Goal: Task Accomplishment & Management: Manage account settings

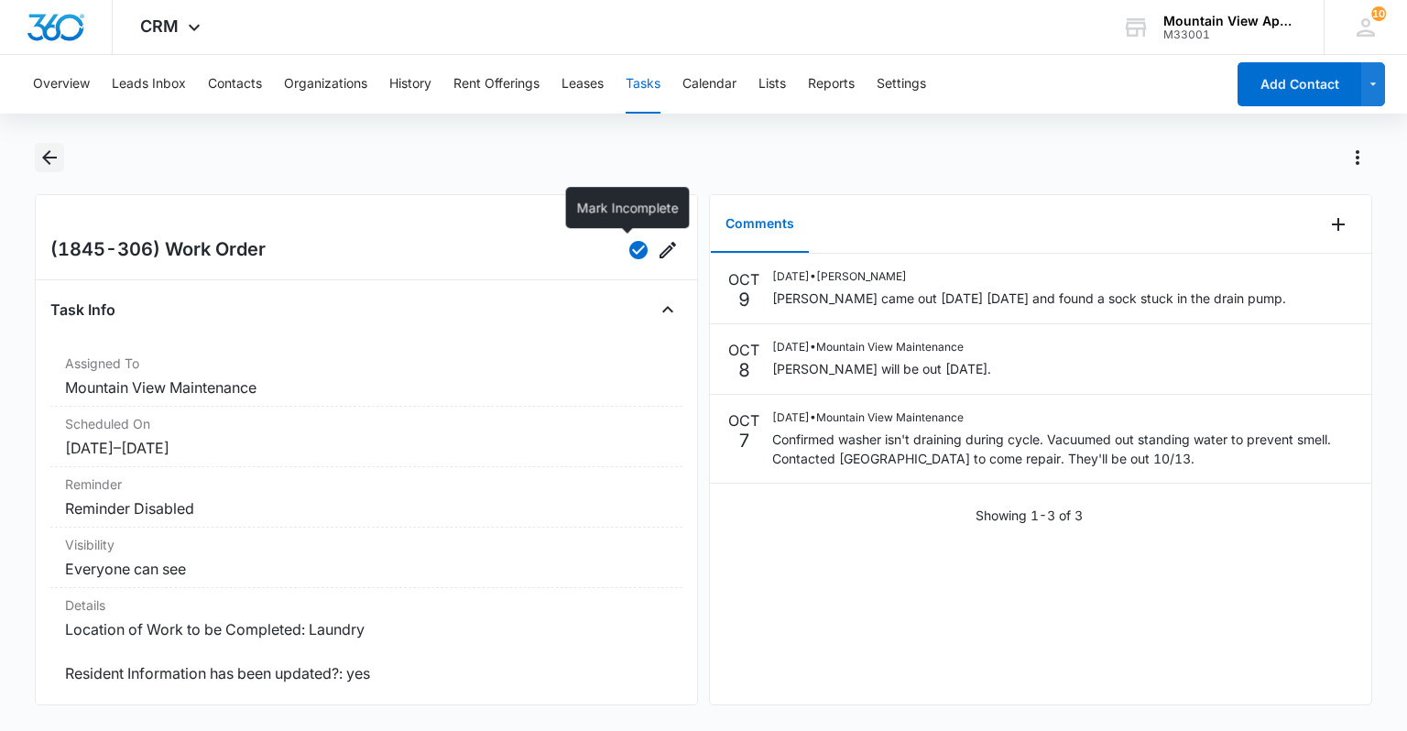
click at [48, 147] on icon "Back" at bounding box center [49, 158] width 22 height 22
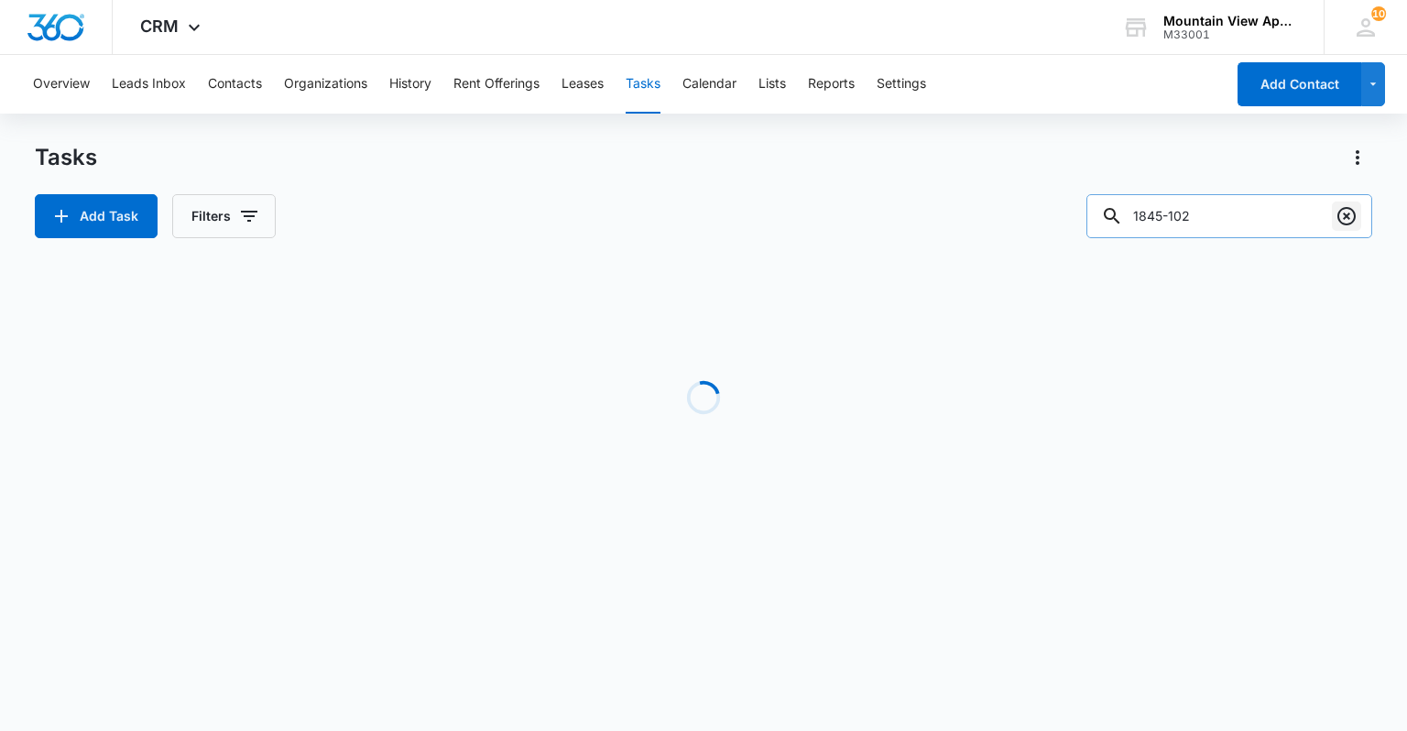
click at [1351, 216] on icon "Clear" at bounding box center [1347, 216] width 22 height 22
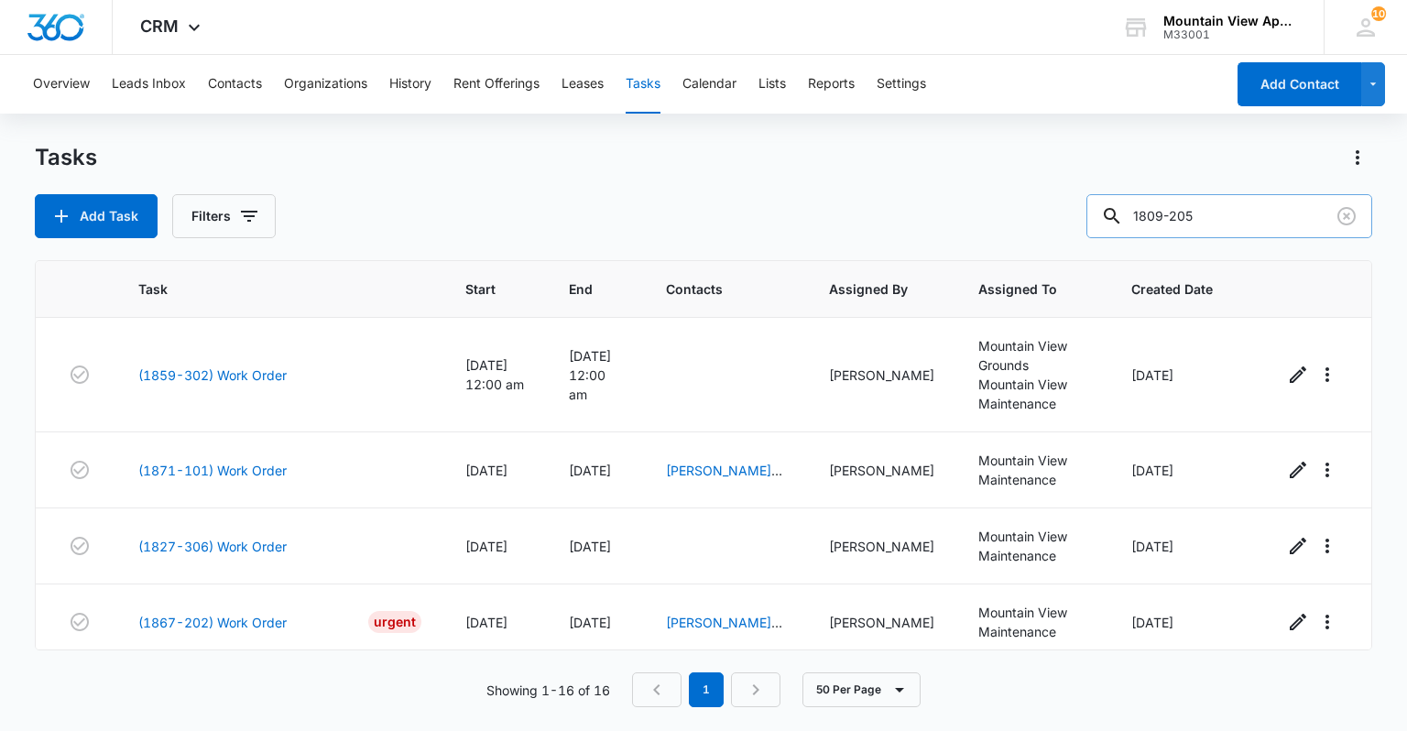
type input "1809-205"
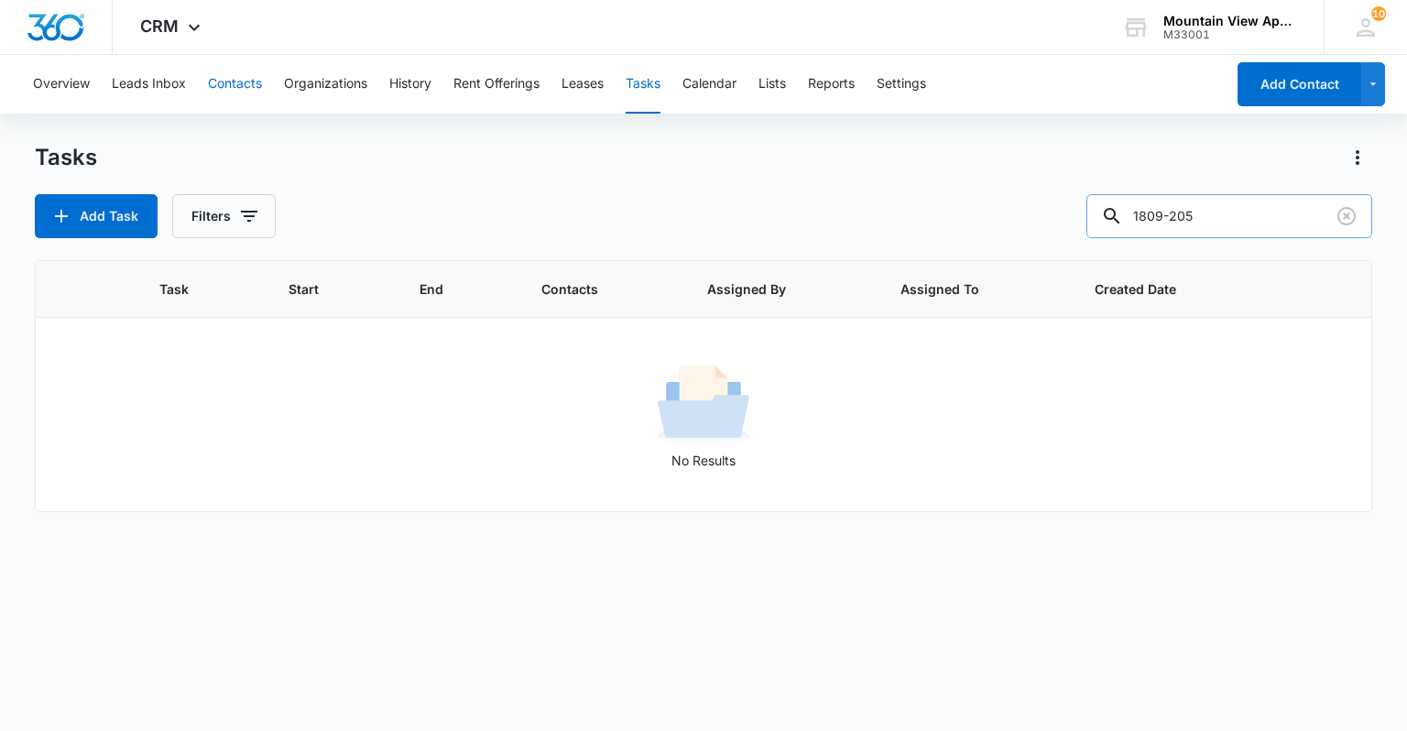
click at [232, 88] on button "Contacts" at bounding box center [235, 84] width 54 height 59
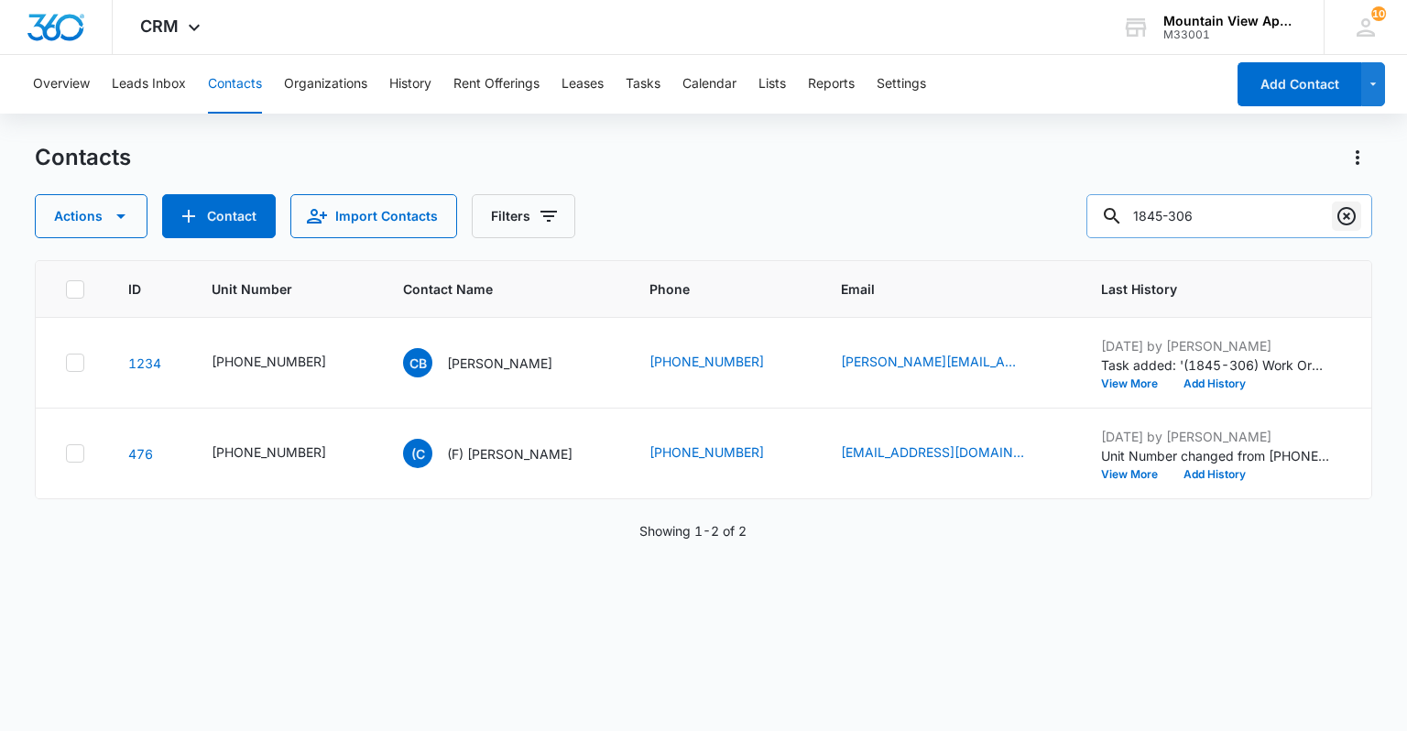
click at [1337, 220] on icon "Clear" at bounding box center [1347, 216] width 22 height 22
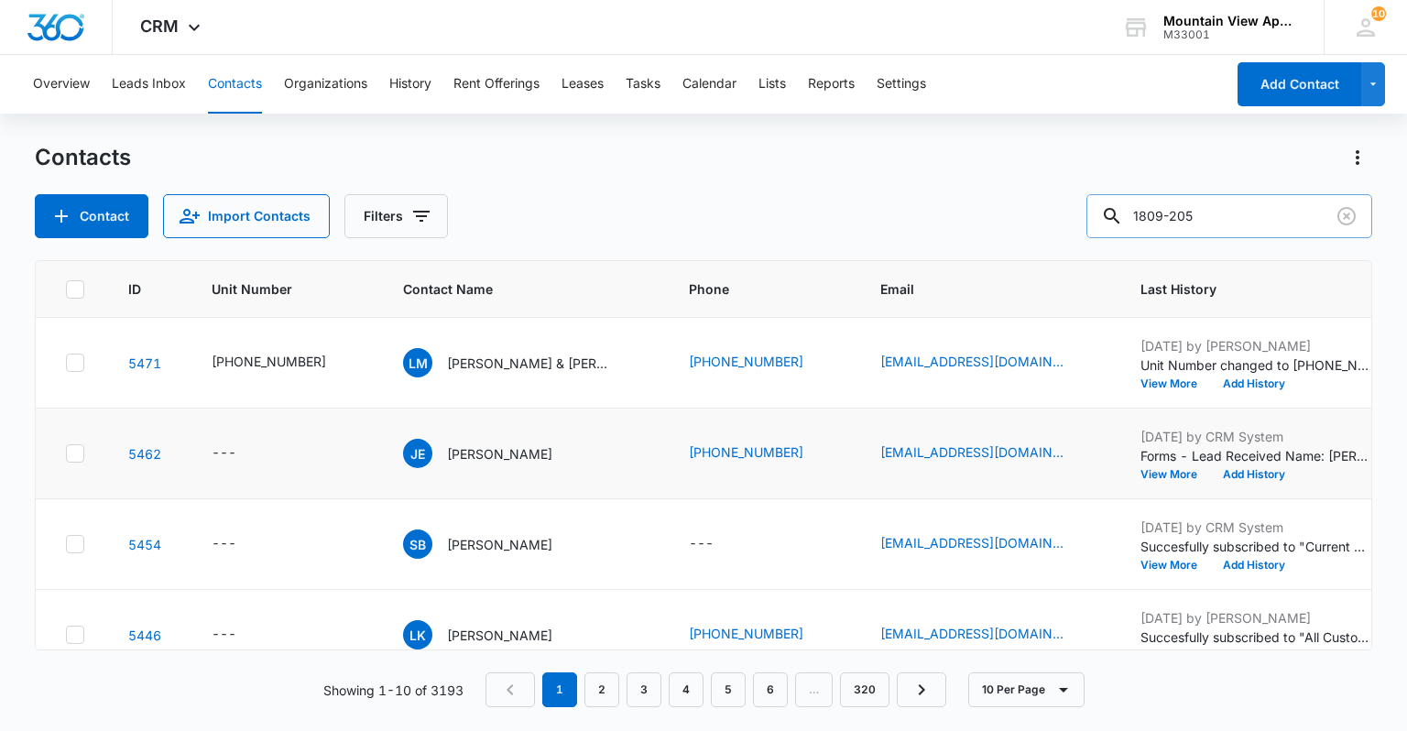
type input "1809-205"
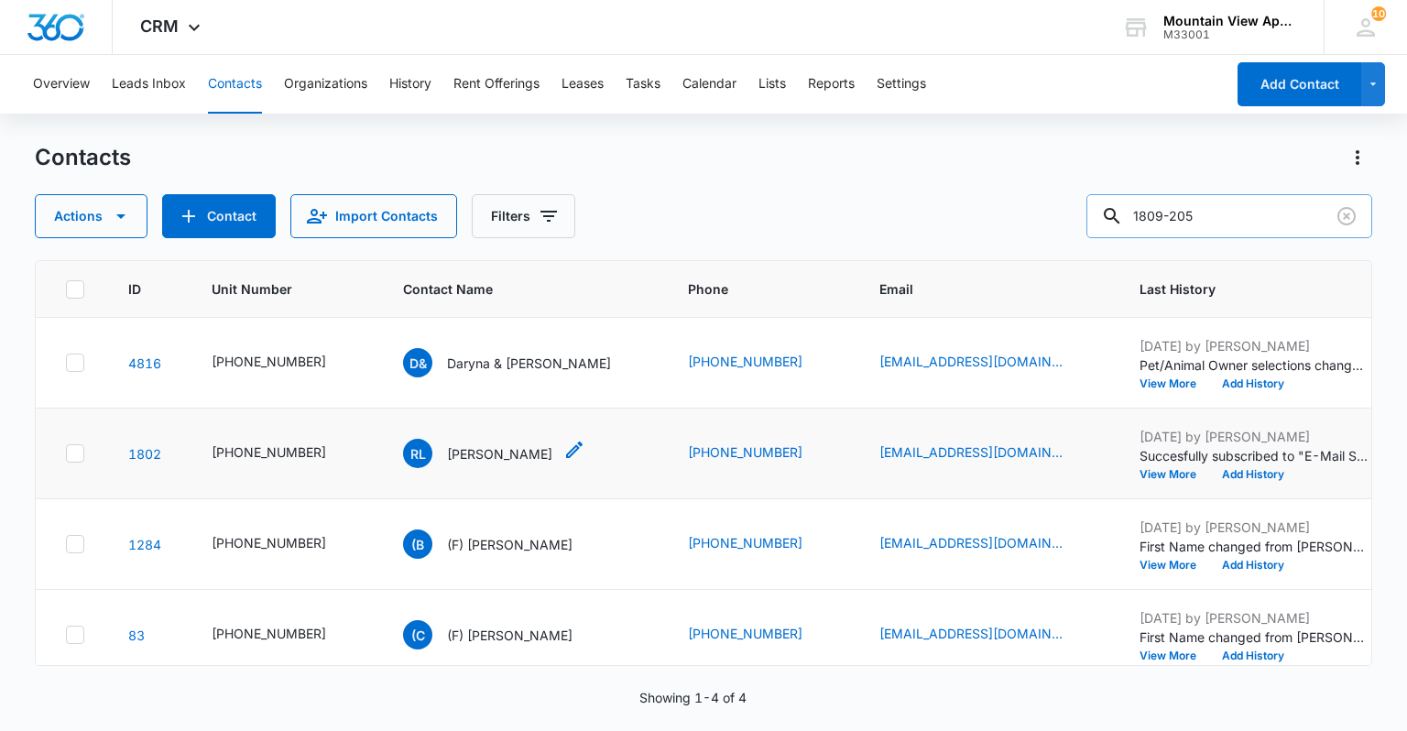
click at [564, 449] on icon "Contact Name - Robert Lampe - Select to Edit Field" at bounding box center [575, 450] width 22 height 22
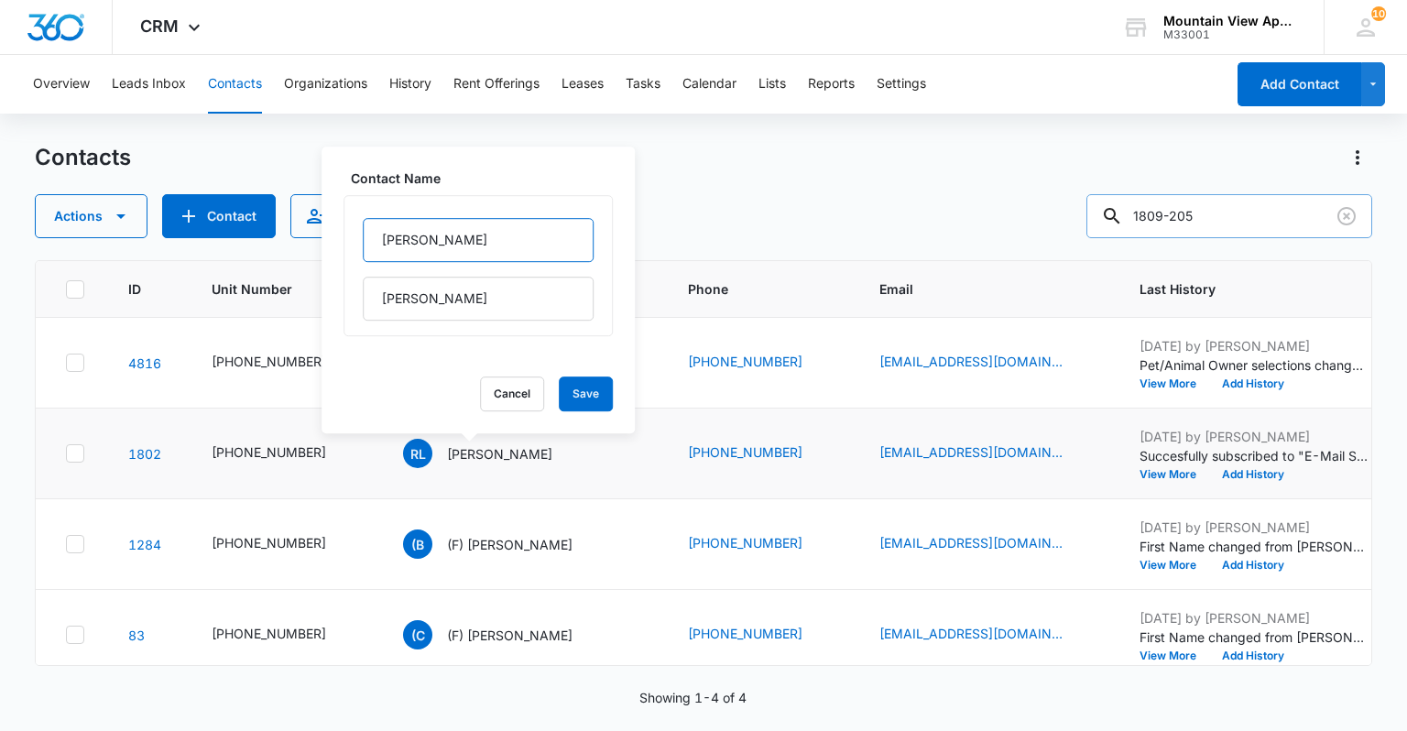
click at [378, 238] on input "[PERSON_NAME]" at bounding box center [478, 240] width 231 height 44
type input "(F) [PERSON_NAME]"
click at [561, 385] on button "Save" at bounding box center [586, 394] width 54 height 35
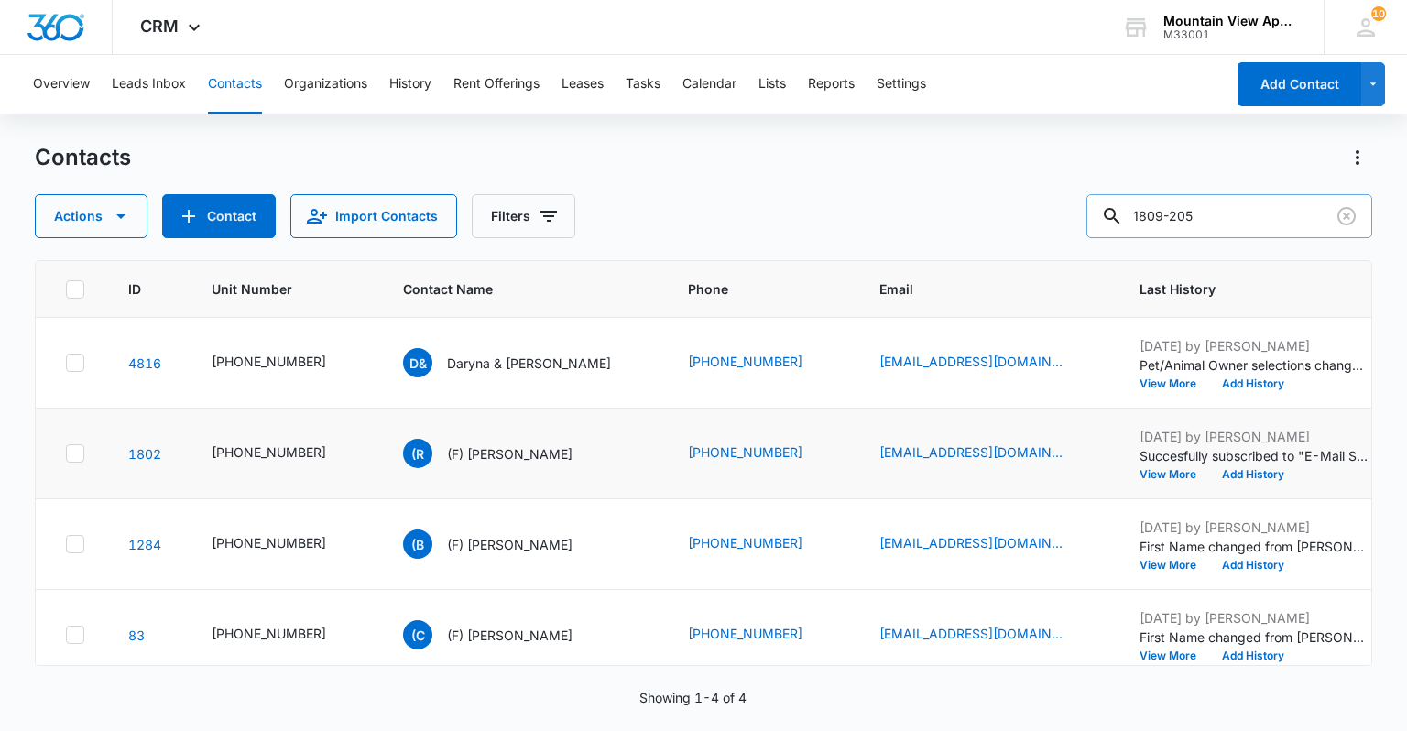
click at [1257, 216] on input "1809-205" at bounding box center [1230, 216] width 286 height 44
type input "1813-204"
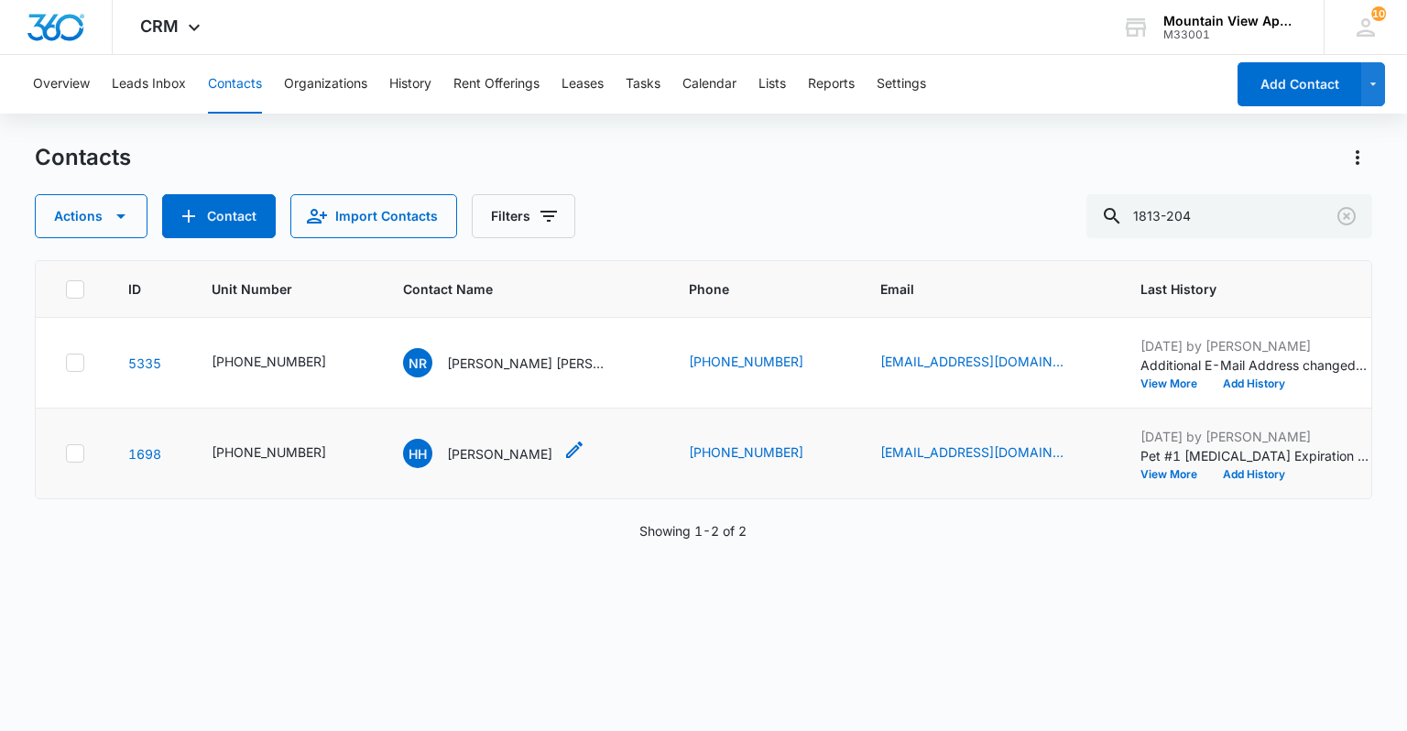
click at [579, 458] on icon "Contact Name - Harmony Herrington - Select to Edit Field" at bounding box center [575, 450] width 22 height 22
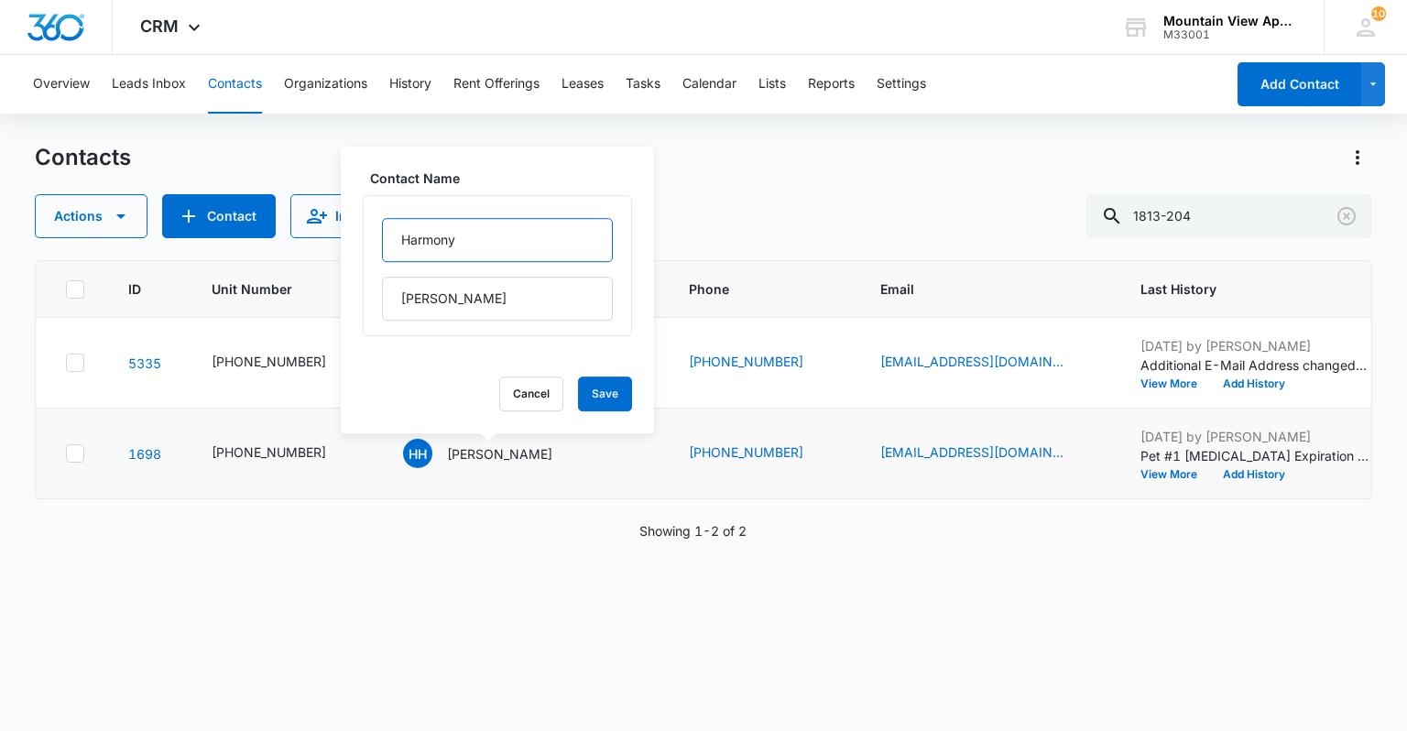
click at [393, 249] on input "Harmony" at bounding box center [497, 240] width 231 height 44
type input "(F) Harmony"
click at [578, 394] on button "Save" at bounding box center [605, 394] width 54 height 35
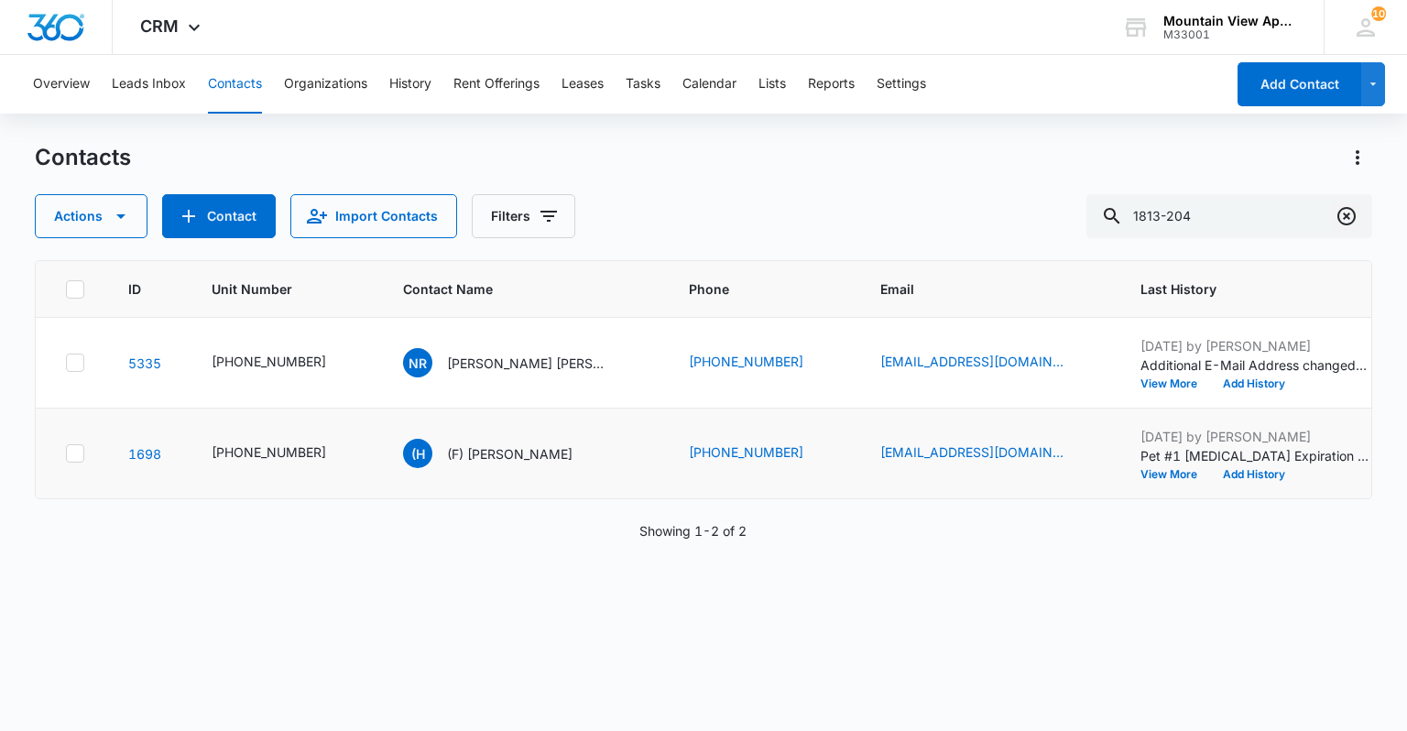
click at [1341, 220] on icon "Clear" at bounding box center [1347, 216] width 22 height 22
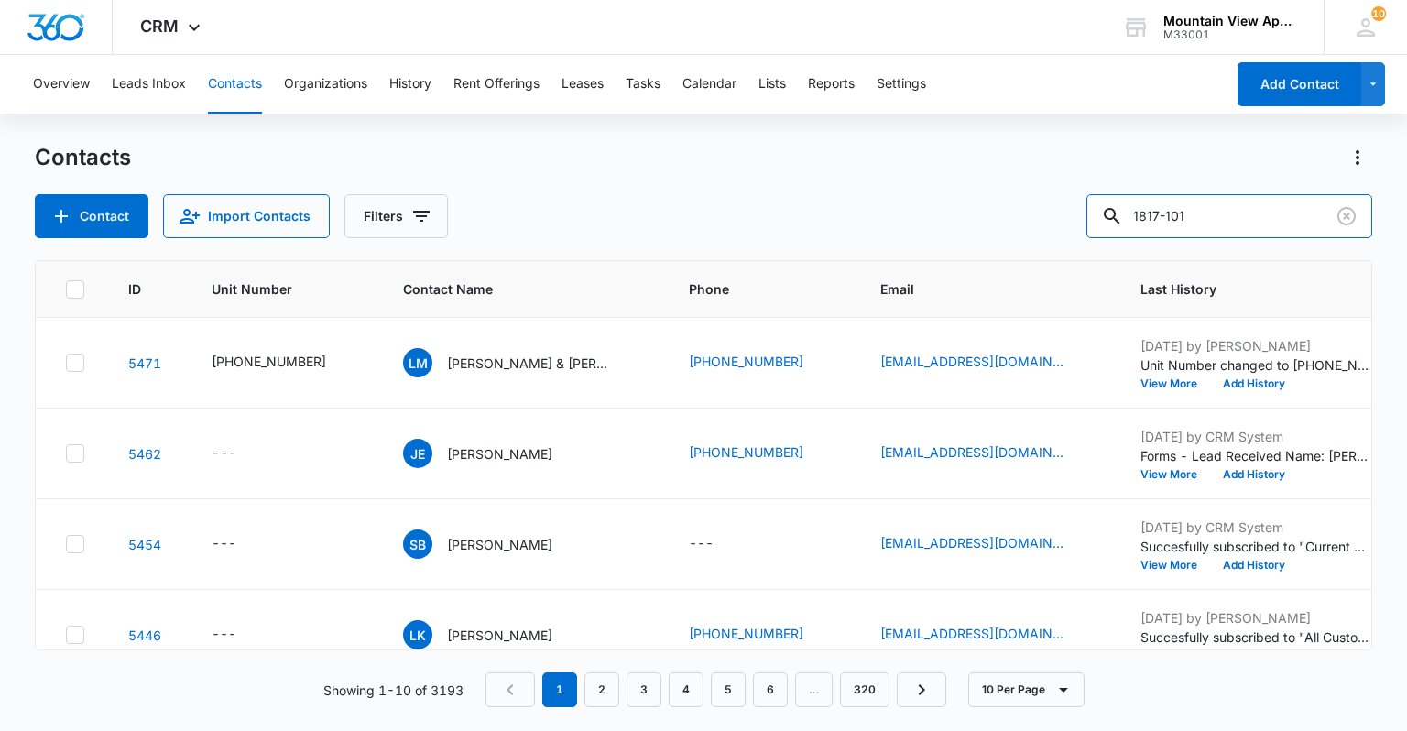
type input "1817-101"
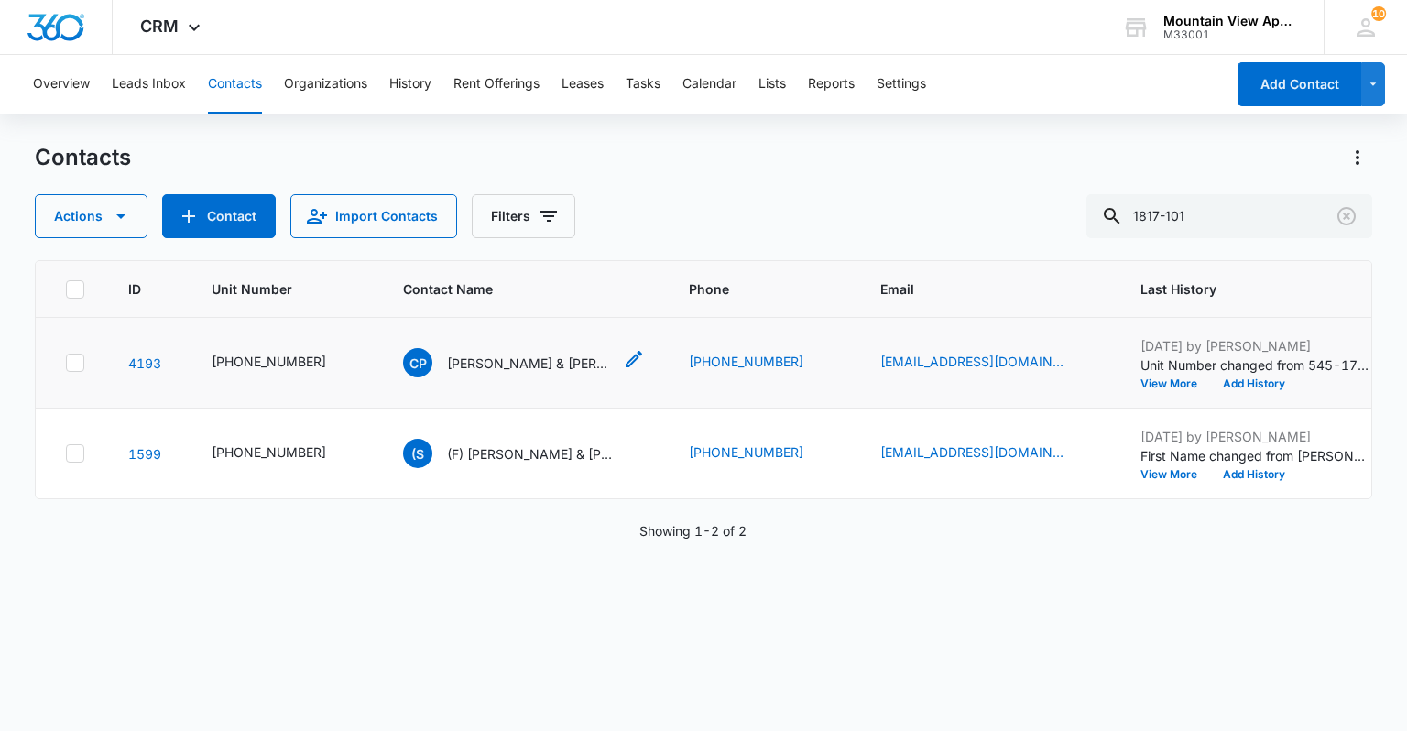
click at [626, 360] on icon "Contact Name - Charles Parker & Moriah Eisert - Select to Edit Field" at bounding box center [634, 359] width 16 height 16
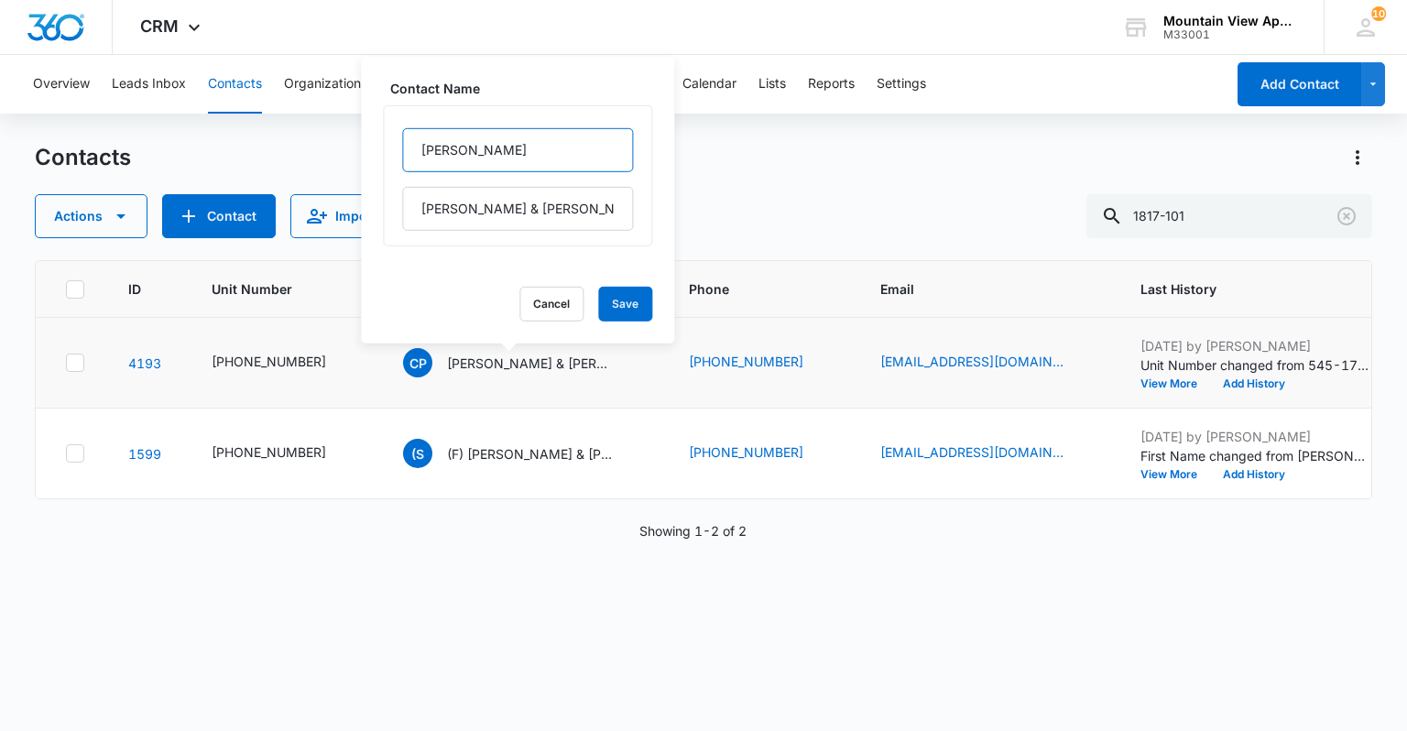
click at [421, 143] on input "[PERSON_NAME]" at bounding box center [517, 150] width 231 height 44
type input "(F) [PERSON_NAME]"
click at [622, 304] on button "Save" at bounding box center [625, 304] width 54 height 35
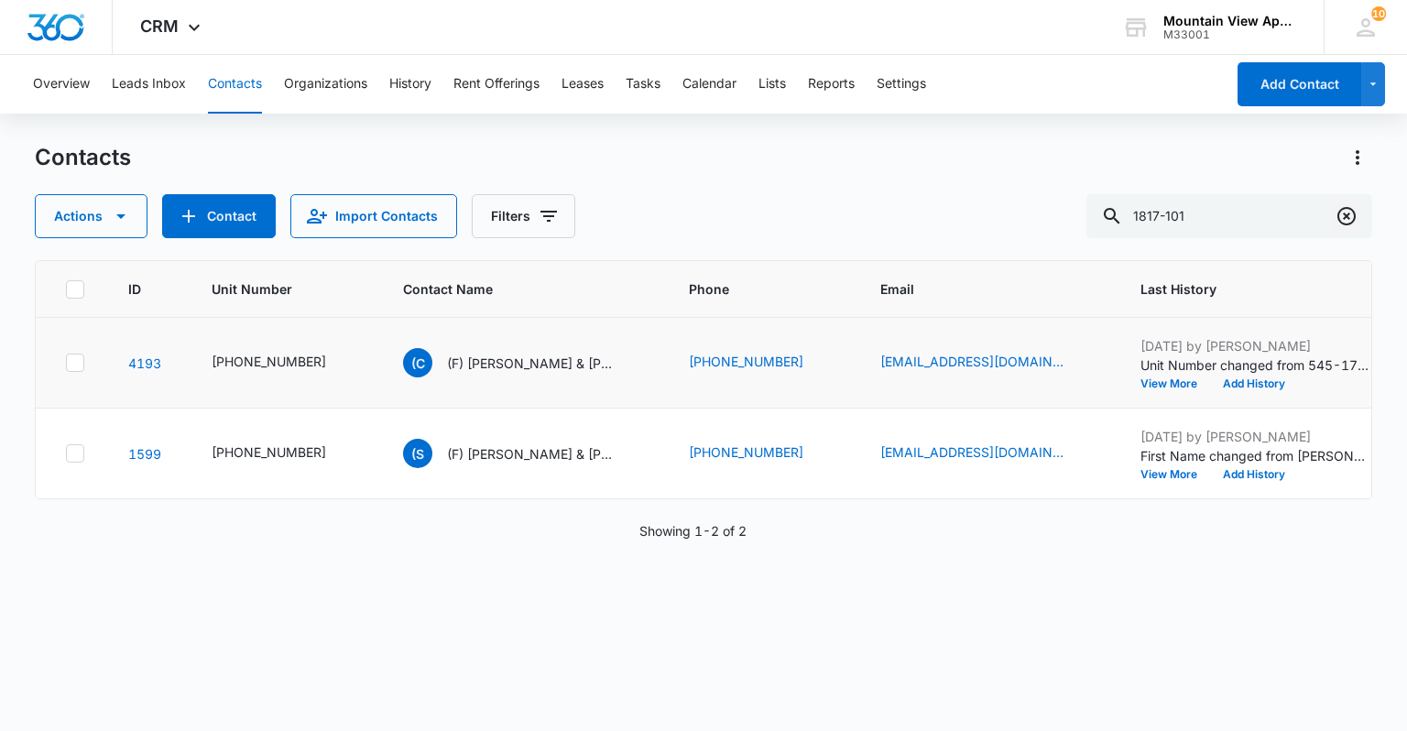
click at [1340, 226] on icon "Clear" at bounding box center [1347, 216] width 22 height 22
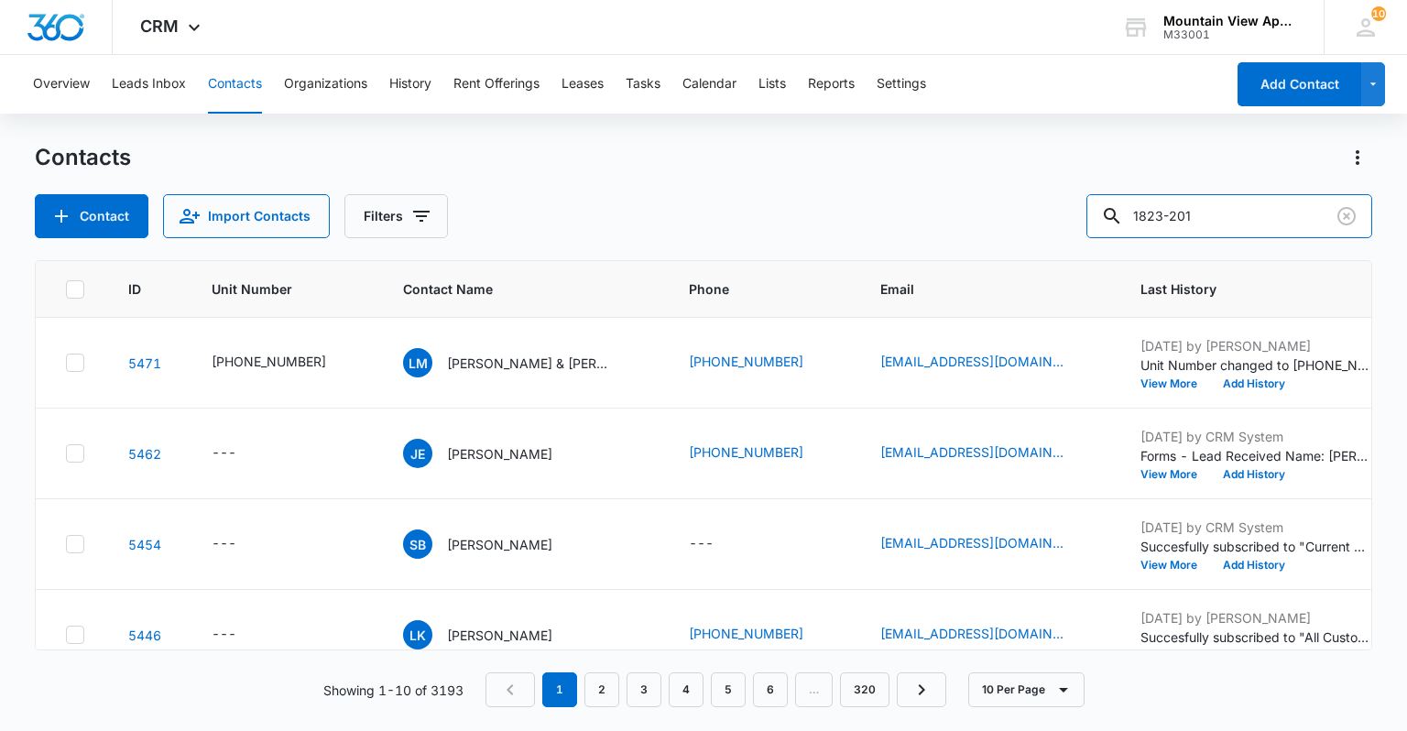
type input "1823-201"
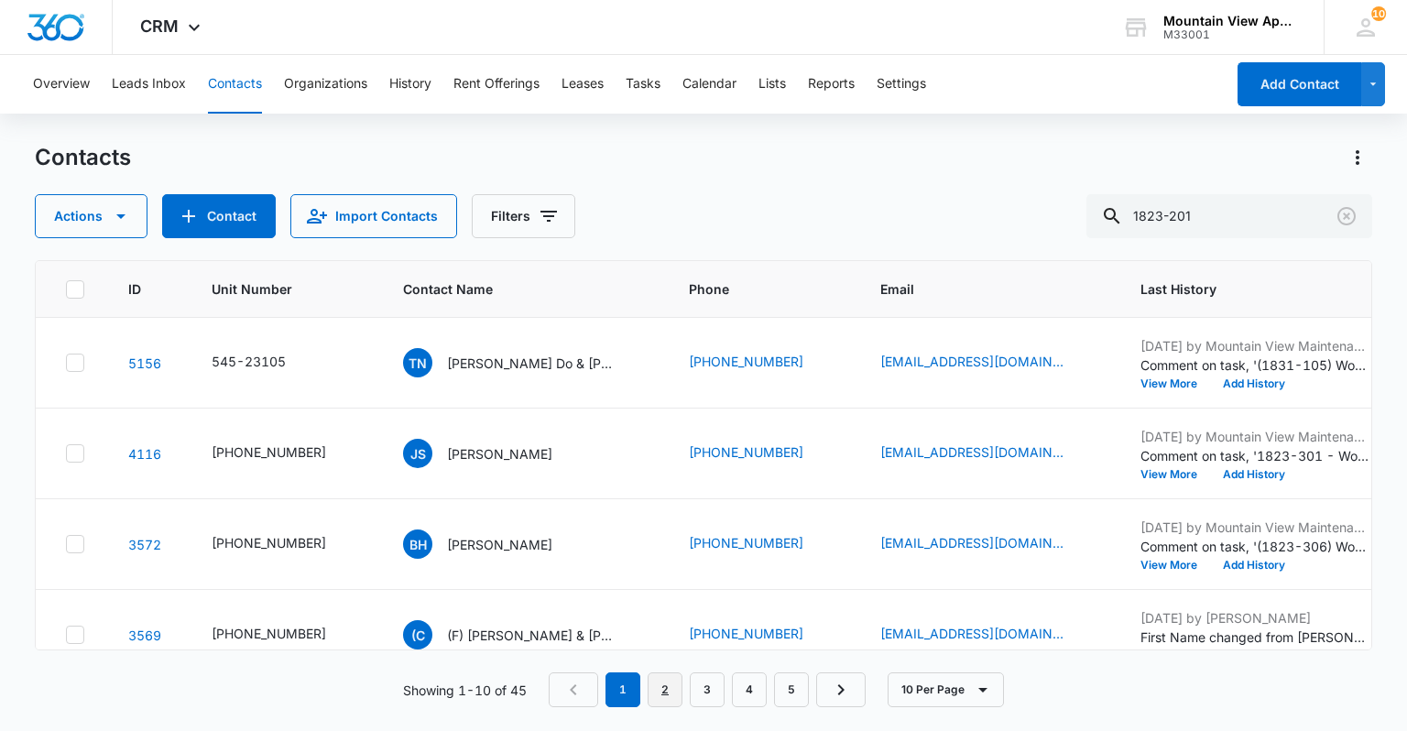
click at [660, 678] on link "2" at bounding box center [665, 690] width 35 height 35
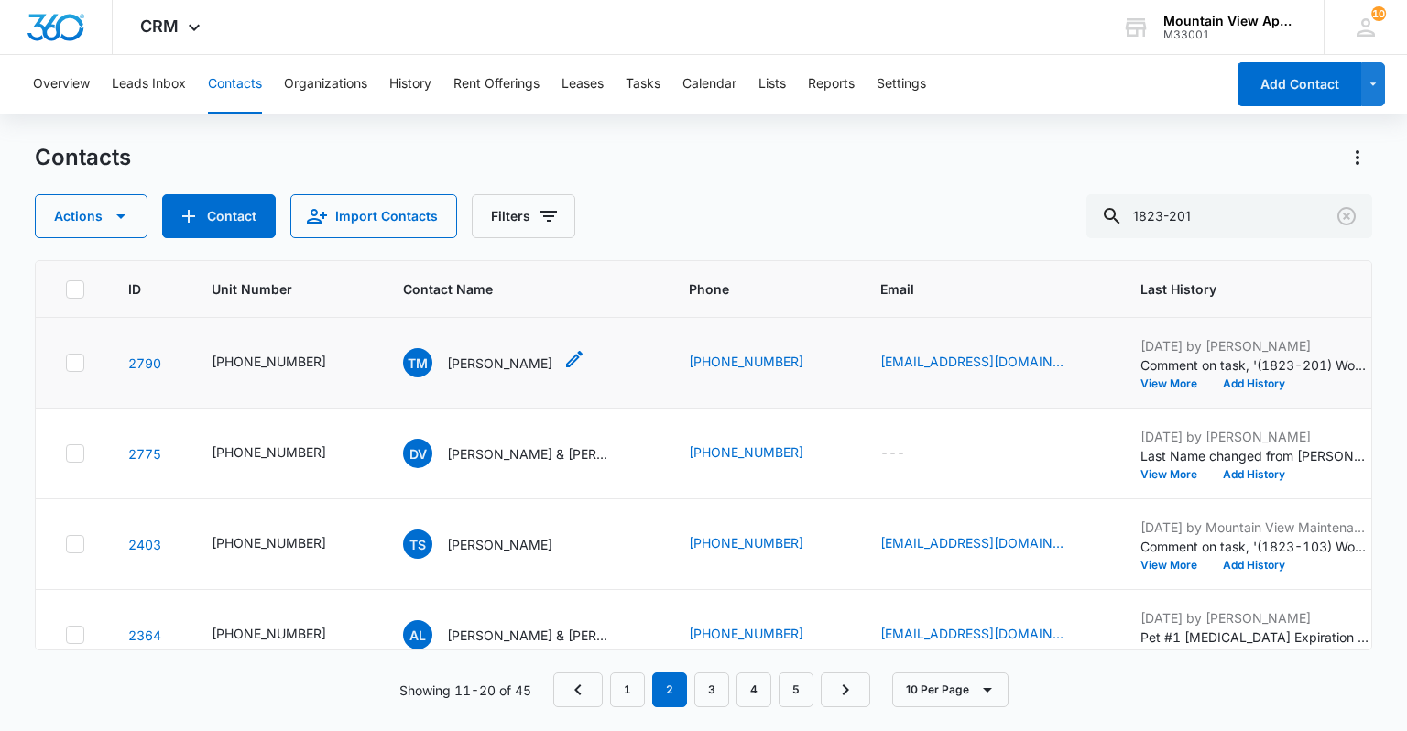
click at [566, 356] on icon "Contact Name - Todd Mccormack - Select to Edit Field" at bounding box center [574, 359] width 16 height 16
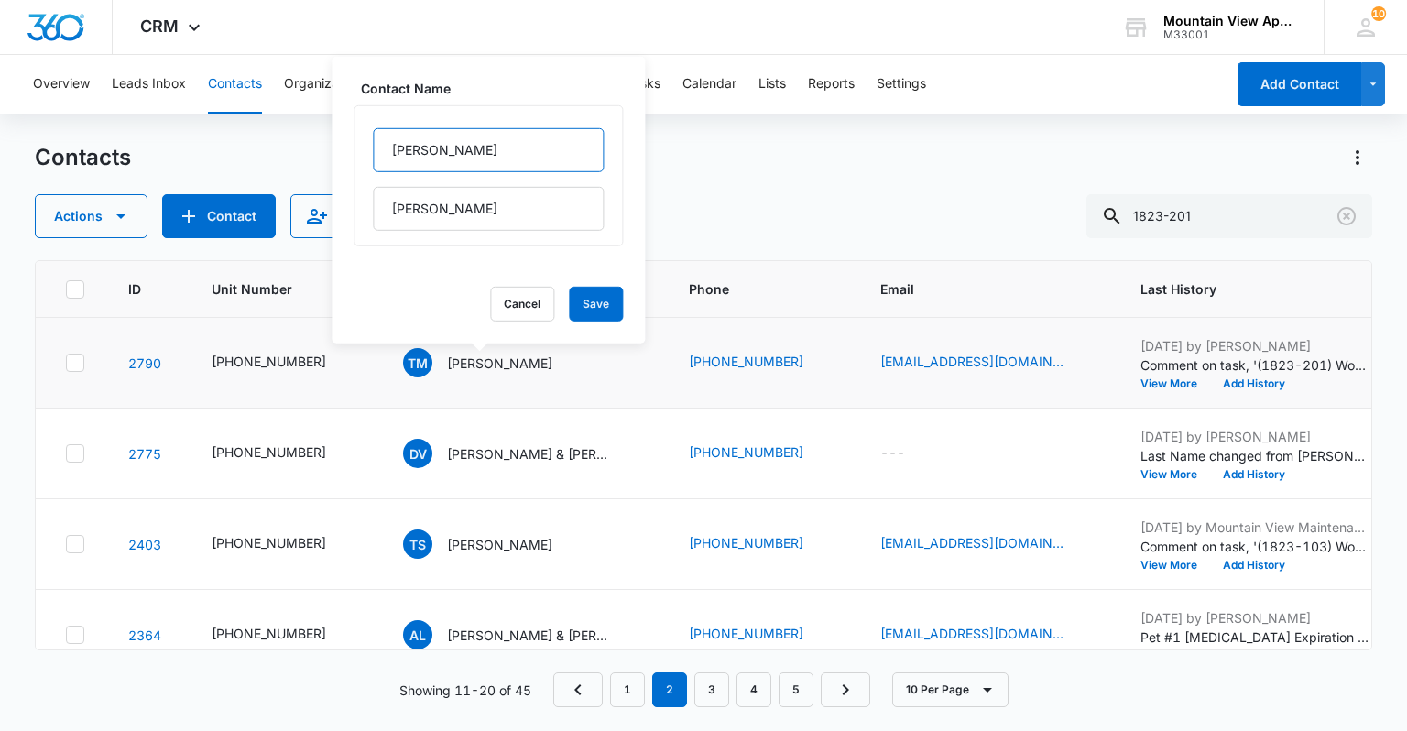
click at [391, 152] on input "[PERSON_NAME]" at bounding box center [488, 150] width 231 height 44
type input "(F) [PERSON_NAME]"
click at [569, 291] on button "Save" at bounding box center [596, 304] width 54 height 35
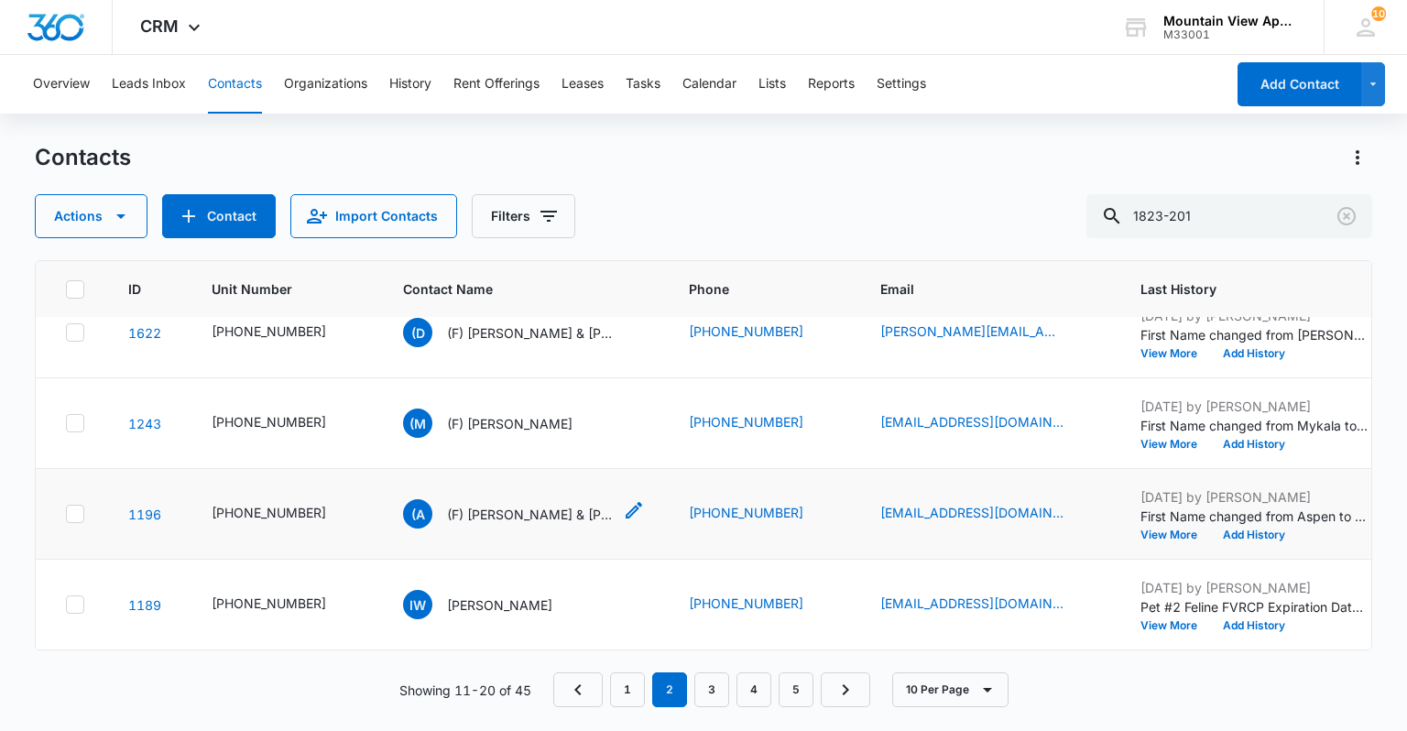
scroll to position [583, 0]
click at [706, 690] on link "3" at bounding box center [712, 690] width 35 height 35
click at [765, 682] on link "4" at bounding box center [754, 690] width 35 height 35
click at [784, 684] on link "5" at bounding box center [796, 690] width 35 height 35
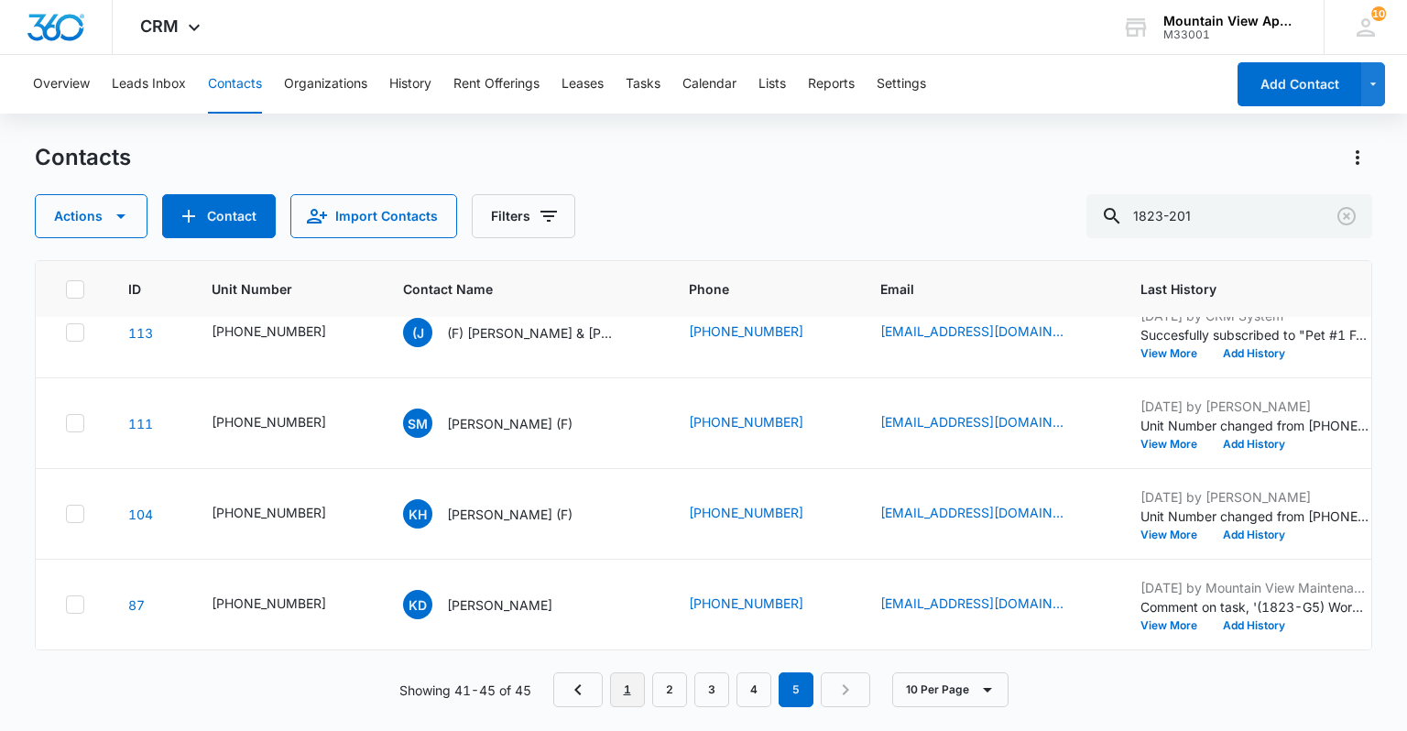
click at [629, 693] on link "1" at bounding box center [627, 690] width 35 height 35
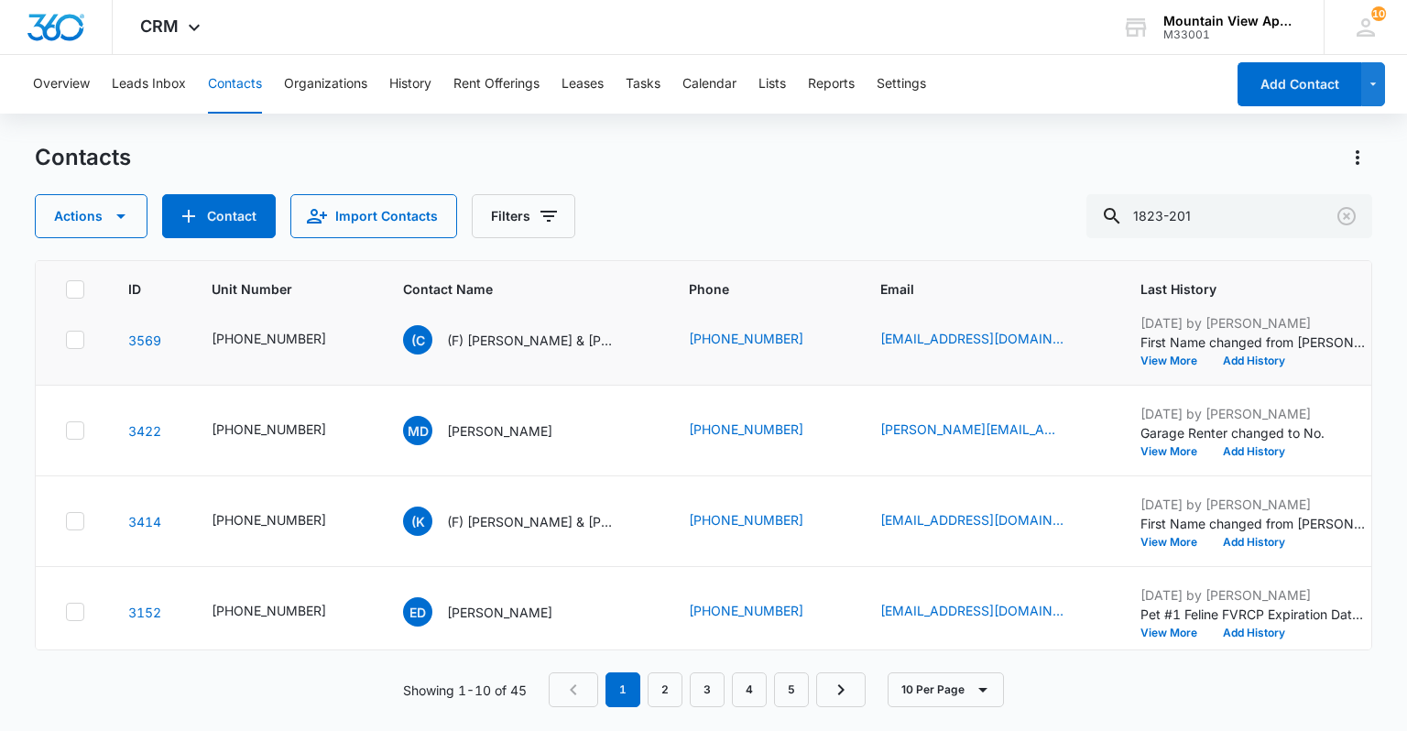
scroll to position [367, 0]
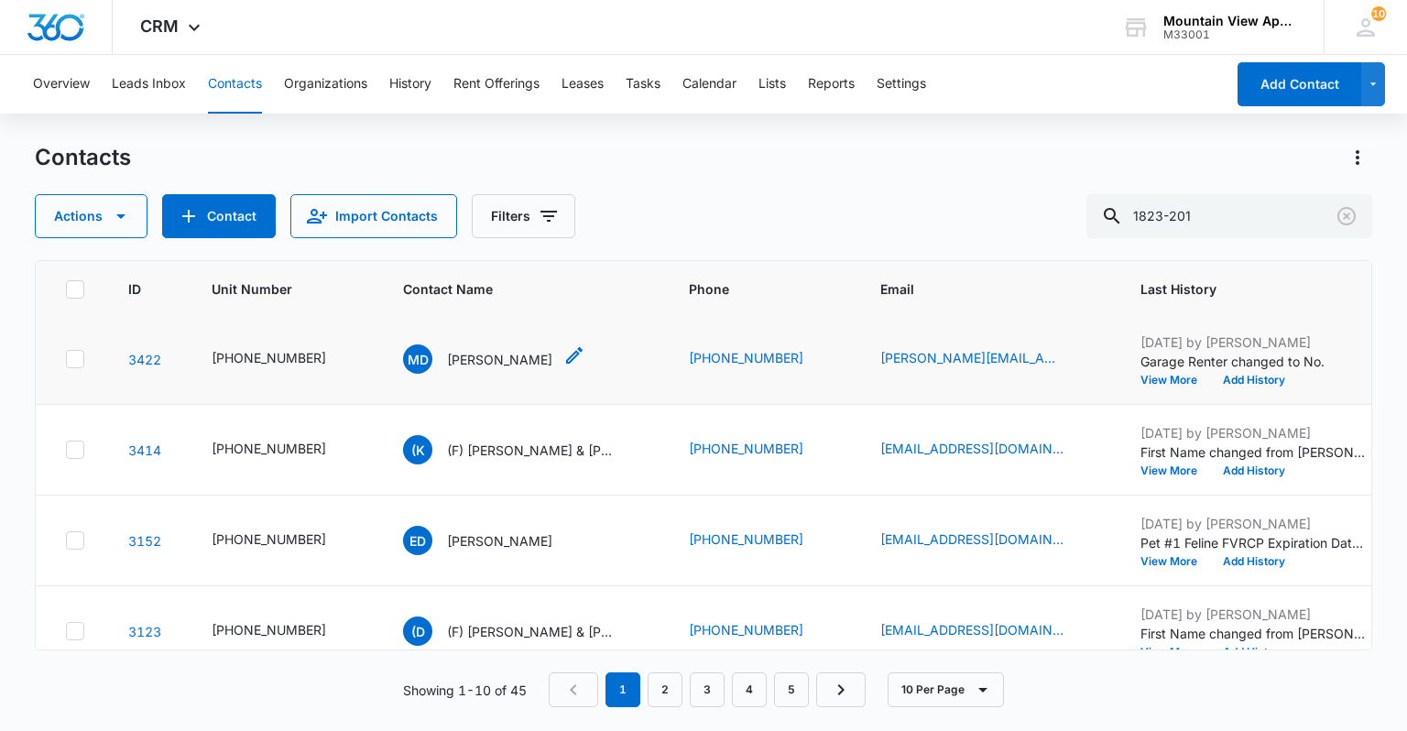
click at [564, 351] on icon "Contact Name - Michael Davin - Select to Edit Field" at bounding box center [575, 356] width 22 height 22
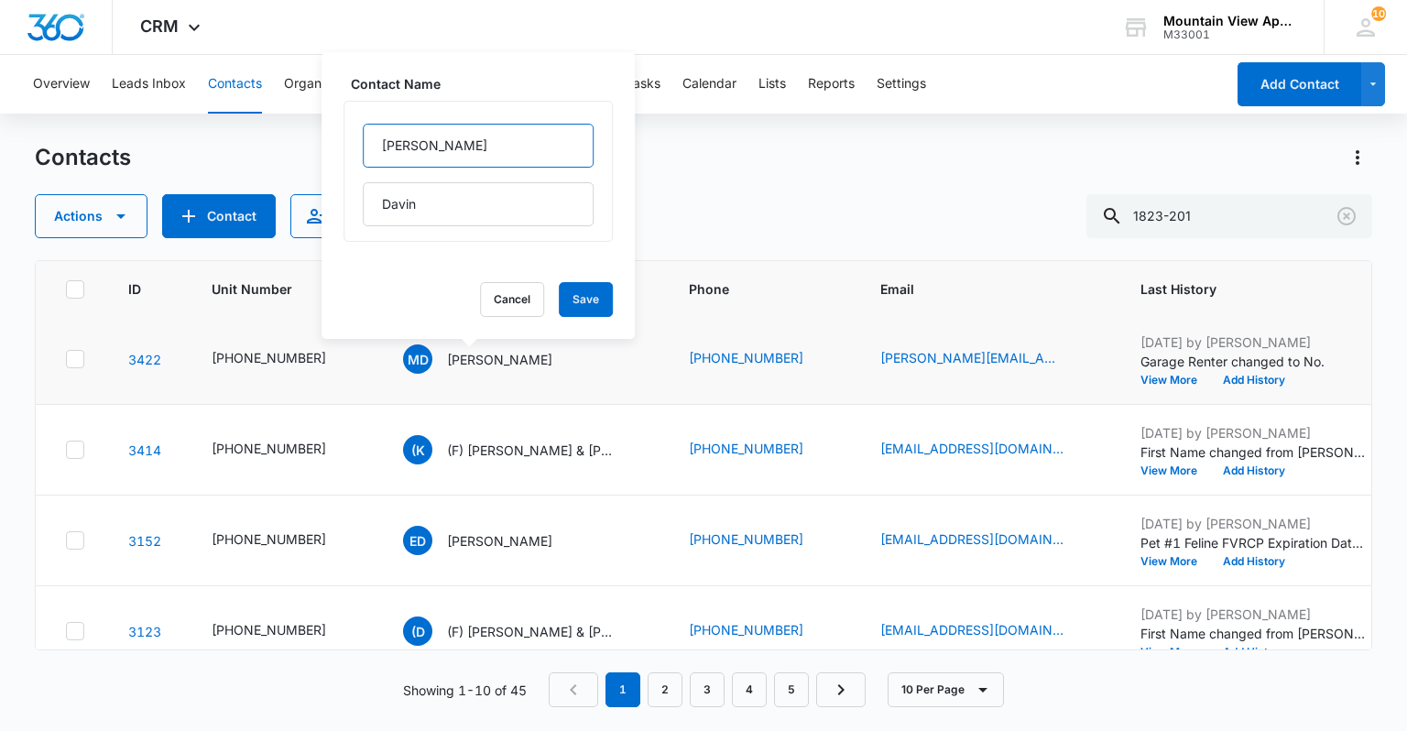
click at [378, 137] on input "[PERSON_NAME]" at bounding box center [478, 146] width 231 height 44
type input "(F) [PERSON_NAME]"
click at [583, 301] on button "Save" at bounding box center [586, 299] width 54 height 35
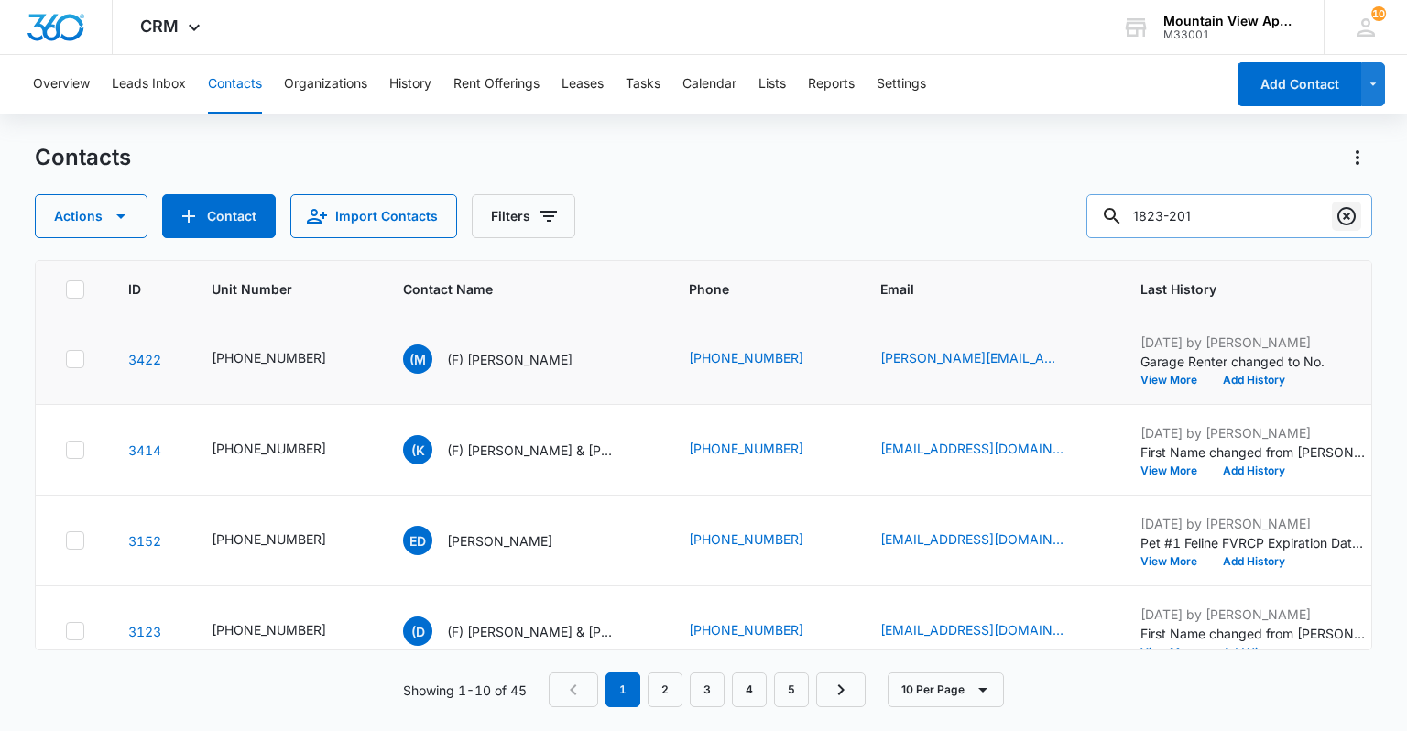
click at [1353, 220] on icon "Clear" at bounding box center [1347, 216] width 18 height 18
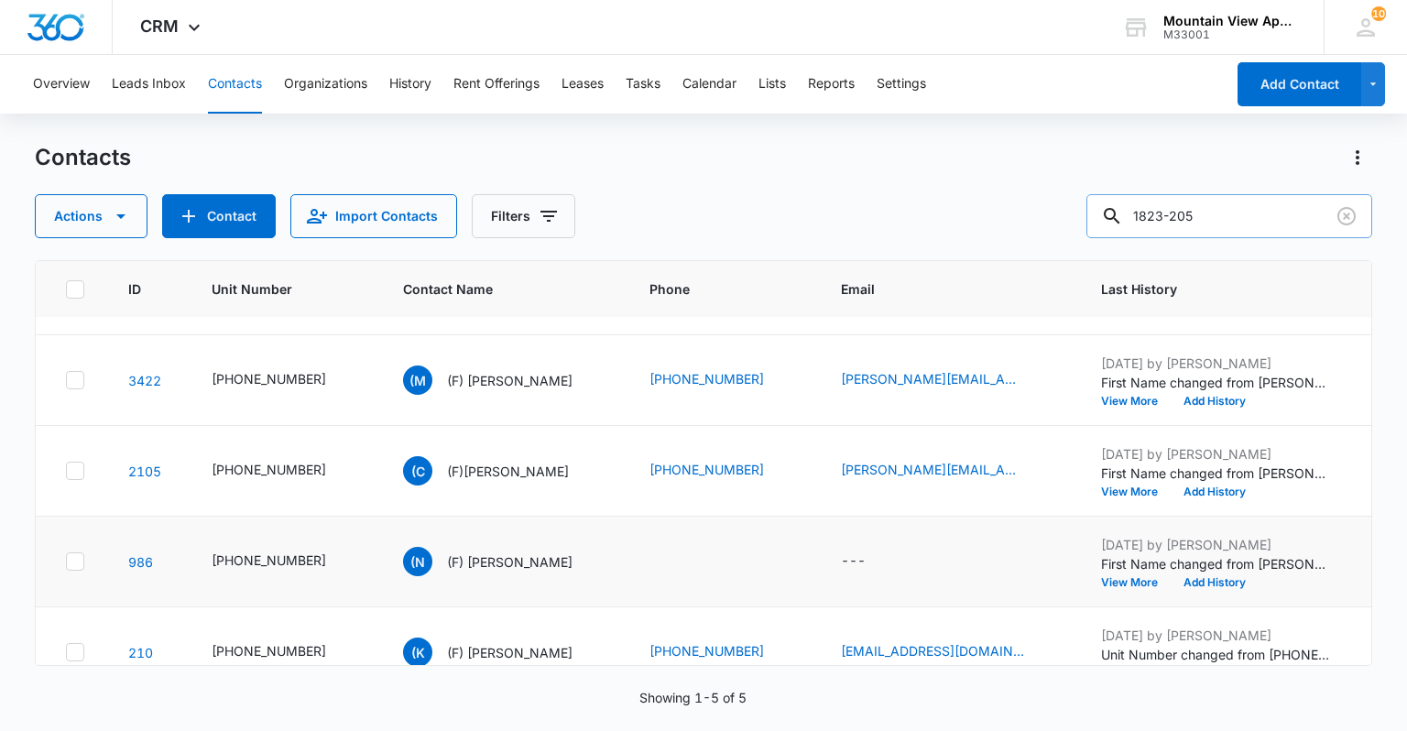
scroll to position [115, 0]
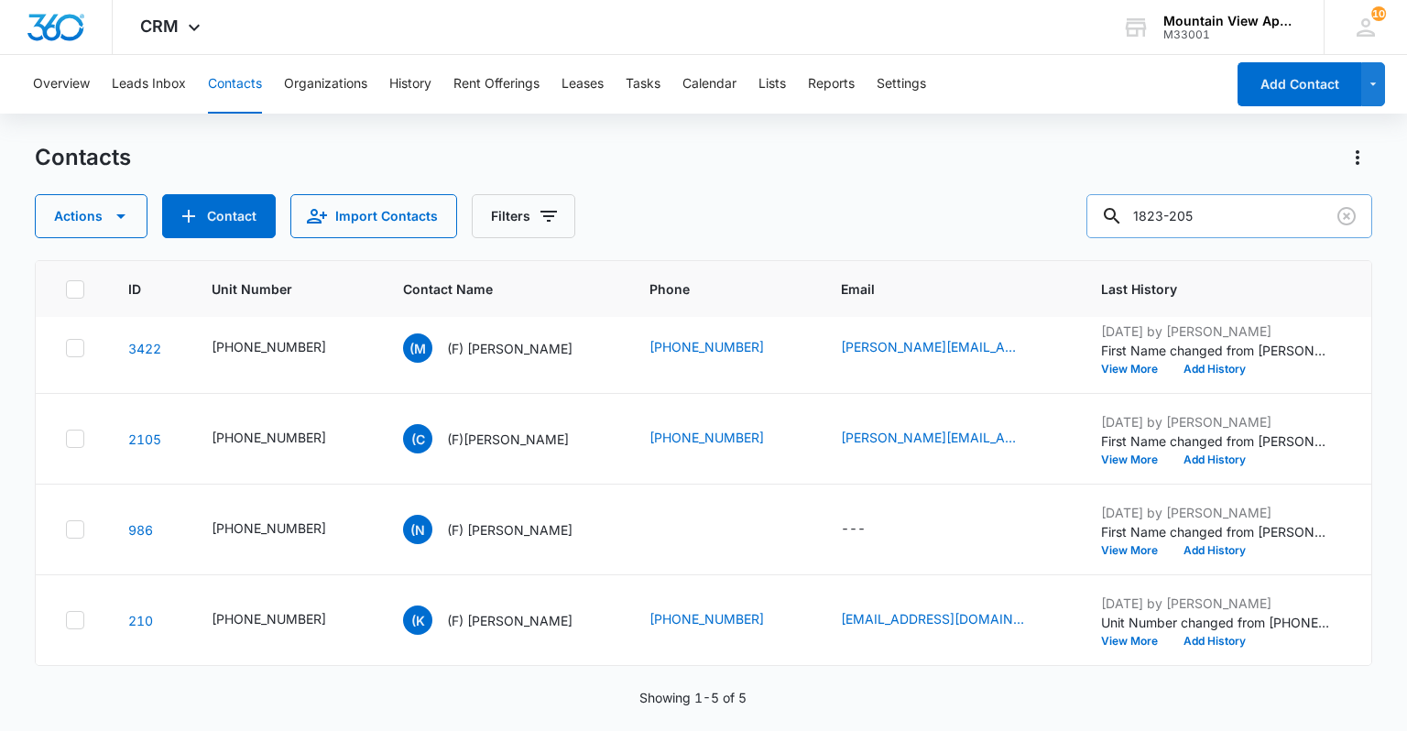
click at [1235, 206] on input "1823-205" at bounding box center [1230, 216] width 286 height 44
type input "1823-306"
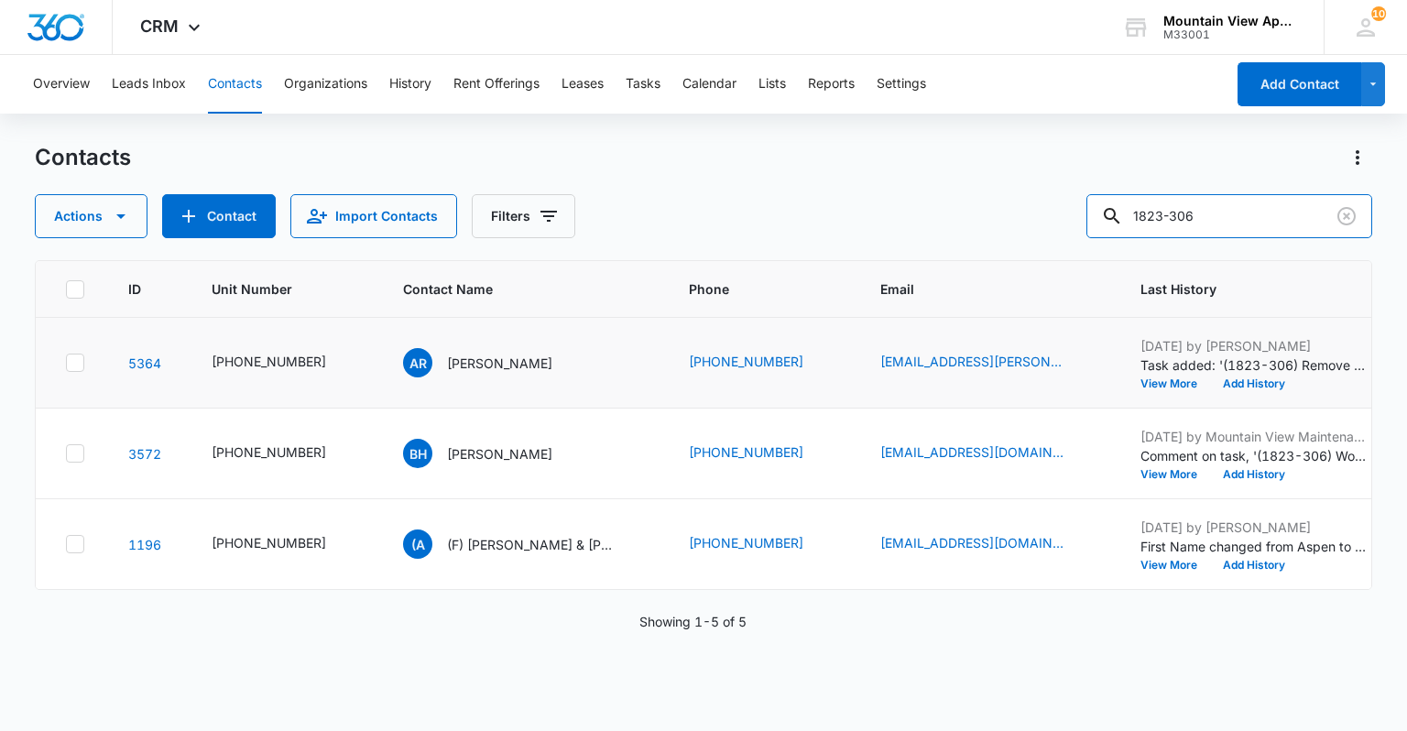
scroll to position [0, 0]
click at [566, 451] on icon "Contact Name - Beau Hanson - Select to Edit Field" at bounding box center [574, 450] width 16 height 16
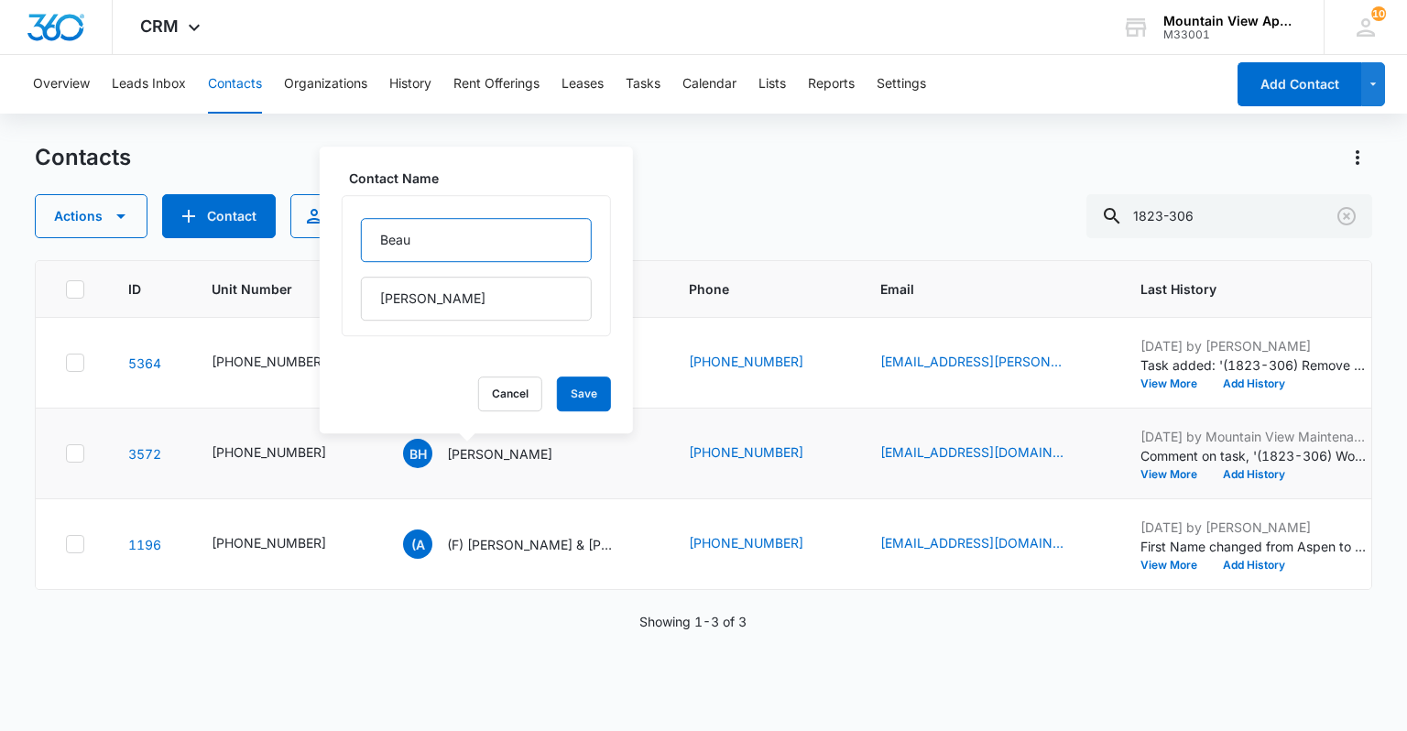
click at [377, 235] on input "Beau" at bounding box center [476, 240] width 231 height 44
type input "(F) Beau"
click at [557, 388] on button "Save" at bounding box center [584, 394] width 54 height 35
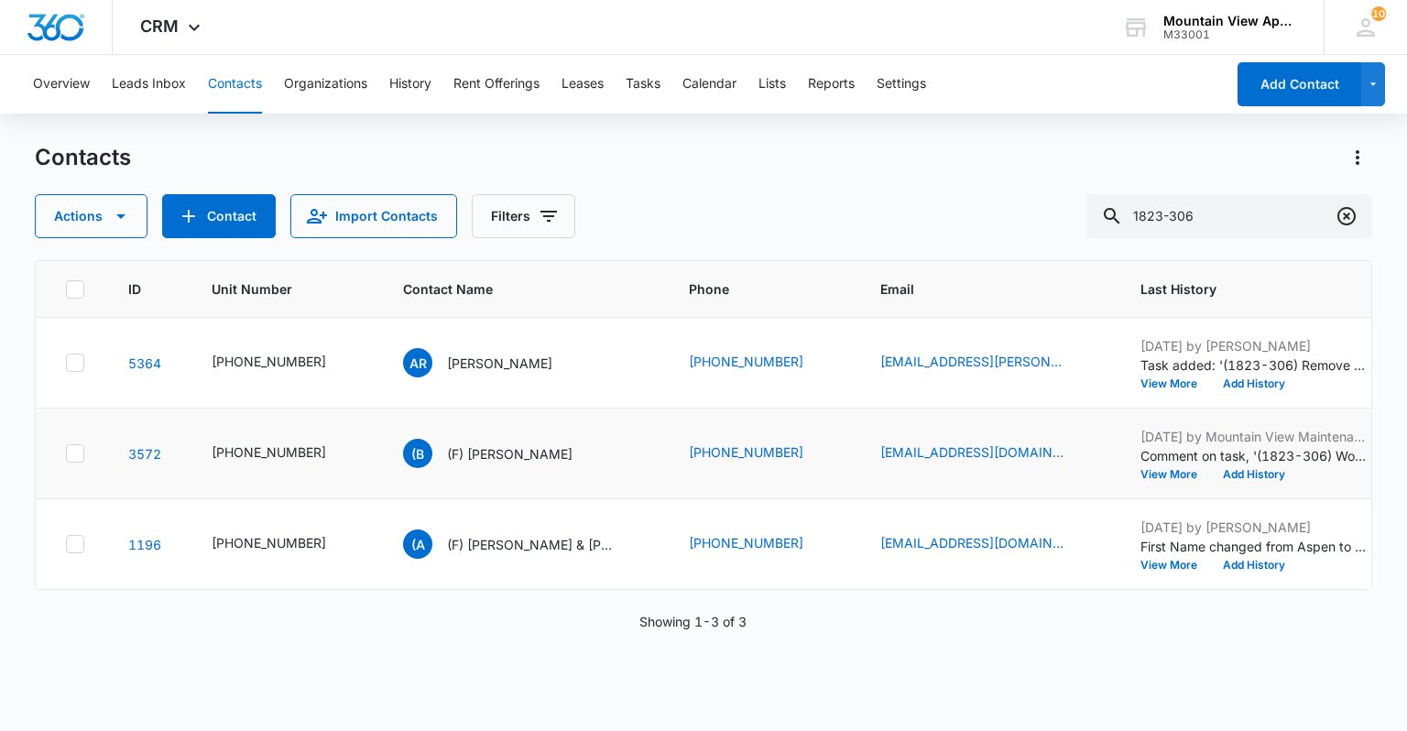
click at [1338, 219] on icon "Clear" at bounding box center [1347, 216] width 22 height 22
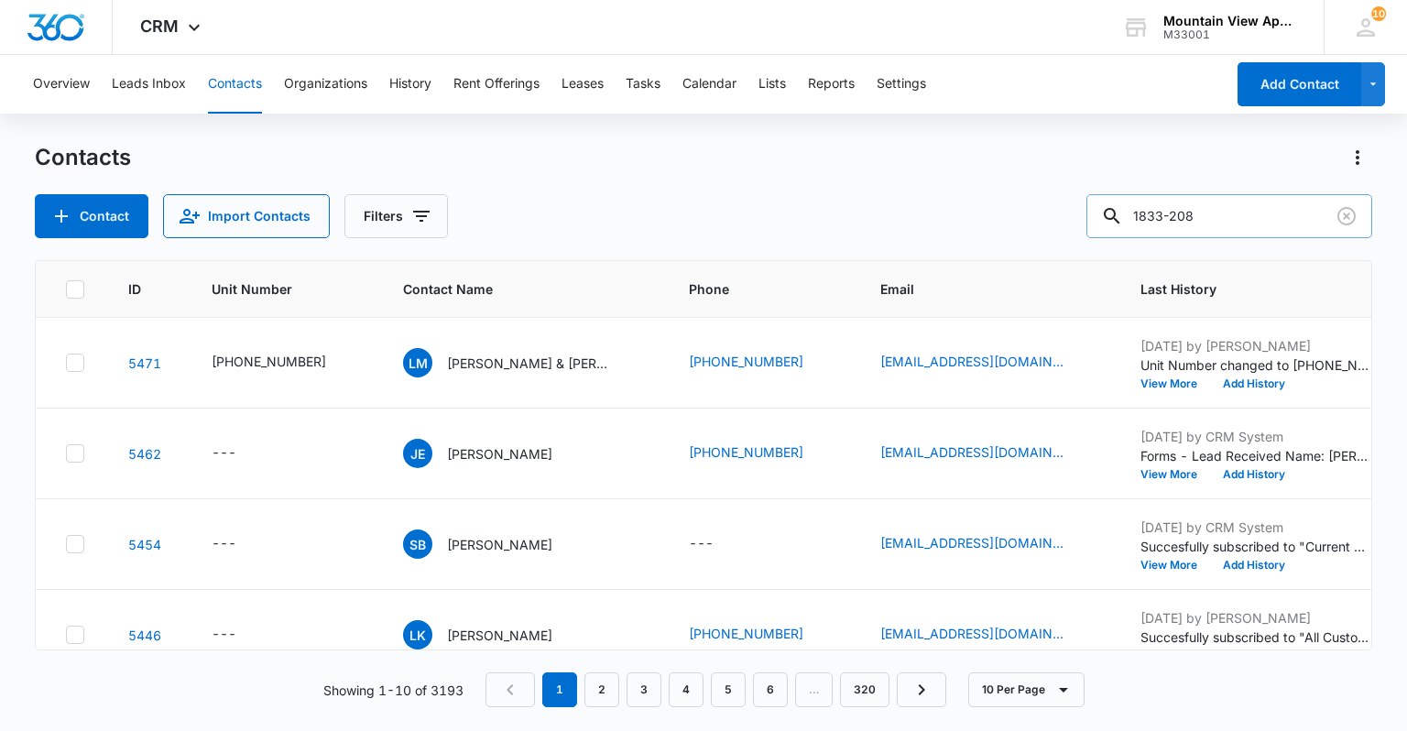
type input "1833-208"
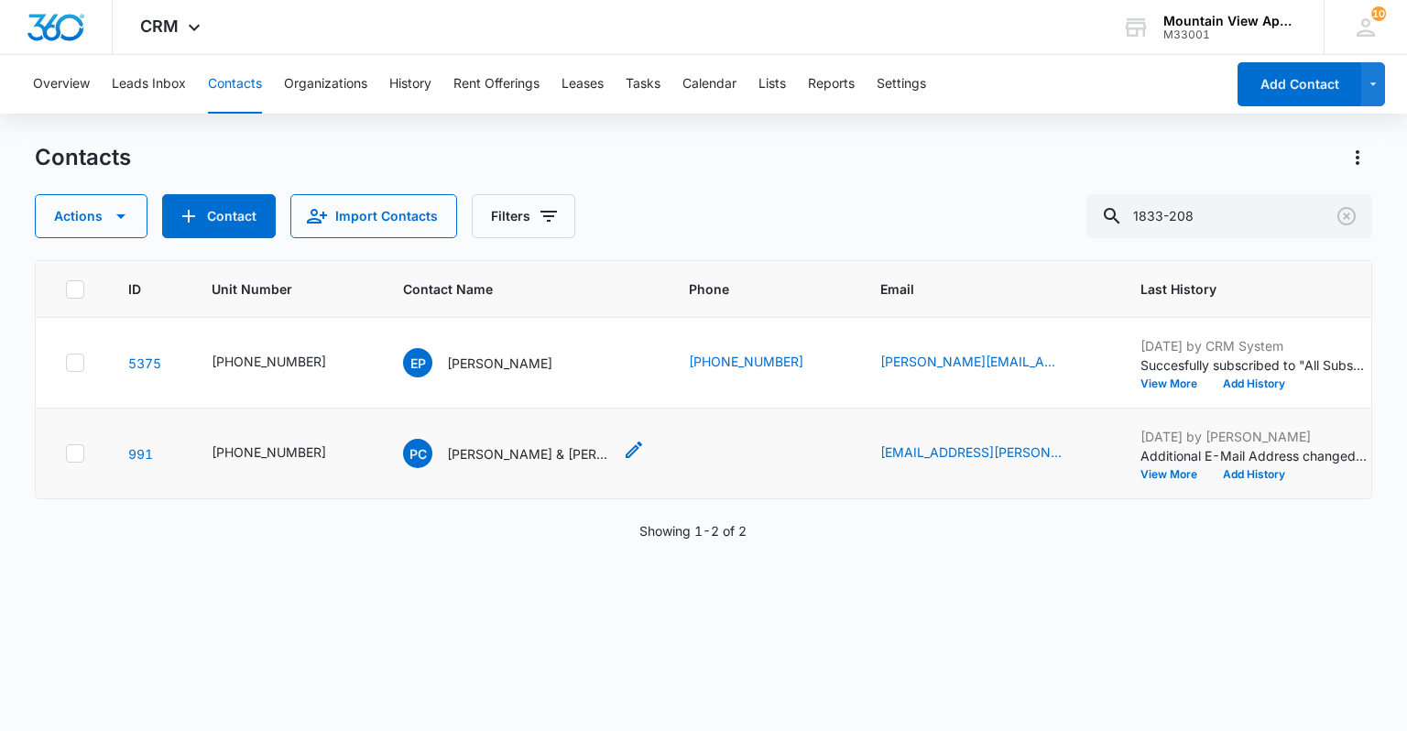
click at [626, 447] on icon "Contact Name - Pepper Chapman & Benjamin Gomez - Select to Edit Field" at bounding box center [634, 450] width 16 height 16
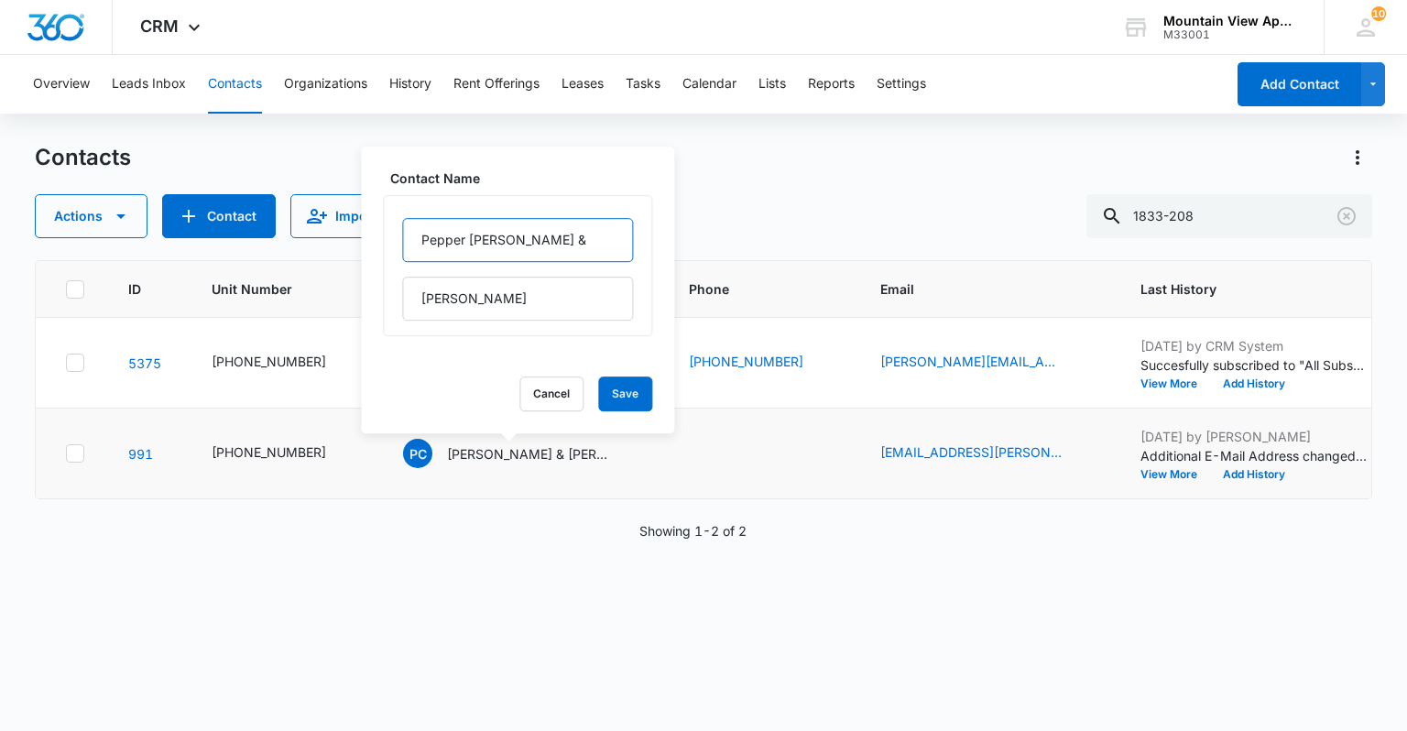
click at [416, 227] on input "Pepper [PERSON_NAME] &" at bounding box center [517, 240] width 231 height 44
type input "(F) [PERSON_NAME] &"
click at [611, 397] on button "Save" at bounding box center [625, 394] width 54 height 35
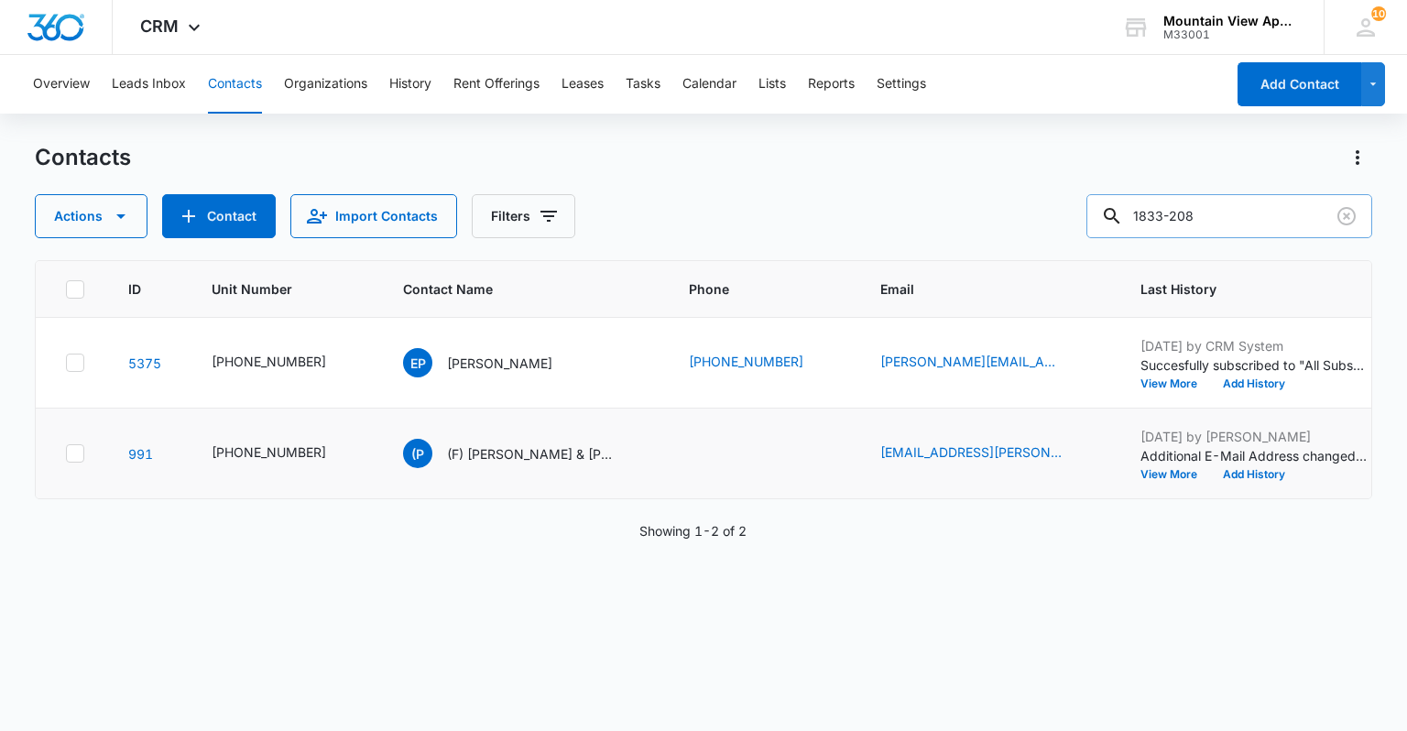
click at [1362, 219] on input "1833-208" at bounding box center [1230, 216] width 286 height 44
click at [1352, 214] on icon "Clear" at bounding box center [1347, 216] width 22 height 22
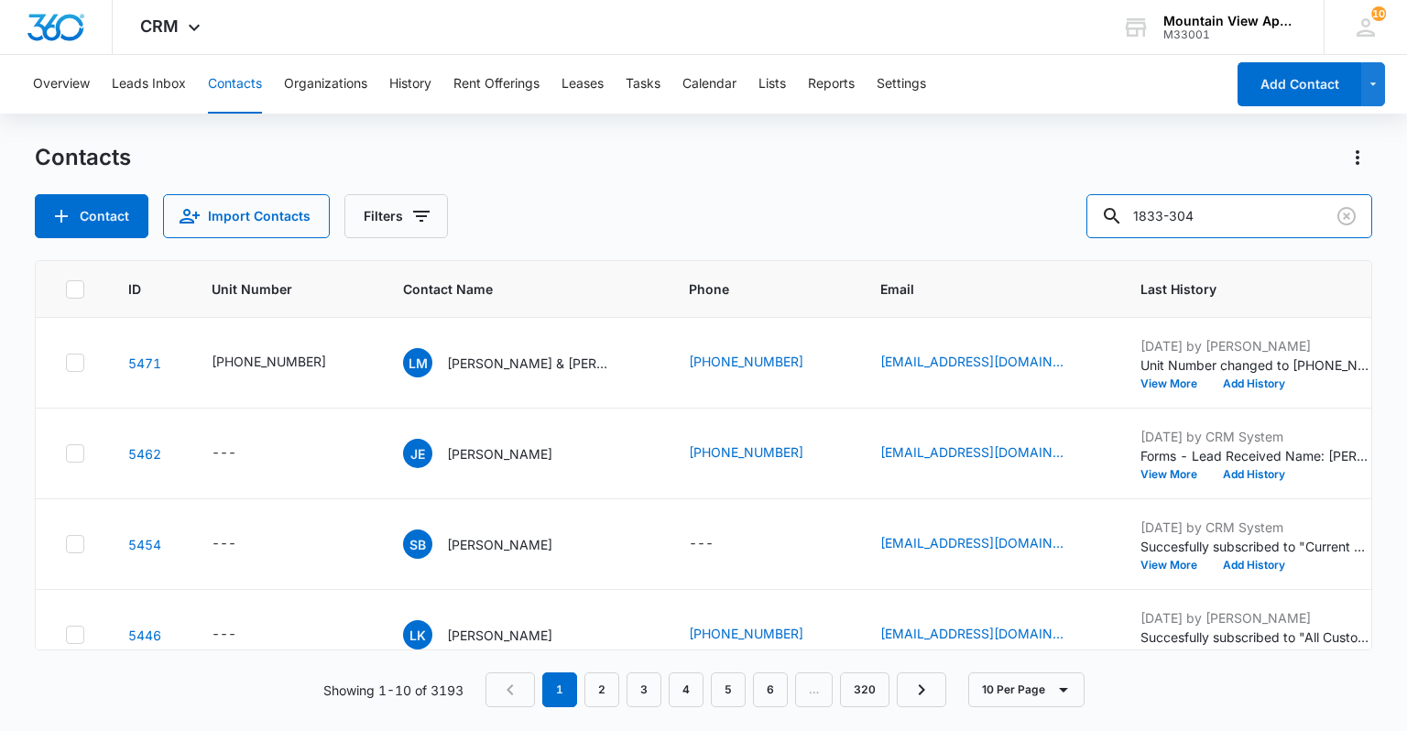
type input "1833-304"
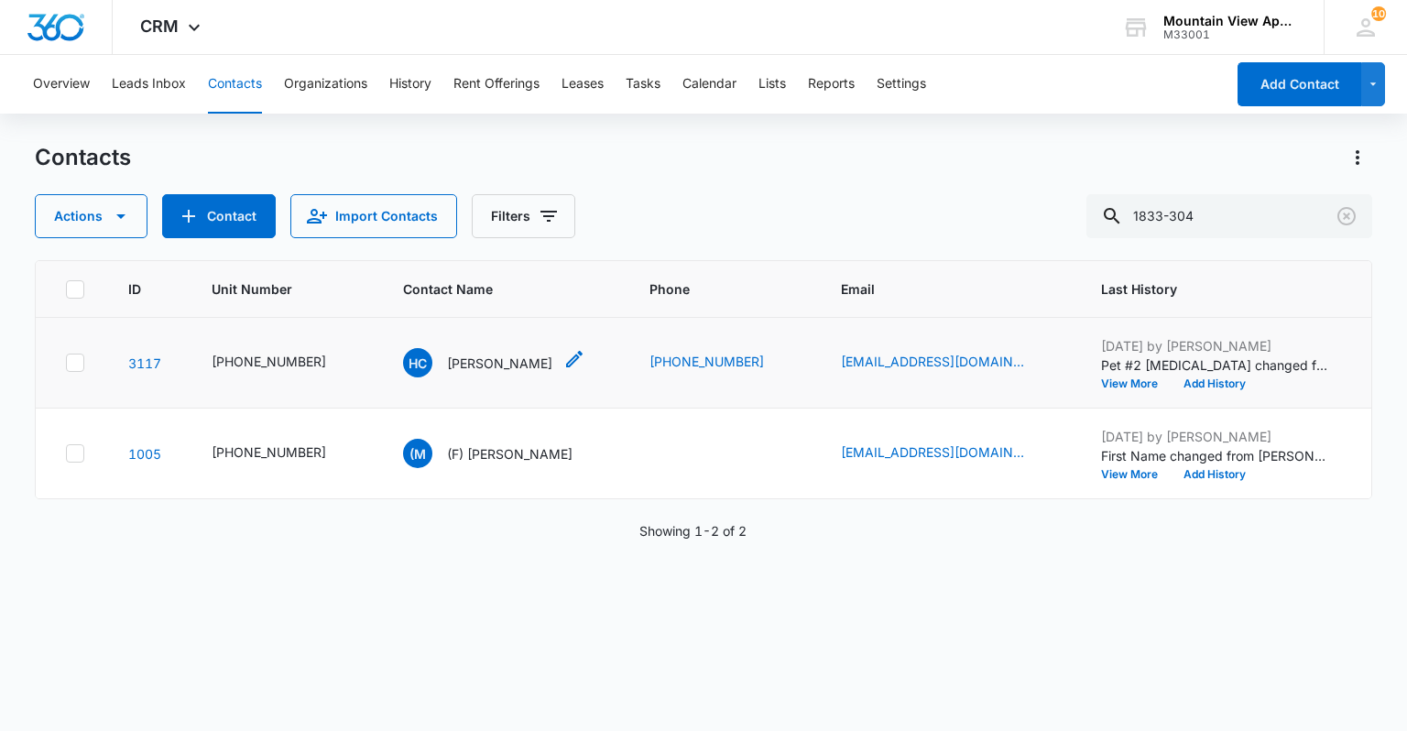
click at [566, 355] on icon "Contact Name - Hailey Clark - Select to Edit Field" at bounding box center [574, 359] width 16 height 16
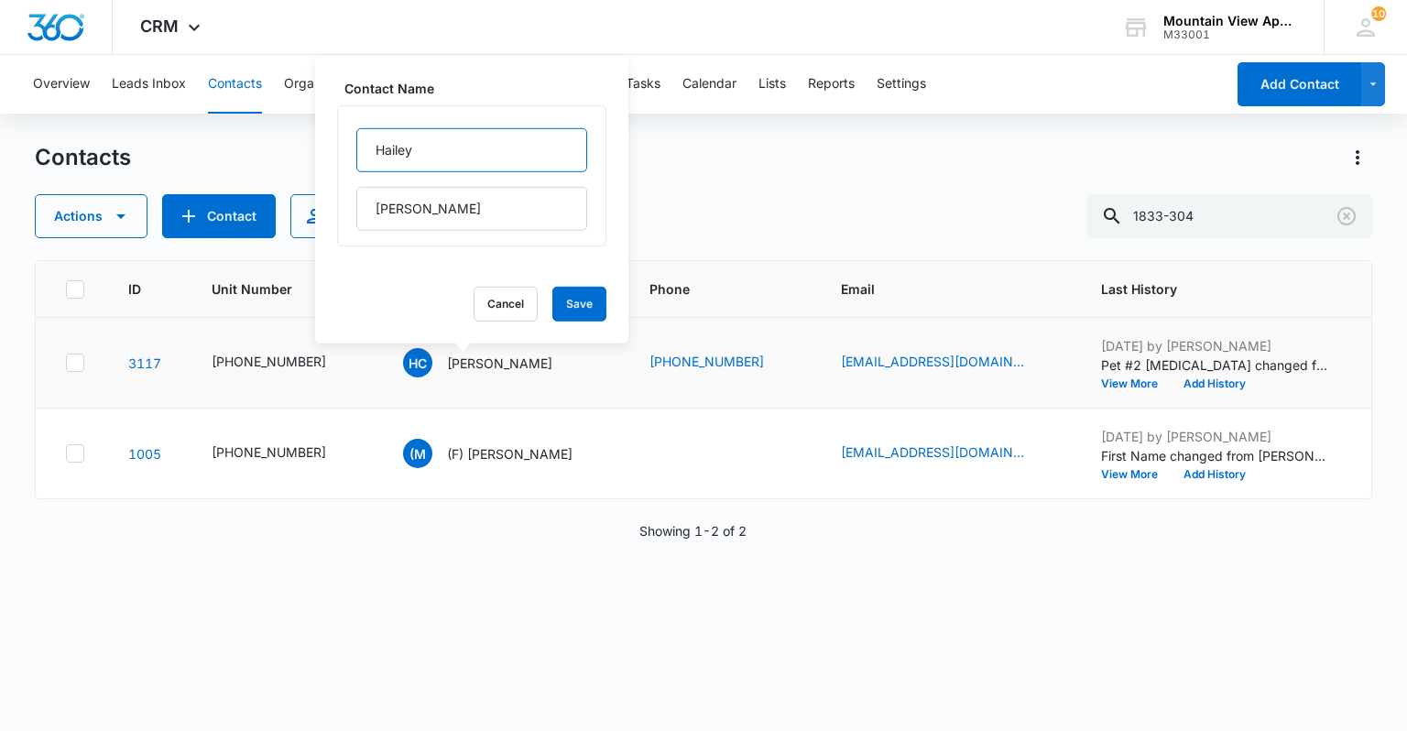
click at [367, 152] on input "Hailey" at bounding box center [471, 150] width 231 height 44
type input "(F) [PERSON_NAME]"
click at [575, 302] on button "Save" at bounding box center [580, 304] width 54 height 35
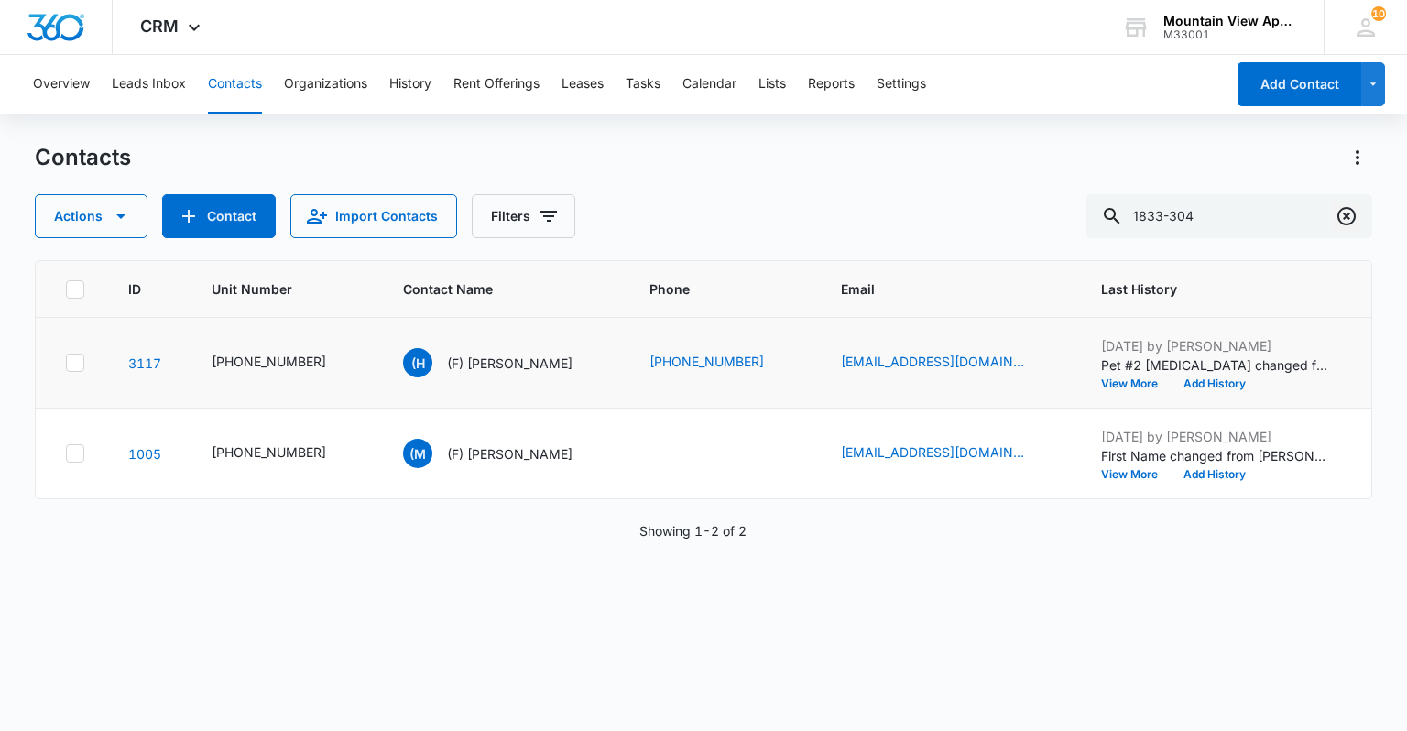
click at [1346, 212] on icon "Clear" at bounding box center [1347, 216] width 22 height 22
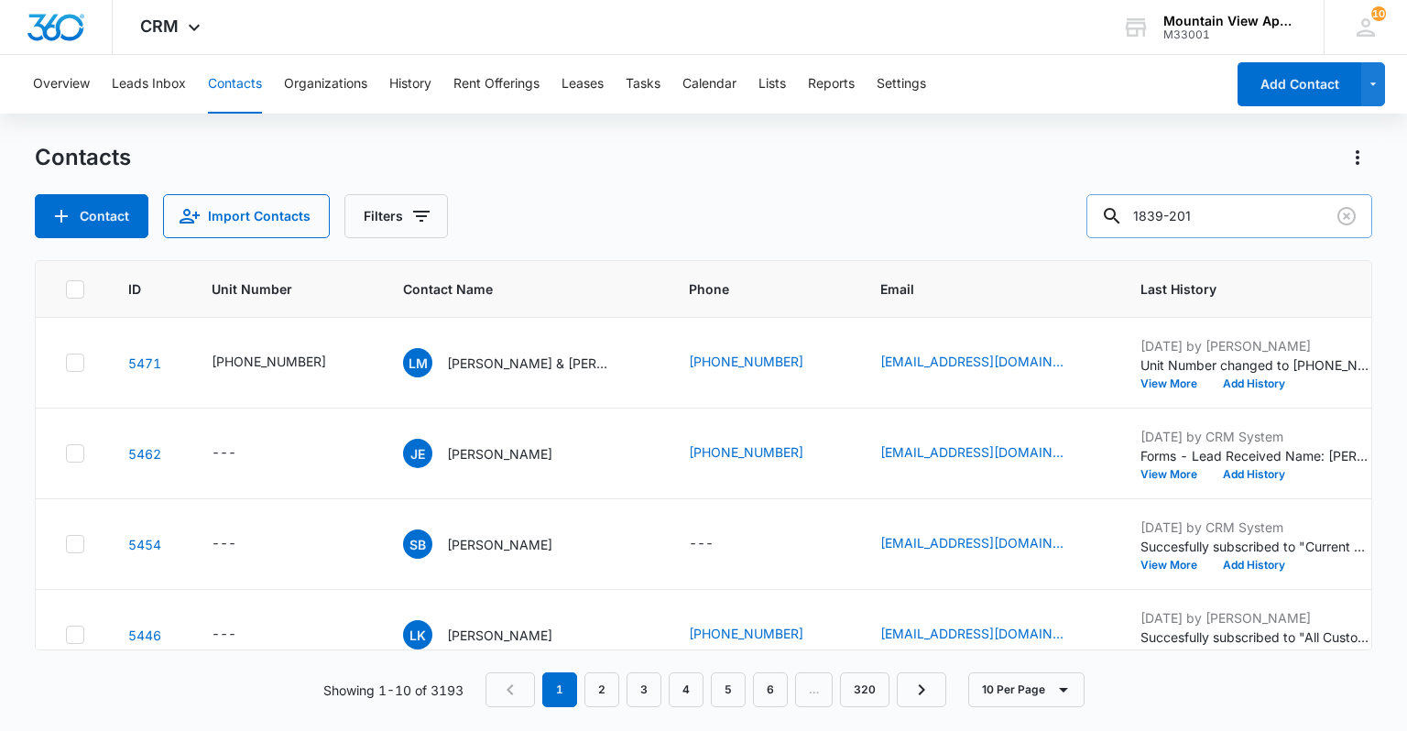
type input "1839-201"
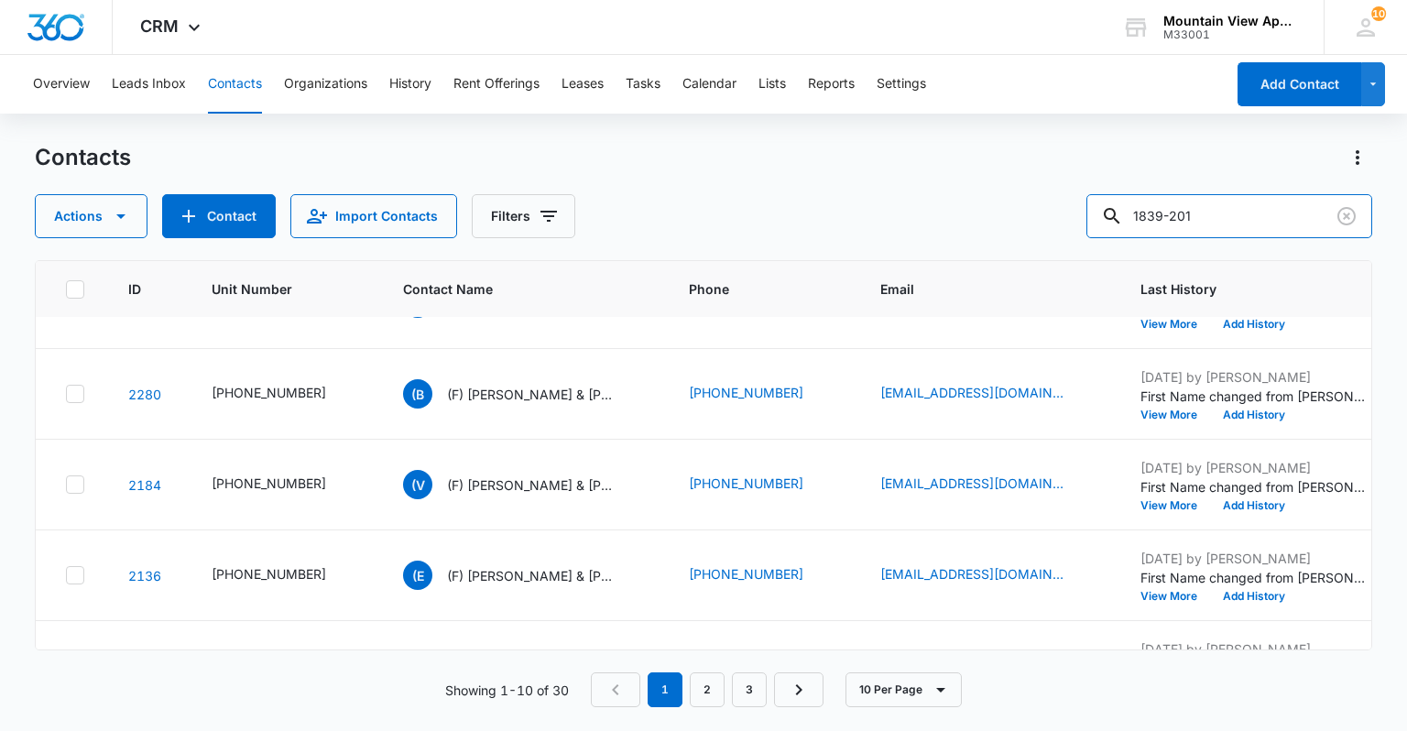
scroll to position [583, 0]
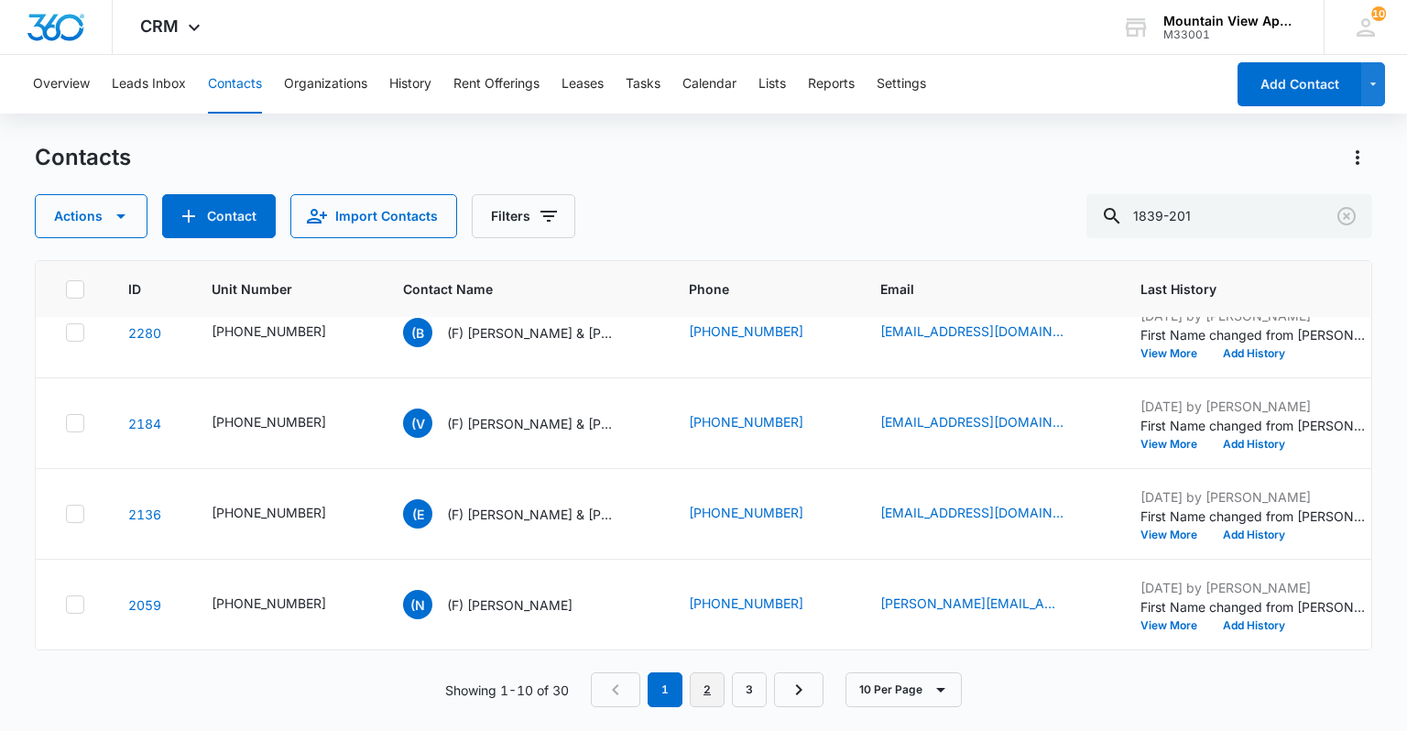
click at [707, 699] on link "2" at bounding box center [707, 690] width 35 height 35
click at [750, 689] on link "3" at bounding box center [754, 690] width 35 height 35
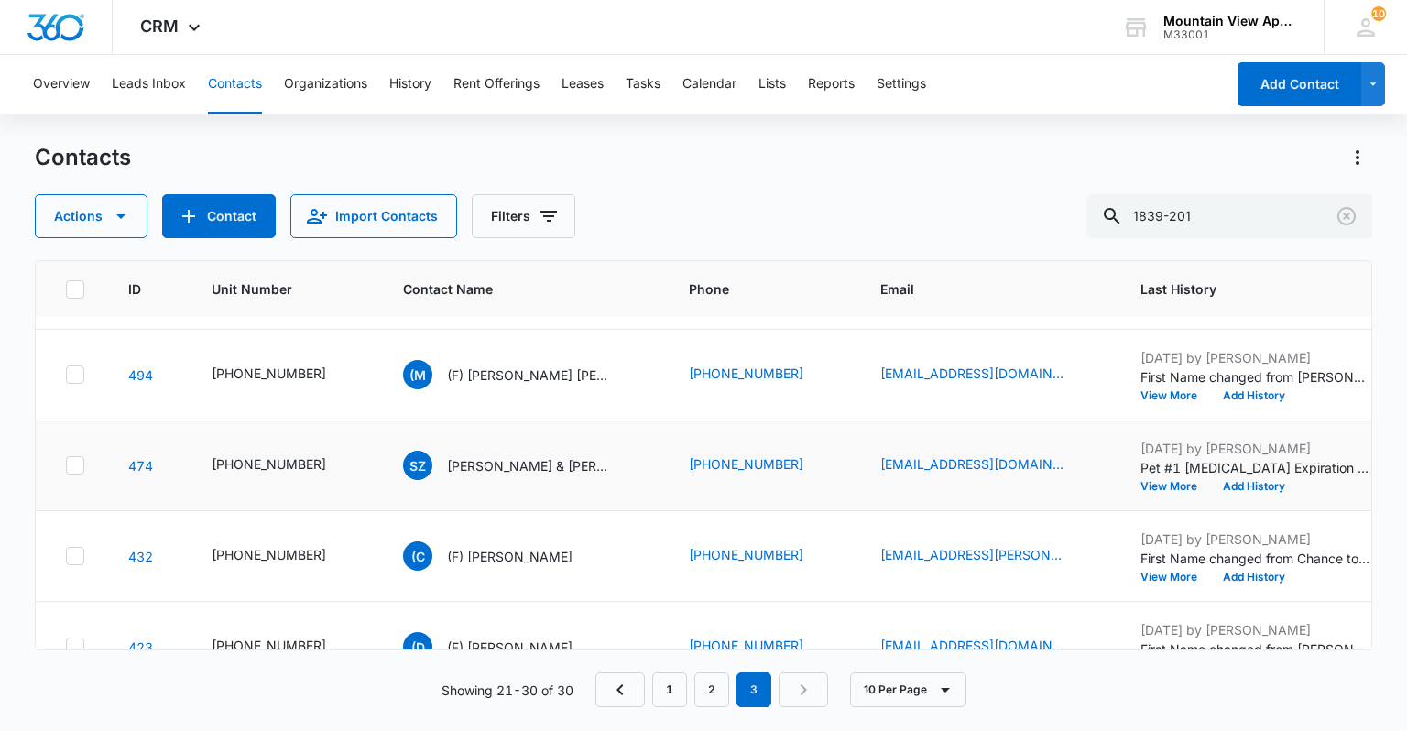
scroll to position [436, 0]
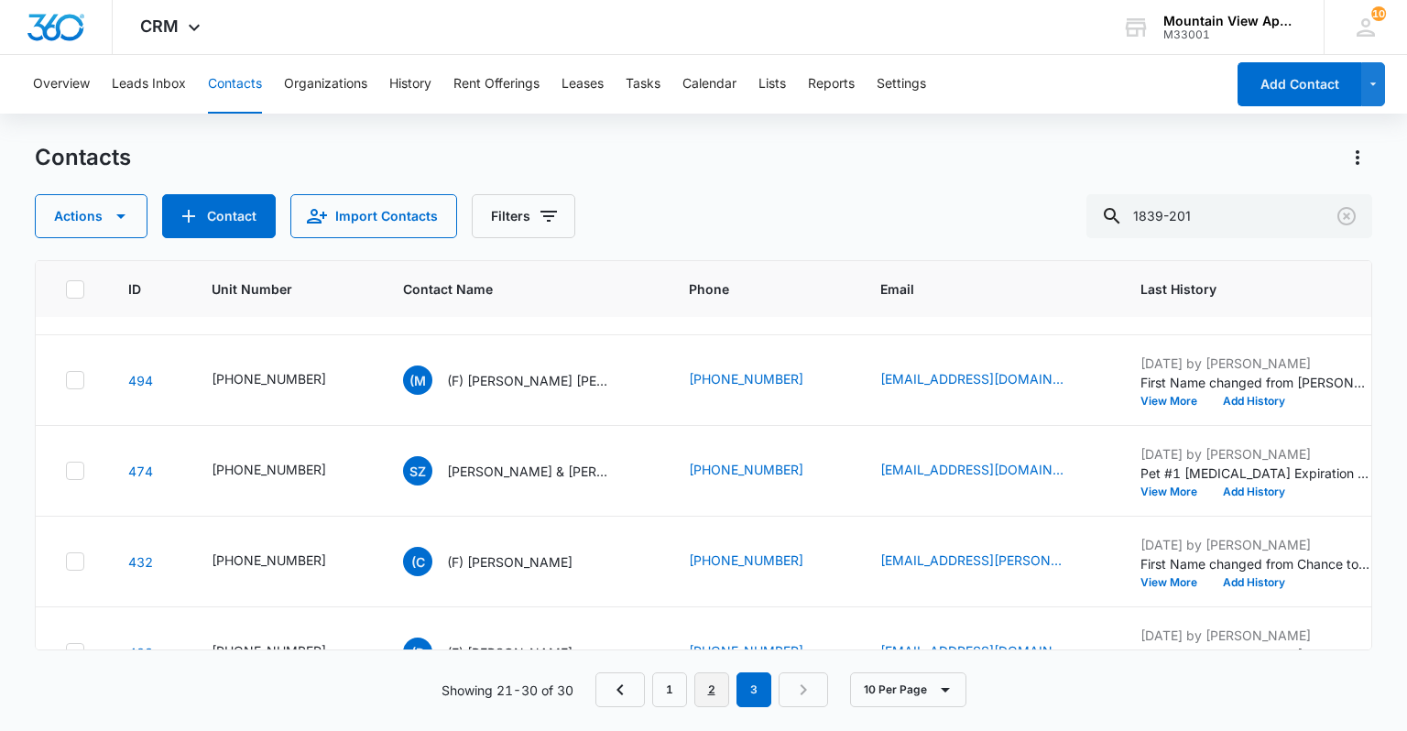
click at [704, 684] on link "2" at bounding box center [712, 690] width 35 height 35
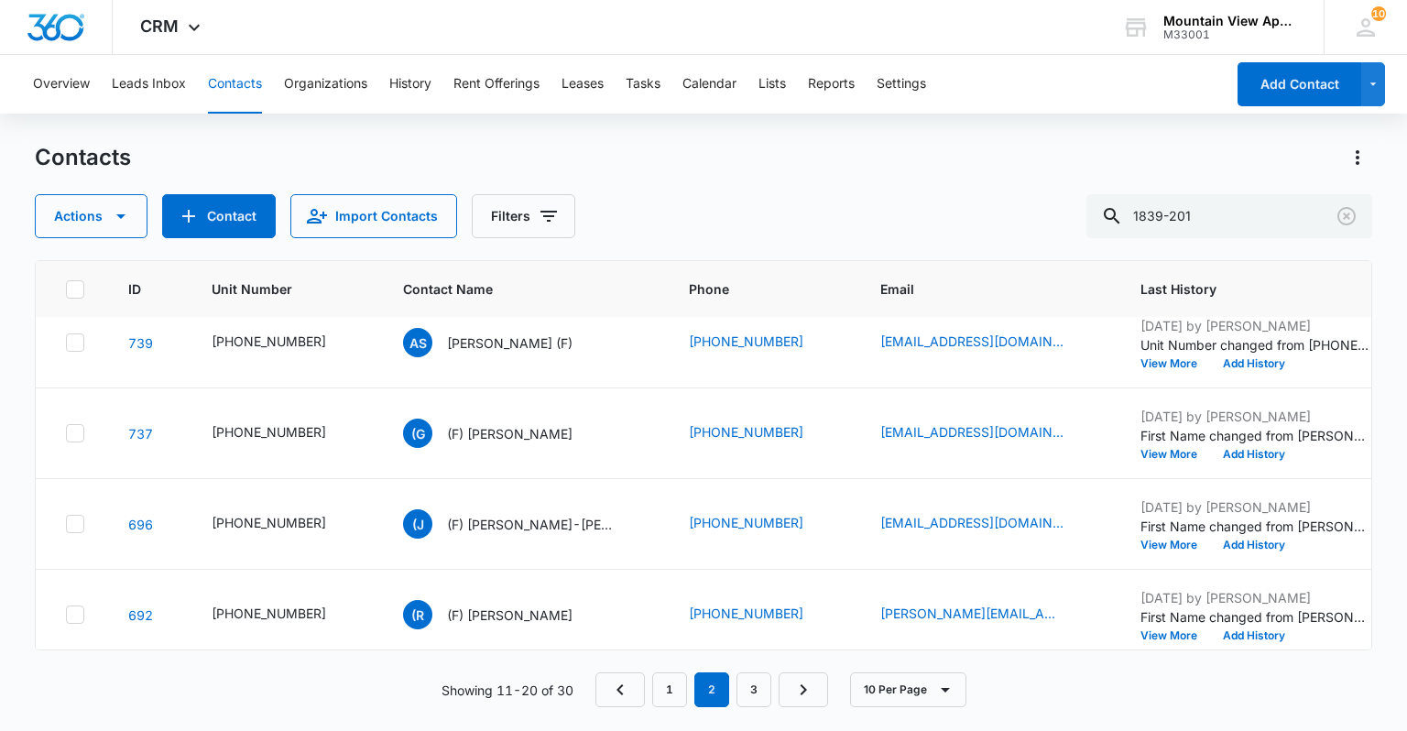
scroll to position [583, 0]
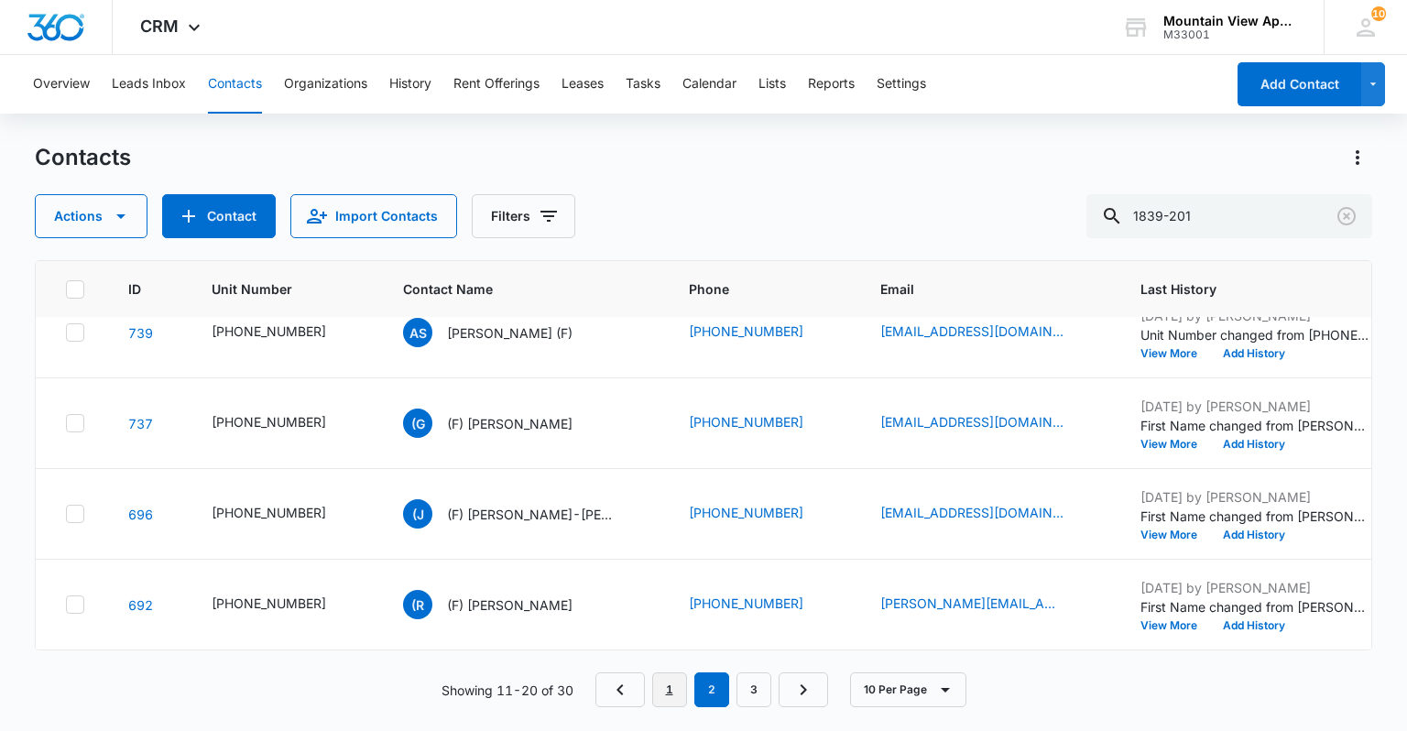
click at [682, 689] on link "1" at bounding box center [669, 690] width 35 height 35
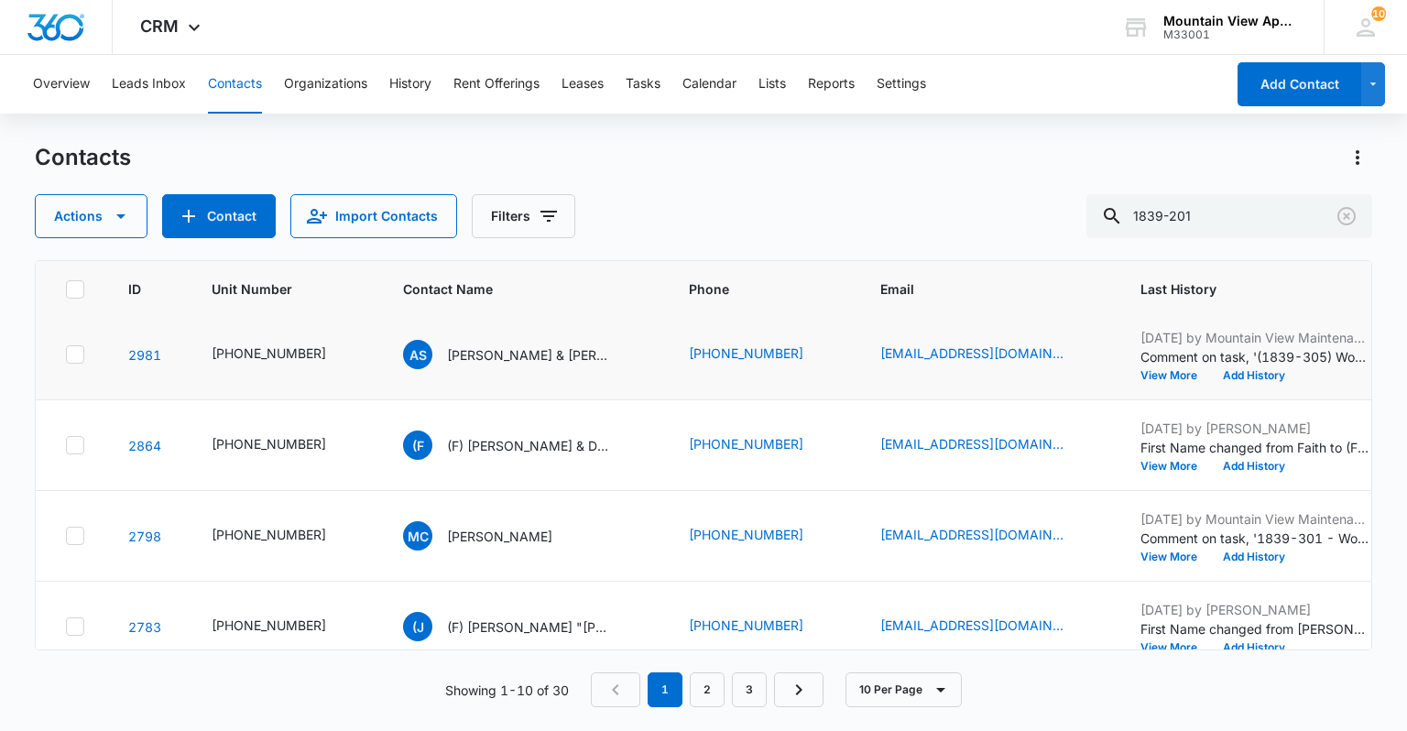
scroll to position [220, 0]
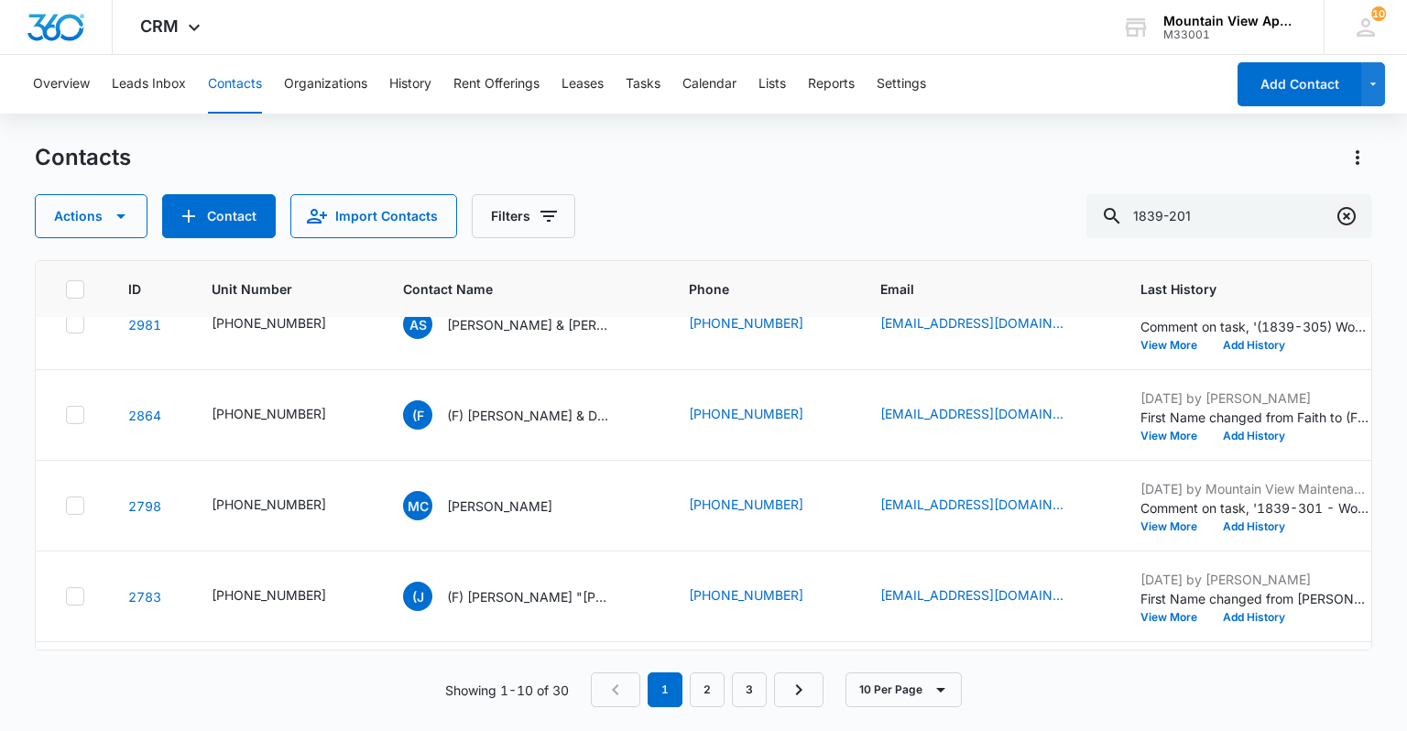
click at [1346, 218] on icon "Clear" at bounding box center [1347, 216] width 22 height 22
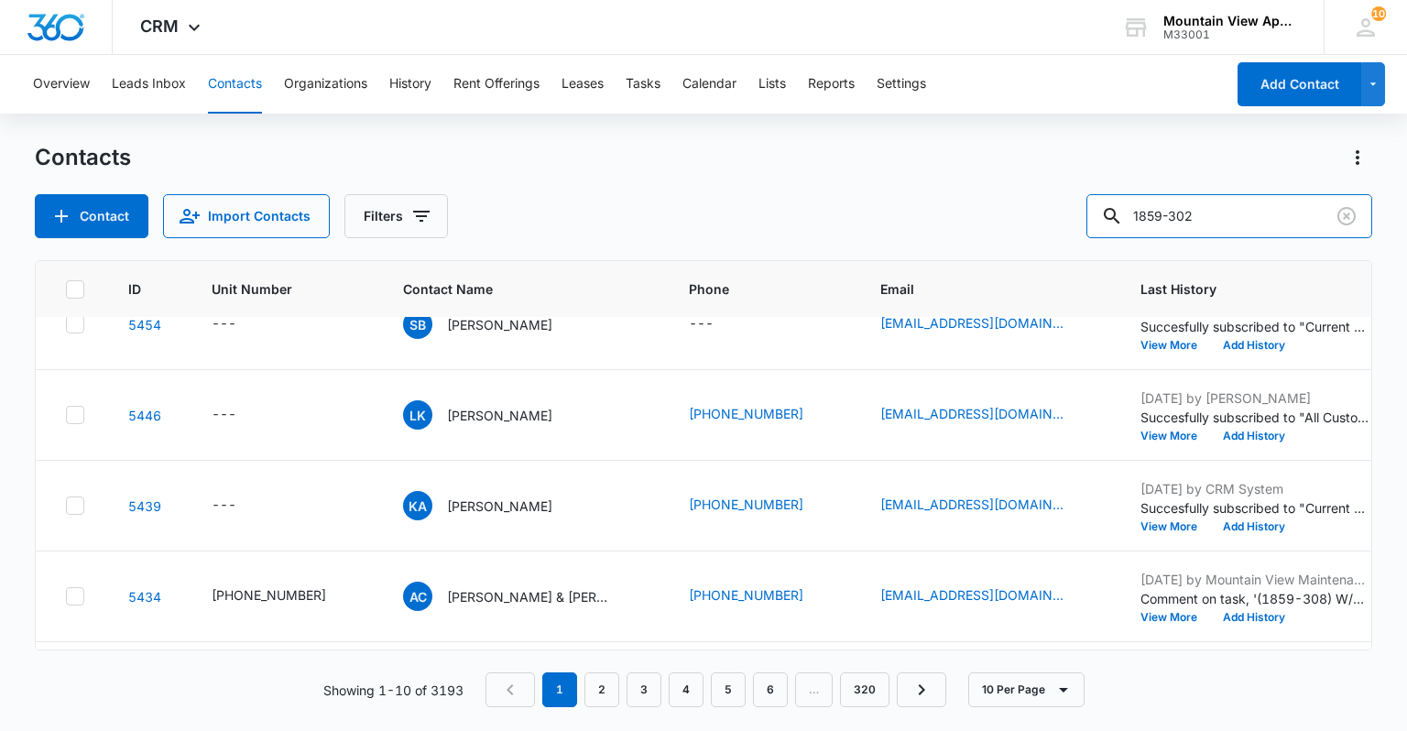
type input "1859-302"
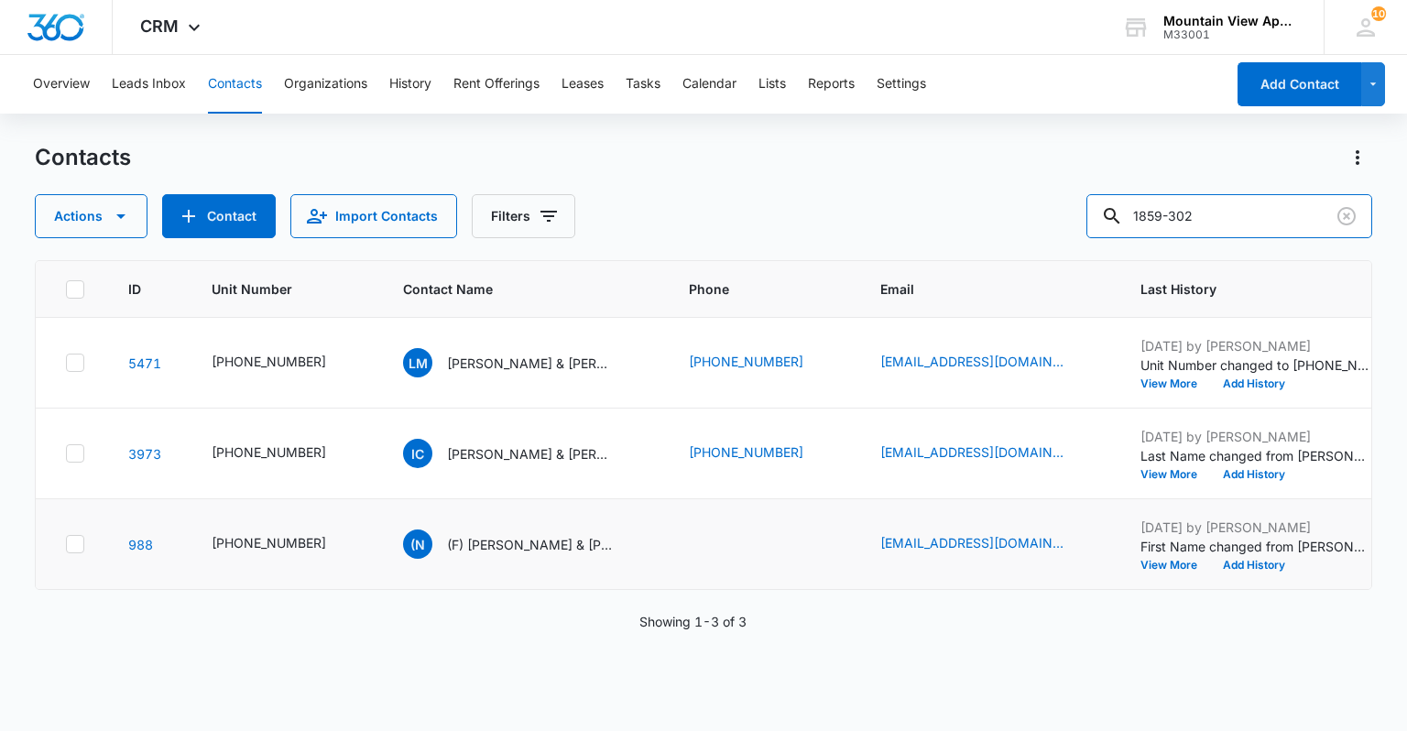
scroll to position [0, 0]
click at [623, 448] on icon "Contact Name - Ian Carmichael & Jennifer Jung - Select to Edit Field" at bounding box center [634, 450] width 22 height 22
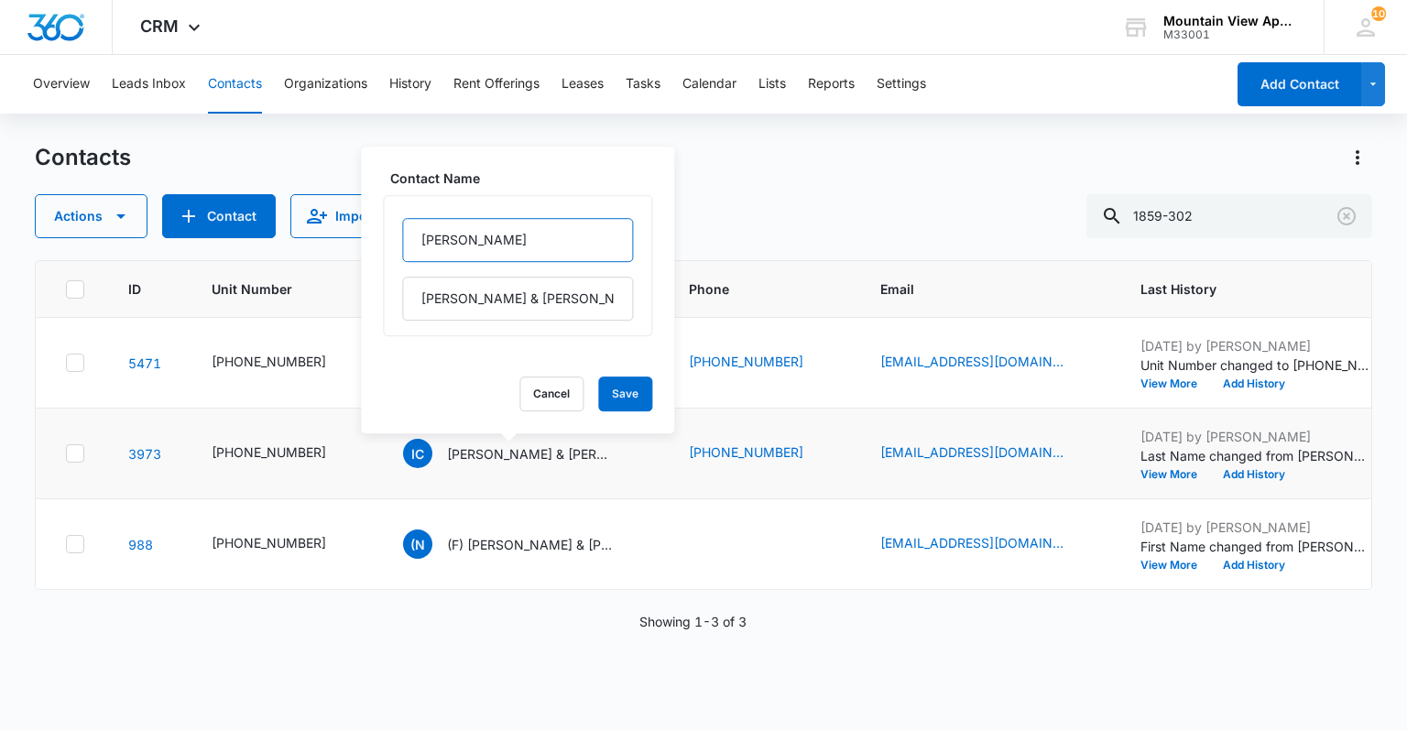
click at [417, 235] on input "[PERSON_NAME]" at bounding box center [517, 240] width 231 height 44
type input "(F) [PERSON_NAME]"
click at [612, 400] on button "Save" at bounding box center [625, 394] width 54 height 35
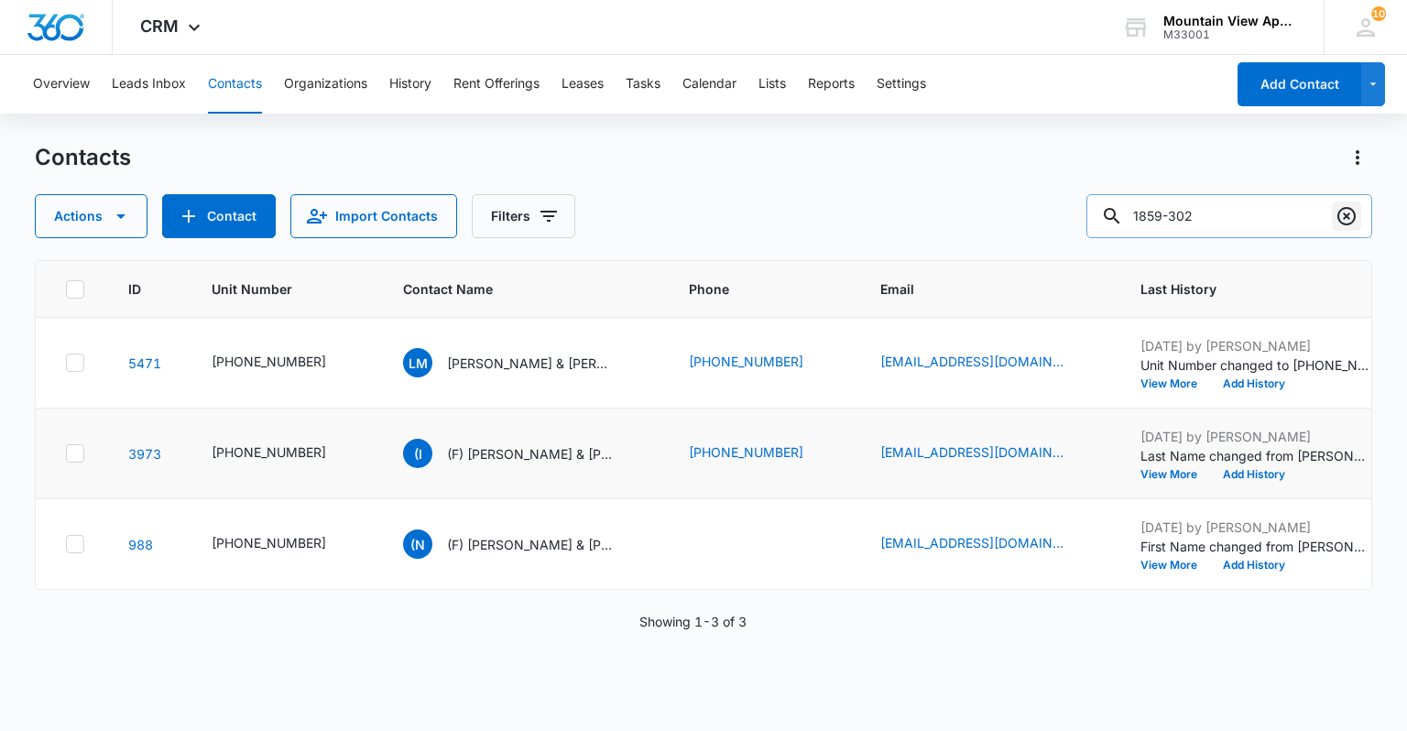
click at [1352, 213] on icon "Clear" at bounding box center [1347, 216] width 22 height 22
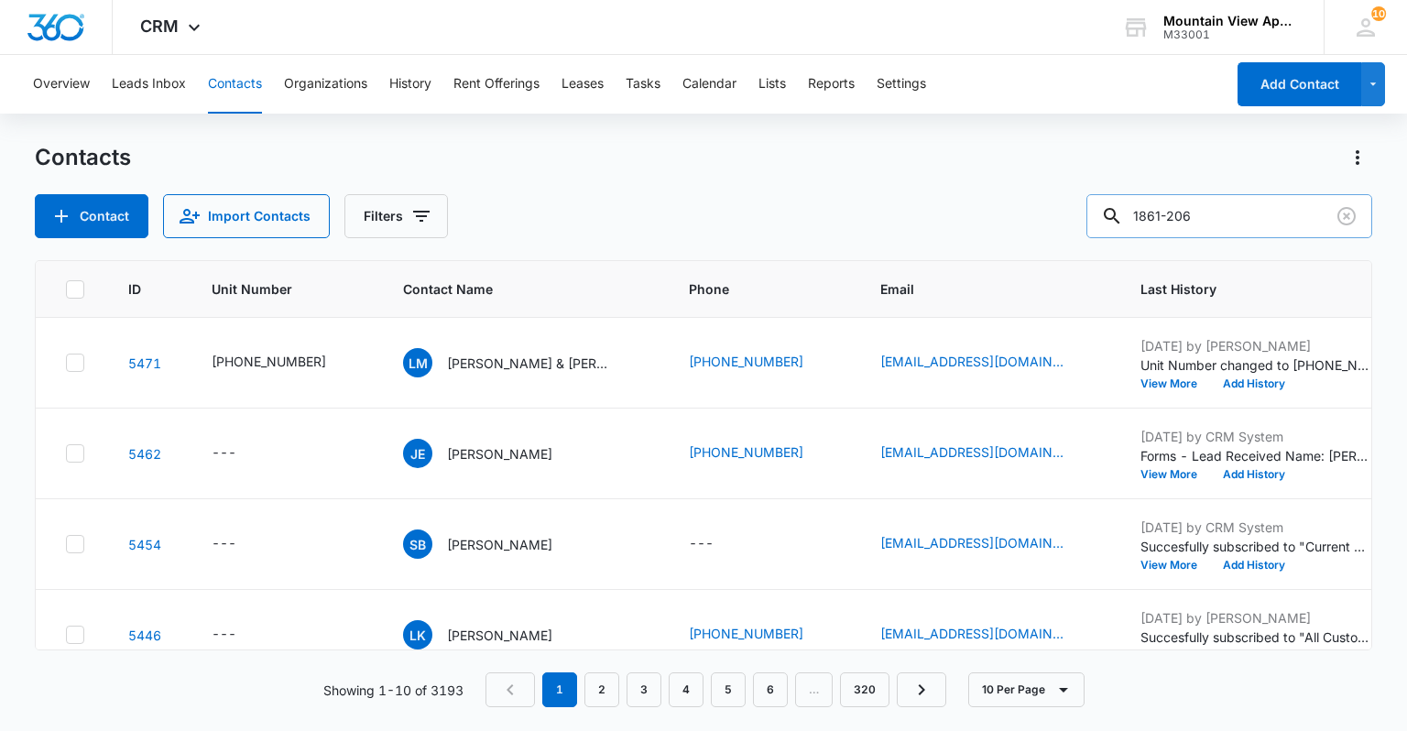
type input "1861-206"
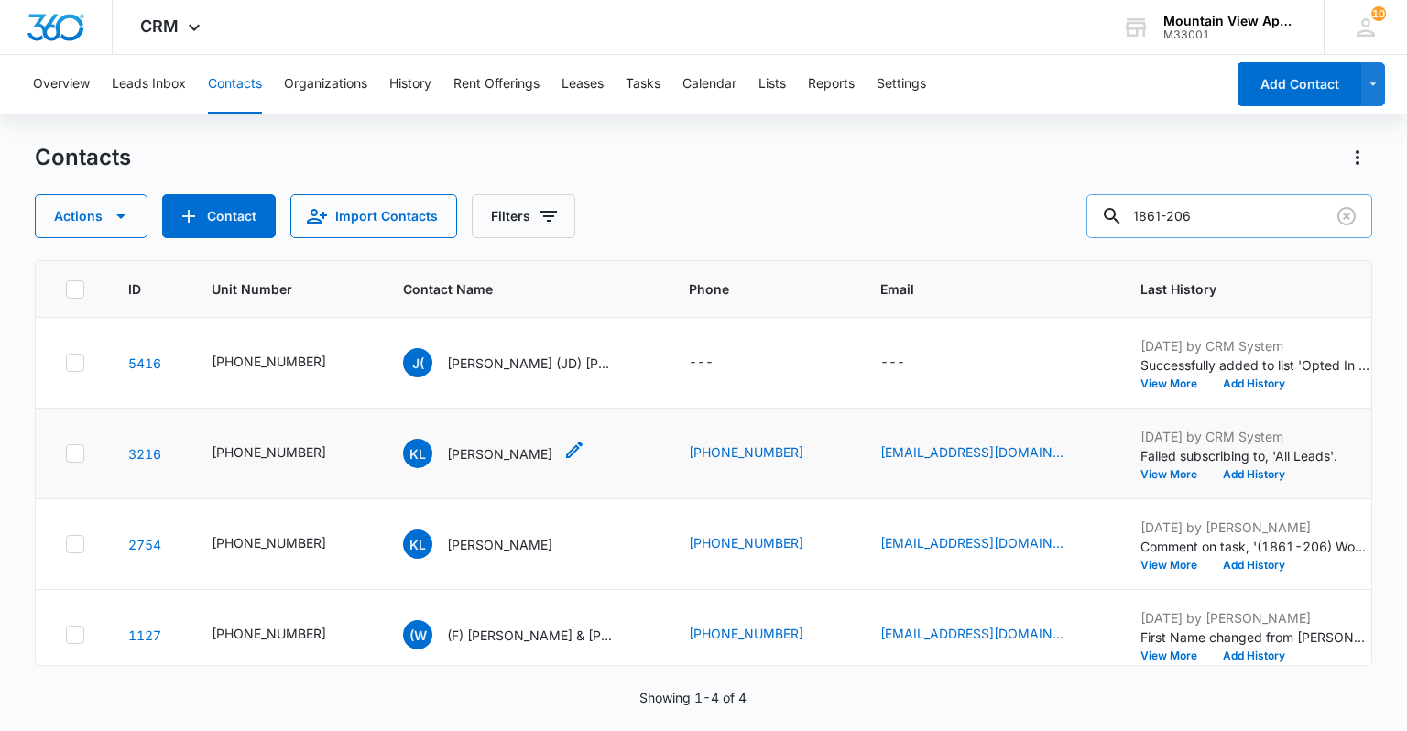
click at [564, 445] on icon "Contact Name - Katie Larson - Select to Edit Field" at bounding box center [575, 450] width 22 height 22
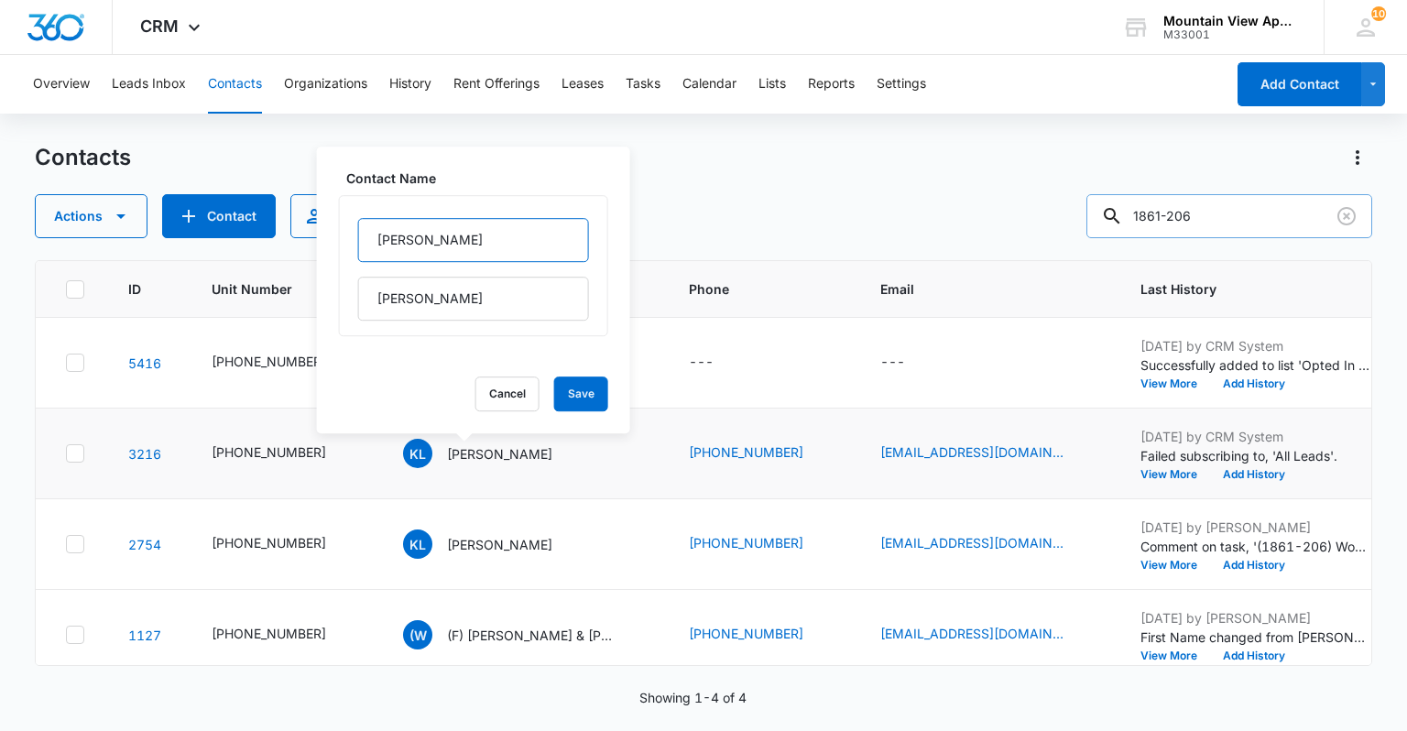
click at [367, 244] on input "[PERSON_NAME]" at bounding box center [473, 240] width 231 height 44
type input "(F) [PERSON_NAME]"
click at [574, 398] on button "Save" at bounding box center [581, 394] width 54 height 35
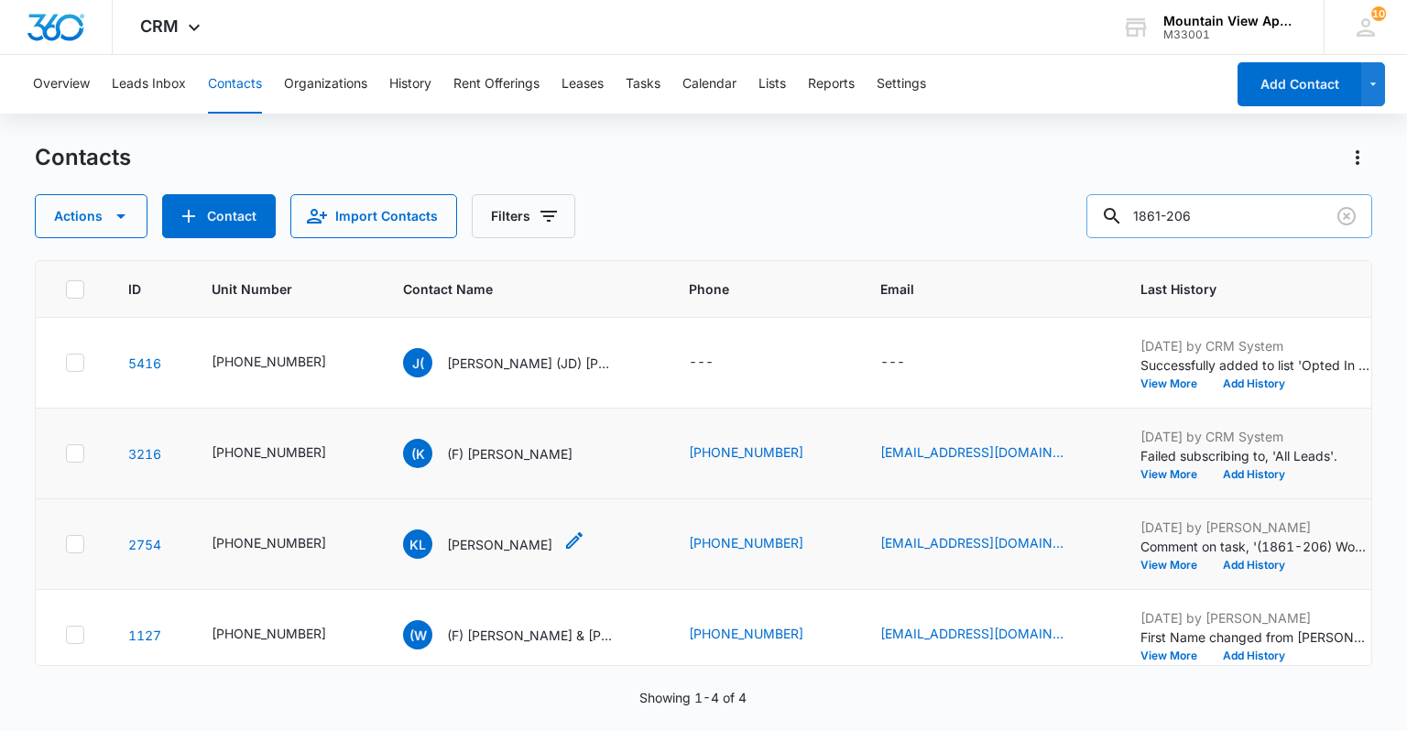
click at [564, 535] on icon "Contact Name - Katie Larson - Select to Edit Field" at bounding box center [575, 541] width 22 height 22
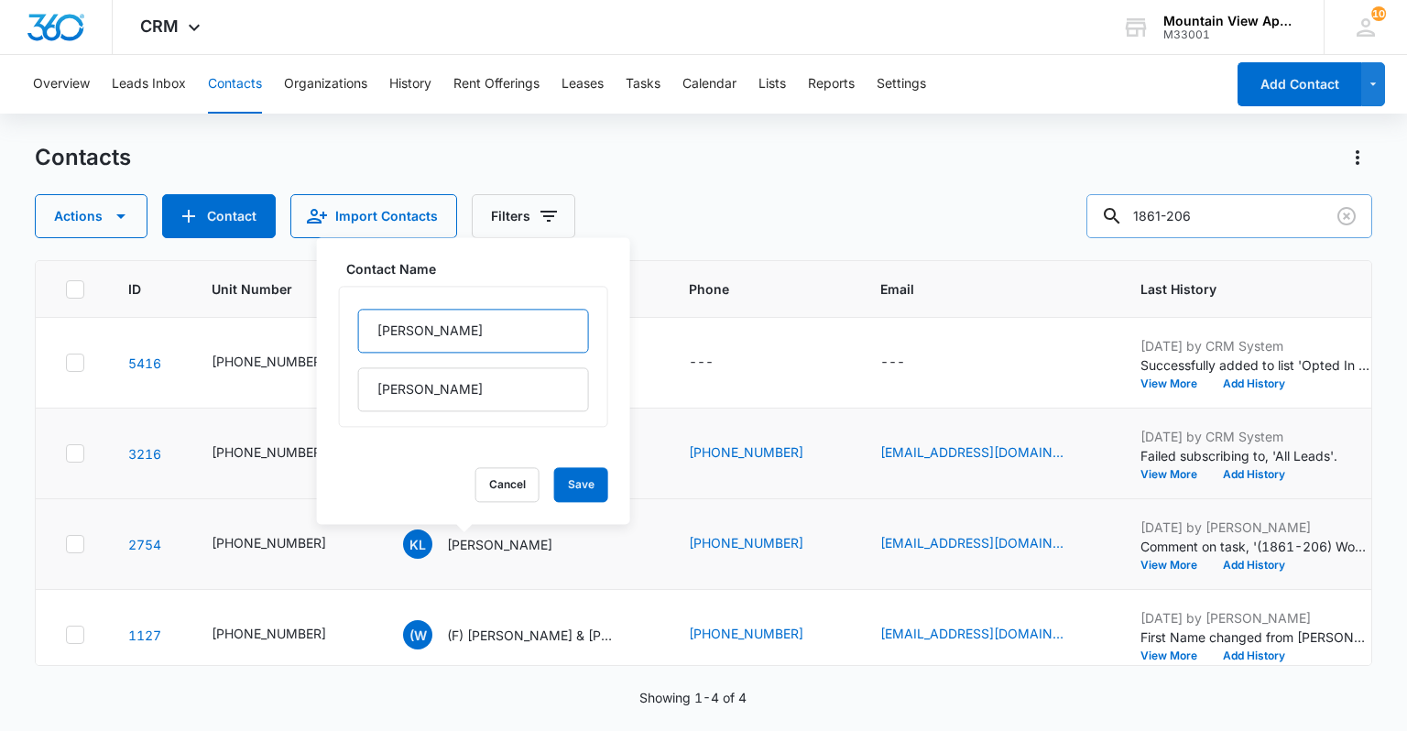
click at [370, 331] on input "[PERSON_NAME]" at bounding box center [473, 331] width 231 height 44
type input "(F) [PERSON_NAME]"
click at [567, 493] on button "Save" at bounding box center [581, 484] width 54 height 35
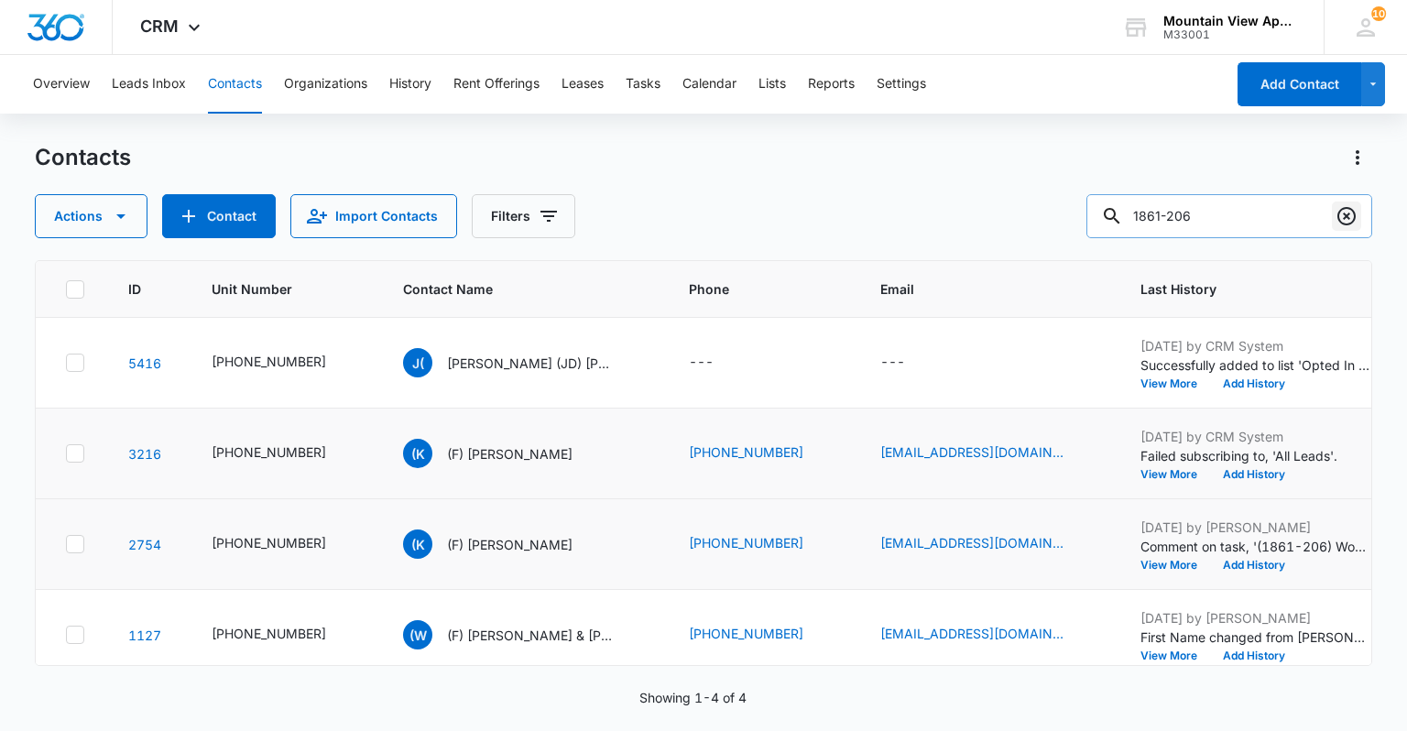
click at [1345, 225] on icon "Clear" at bounding box center [1347, 216] width 22 height 22
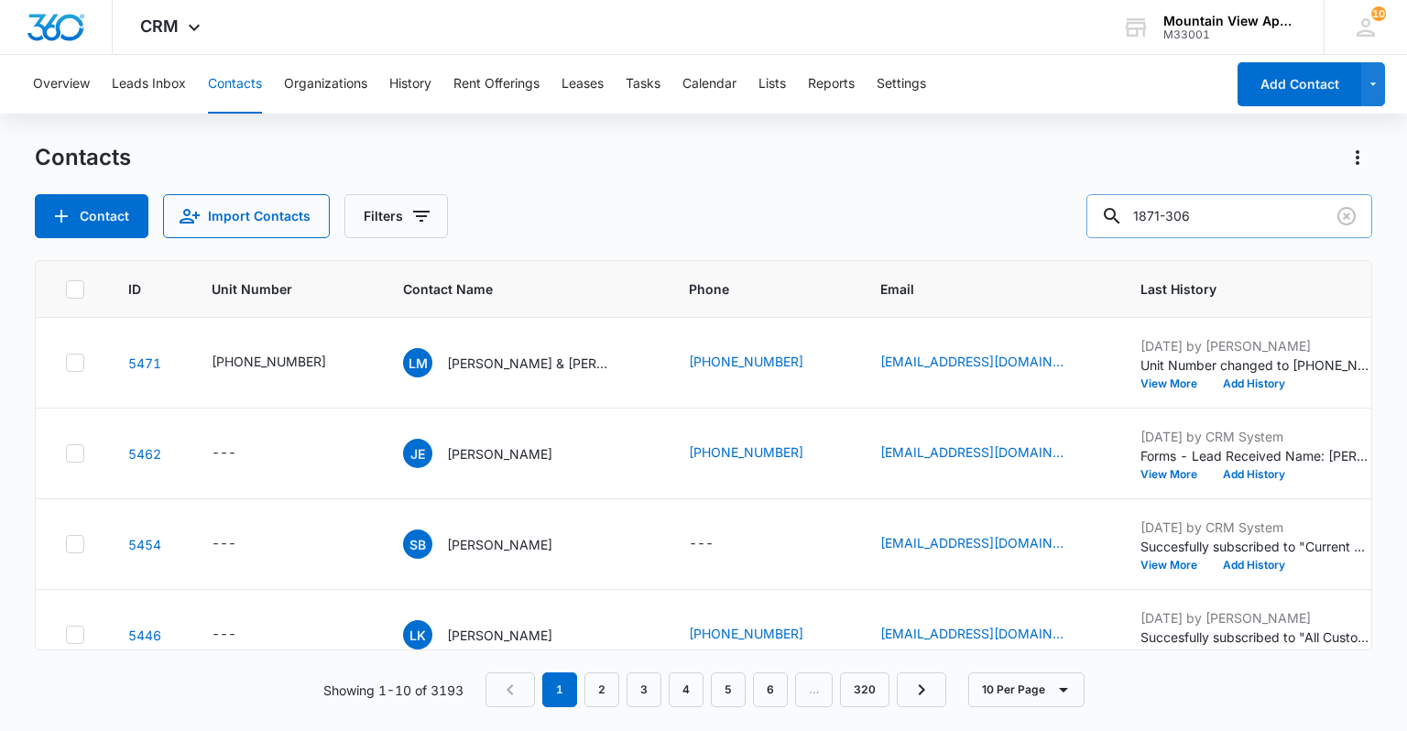
type input "1871-306"
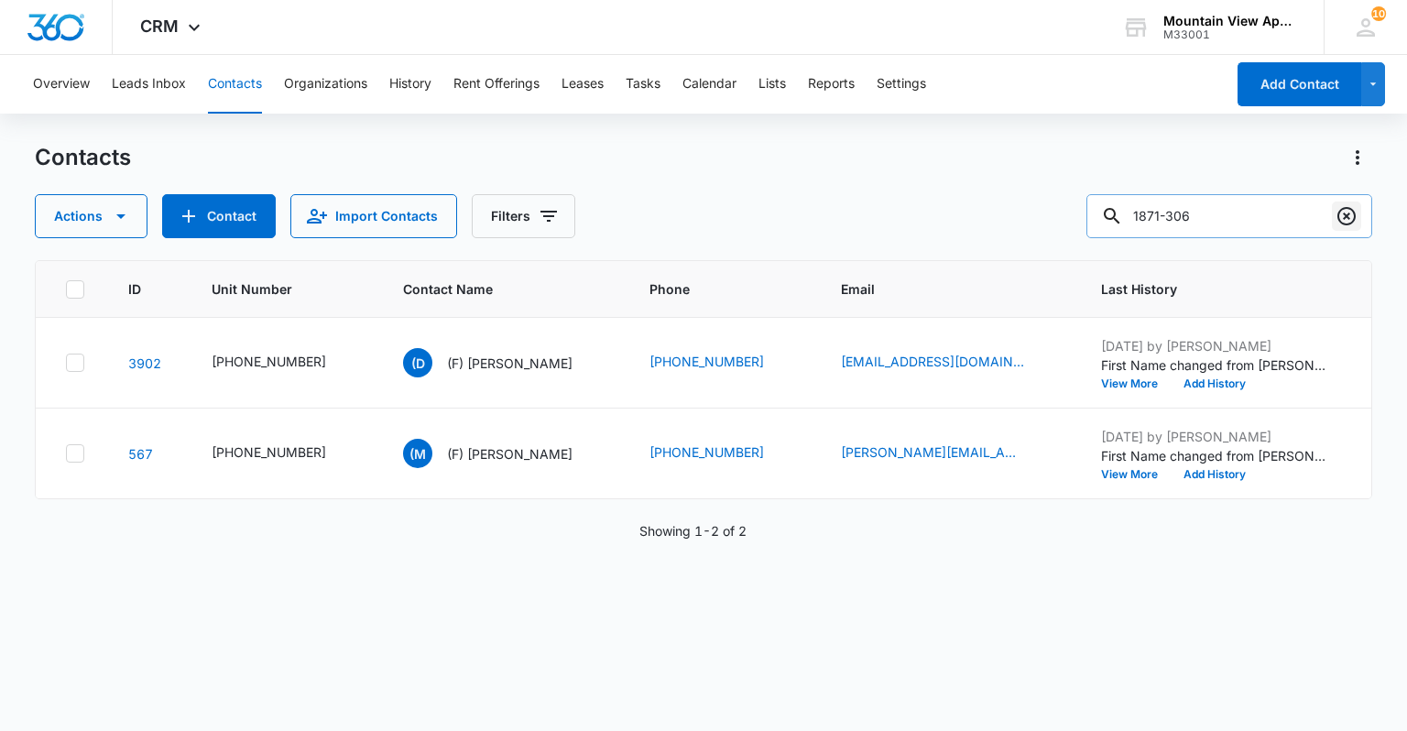
click at [1347, 219] on icon "Clear" at bounding box center [1347, 216] width 22 height 22
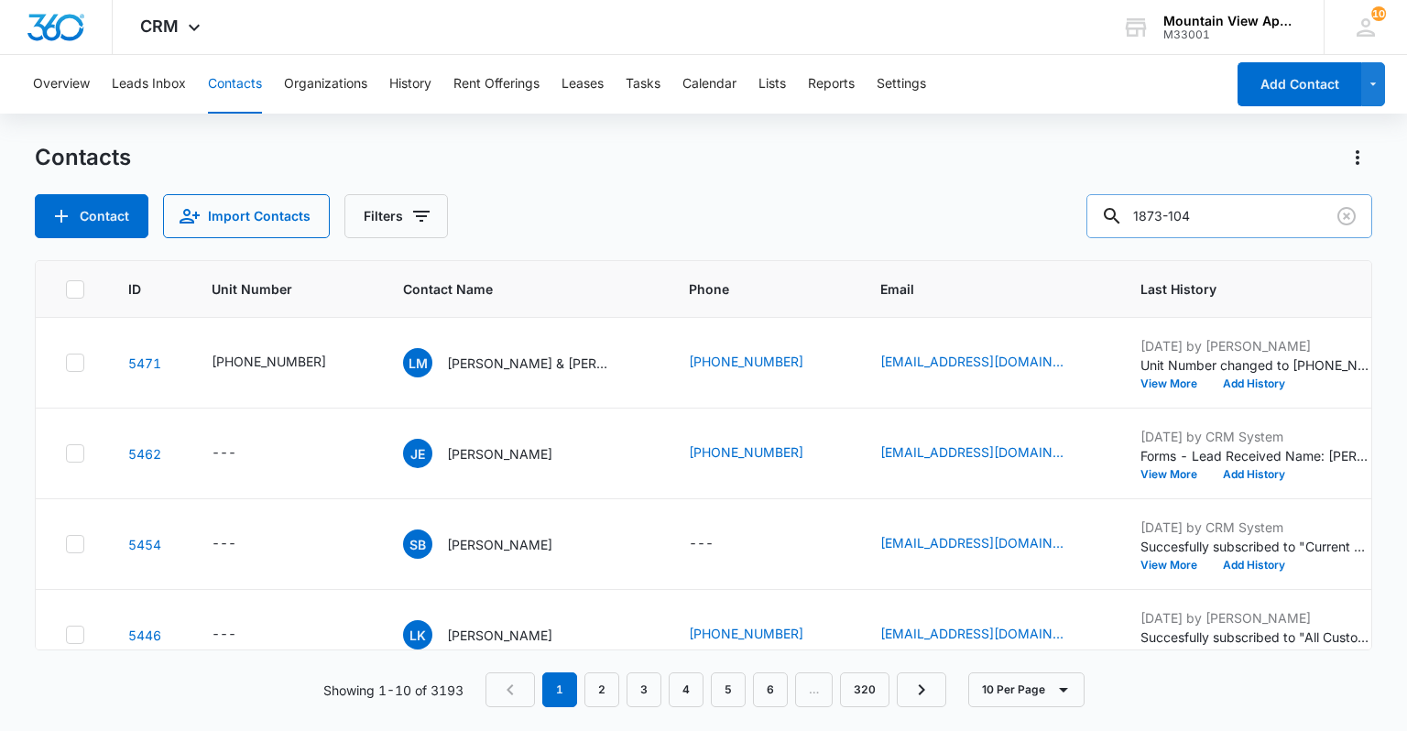
type input "1873-104"
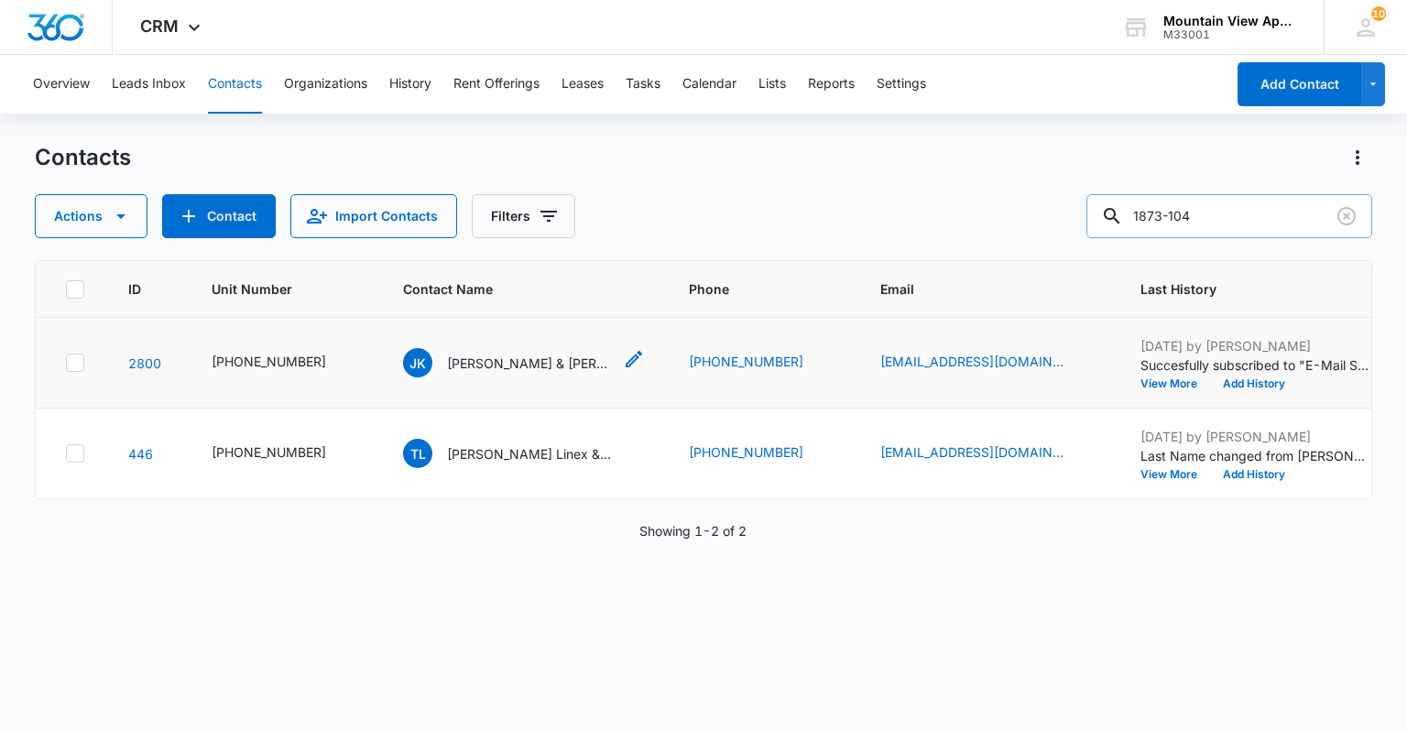
click at [623, 357] on icon "Contact Name - Jessica Kanney & Jackson Zimmerman - Select to Edit Field" at bounding box center [634, 359] width 22 height 22
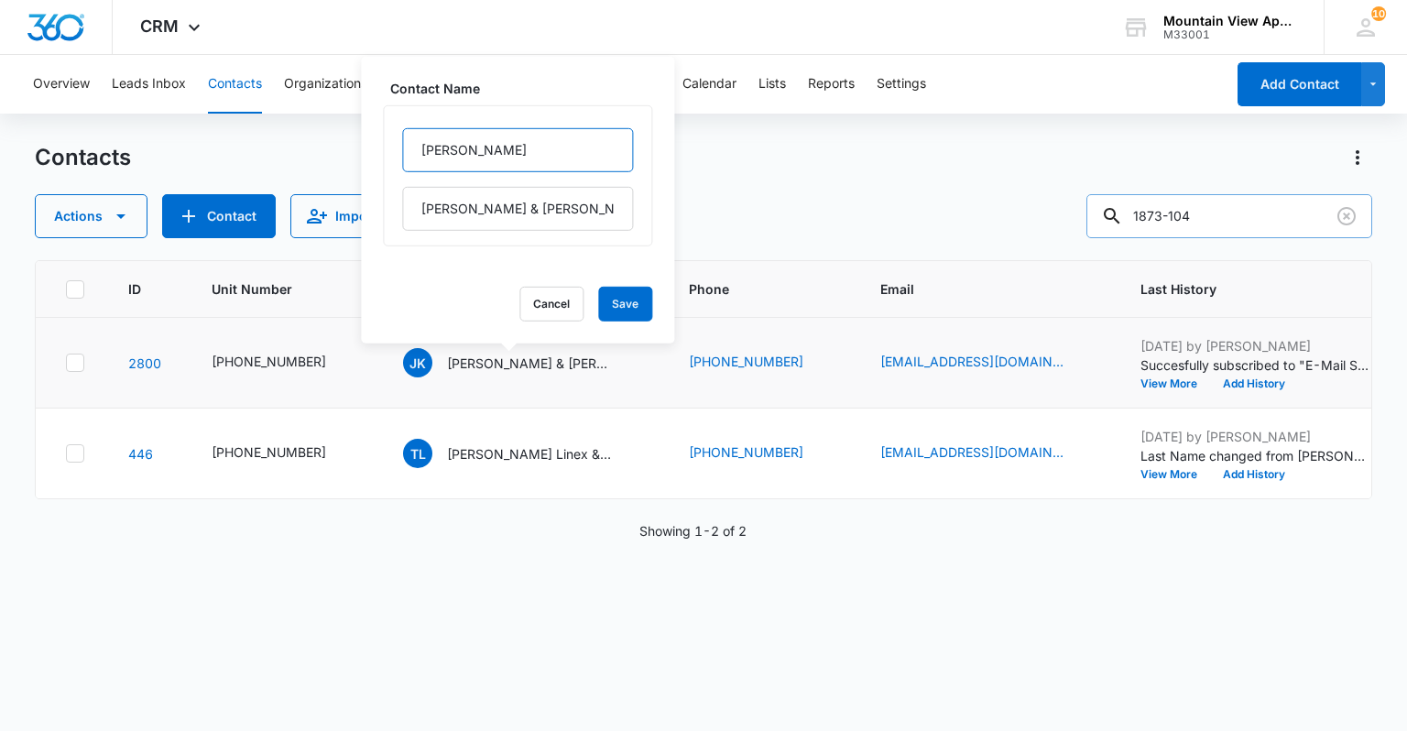
click at [416, 146] on input "[PERSON_NAME]" at bounding box center [517, 150] width 231 height 44
type input "(F) [PERSON_NAME]"
click at [598, 300] on button "Save" at bounding box center [625, 304] width 54 height 35
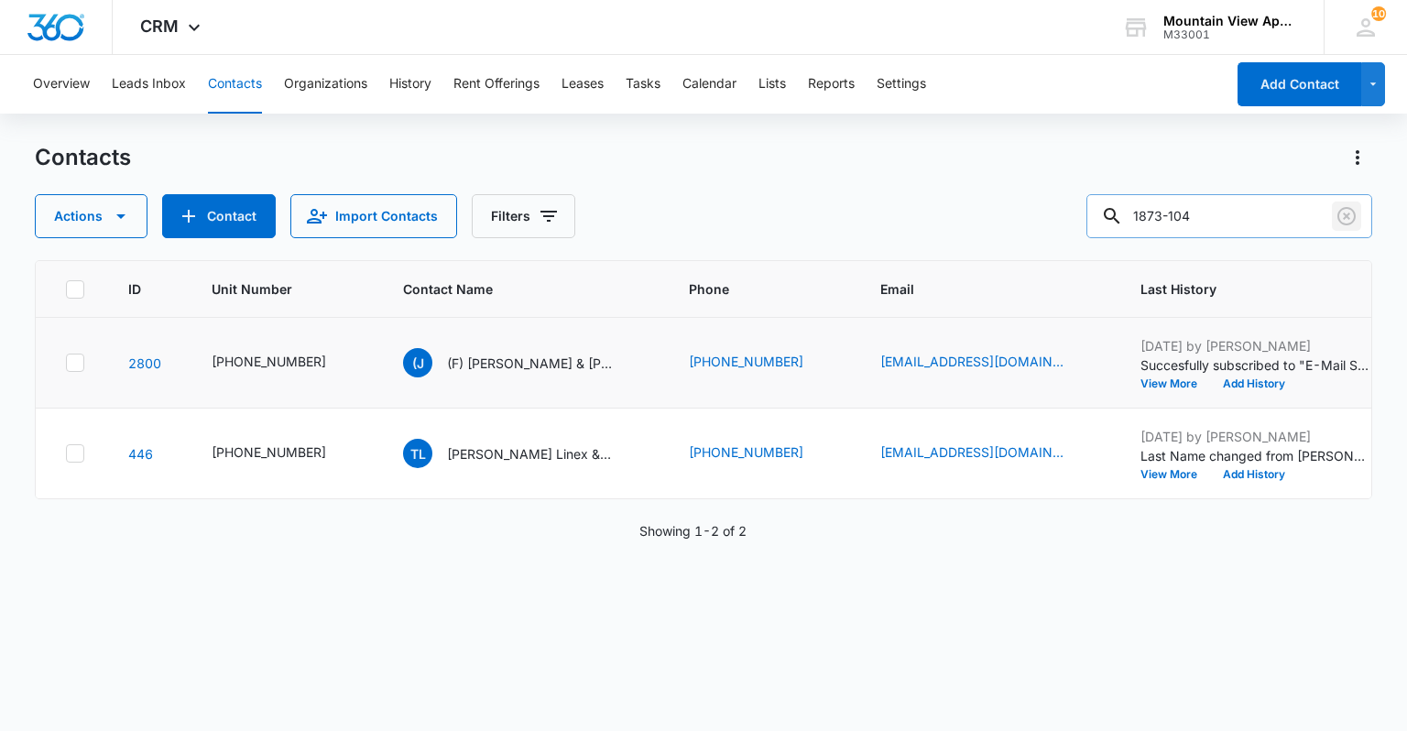
click at [1351, 213] on icon "Clear" at bounding box center [1347, 216] width 22 height 22
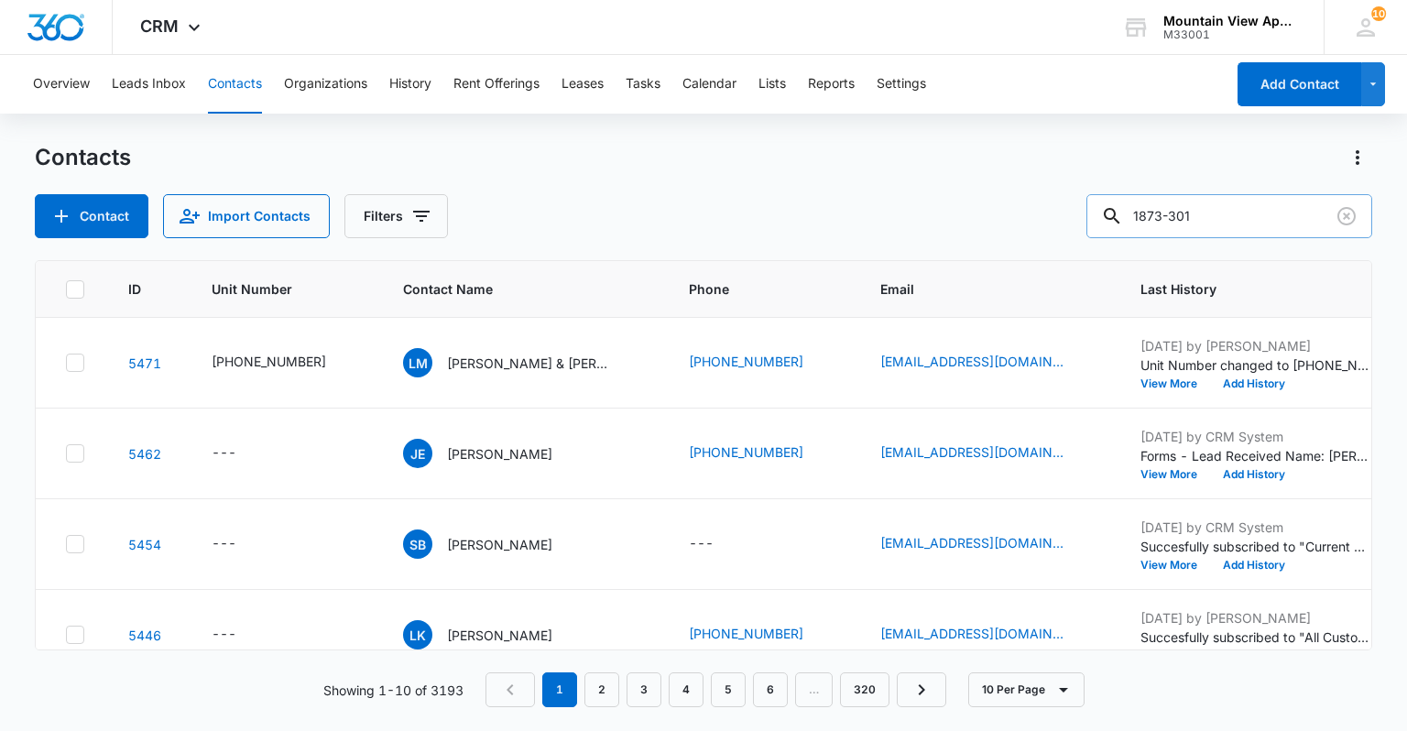
type input "1873-301"
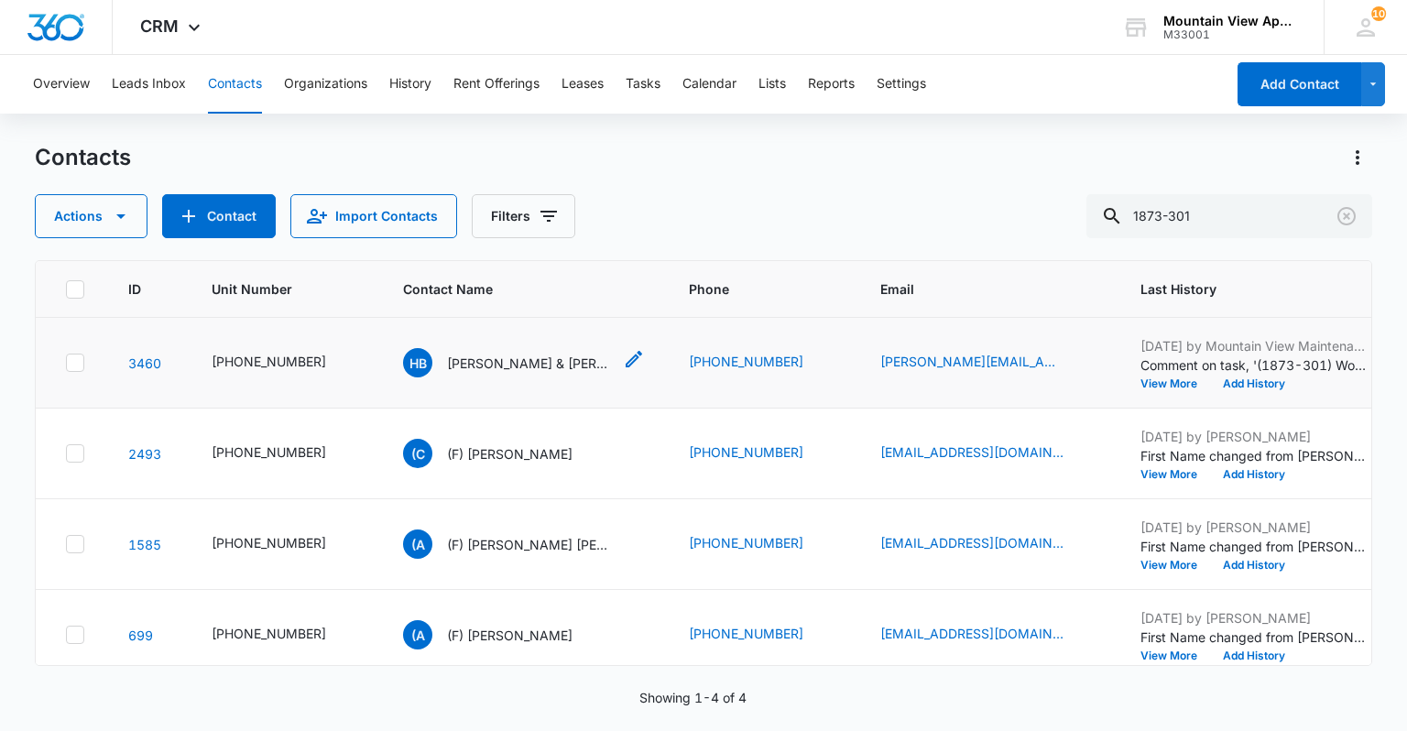
click at [626, 359] on icon "Contact Name - Haley Brooks & Bayleigh Zetterquist - Select to Edit Field" at bounding box center [634, 359] width 16 height 16
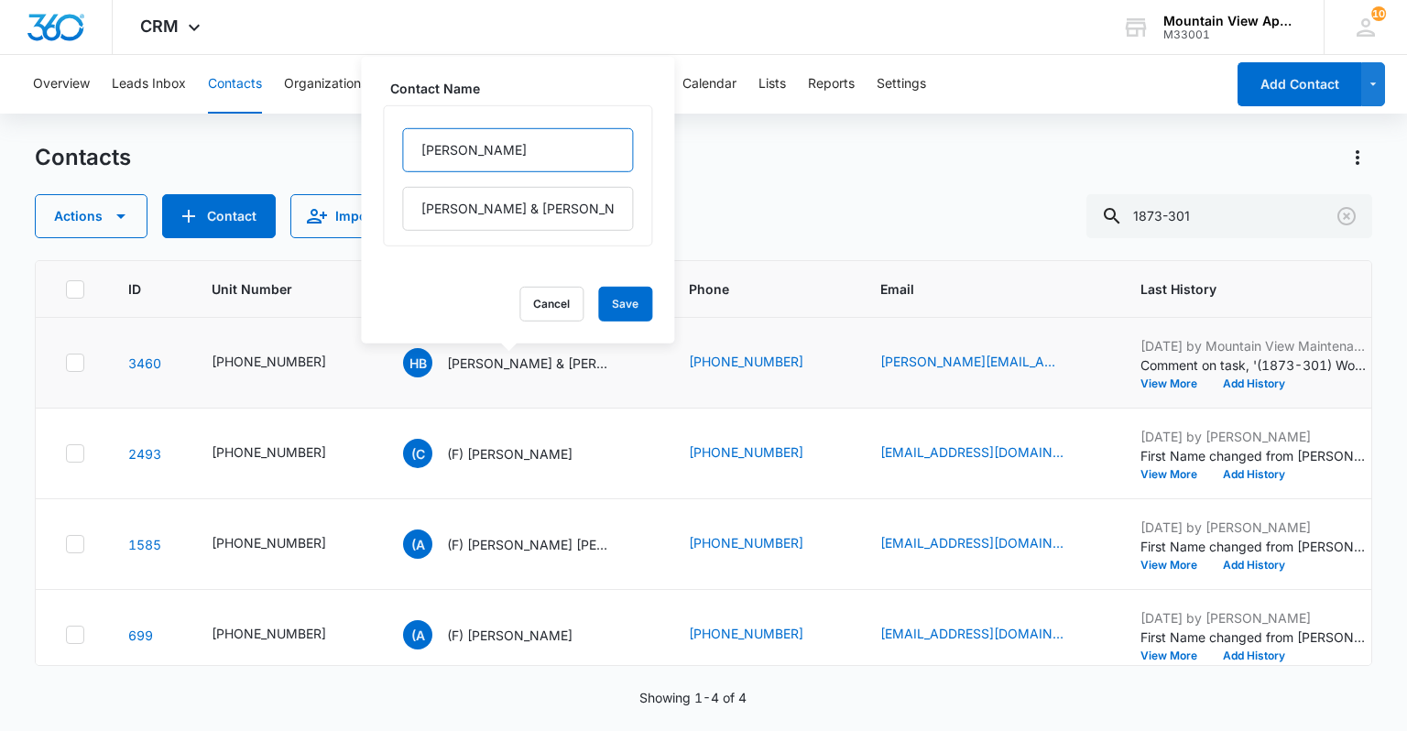
click at [411, 148] on input "[PERSON_NAME]" at bounding box center [517, 150] width 231 height 44
type input "(F) [PERSON_NAME]"
click at [627, 301] on button "Save" at bounding box center [625, 304] width 54 height 35
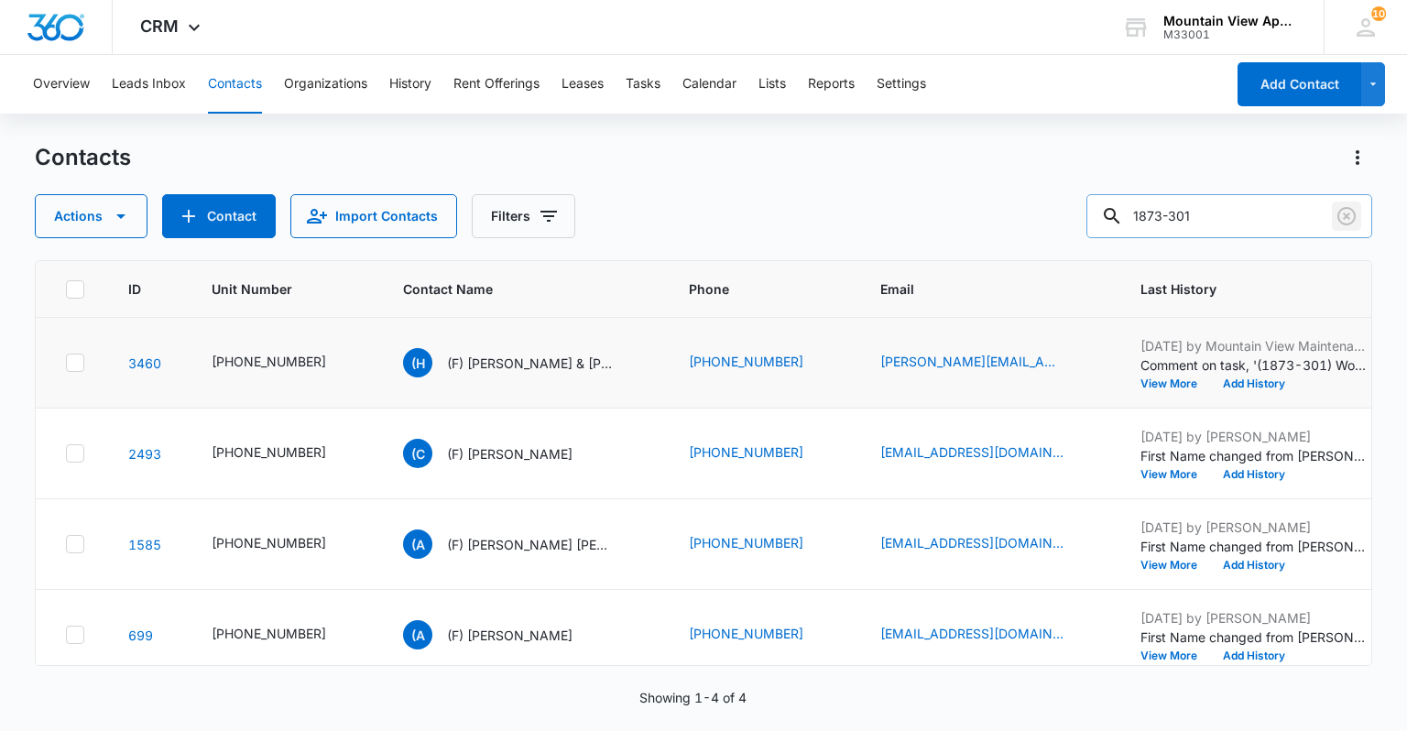
drag, startPoint x: 1346, startPoint y: 224, endPoint x: 1327, endPoint y: 223, distance: 19.3
click at [1346, 224] on icon "Clear" at bounding box center [1347, 216] width 18 height 18
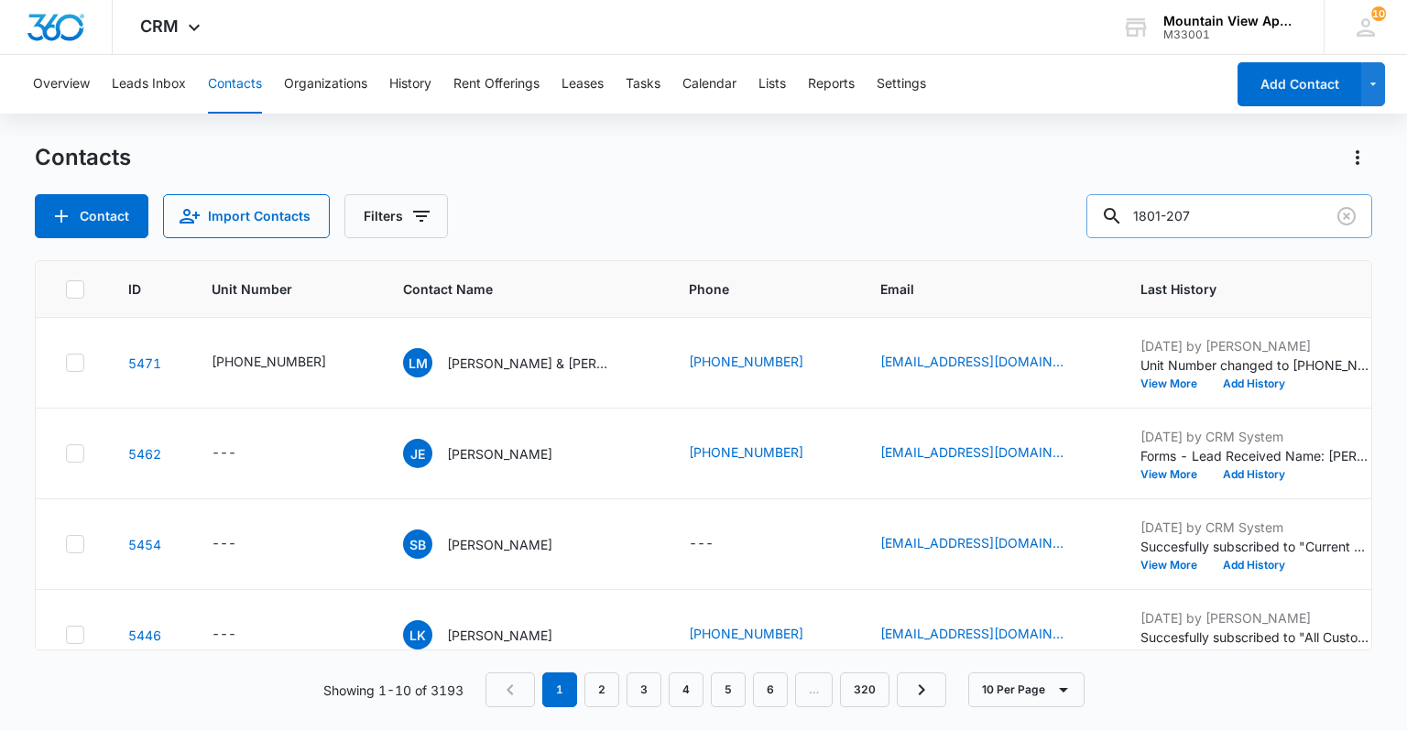
type input "1801-207"
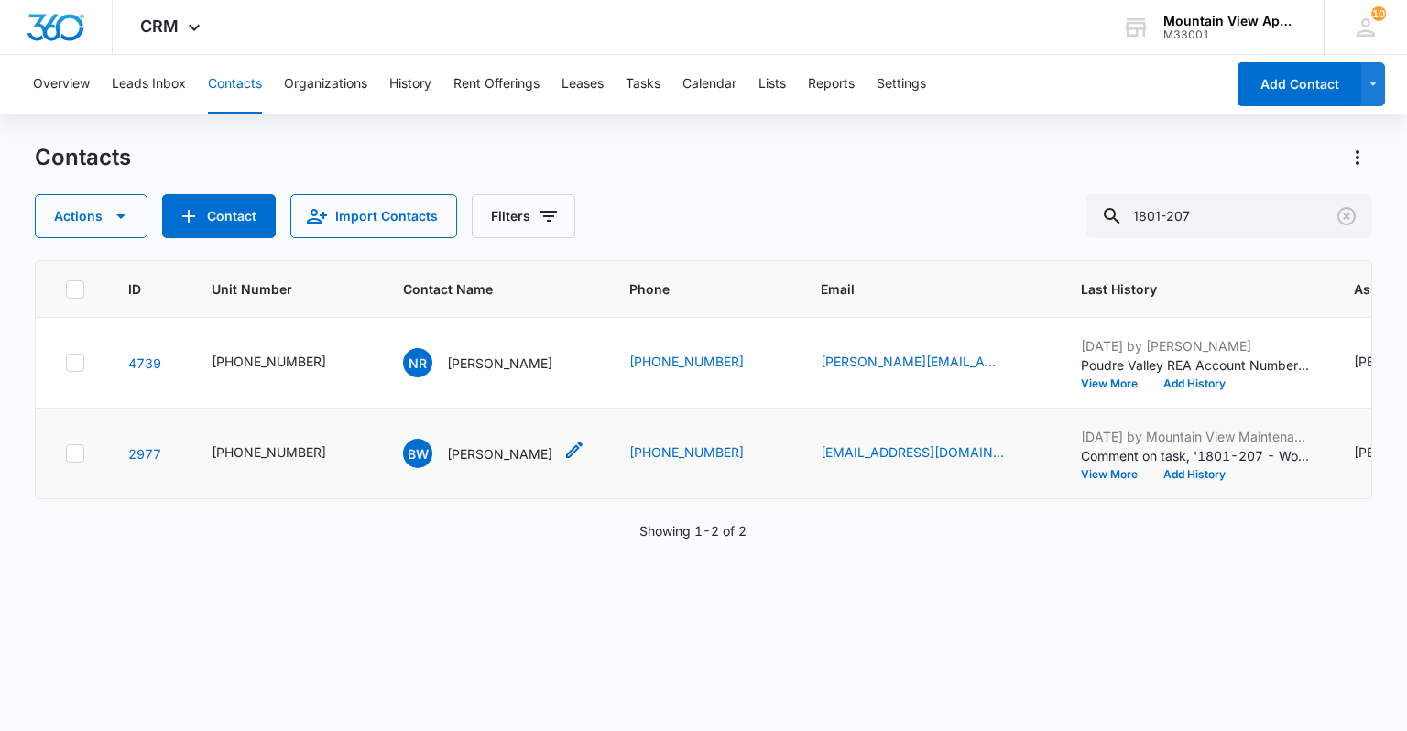
click at [564, 448] on icon "Contact Name - Brandon Weber - Select to Edit Field" at bounding box center [575, 450] width 22 height 22
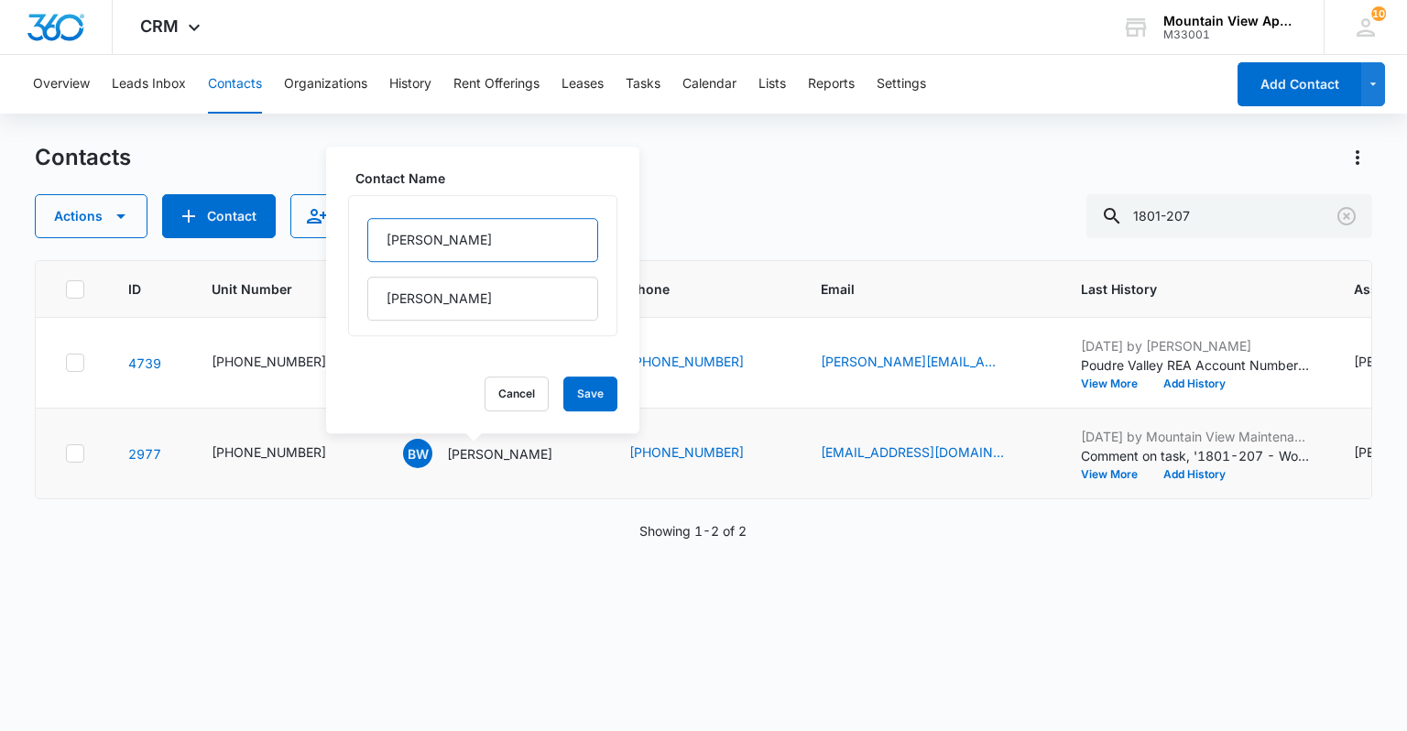
click at [383, 246] on input "[PERSON_NAME]" at bounding box center [482, 240] width 231 height 44
type input "(F) [PERSON_NAME]"
click at [591, 392] on button "Save" at bounding box center [591, 394] width 54 height 35
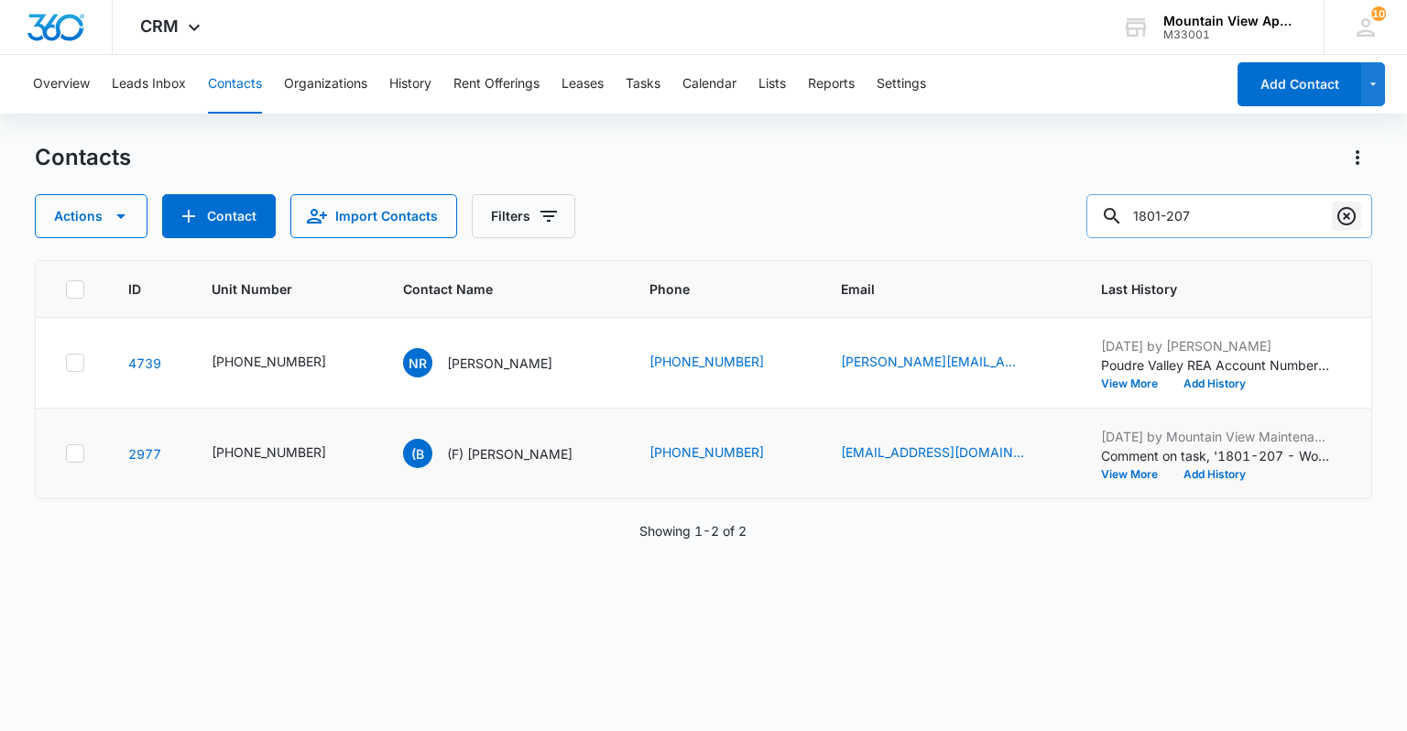
click at [1345, 220] on icon "Clear" at bounding box center [1347, 216] width 22 height 22
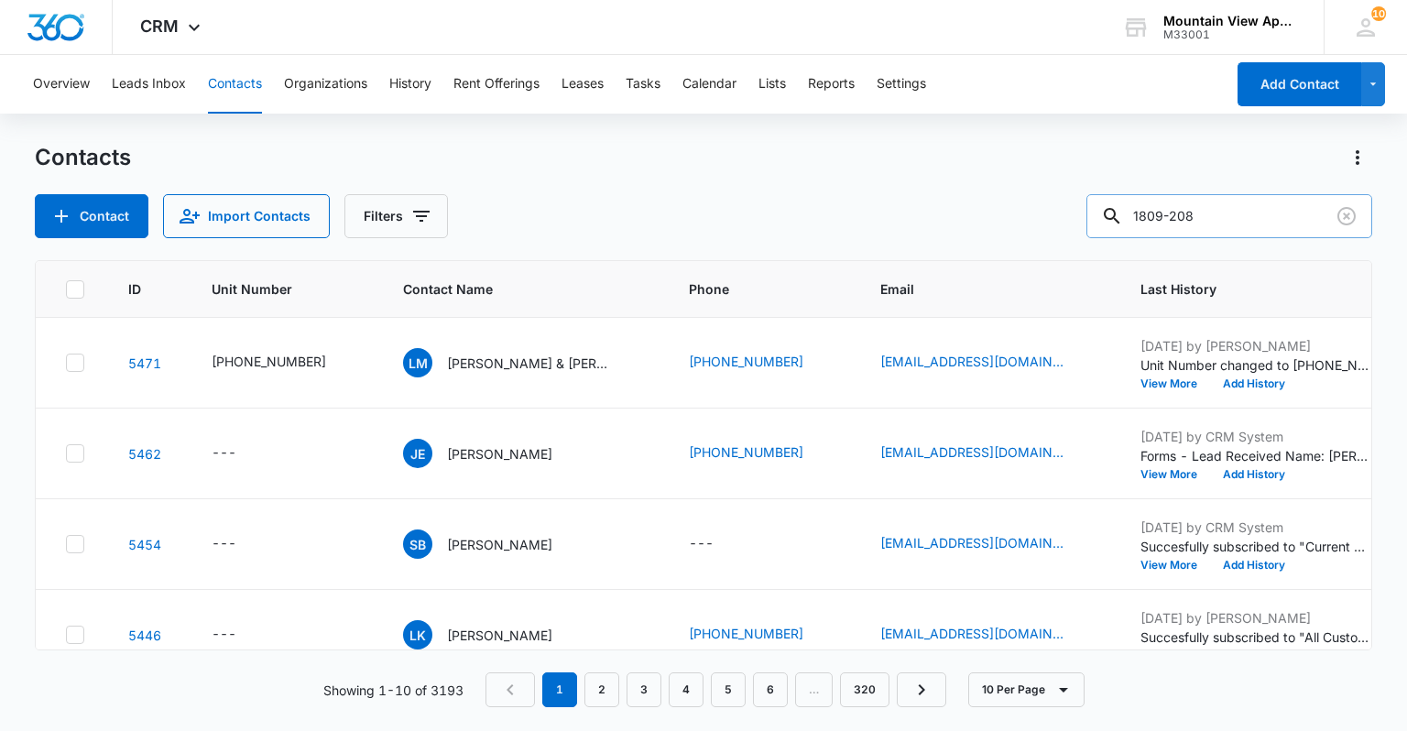
type input "1809-208"
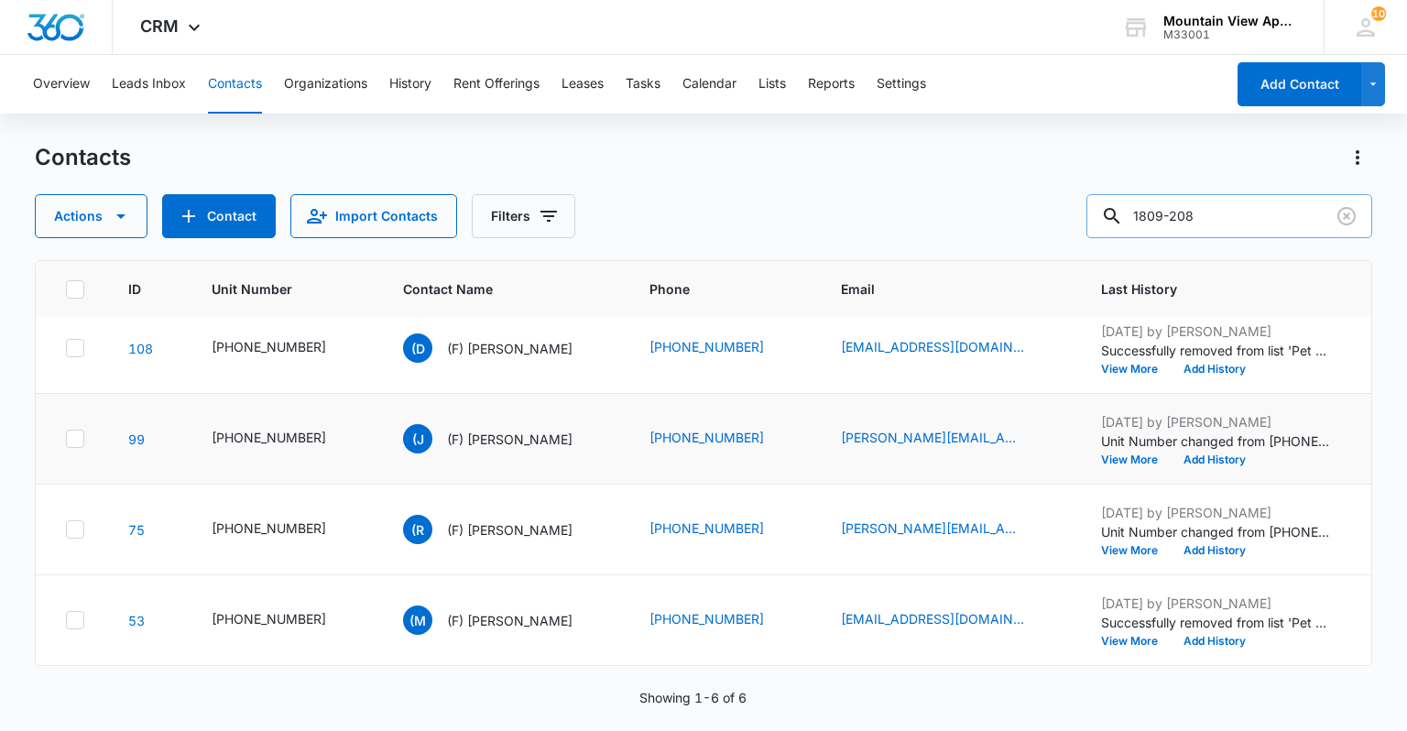
scroll to position [205, 0]
click at [1348, 218] on icon "Clear" at bounding box center [1347, 216] width 18 height 18
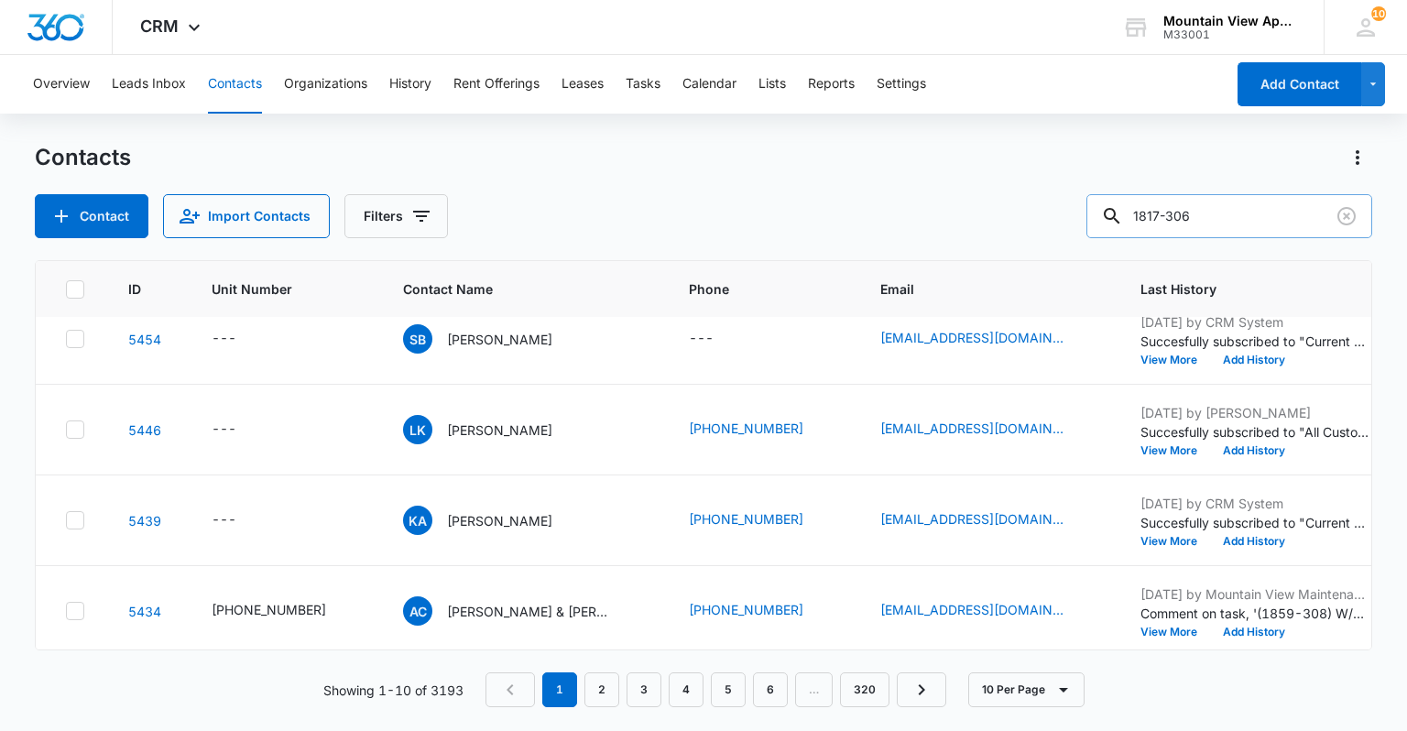
type input "1817-306"
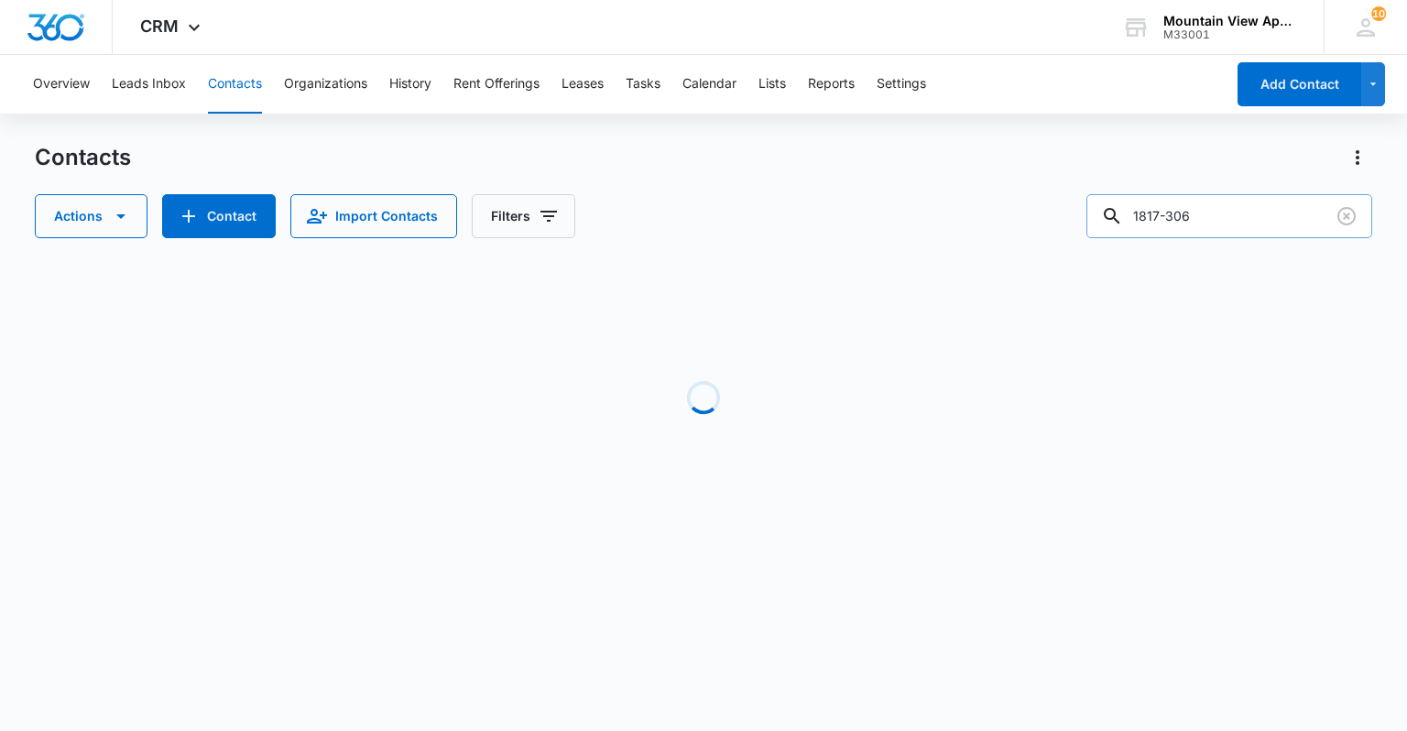
scroll to position [0, 0]
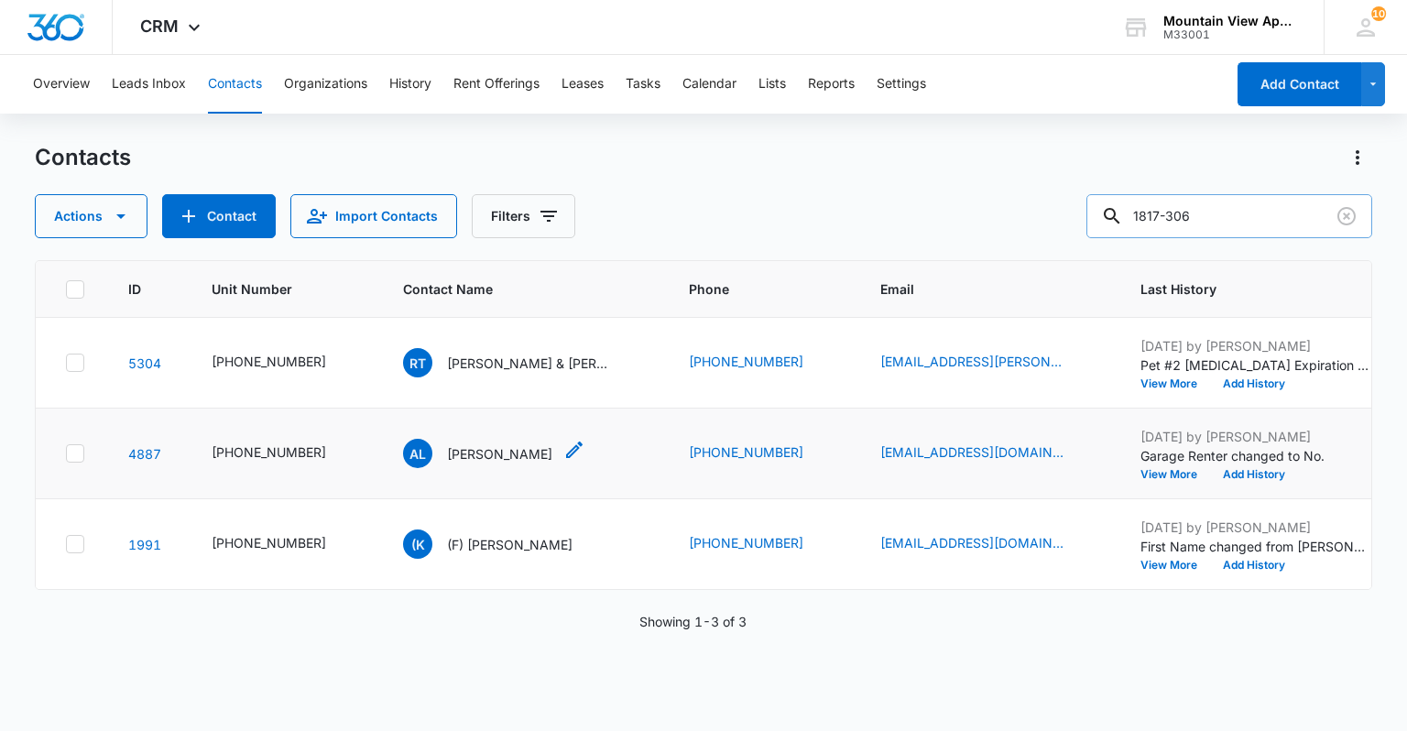
click at [575, 445] on icon "Contact Name - Alexander Lawhorn - Select to Edit Field" at bounding box center [575, 450] width 22 height 22
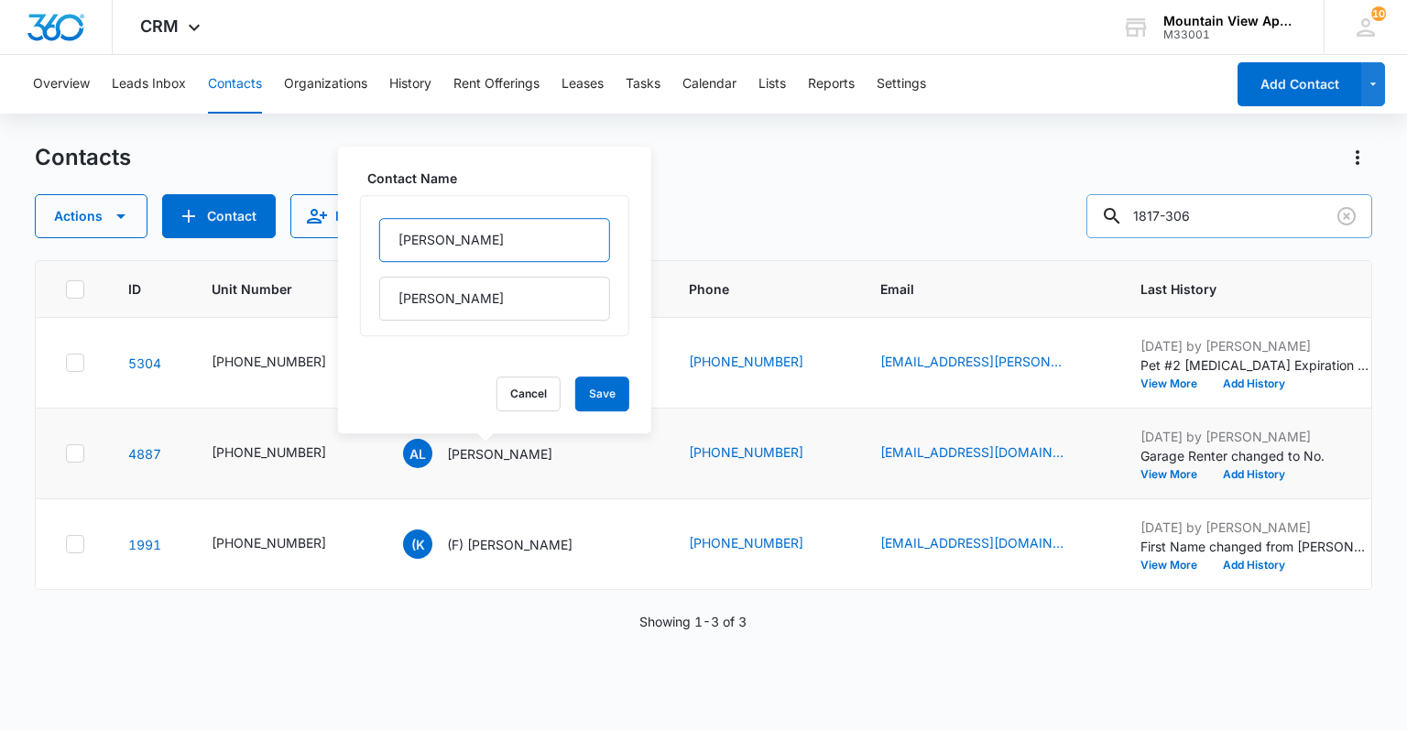
click at [389, 242] on input "[PERSON_NAME]" at bounding box center [494, 240] width 231 height 44
type input "(F) [PERSON_NAME]"
click at [585, 393] on button "Save" at bounding box center [602, 394] width 54 height 35
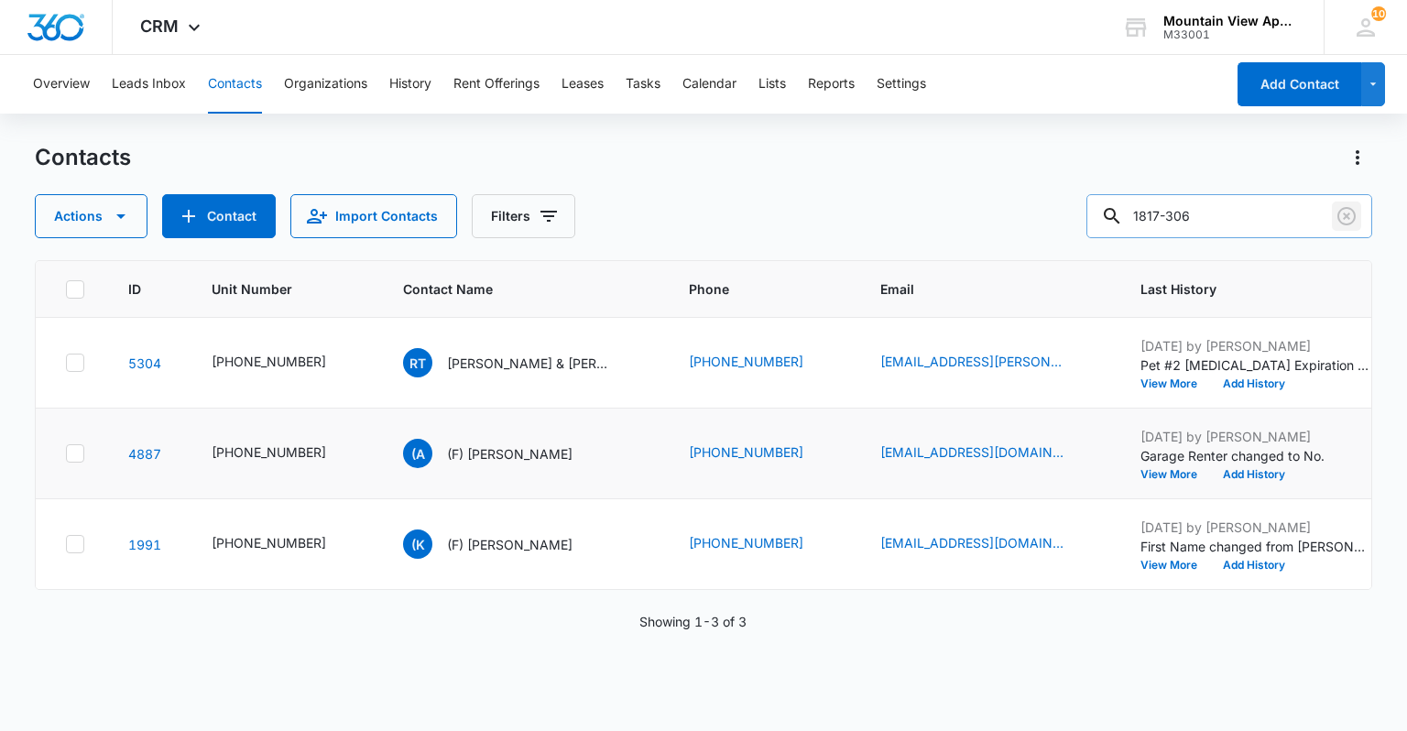
click at [1358, 213] on button "Clear" at bounding box center [1346, 216] width 29 height 29
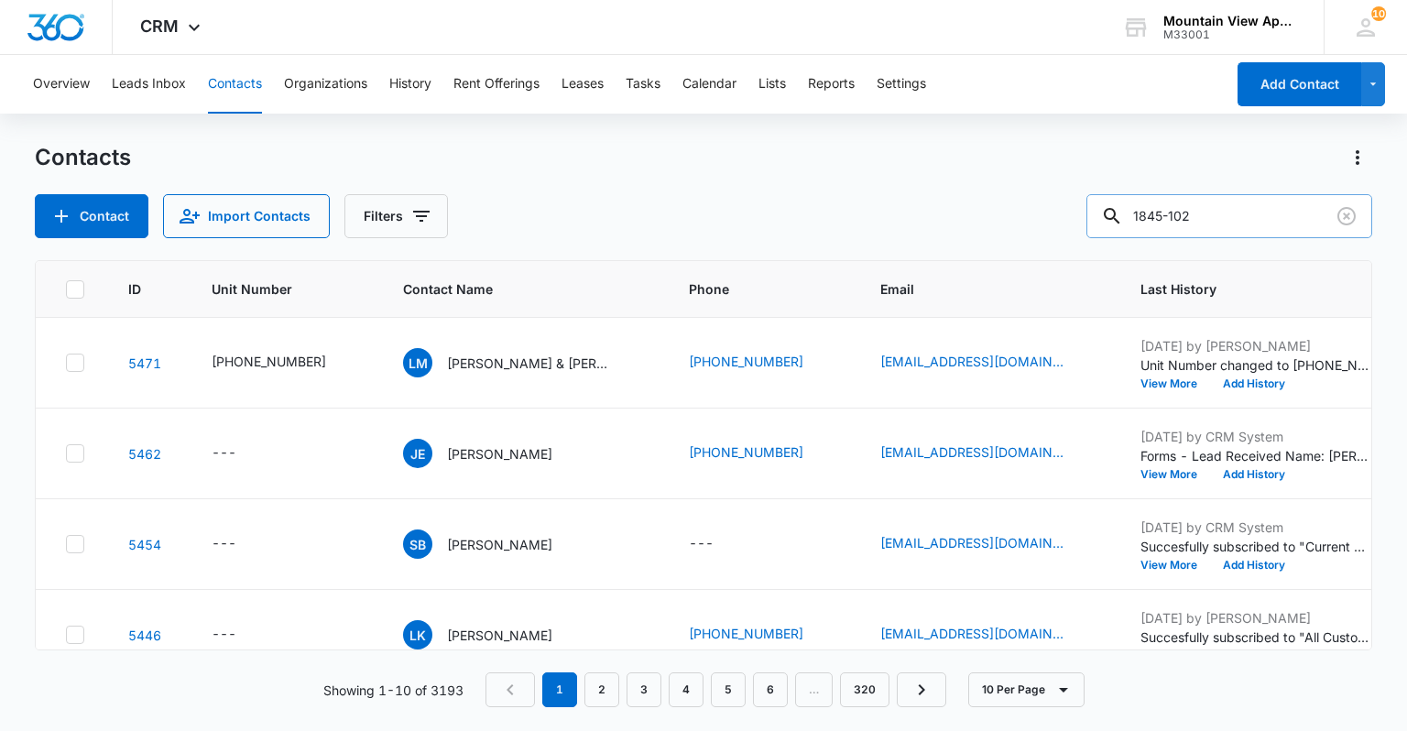
type input "1845-102"
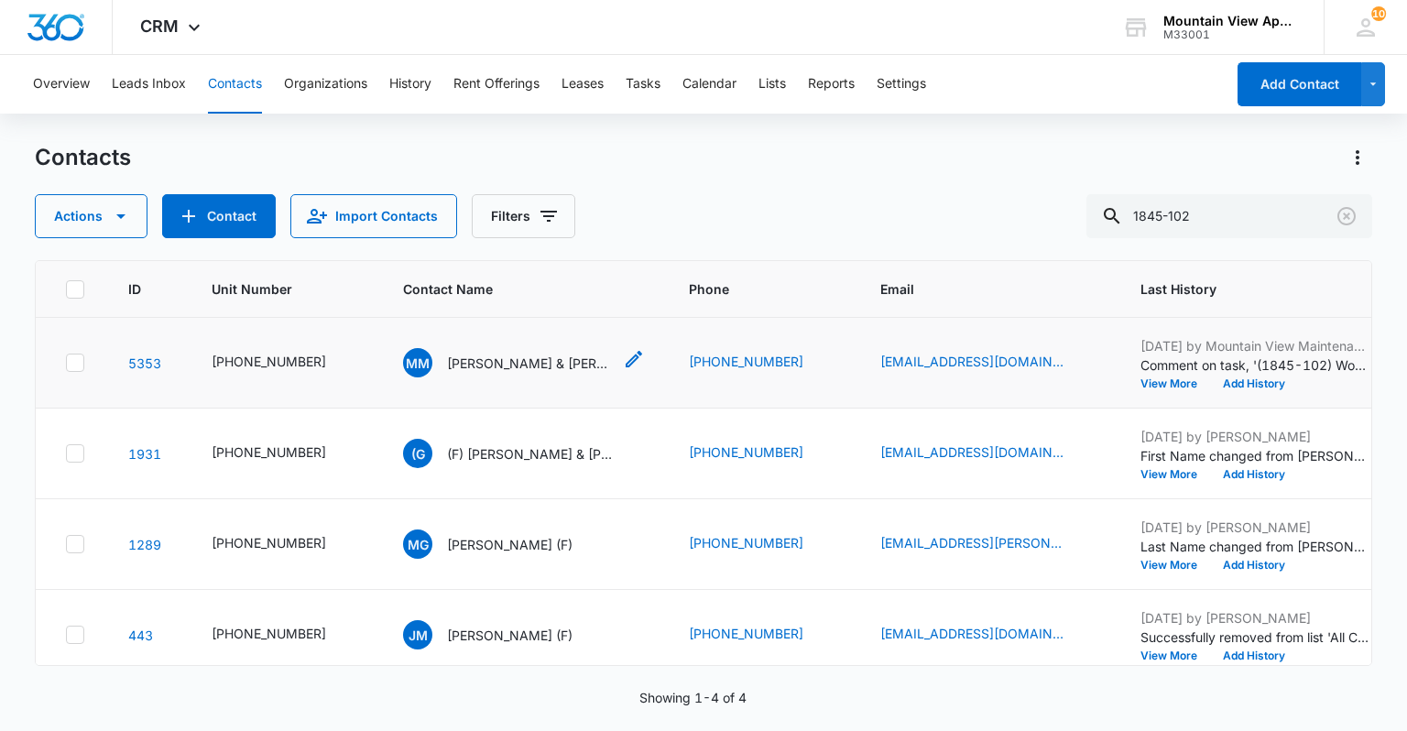
click at [535, 364] on p "[PERSON_NAME] & [PERSON_NAME]" at bounding box center [529, 363] width 165 height 19
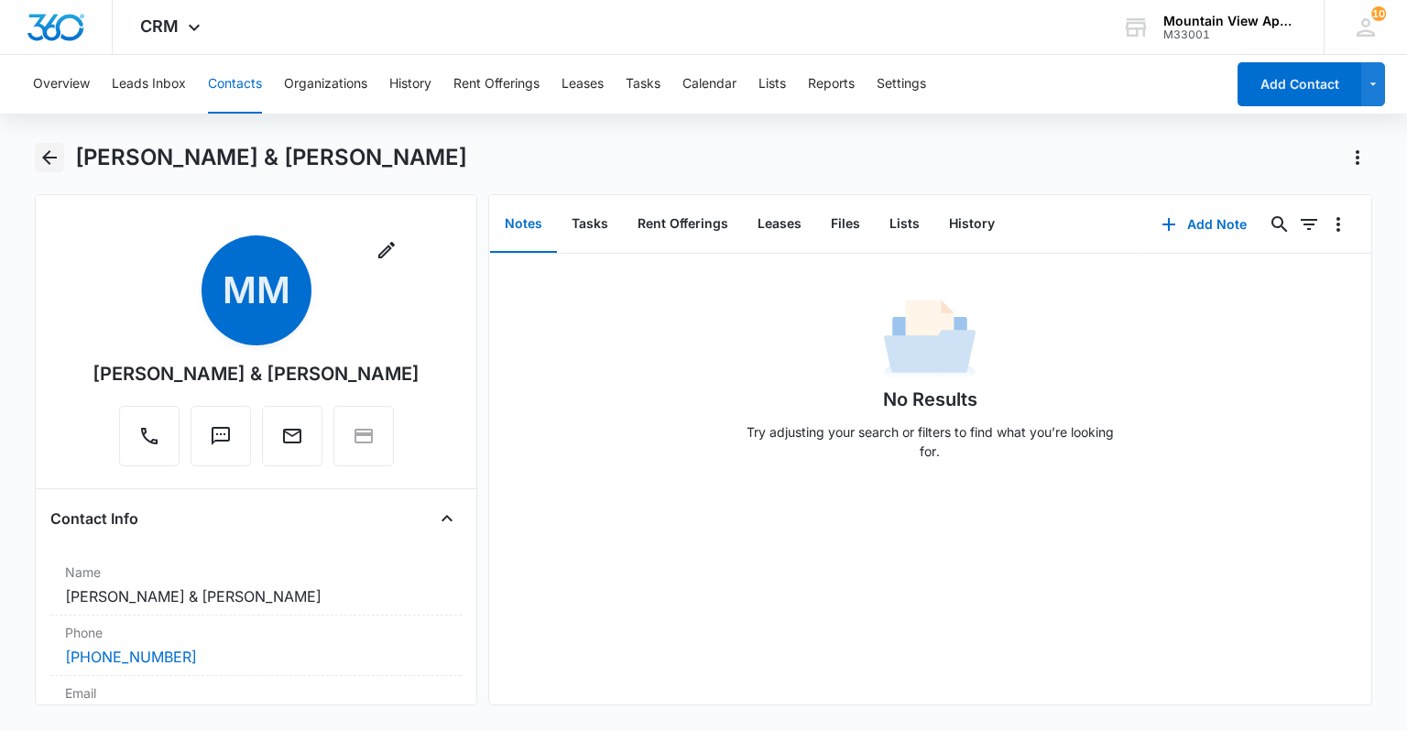
click at [59, 163] on icon "Back" at bounding box center [49, 158] width 22 height 22
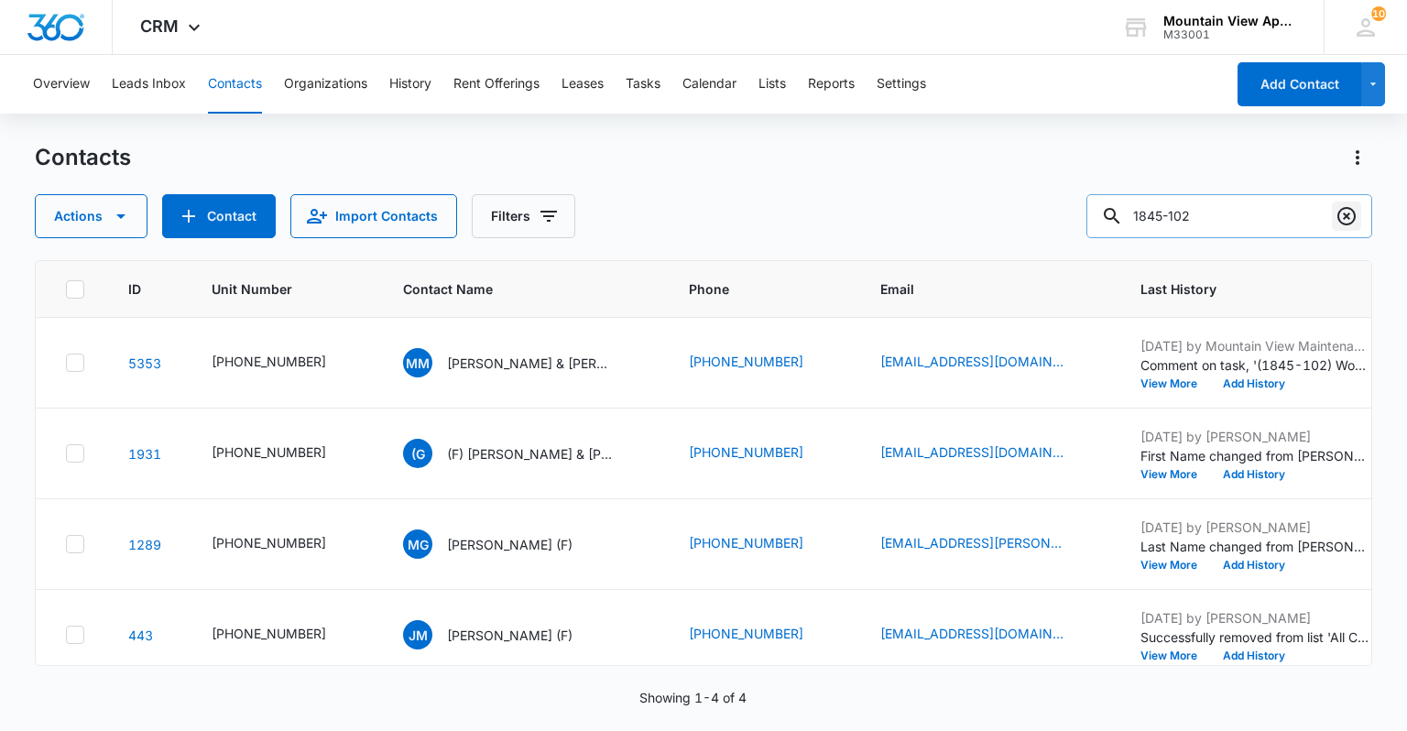
click at [1342, 214] on icon "Clear" at bounding box center [1347, 216] width 22 height 22
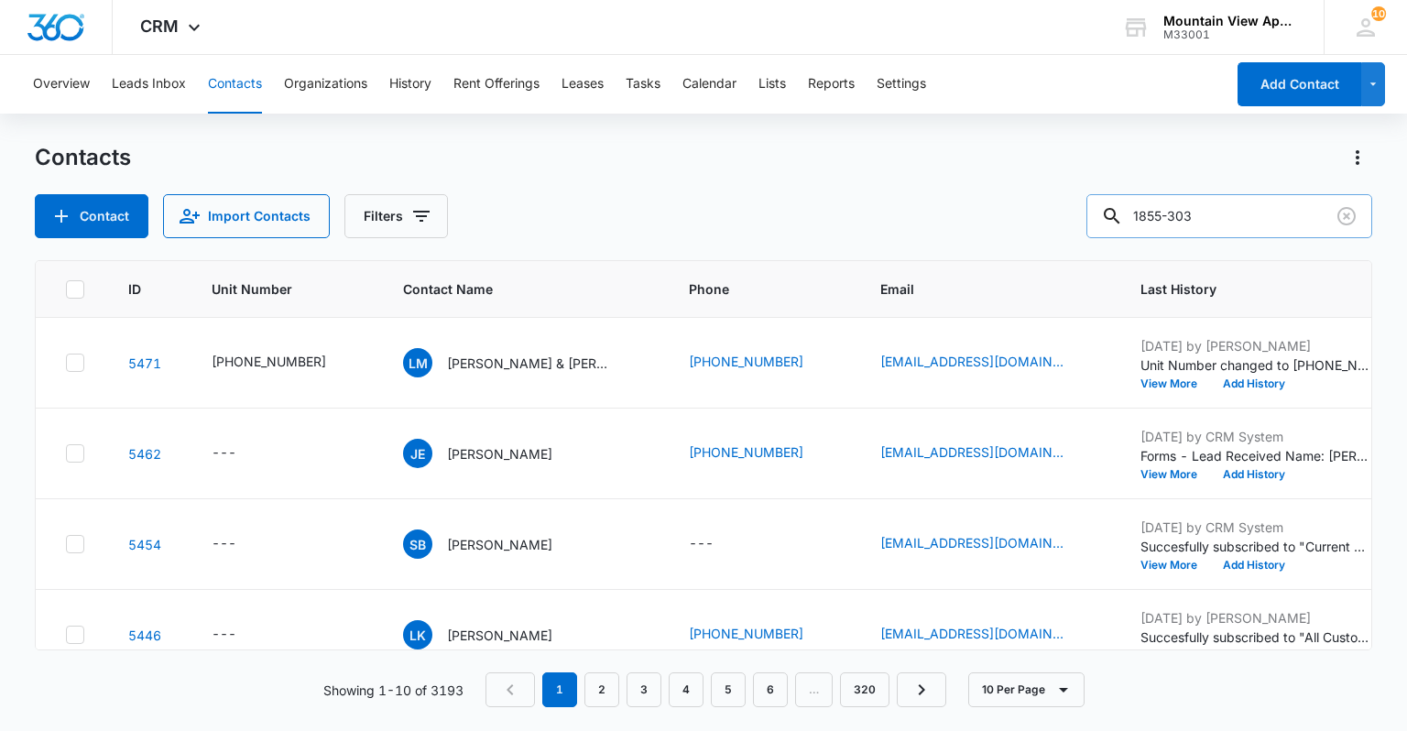
type input "1855-303"
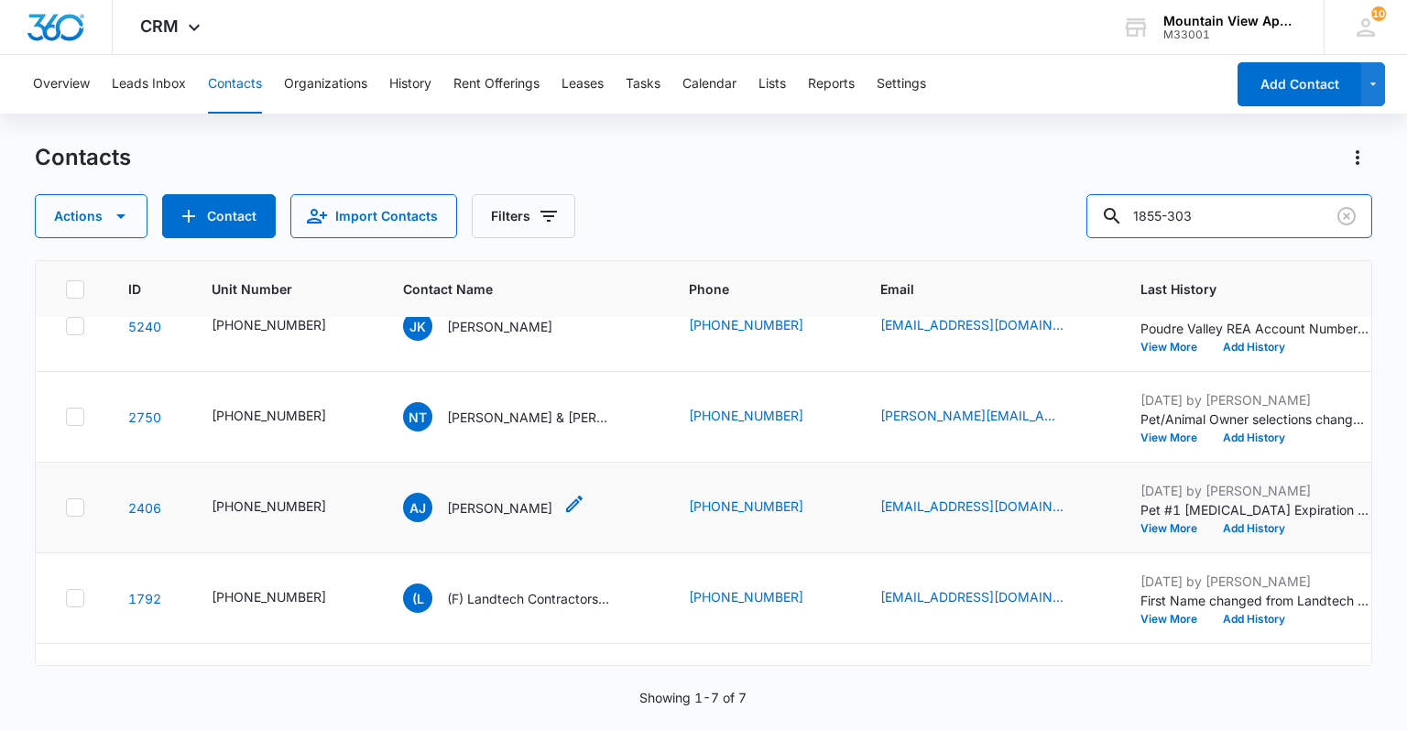
scroll to position [3, 0]
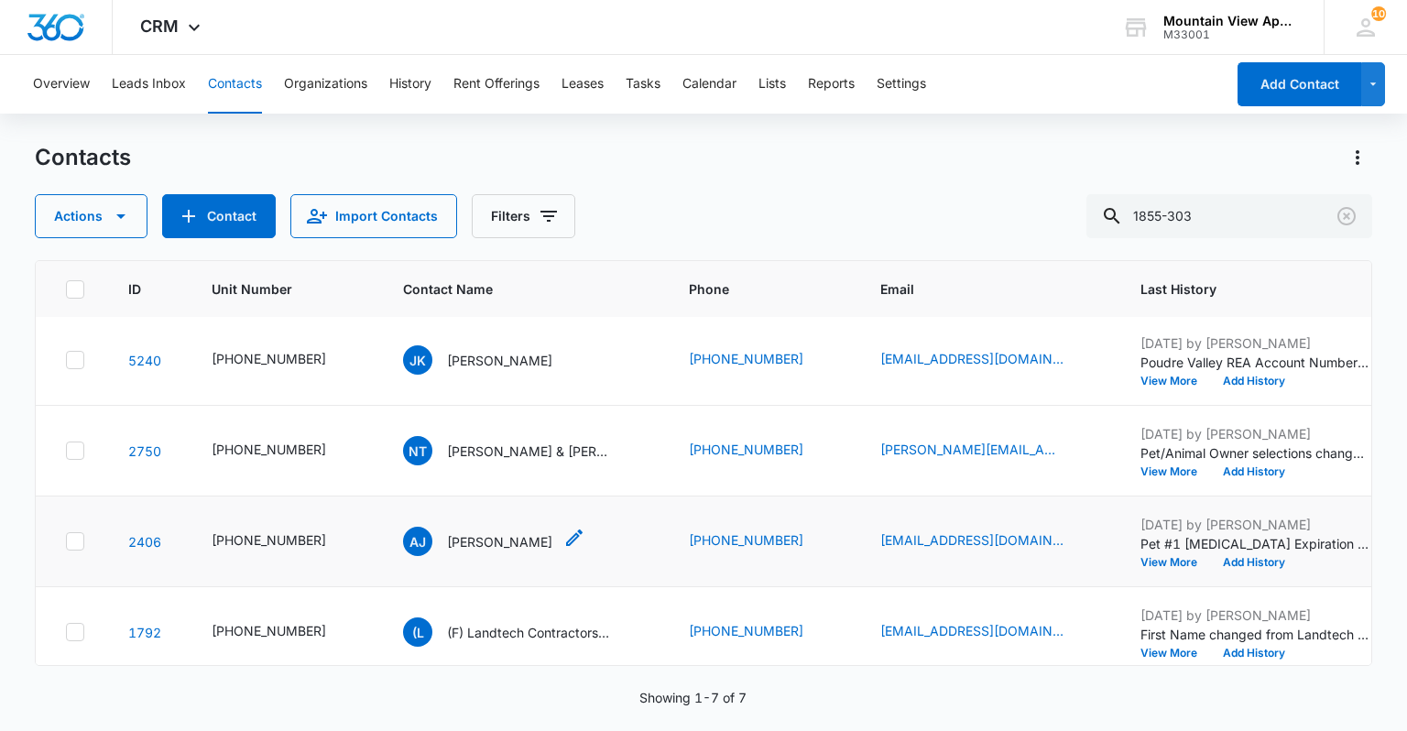
click at [564, 531] on icon "Contact Name - Aaliyah Jaramillo - Select to Edit Field" at bounding box center [575, 538] width 22 height 22
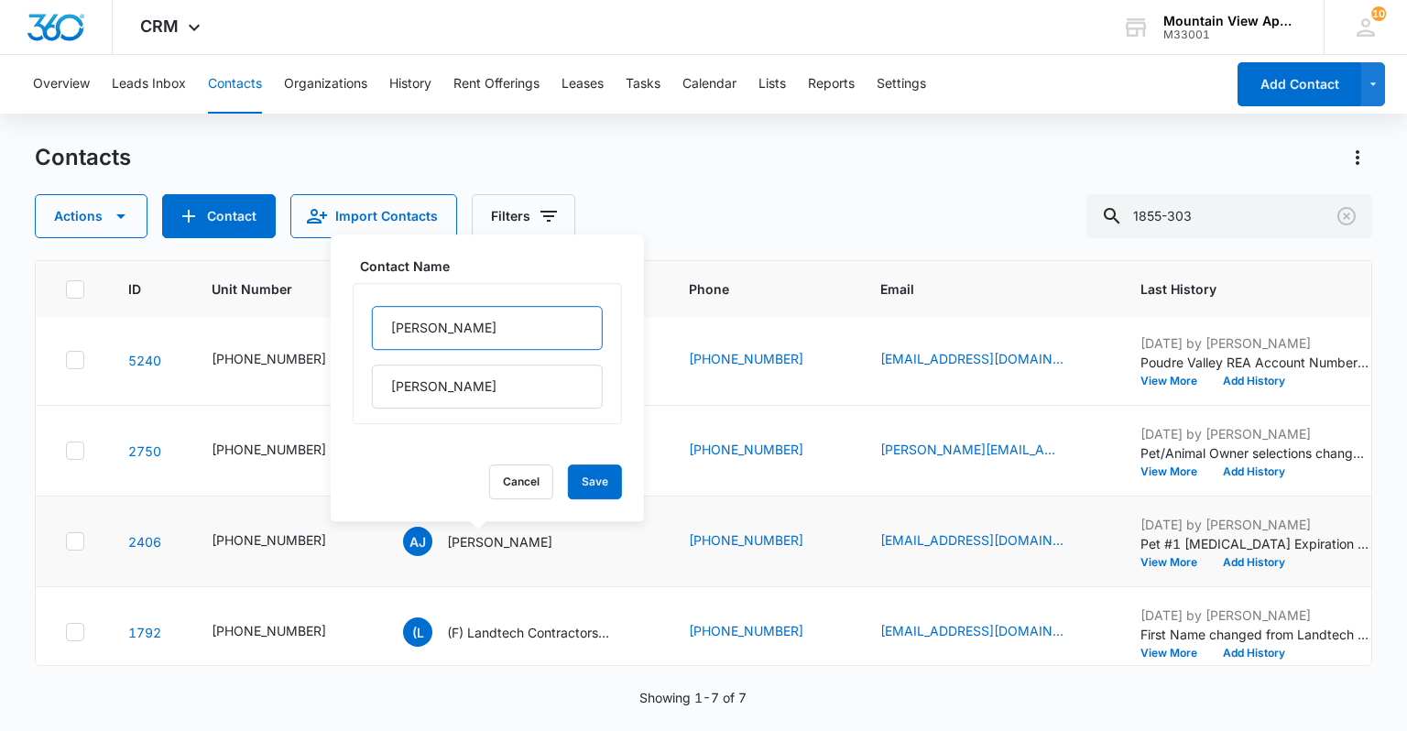
click at [385, 323] on input "[PERSON_NAME]" at bounding box center [487, 328] width 231 height 44
type input "(F) [PERSON_NAME]"
click at [587, 484] on button "Save" at bounding box center [595, 482] width 54 height 35
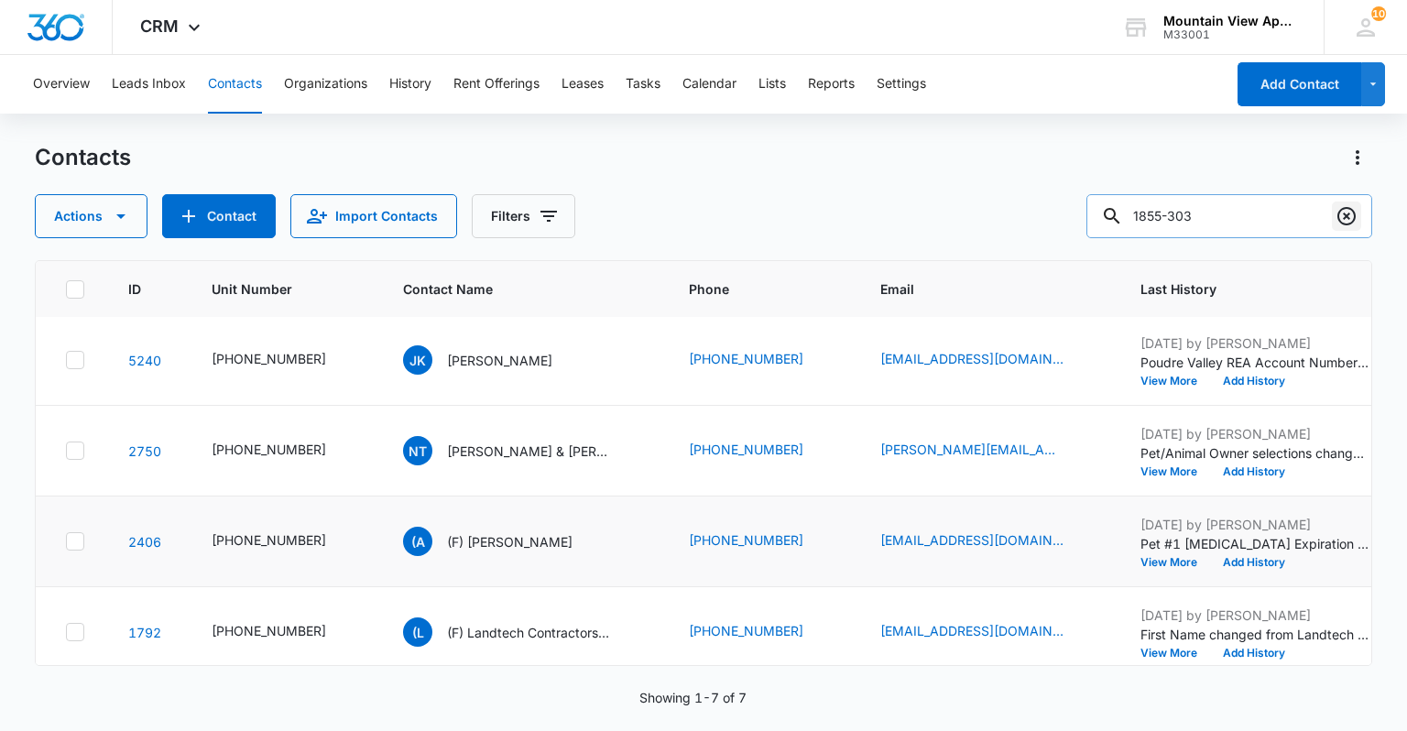
click at [1346, 216] on icon "Clear" at bounding box center [1347, 216] width 18 height 18
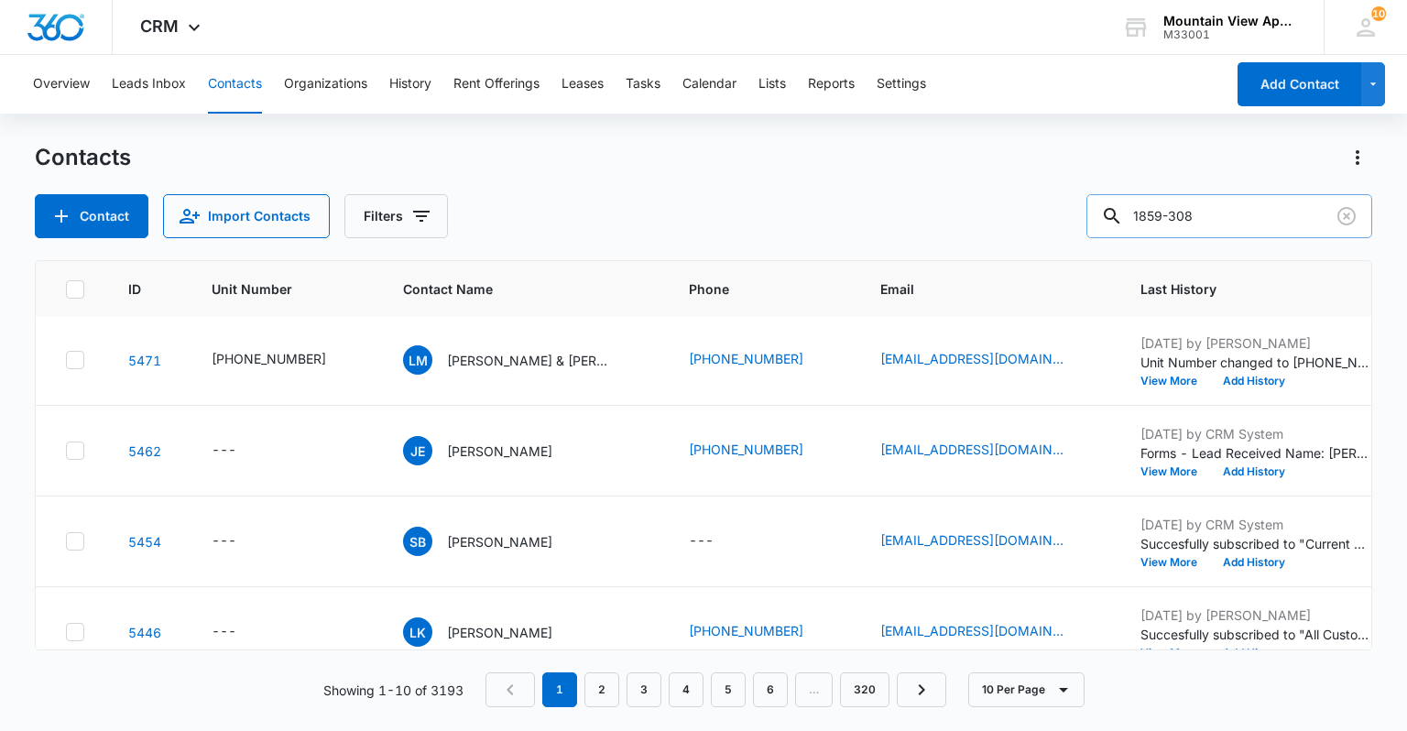
type input "1859-308"
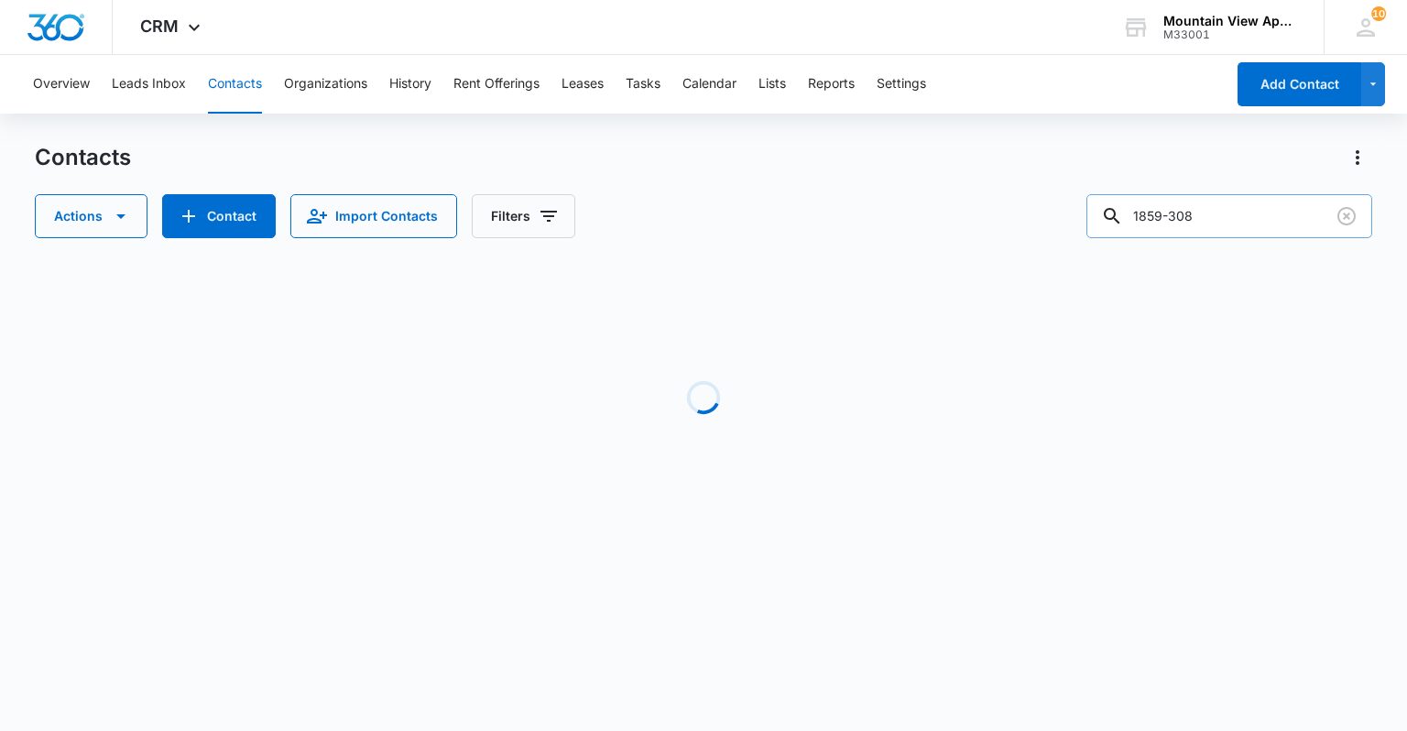
scroll to position [0, 0]
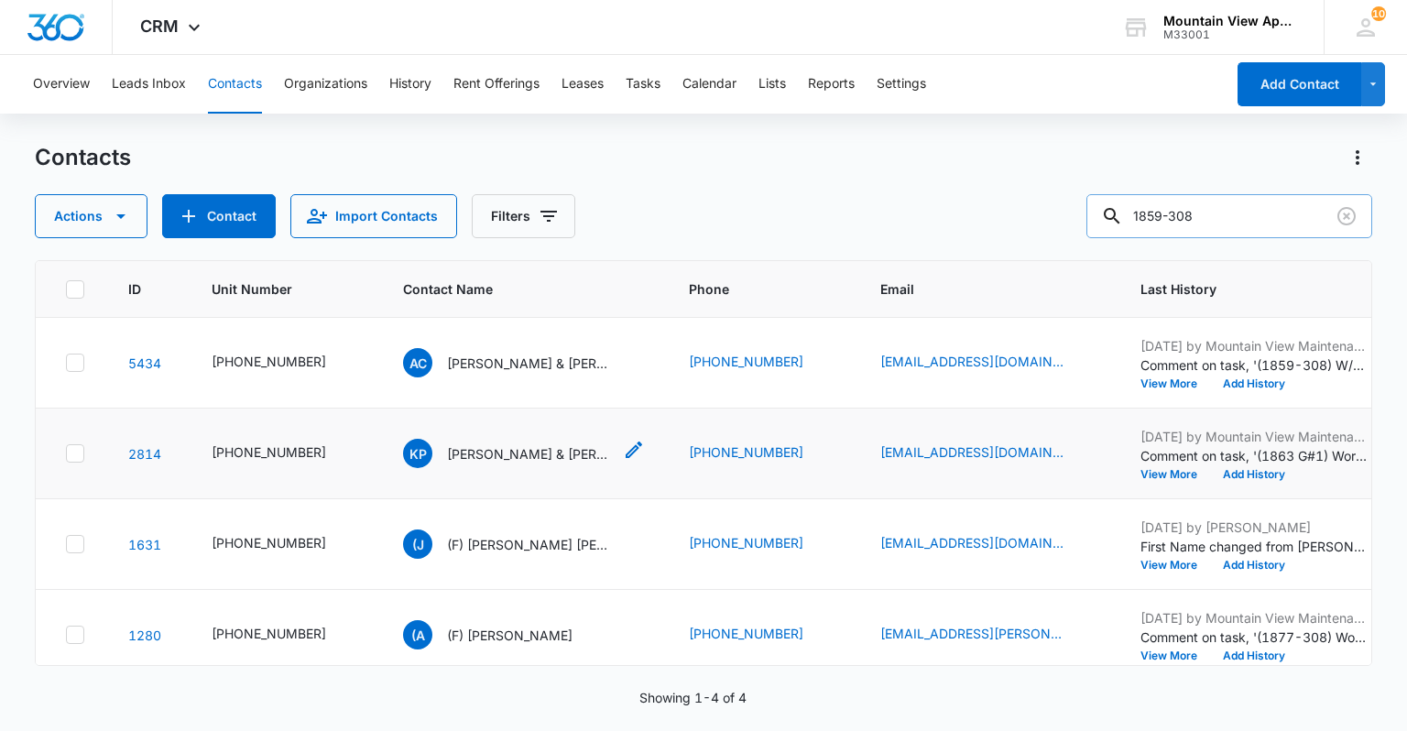
click at [623, 451] on icon "Contact Name - Kelly P. & Noah Sutton - Select to Edit Field" at bounding box center [634, 450] width 22 height 22
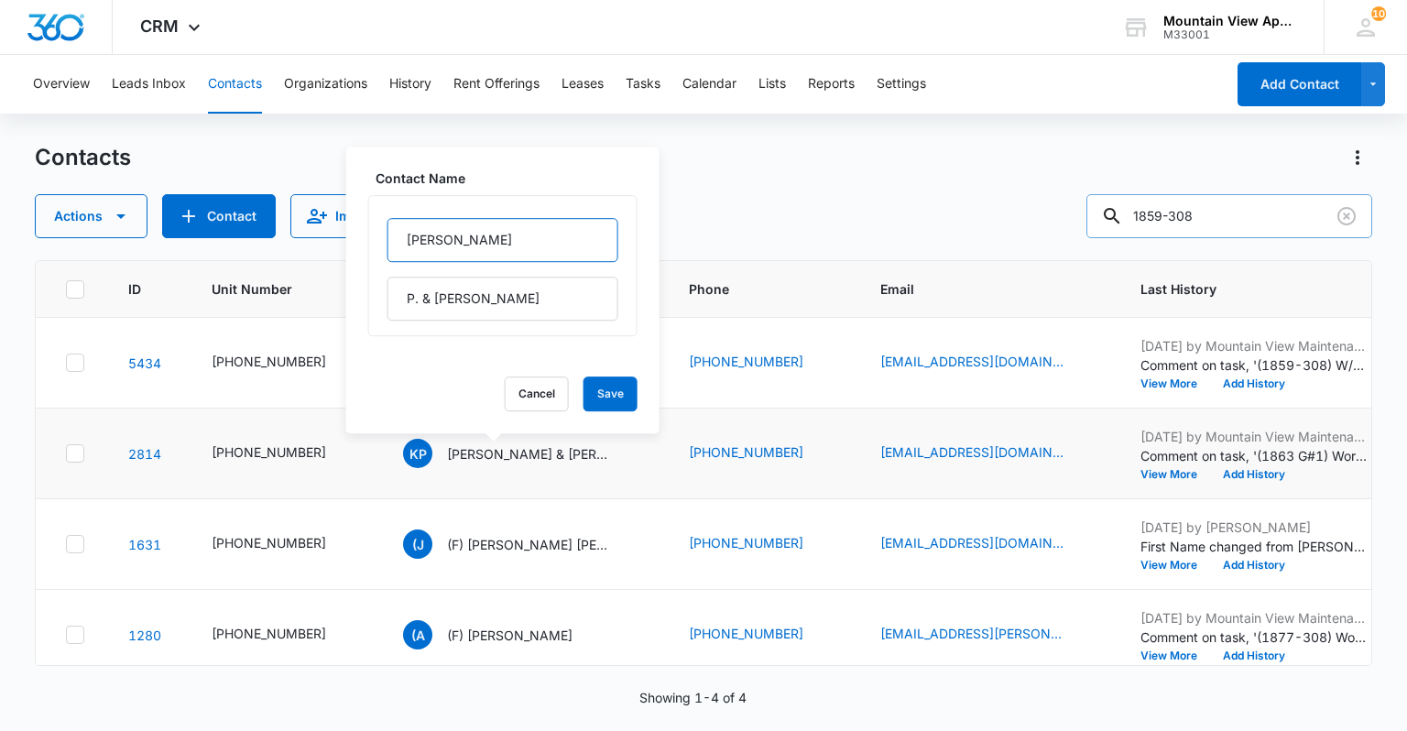
click at [399, 234] on input "[PERSON_NAME]" at bounding box center [503, 240] width 231 height 44
type input "(F) [PERSON_NAME]"
click at [584, 393] on button "Save" at bounding box center [611, 394] width 54 height 35
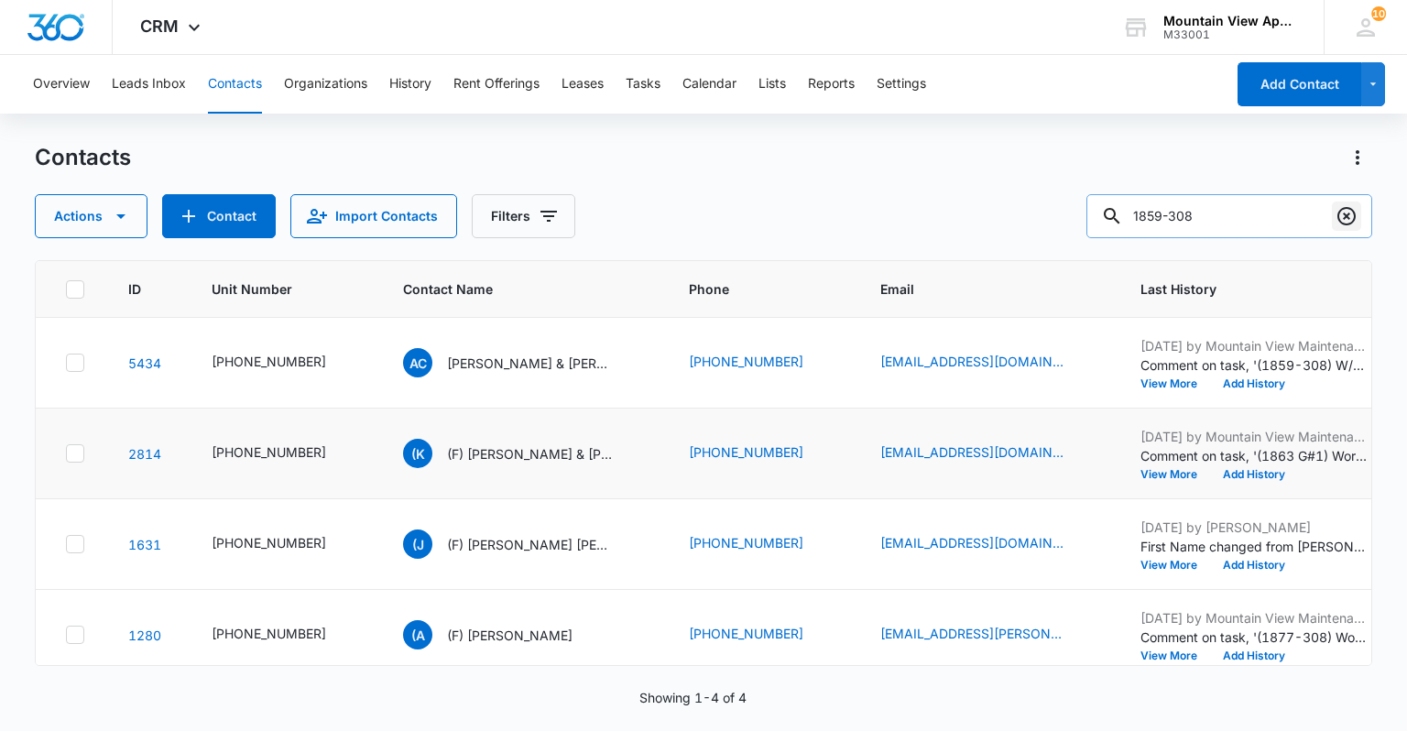
click at [1351, 213] on icon "Clear" at bounding box center [1347, 216] width 22 height 22
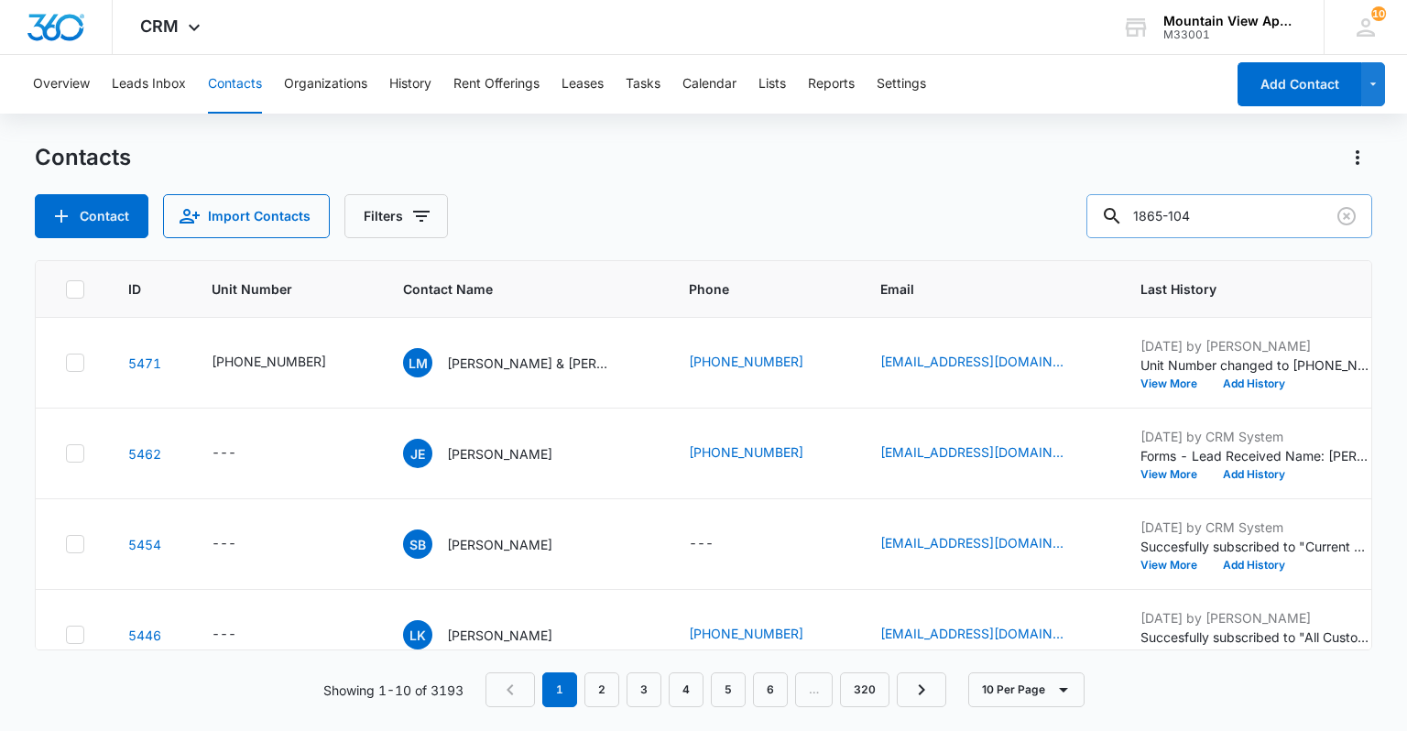
type input "1865-104"
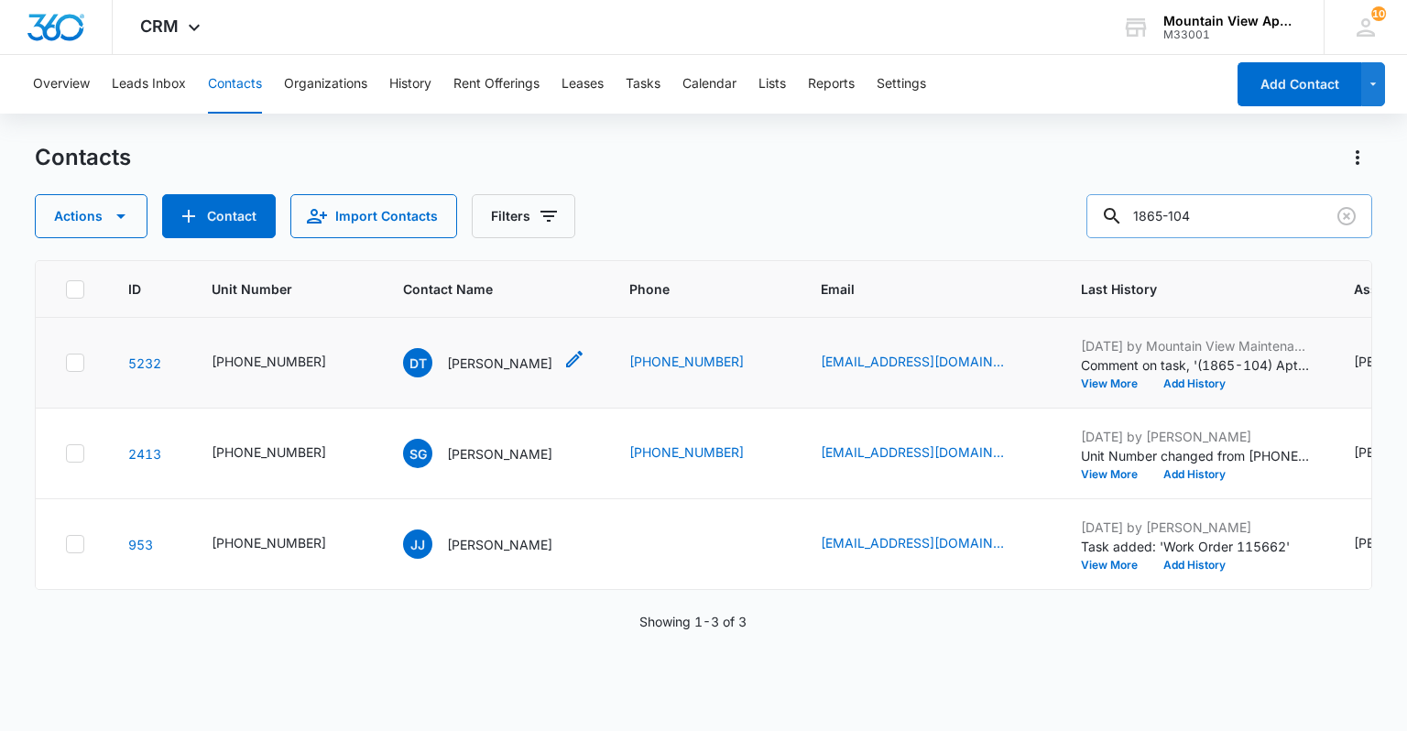
click at [564, 362] on icon "Contact Name - Dylan Timmons - Select to Edit Field" at bounding box center [575, 359] width 22 height 22
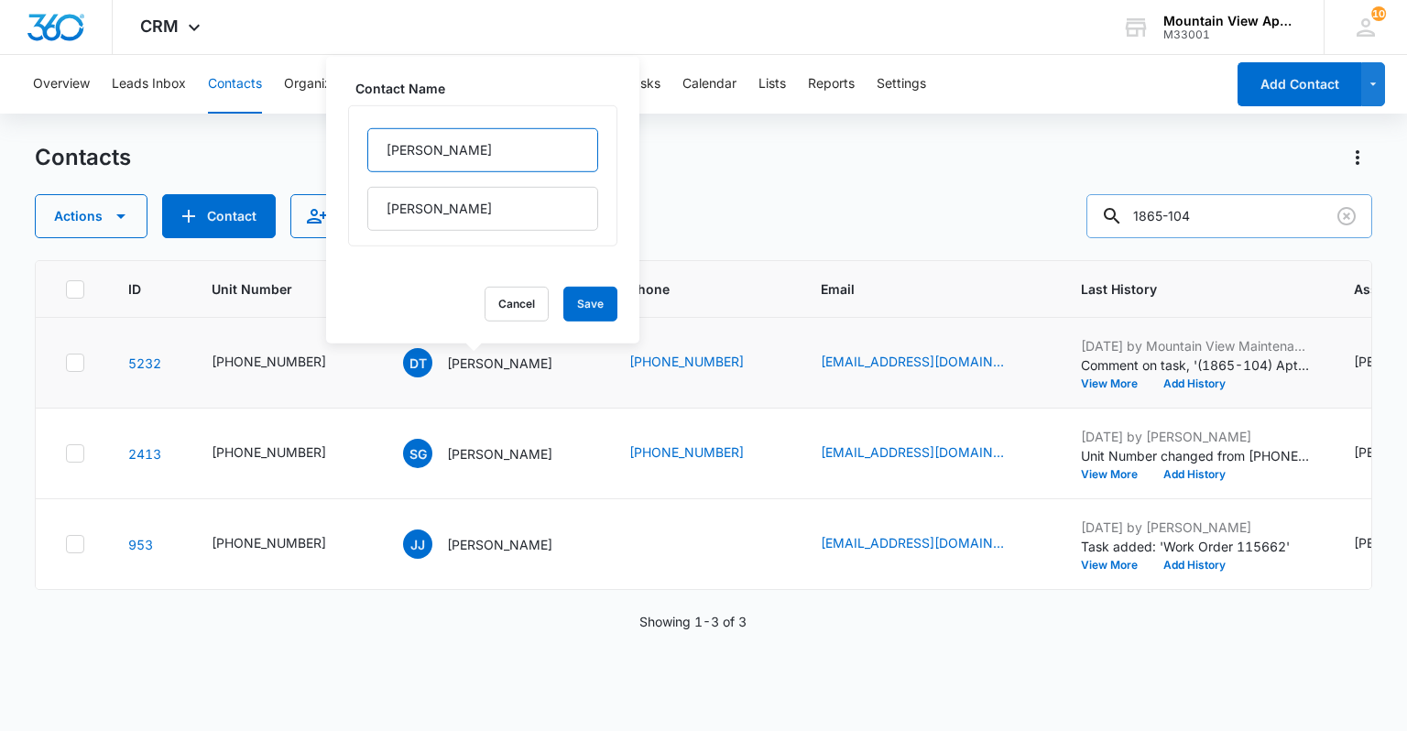
click at [381, 143] on input "[PERSON_NAME]" at bounding box center [482, 150] width 231 height 44
type input "F) [PERSON_NAME]"
click at [564, 300] on button "Save" at bounding box center [591, 304] width 54 height 35
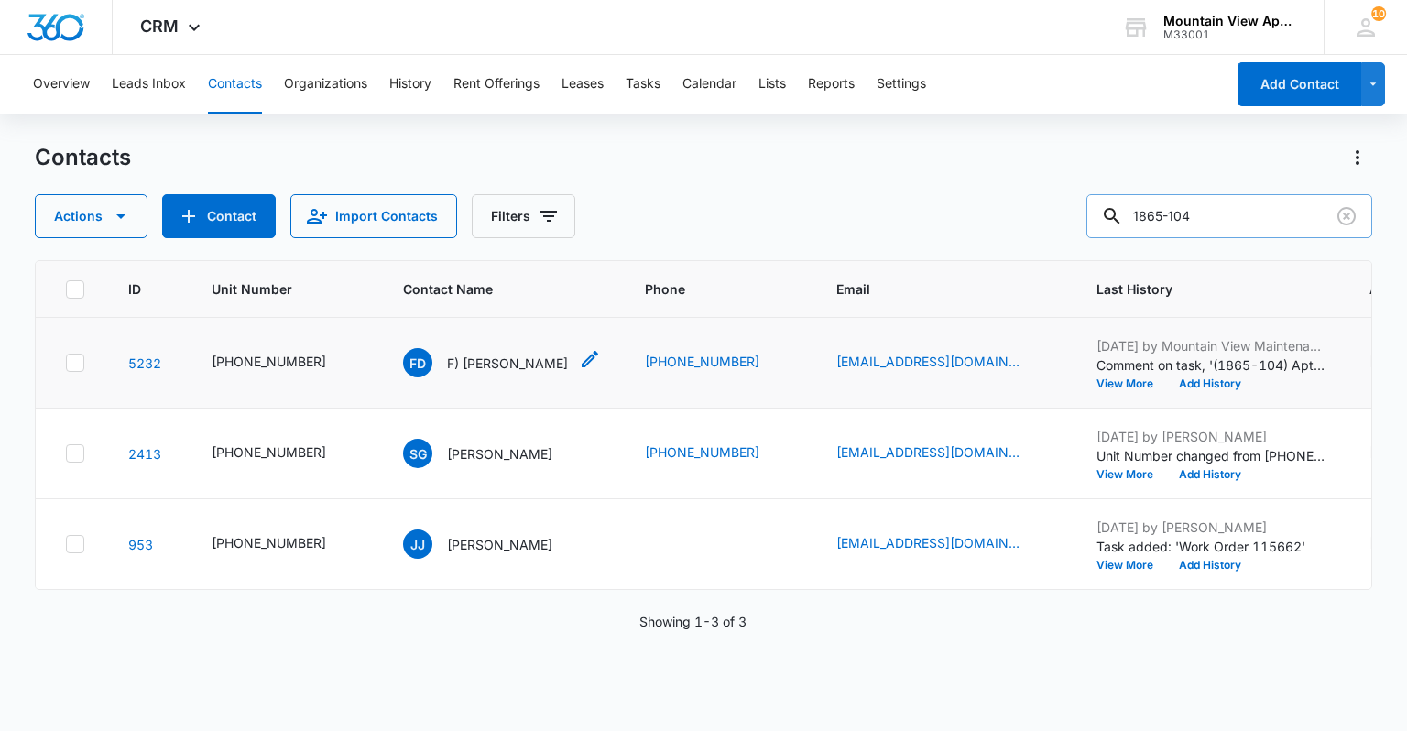
click at [579, 362] on icon "Contact Name - F) Dylan Timmons - Select to Edit Field" at bounding box center [590, 359] width 22 height 22
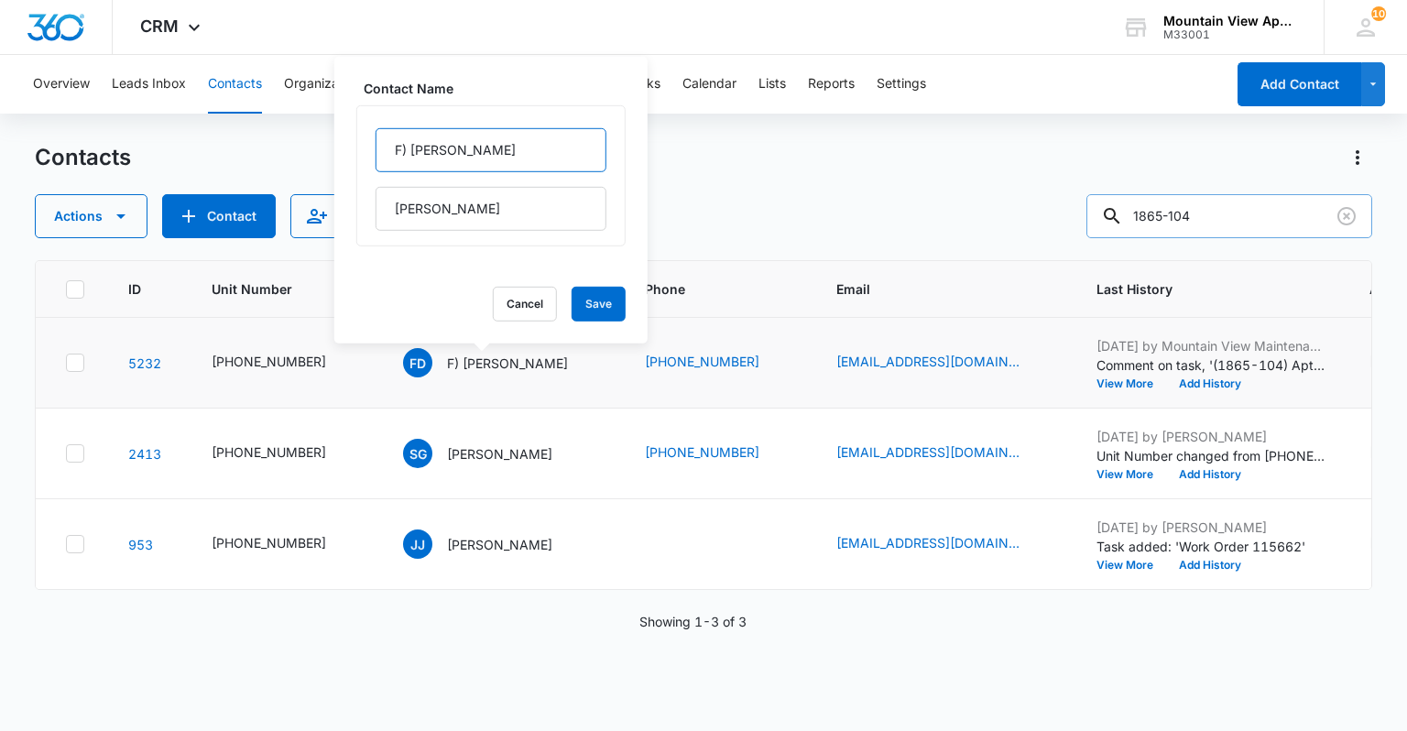
click at [408, 146] on input "F) [PERSON_NAME]" at bounding box center [491, 150] width 231 height 44
type input "[PERSON_NAME]"
click at [597, 305] on button "Save" at bounding box center [599, 304] width 54 height 35
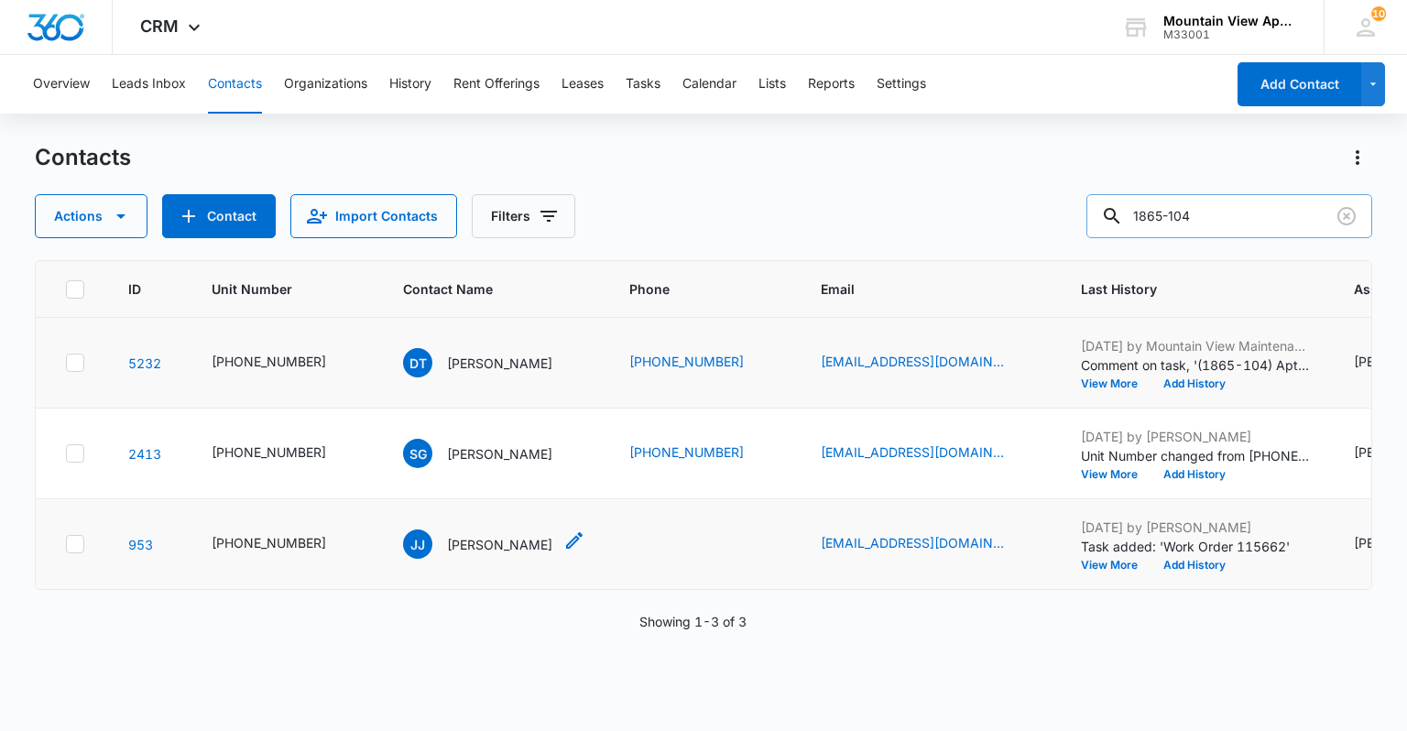
click at [564, 539] on icon "Contact Name - Jeffrey Johnson - Select to Edit Field" at bounding box center [575, 541] width 22 height 22
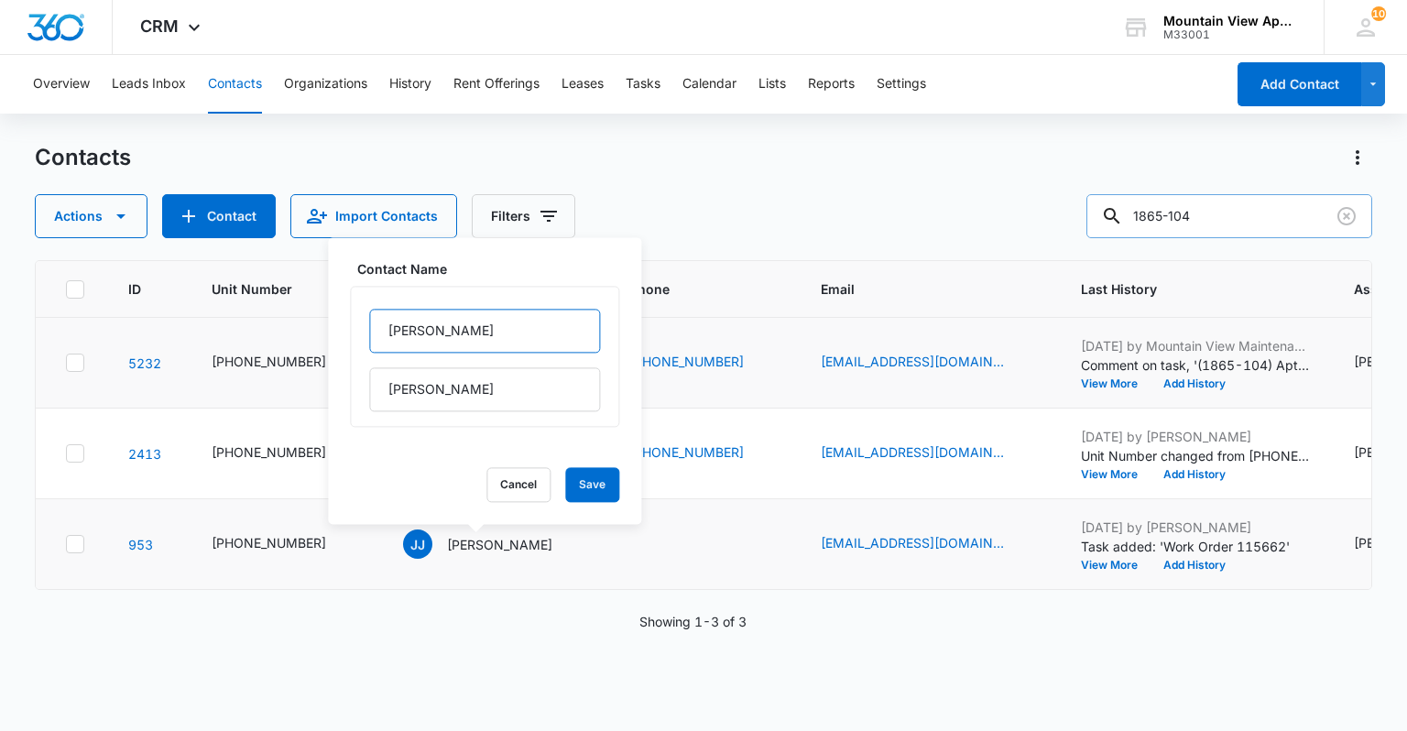
click at [389, 326] on input "[PERSON_NAME]" at bounding box center [484, 331] width 231 height 44
type input "(F) [PERSON_NAME]"
click at [572, 476] on button "Save" at bounding box center [592, 484] width 54 height 35
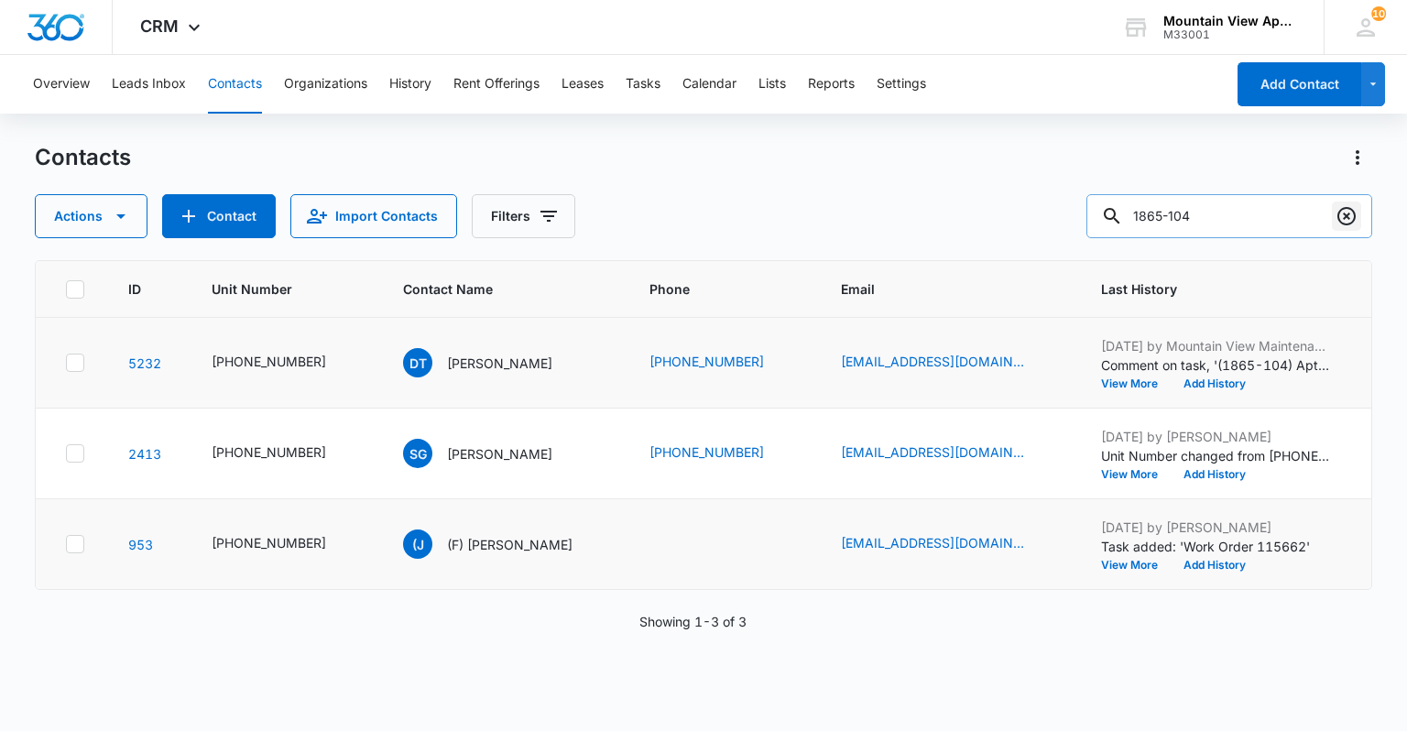
click at [1352, 214] on icon "Clear" at bounding box center [1347, 216] width 22 height 22
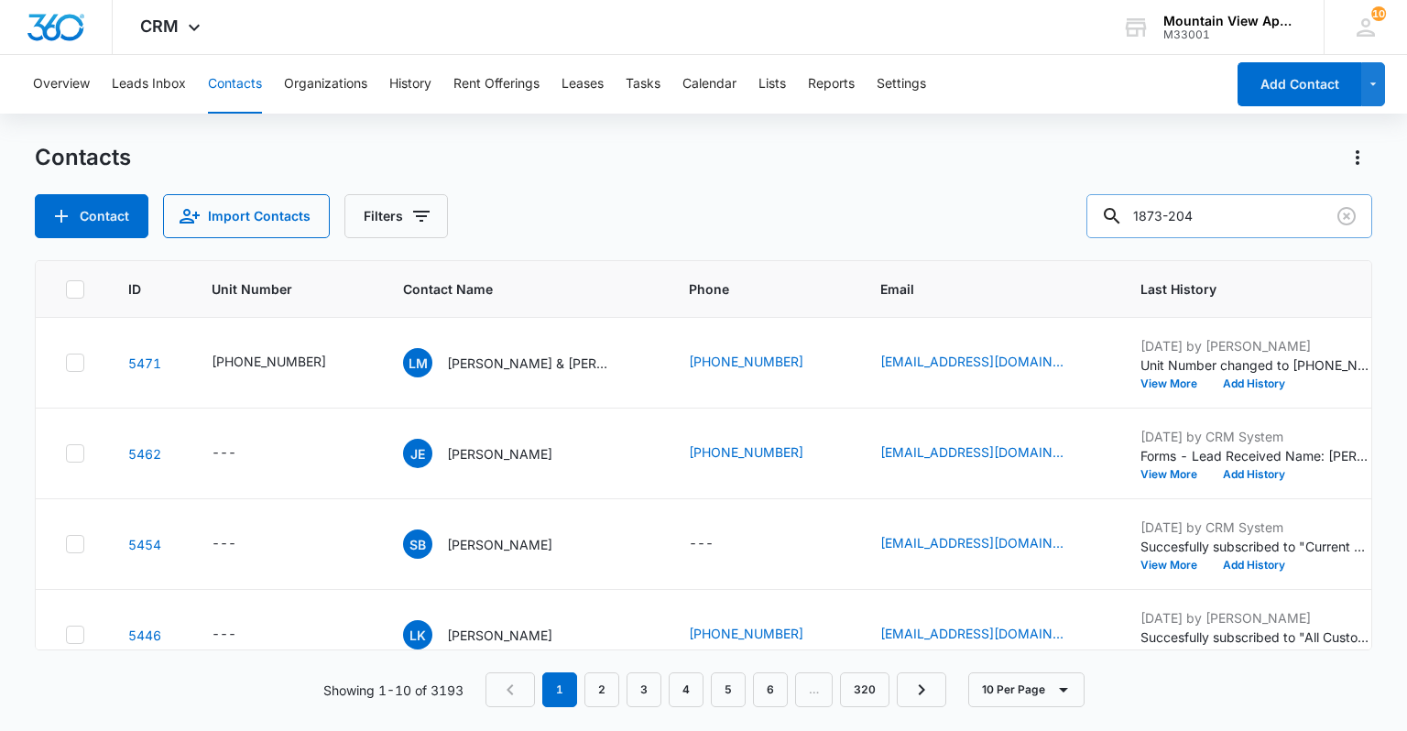
type input "1873-204"
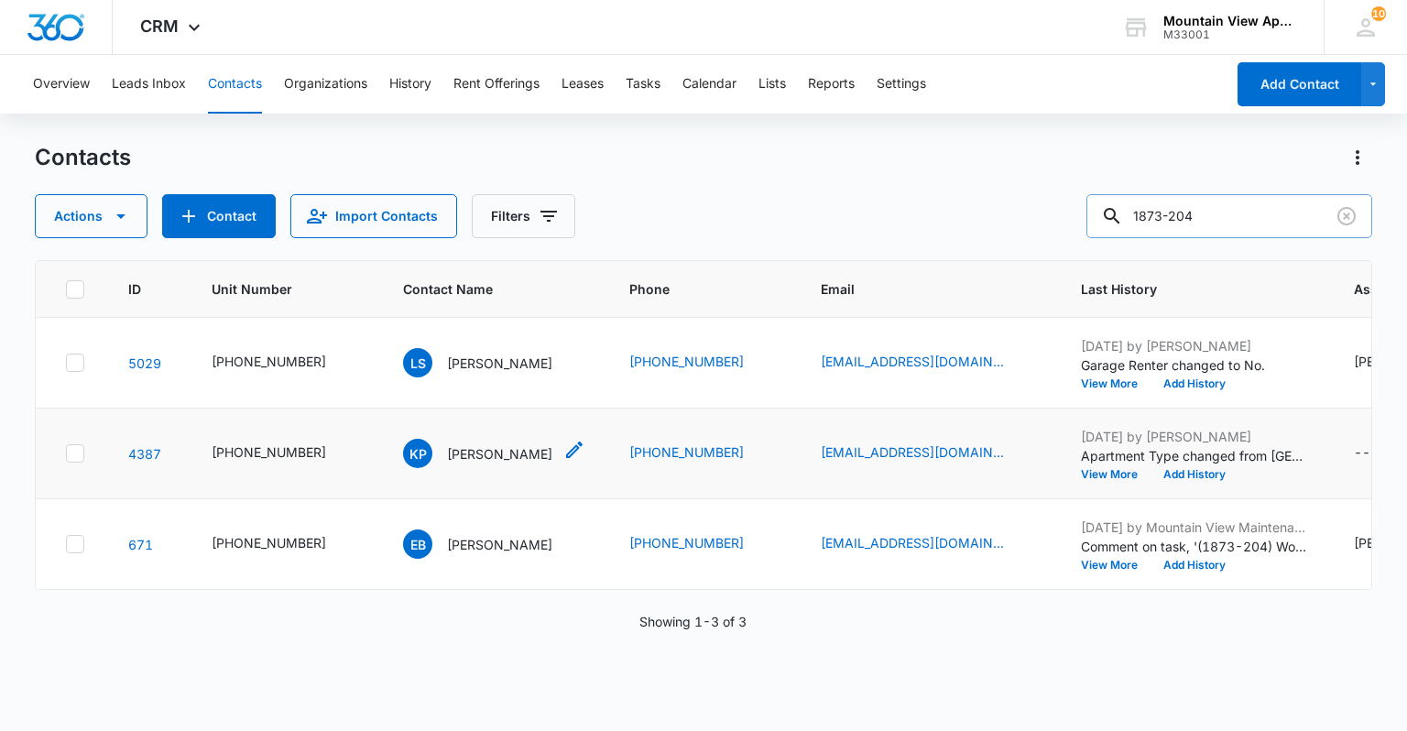
click at [564, 443] on icon "Contact Name - Kyilee Pennock - Select to Edit Field" at bounding box center [575, 450] width 22 height 22
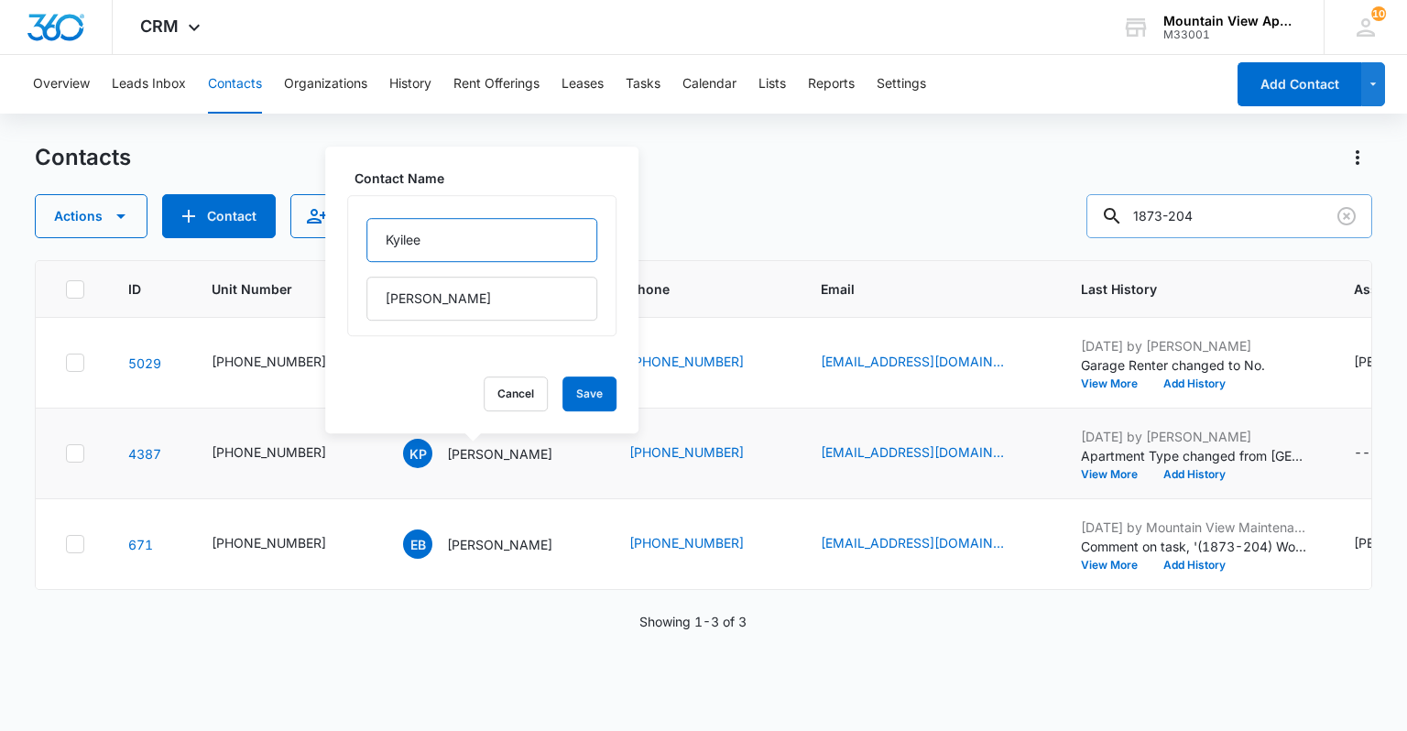
click at [385, 243] on input "Kyilee" at bounding box center [482, 240] width 231 height 44
type input "(F) Kyilee"
click at [572, 388] on button "Save" at bounding box center [590, 394] width 54 height 35
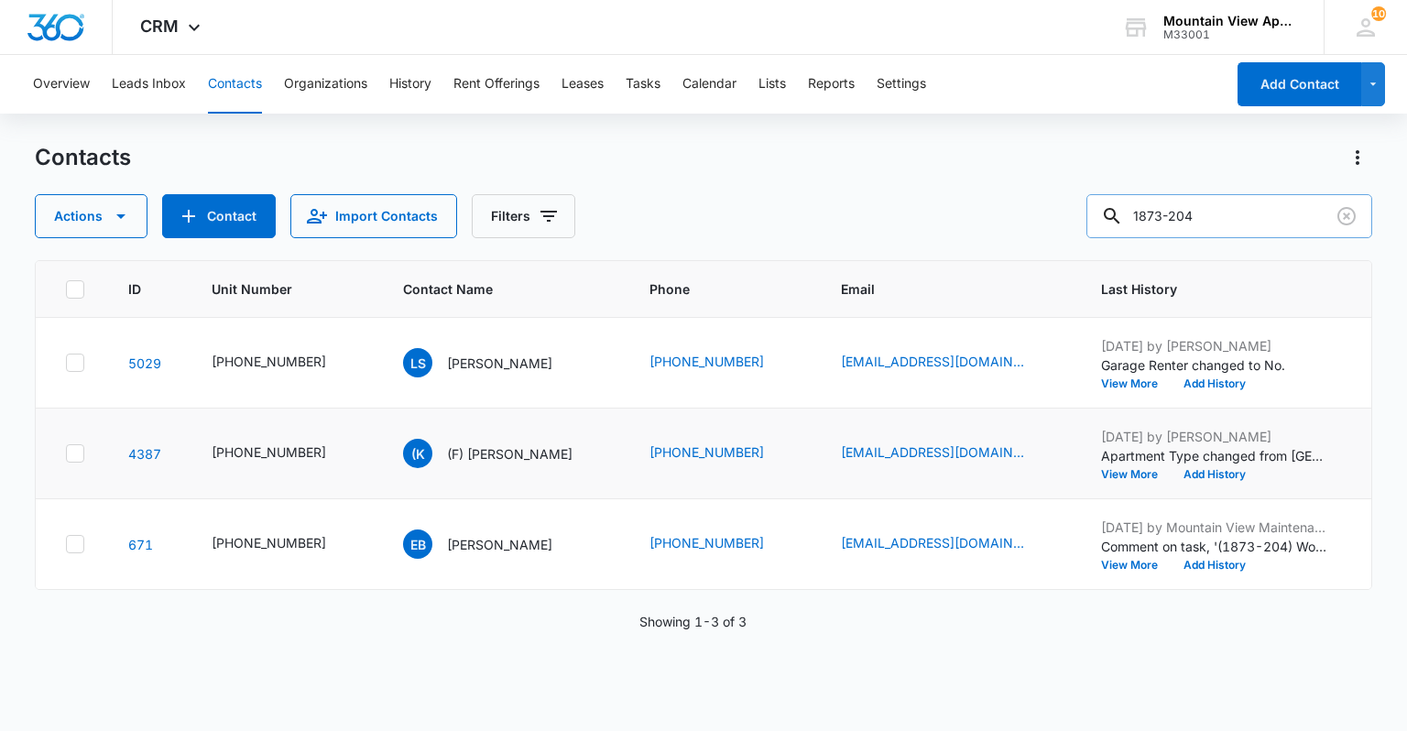
click at [1237, 211] on input "1873-204" at bounding box center [1230, 216] width 286 height 44
type input "1873-305"
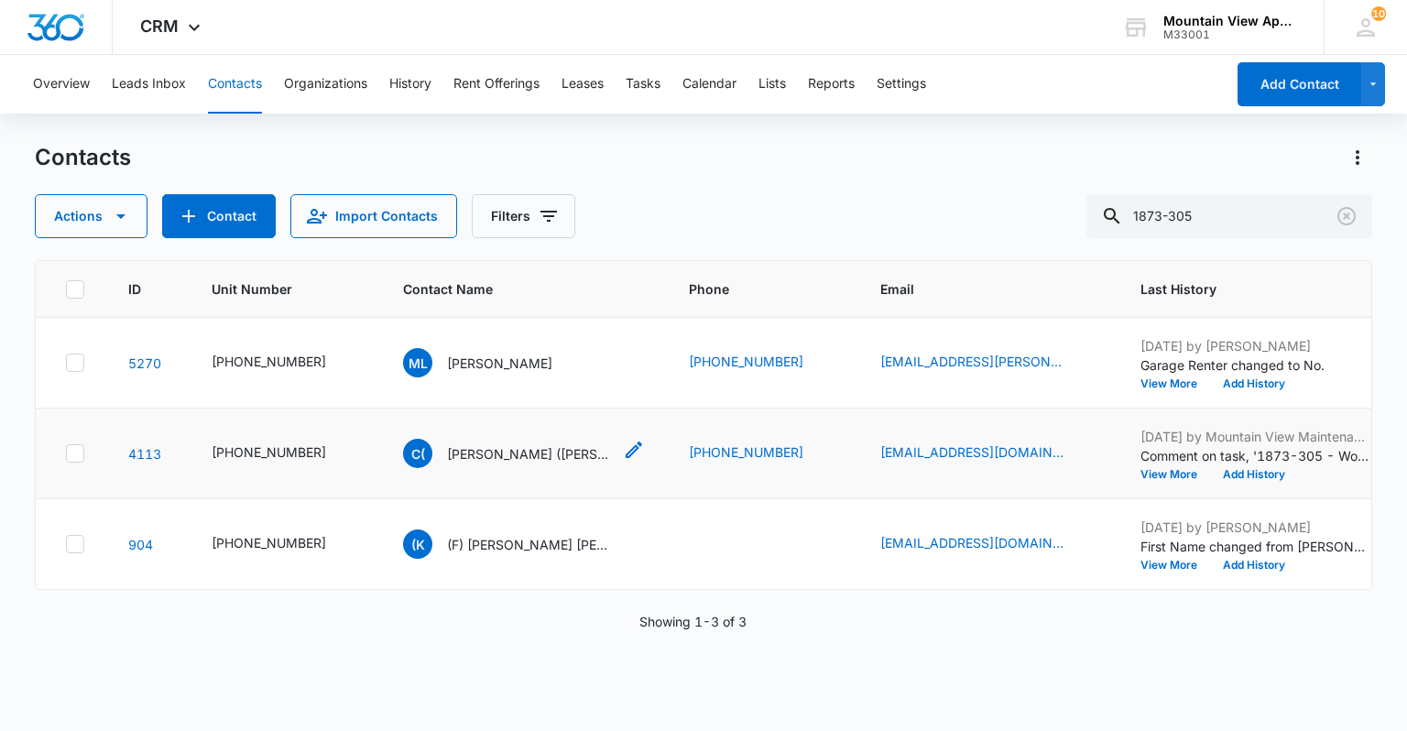
click at [623, 450] on icon "Contact Name - Constance (Connie) Kercher - Select to Edit Field" at bounding box center [634, 450] width 22 height 22
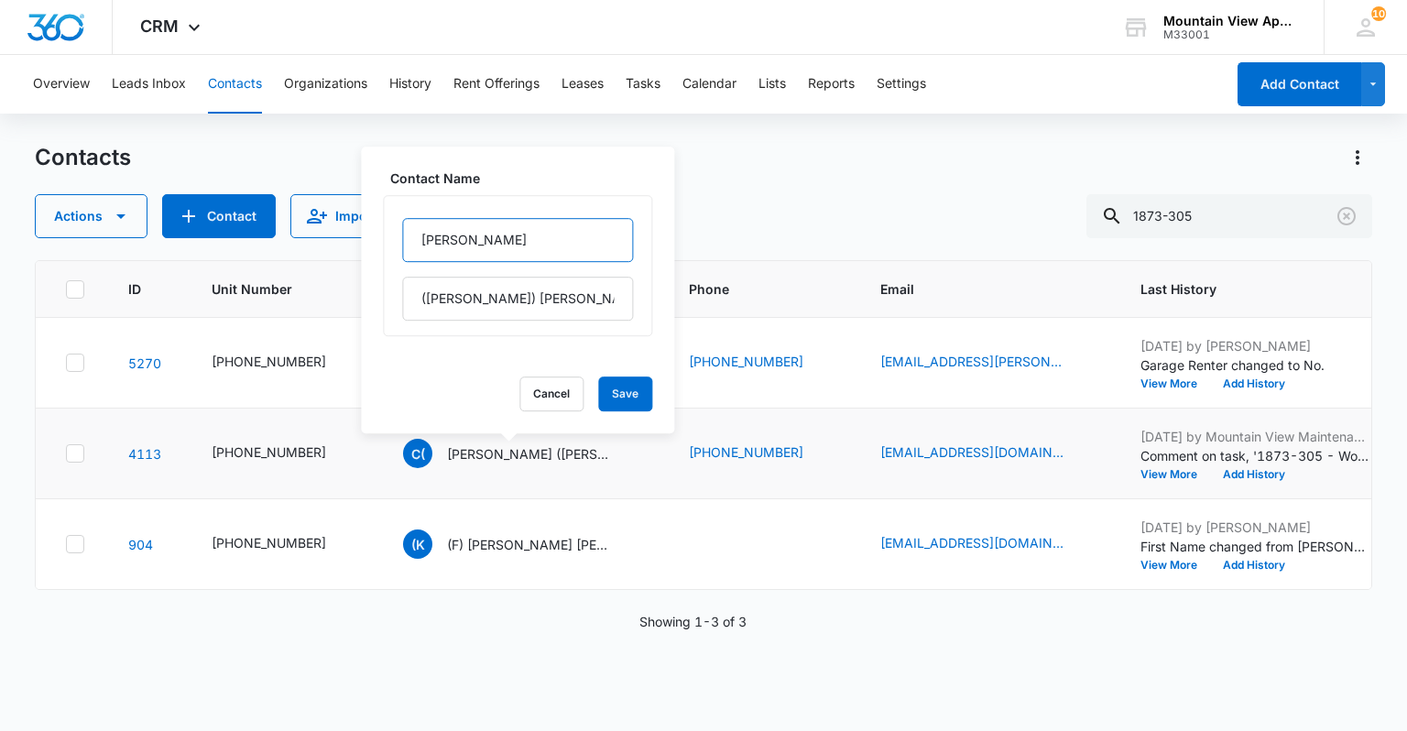
click at [421, 246] on input "[PERSON_NAME]" at bounding box center [517, 240] width 231 height 44
type input "(F) [PERSON_NAME]"
click at [598, 399] on button "Save" at bounding box center [625, 394] width 54 height 35
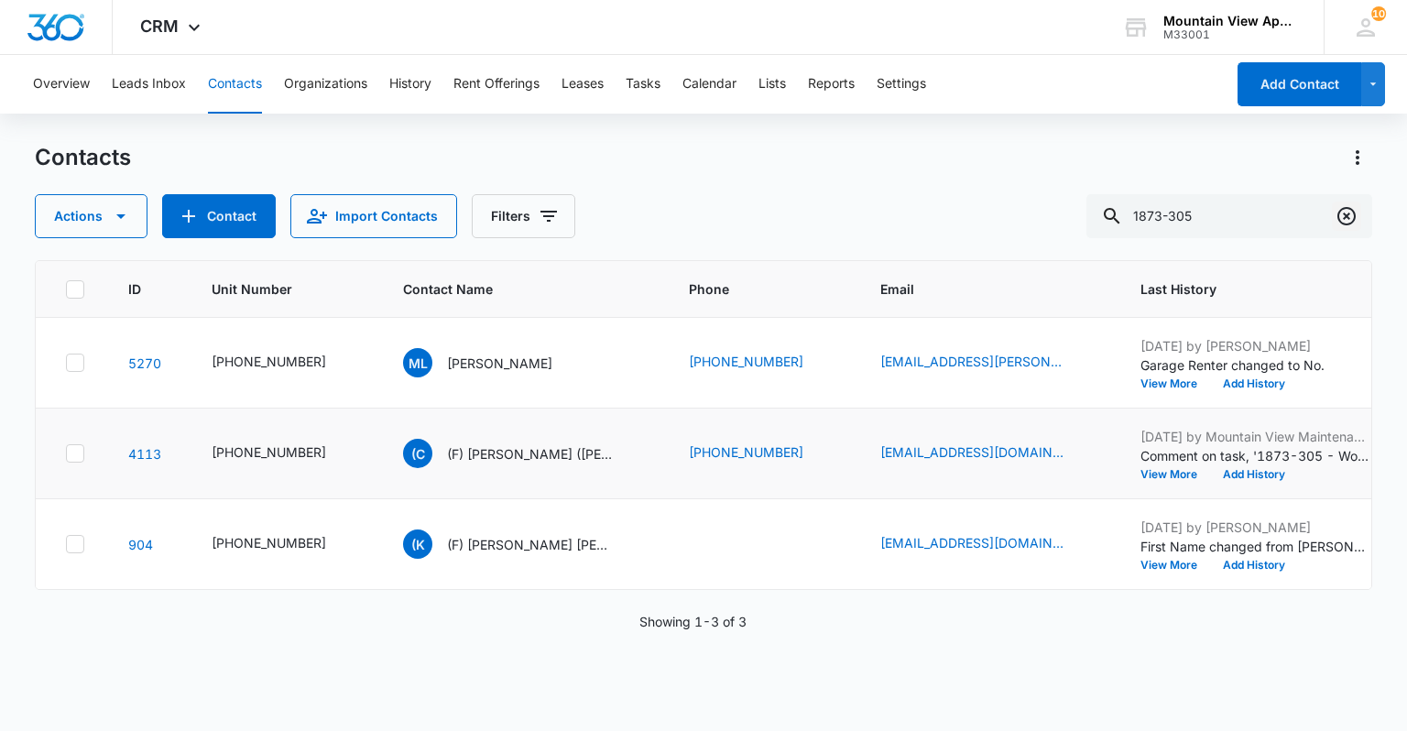
click at [1349, 215] on icon "Clear" at bounding box center [1347, 216] width 22 height 22
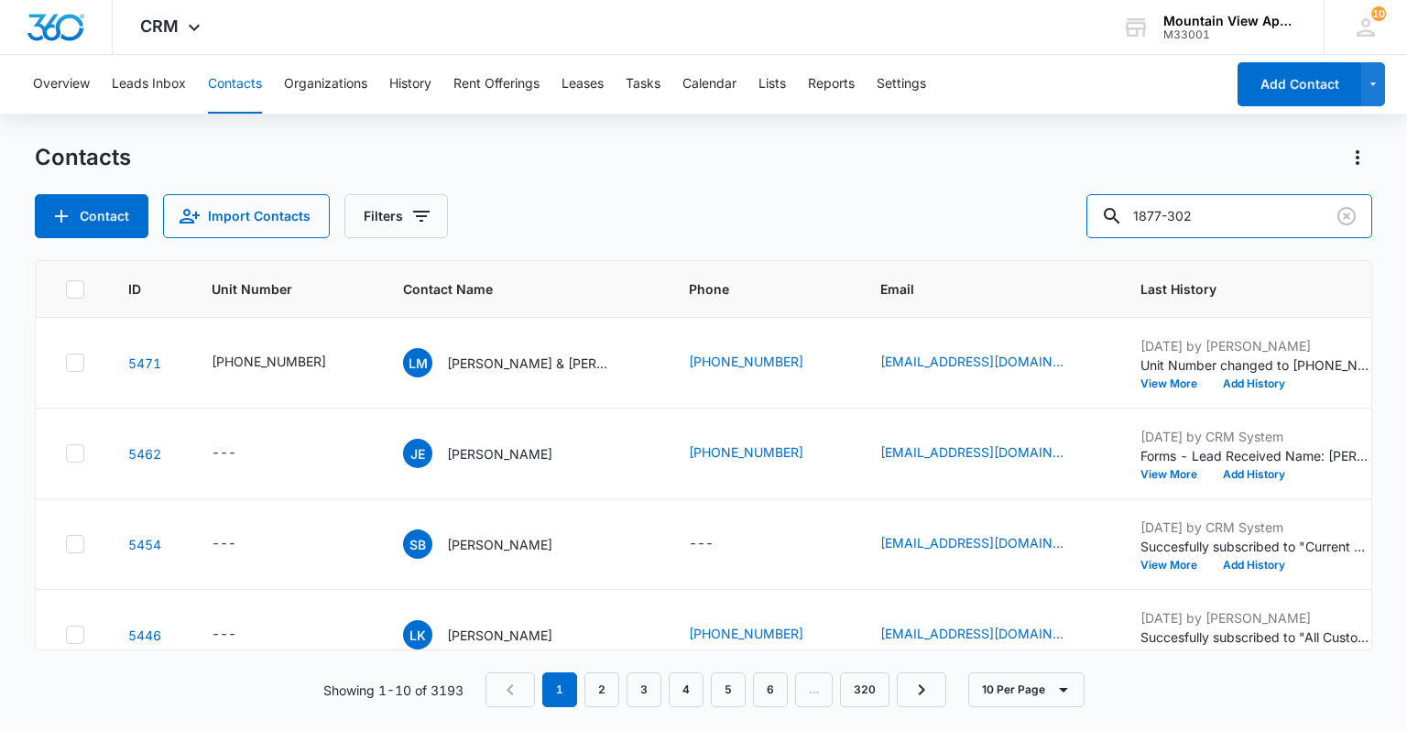
type input "1877-302"
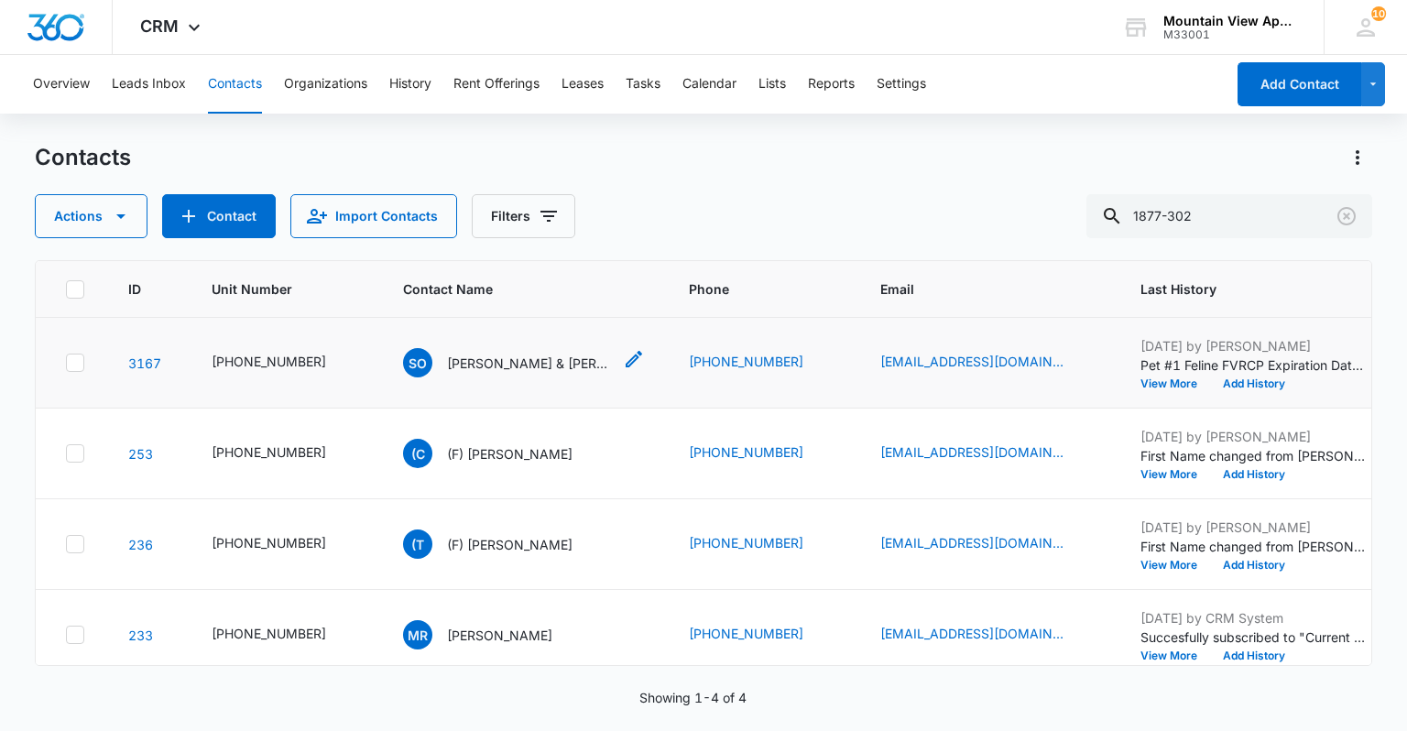
click at [626, 356] on icon "Contact Name - Sanai Osouna & Isabella Garcia - Select to Edit Field" at bounding box center [634, 359] width 16 height 16
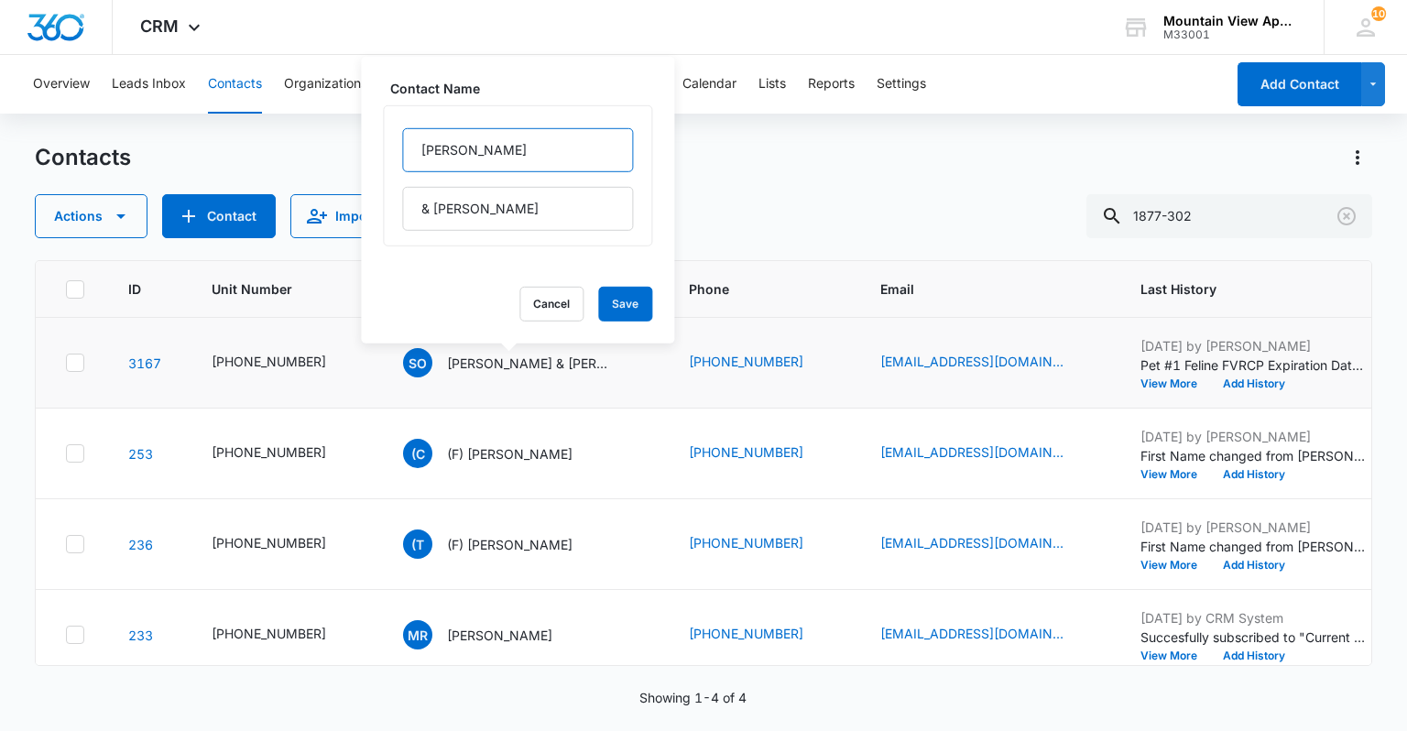
click at [419, 149] on input "[PERSON_NAME]" at bounding box center [517, 150] width 231 height 44
type input "(F) [PERSON_NAME]"
click at [608, 299] on button "Save" at bounding box center [625, 304] width 54 height 35
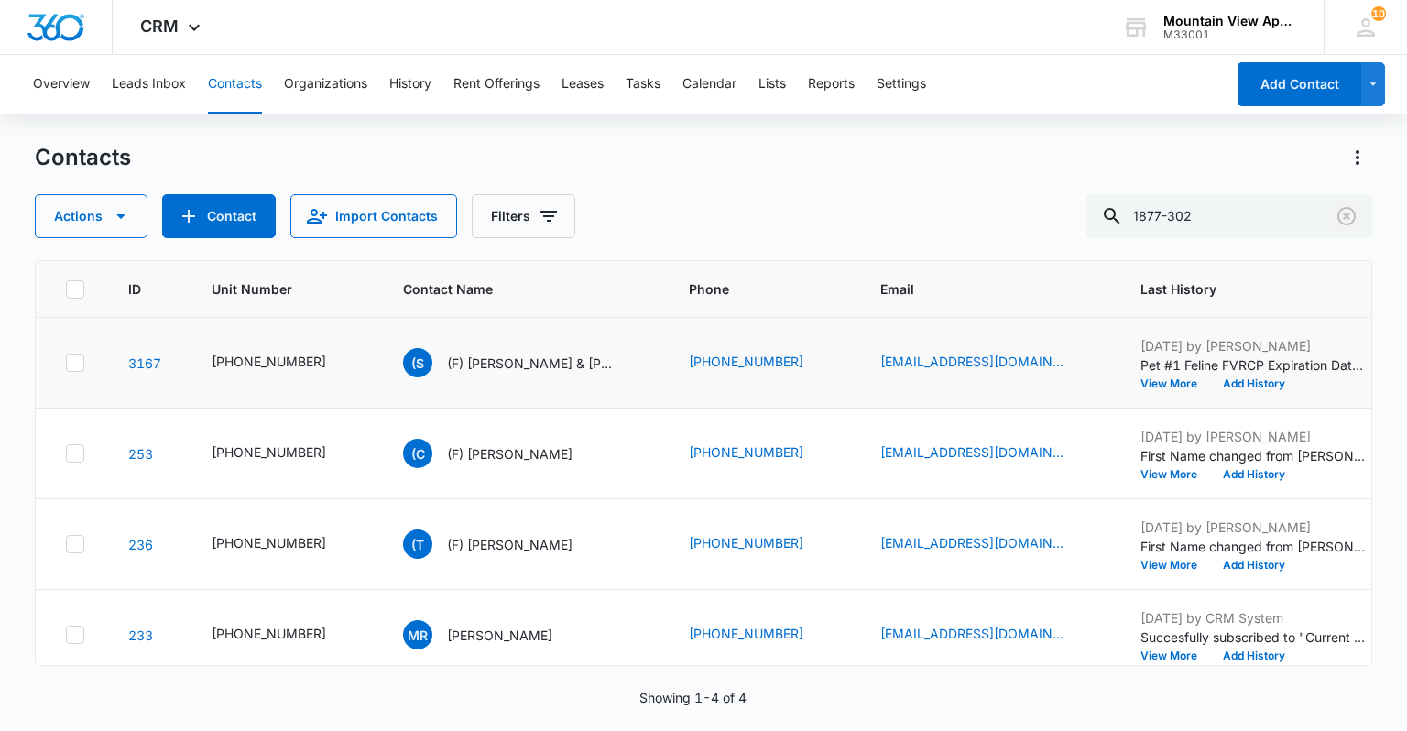
click at [1344, 213] on icon "Clear" at bounding box center [1347, 216] width 18 height 18
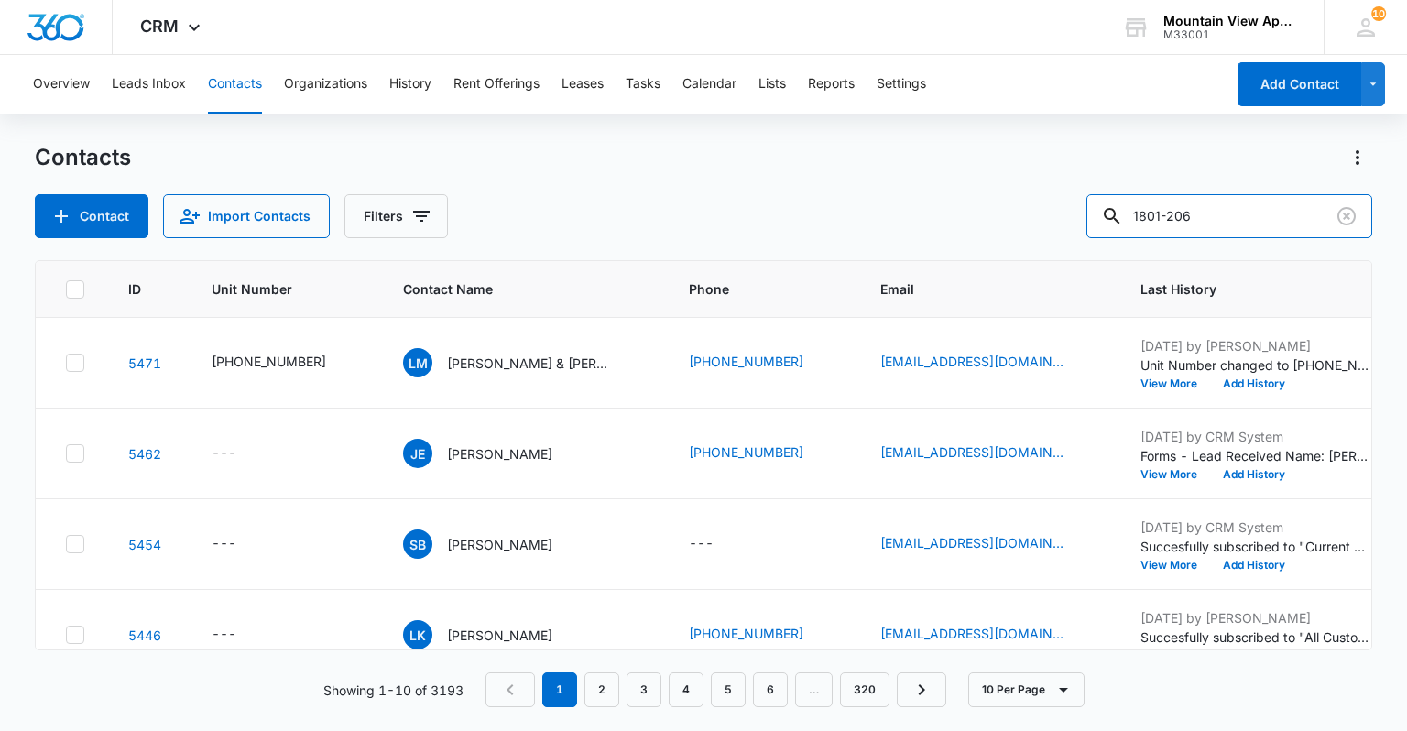
type input "1801-206"
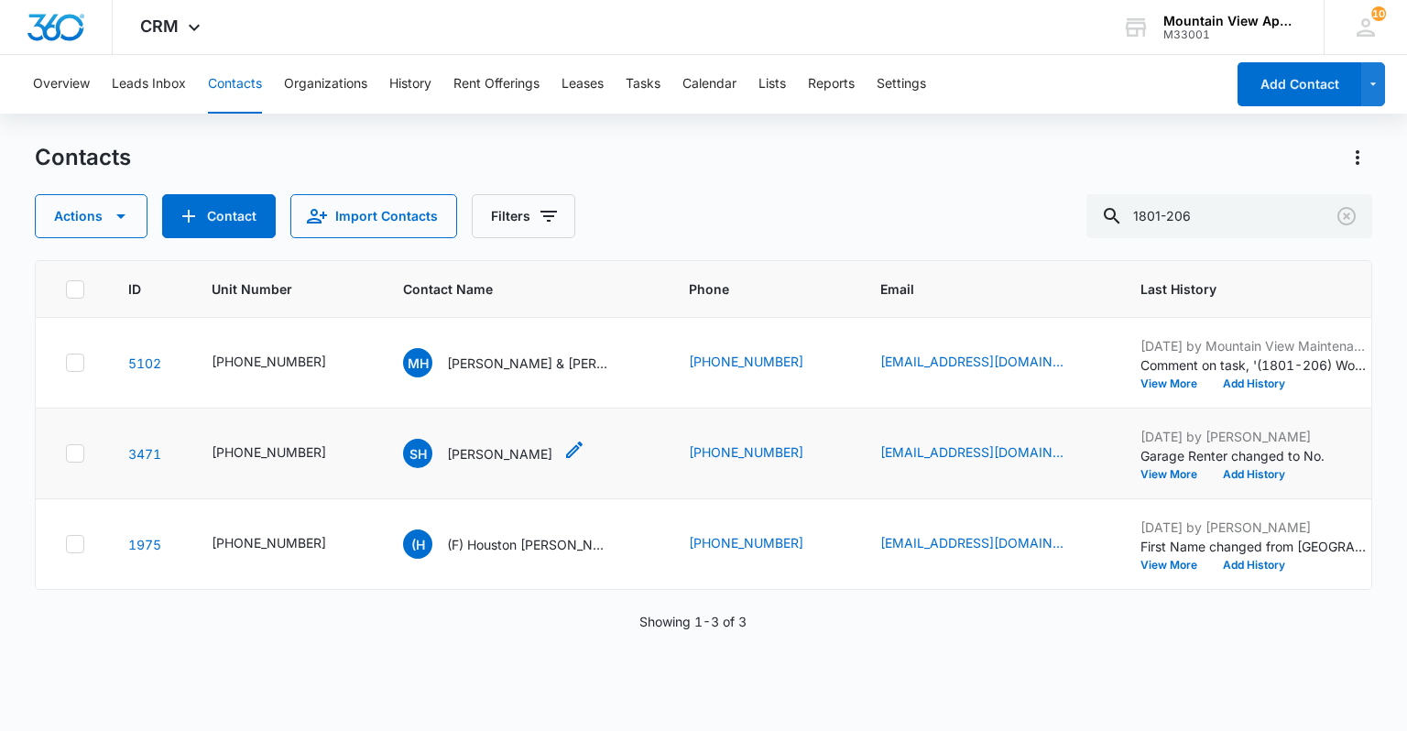
click at [566, 444] on icon "Contact Name - Stewart Hinds - Select to Edit Field" at bounding box center [574, 450] width 16 height 16
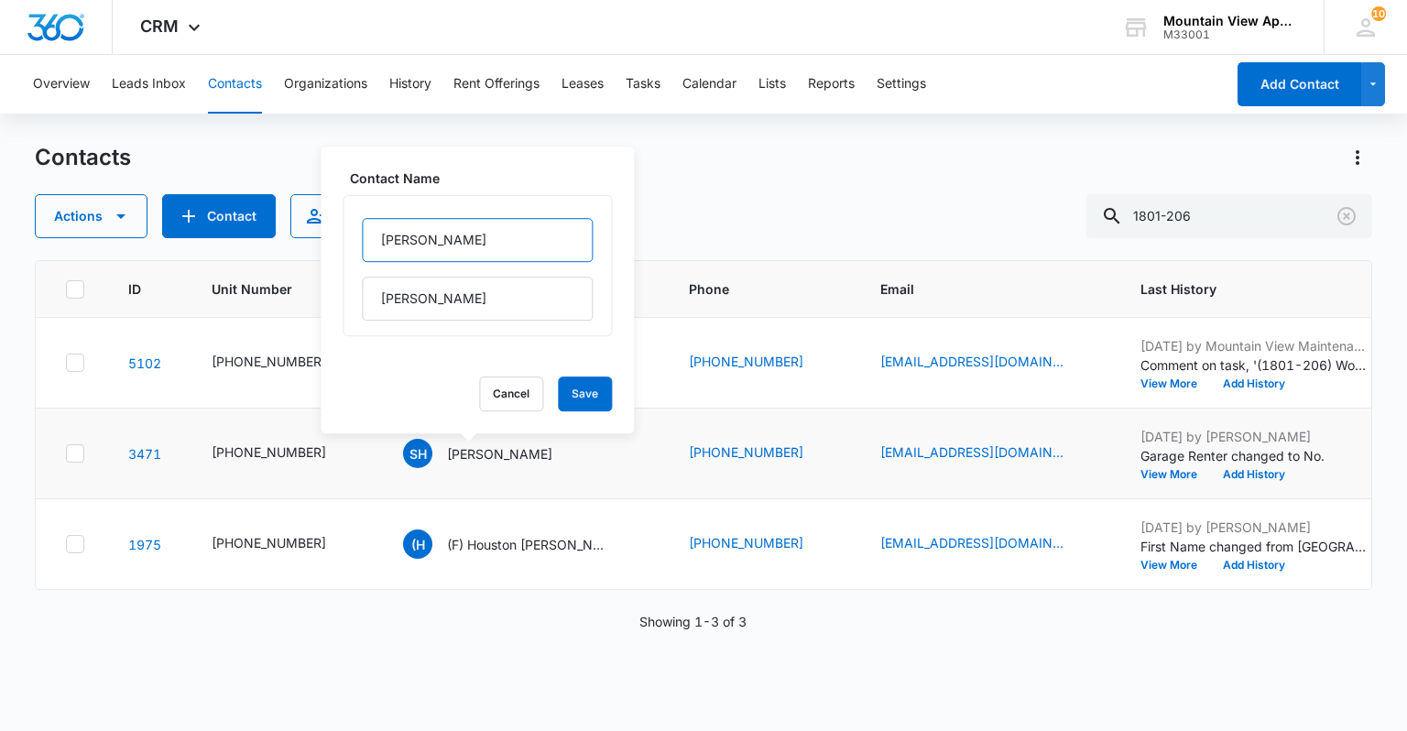
click at [382, 239] on input "[PERSON_NAME]" at bounding box center [477, 240] width 231 height 44
type input "(F) [PERSON_NAME]"
click at [561, 398] on button "Save" at bounding box center [585, 394] width 54 height 35
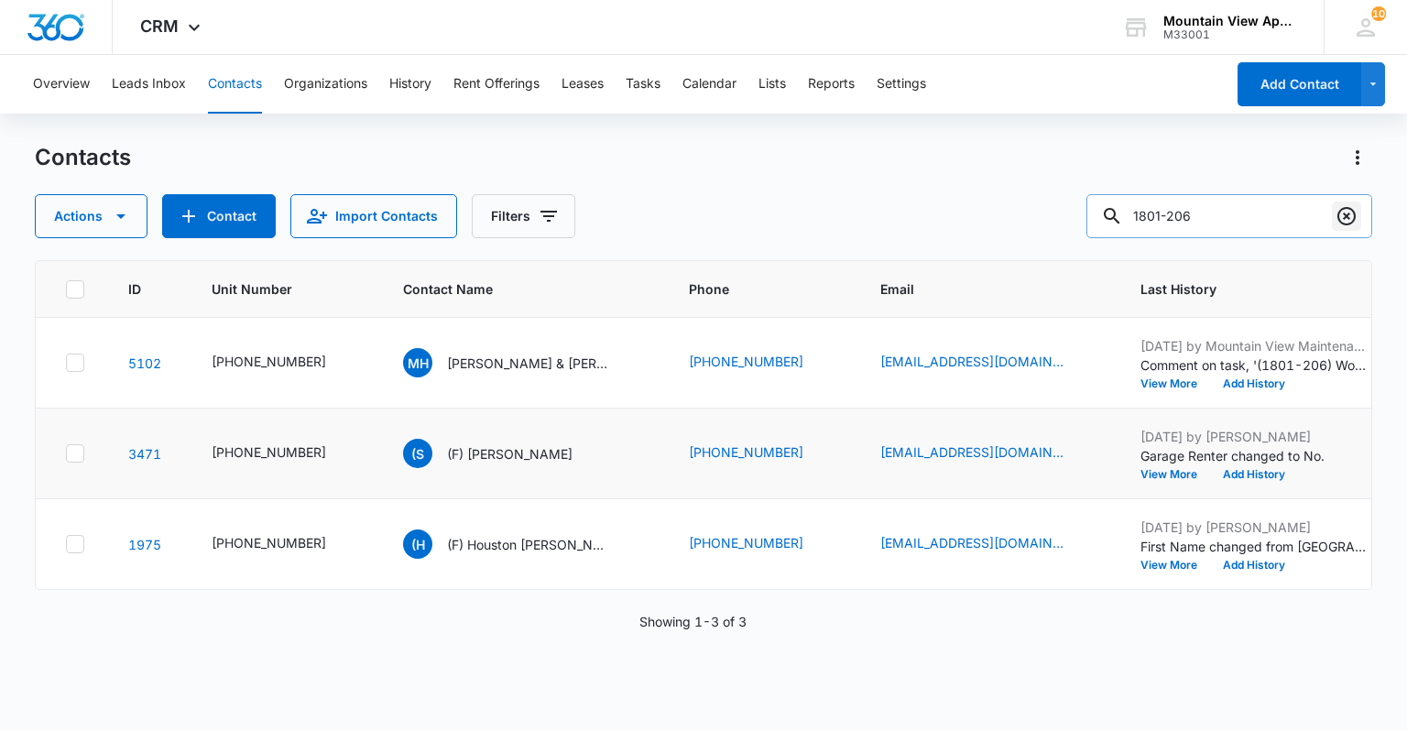
click at [1354, 220] on icon "Clear" at bounding box center [1347, 216] width 18 height 18
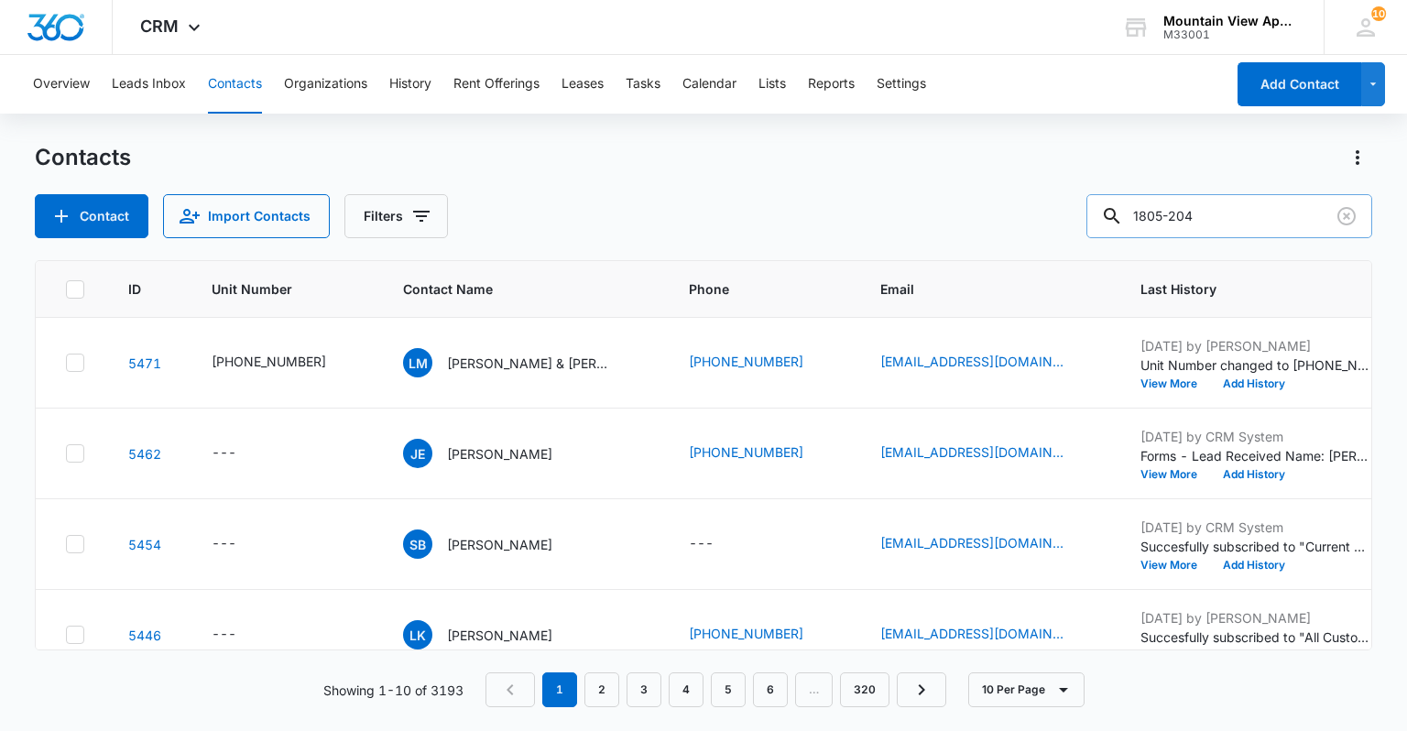
type input "1805-204"
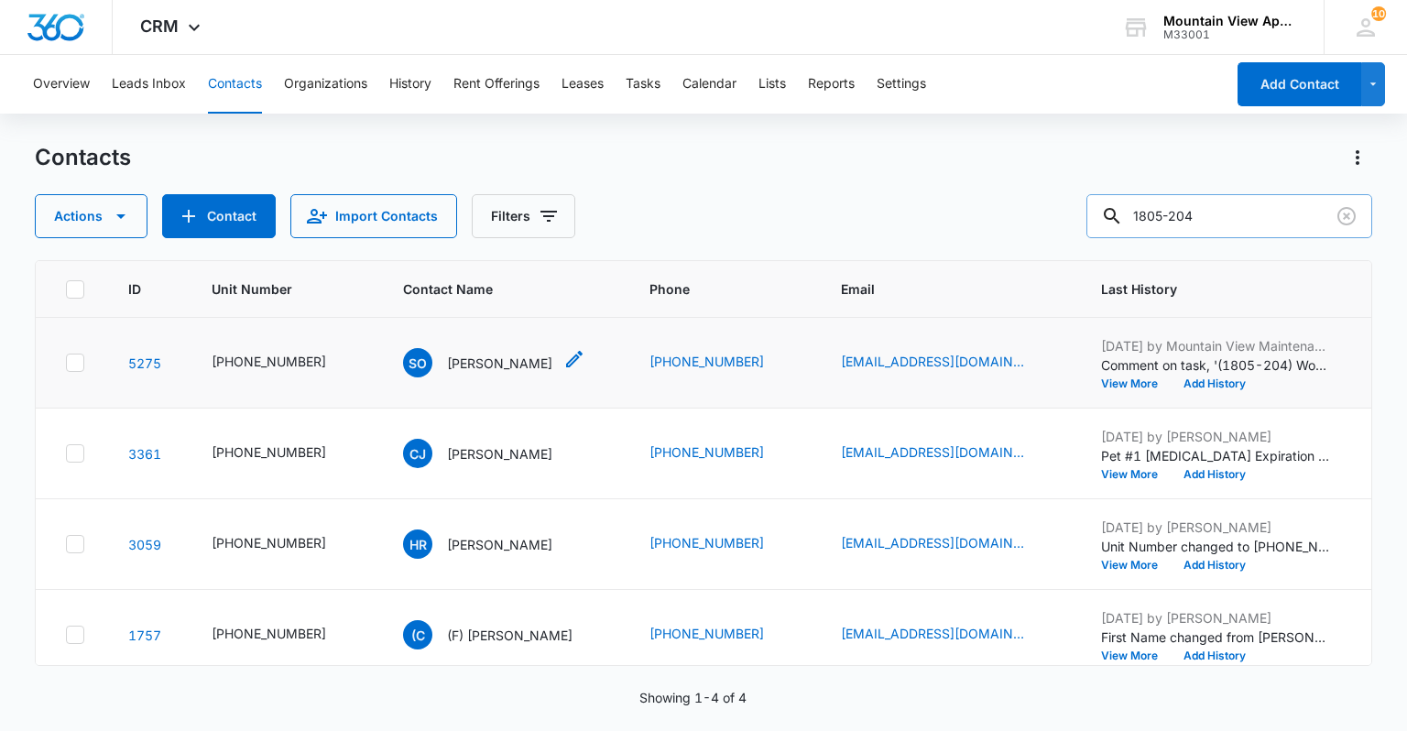
click at [564, 356] on icon "Contact Name - Sanai Osouna - Select to Edit Field" at bounding box center [575, 359] width 22 height 22
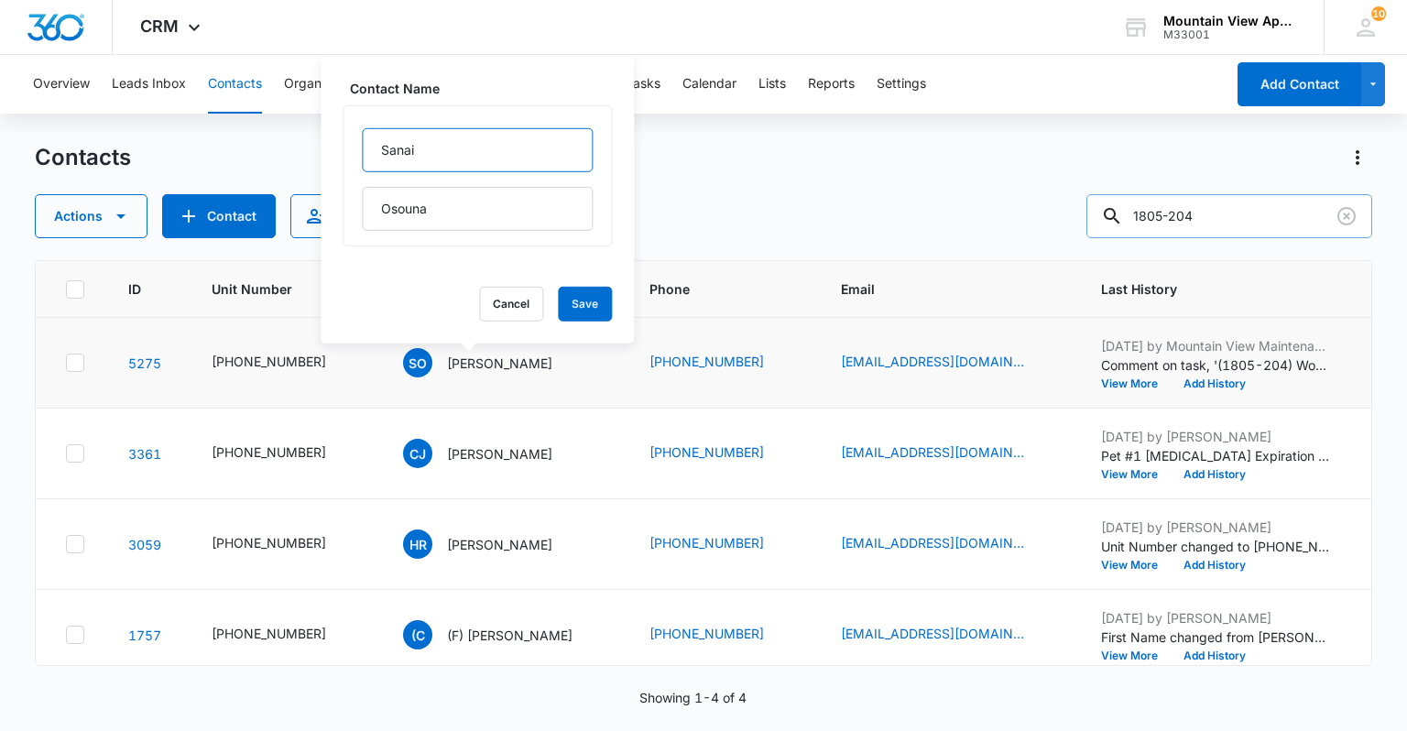
click at [379, 152] on input "Sanai" at bounding box center [477, 150] width 231 height 44
click at [391, 403] on td "SO [PERSON_NAME] Contact Name [PERSON_NAME] Cancel Save" at bounding box center [504, 363] width 246 height 91
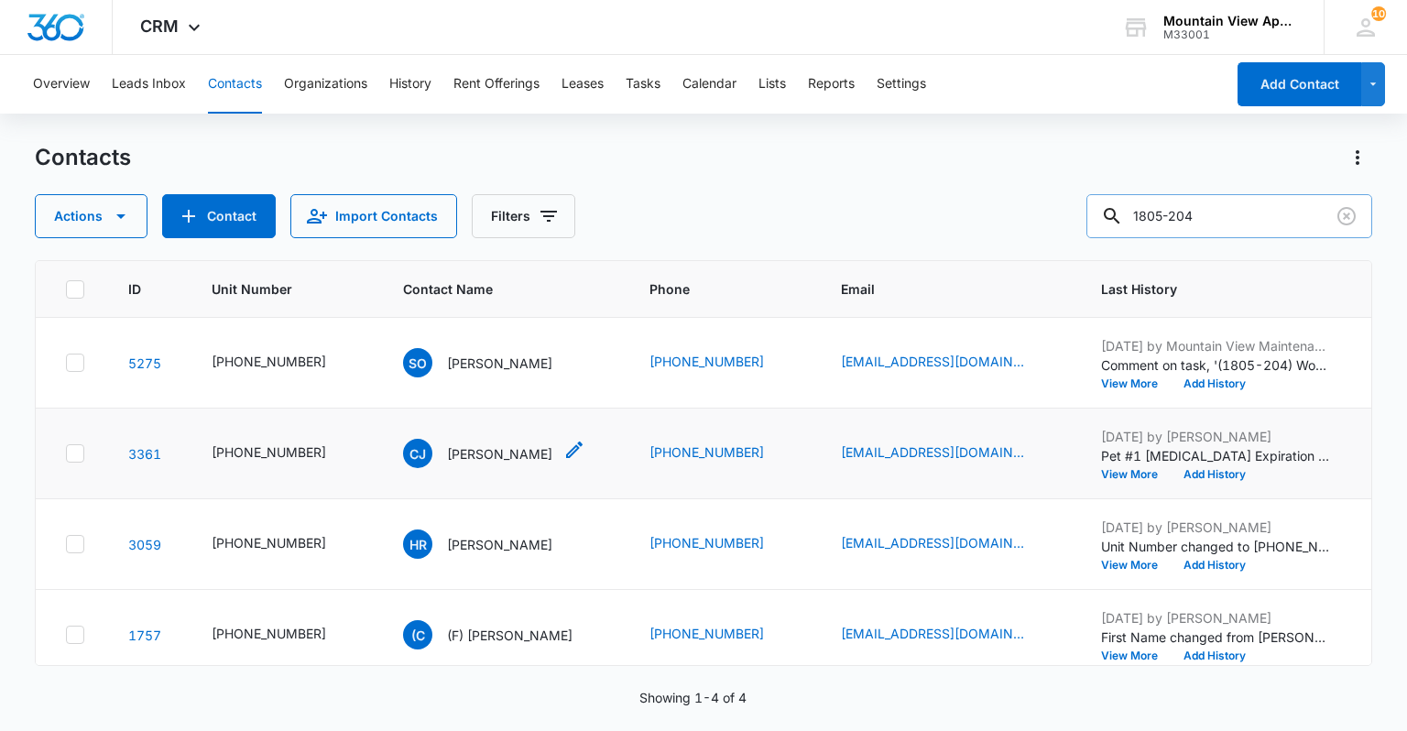
click at [566, 448] on icon "Contact Name - Cassidy Johnson - Select to Edit Field" at bounding box center [574, 450] width 16 height 16
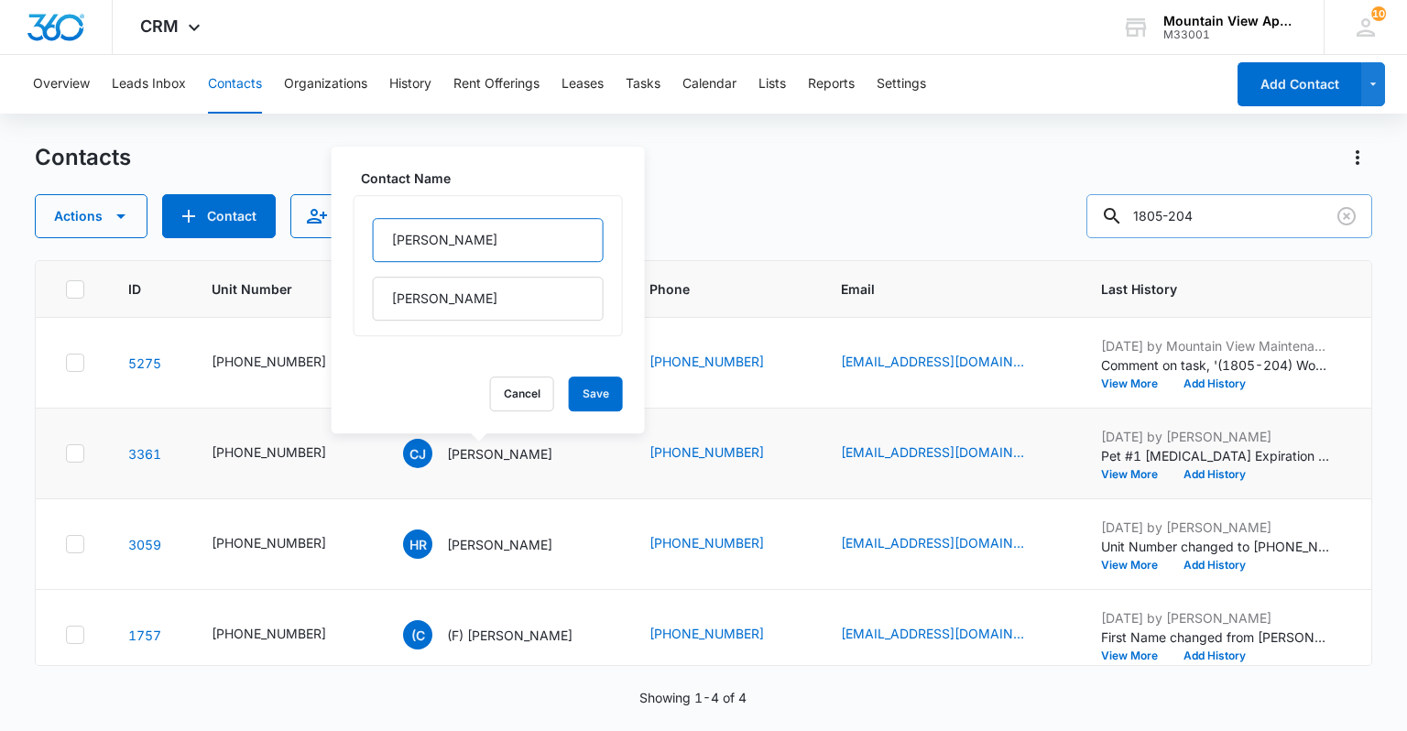
click at [382, 247] on input "[PERSON_NAME]" at bounding box center [488, 240] width 231 height 44
type input "(F) [PERSON_NAME]"
click at [583, 397] on button "Save" at bounding box center [596, 394] width 54 height 35
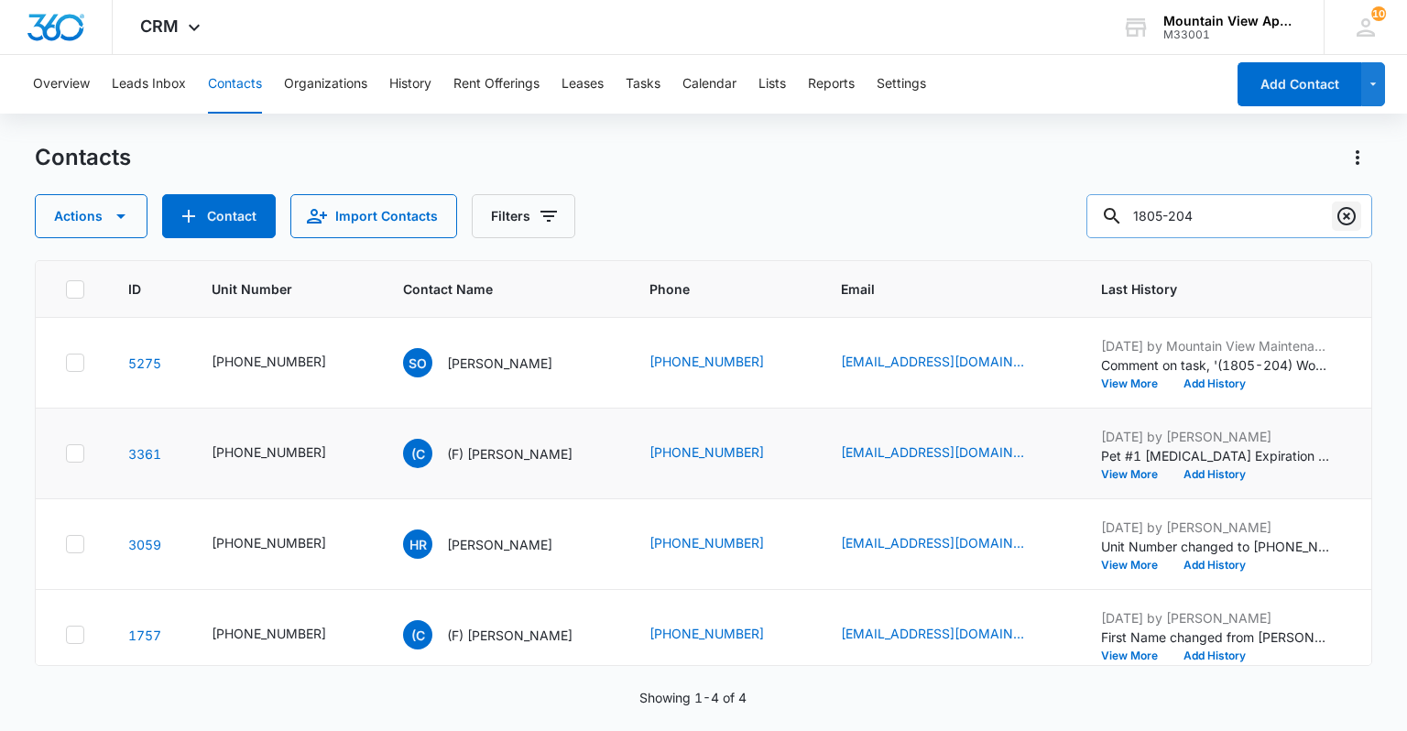
click at [1346, 216] on icon "Clear" at bounding box center [1347, 216] width 18 height 18
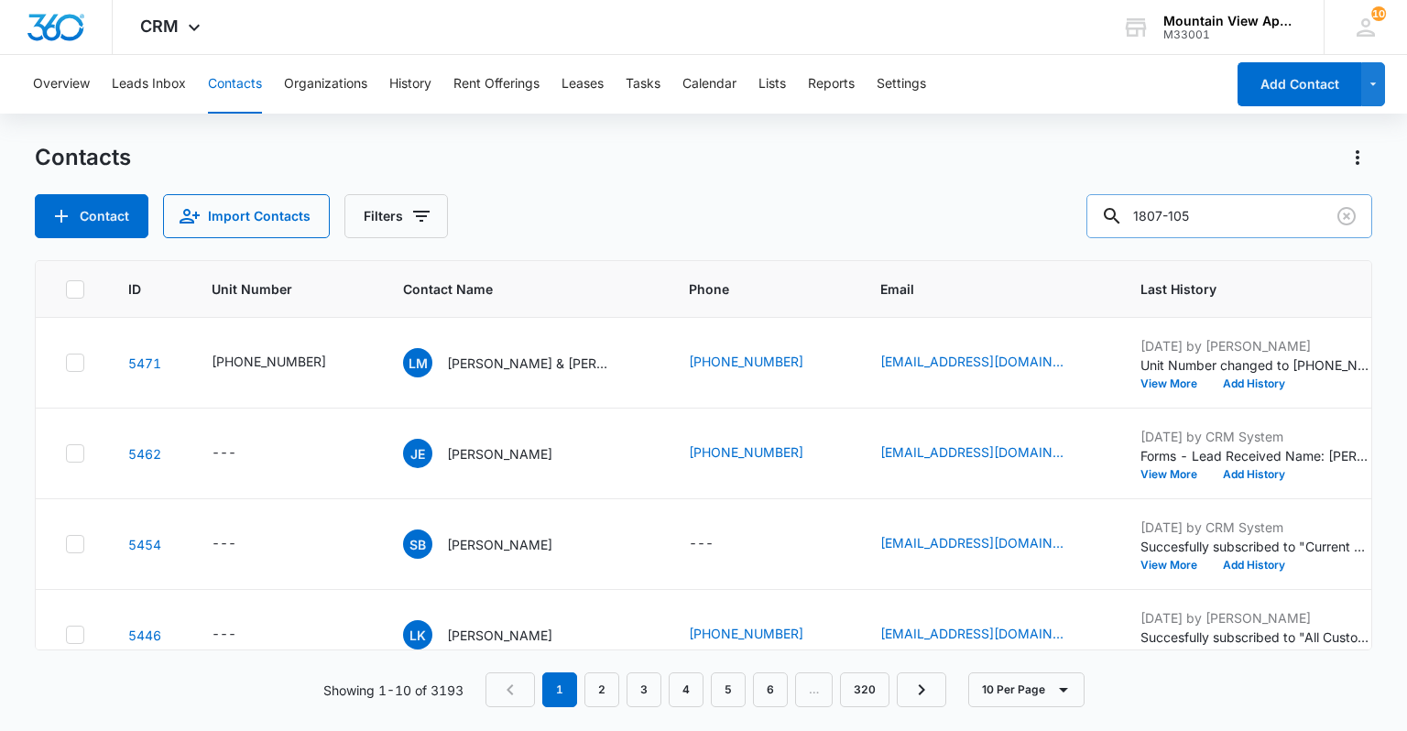
type input "1807-105"
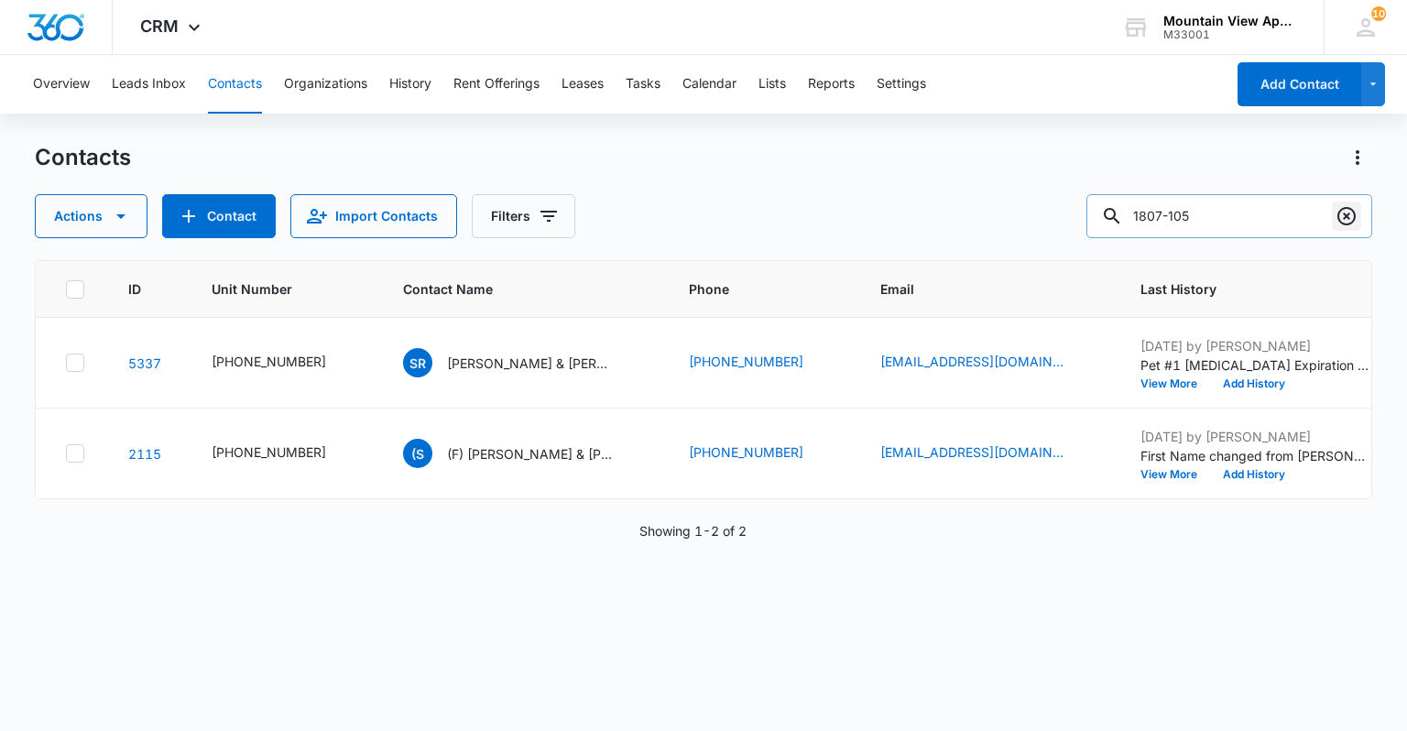
click at [1351, 216] on icon "Clear" at bounding box center [1347, 216] width 22 height 22
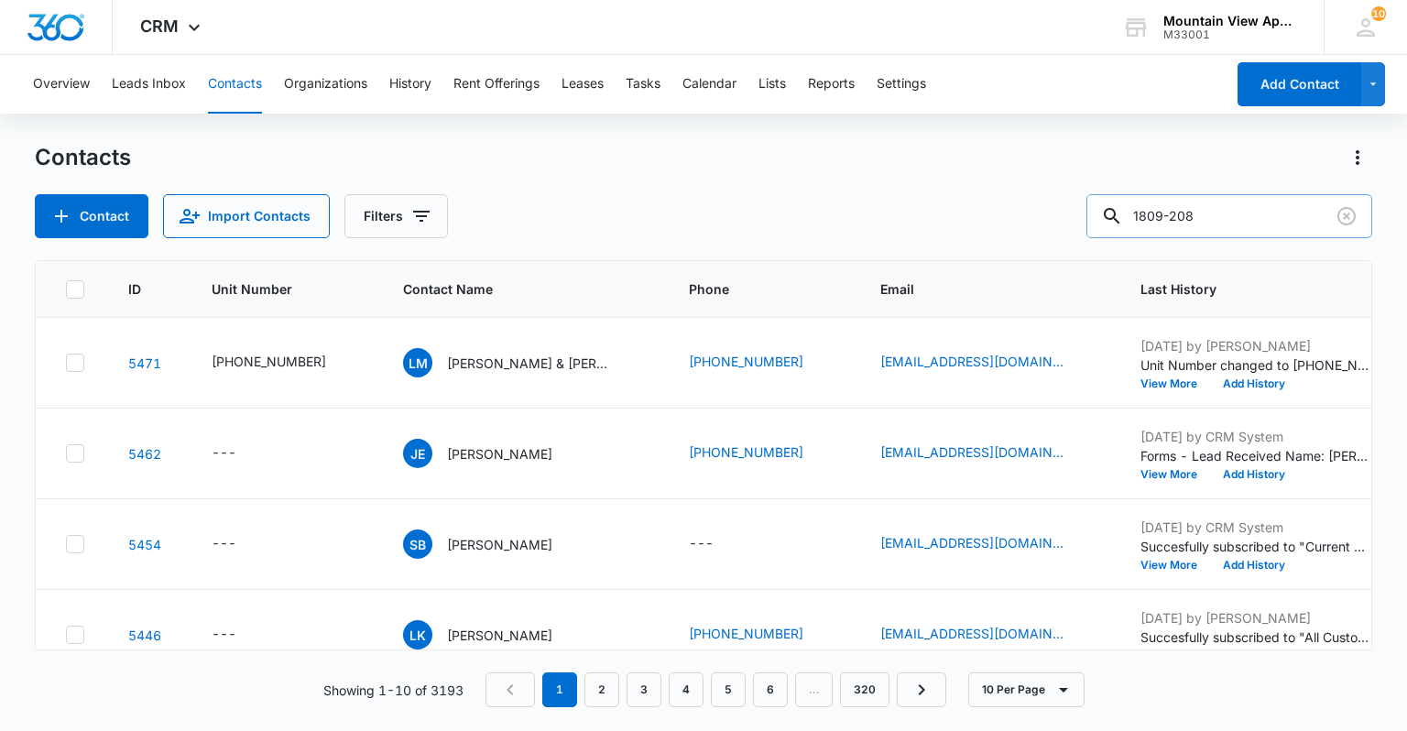
type input "1809-208"
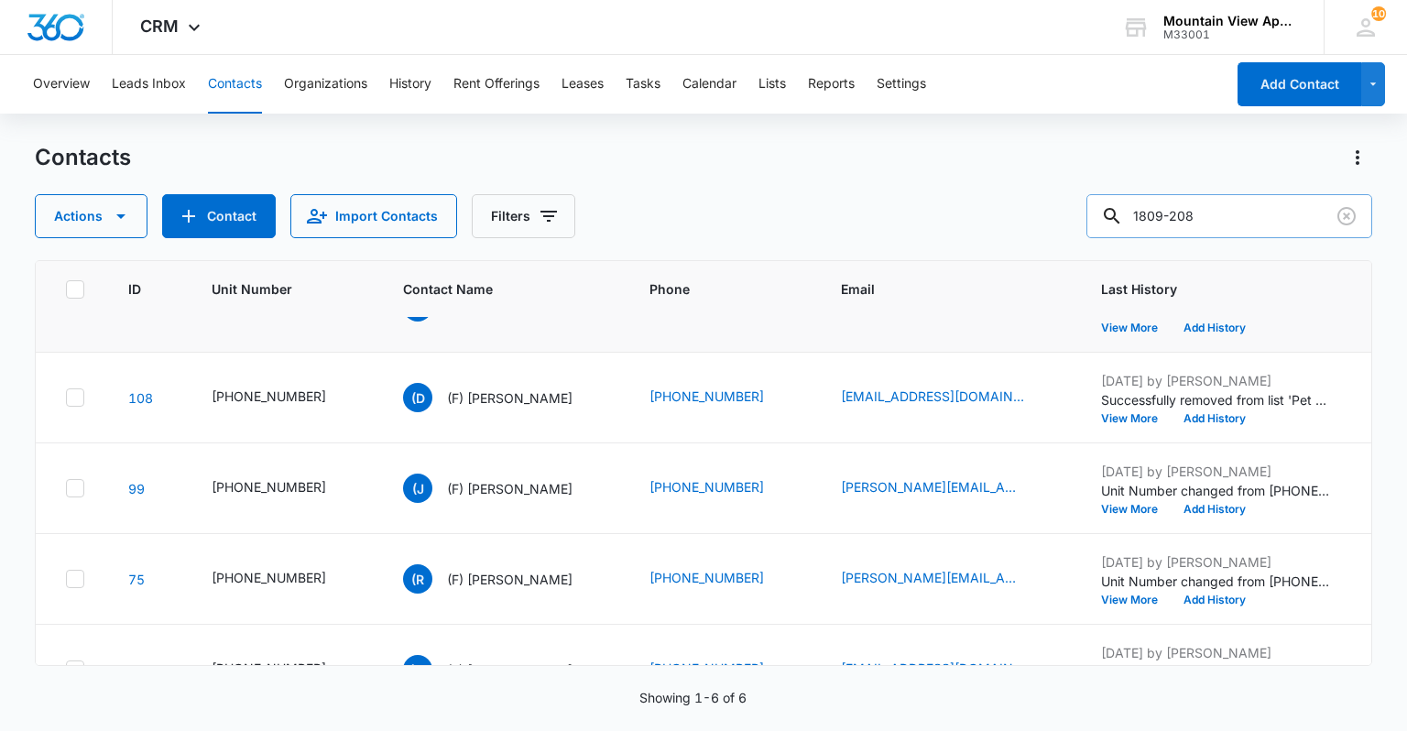
scroll to position [73, 0]
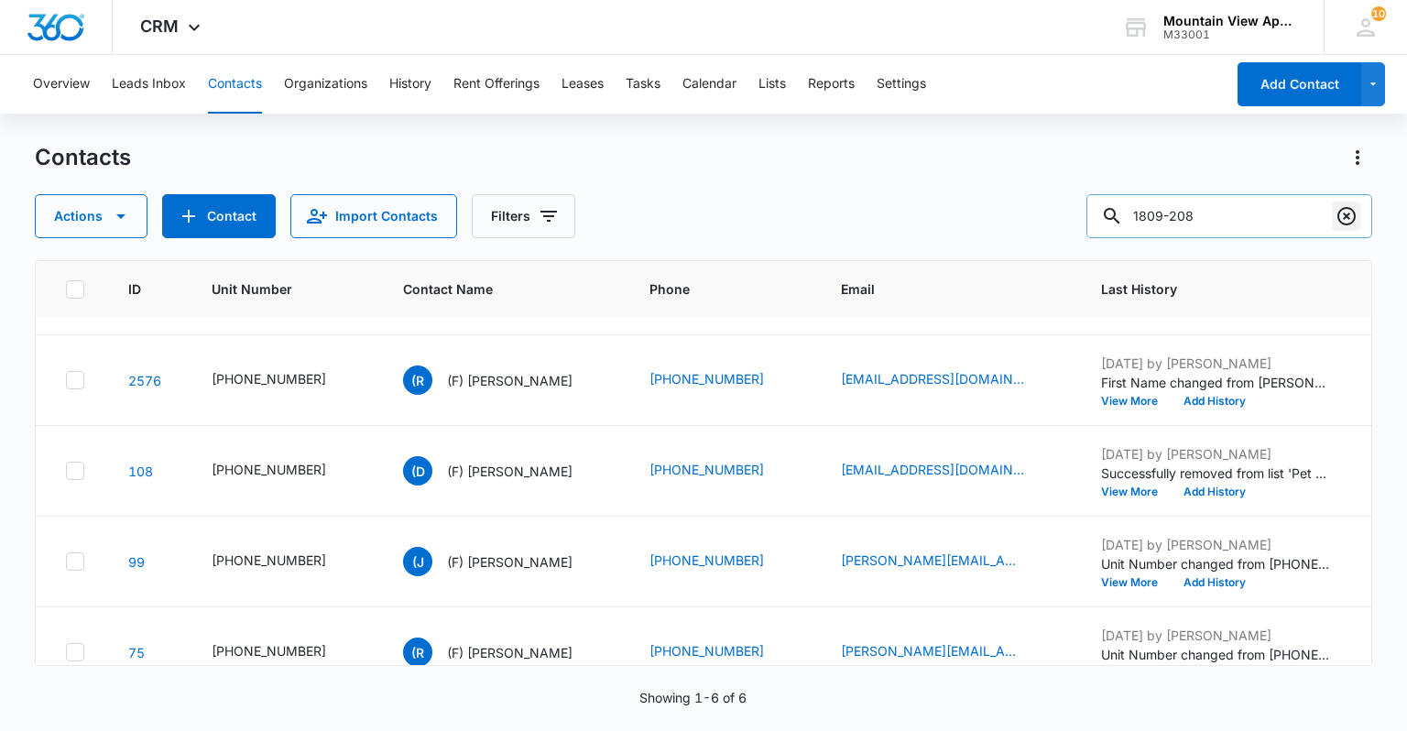
click at [1349, 216] on icon "Clear" at bounding box center [1347, 216] width 22 height 22
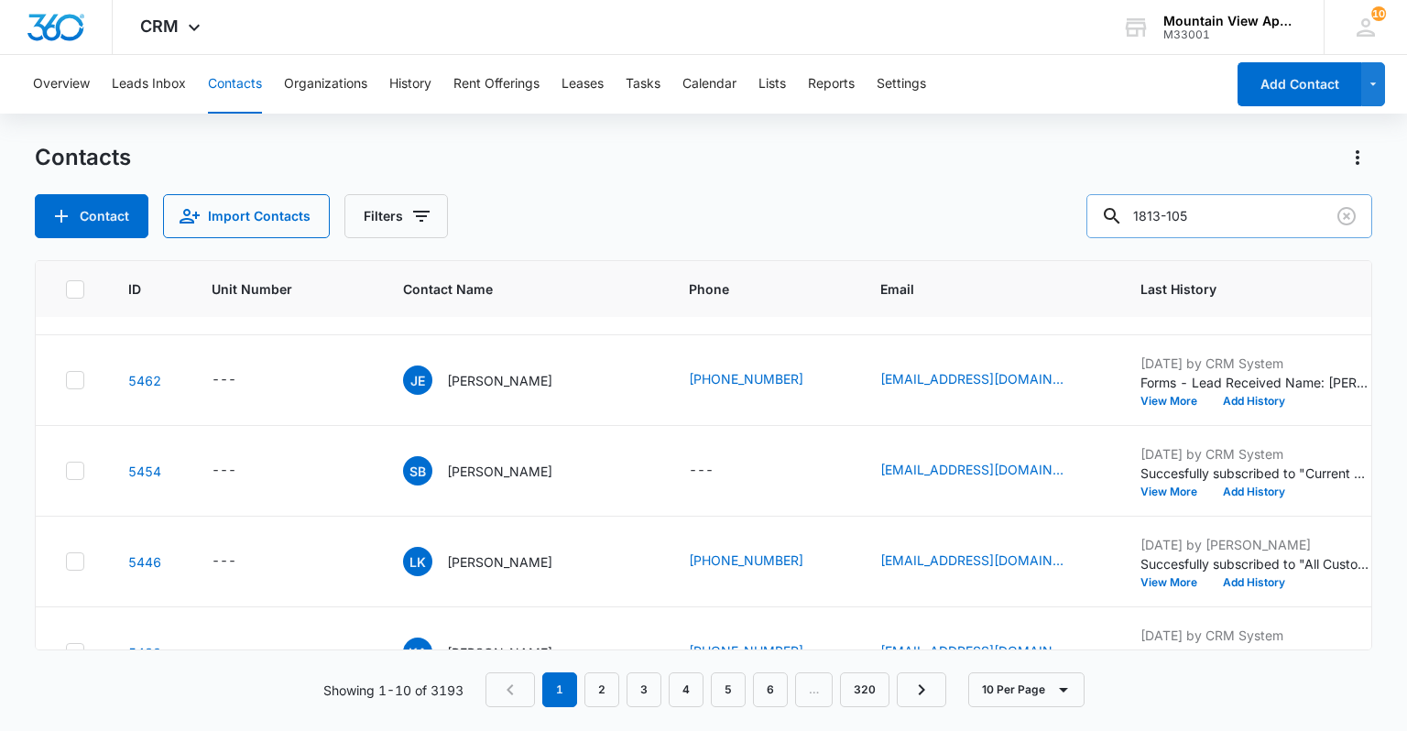
type input "1813-105"
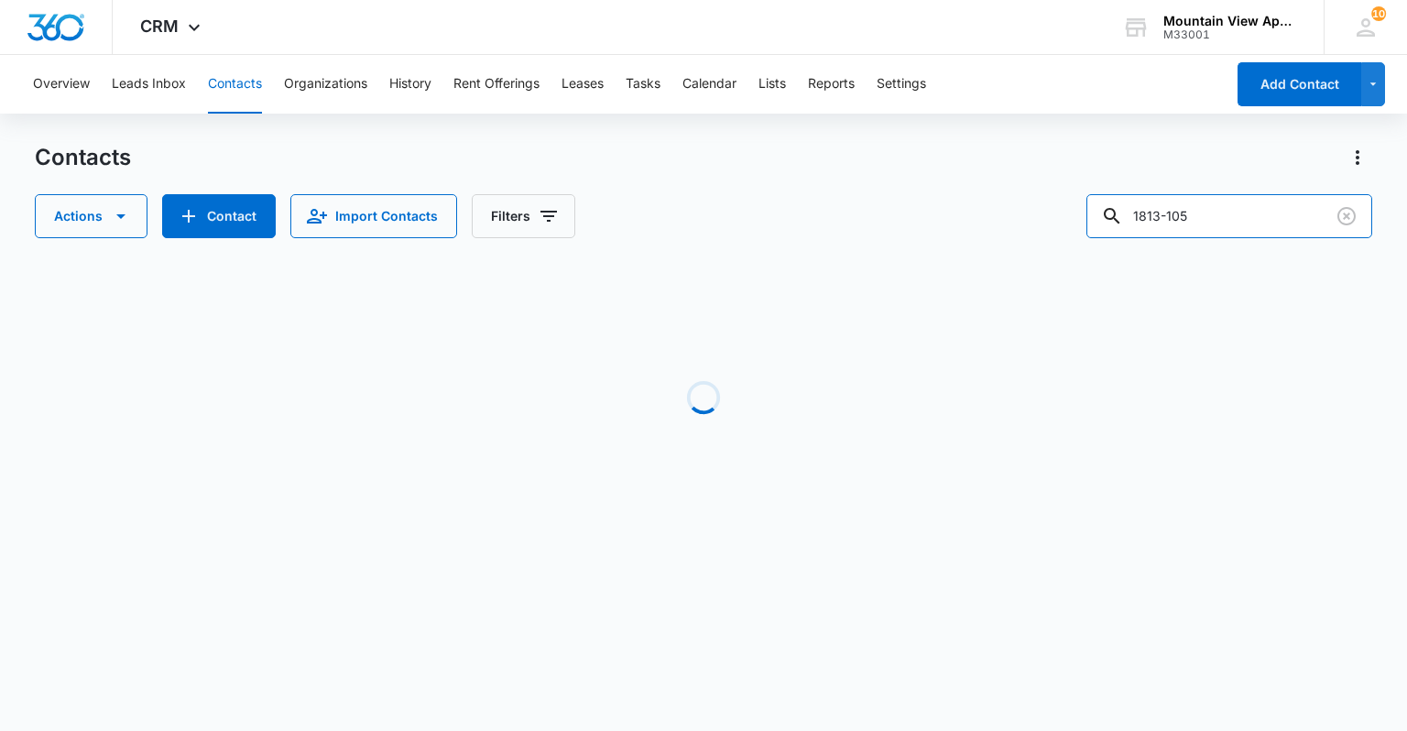
scroll to position [0, 0]
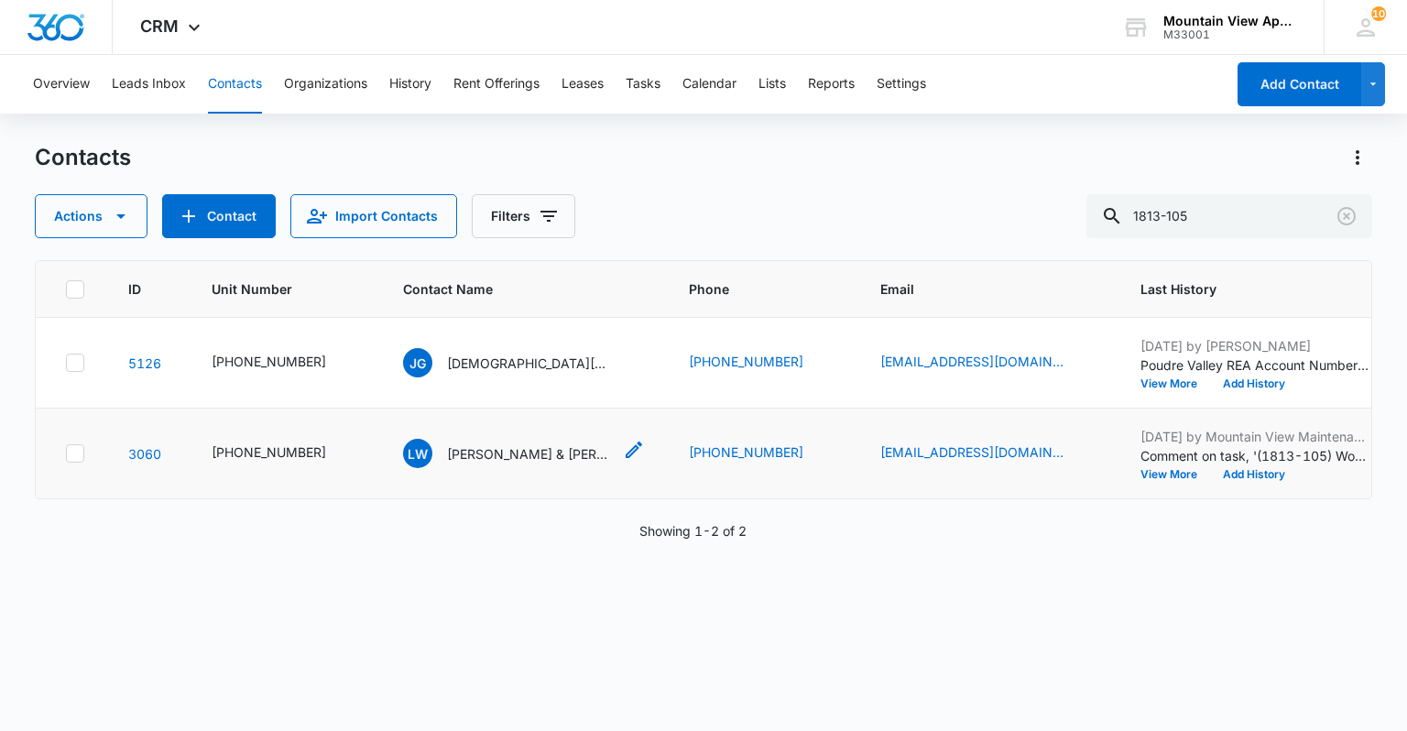
click at [601, 458] on div "[PERSON_NAME] [PERSON_NAME] & [PERSON_NAME]" at bounding box center [524, 453] width 242 height 29
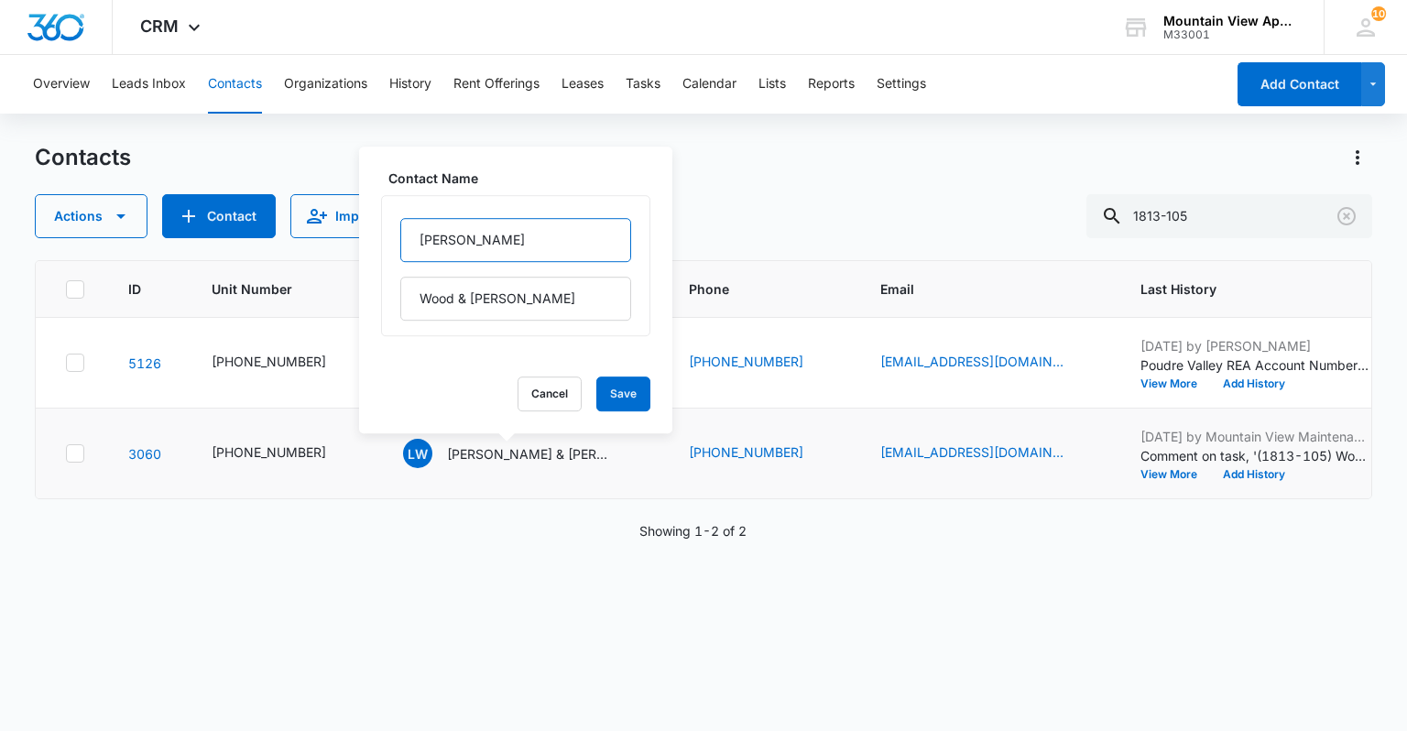
click at [419, 240] on input "[PERSON_NAME]" at bounding box center [515, 240] width 231 height 44
type input "(F) [PERSON_NAME]"
click at [601, 400] on button "Save" at bounding box center [624, 394] width 54 height 35
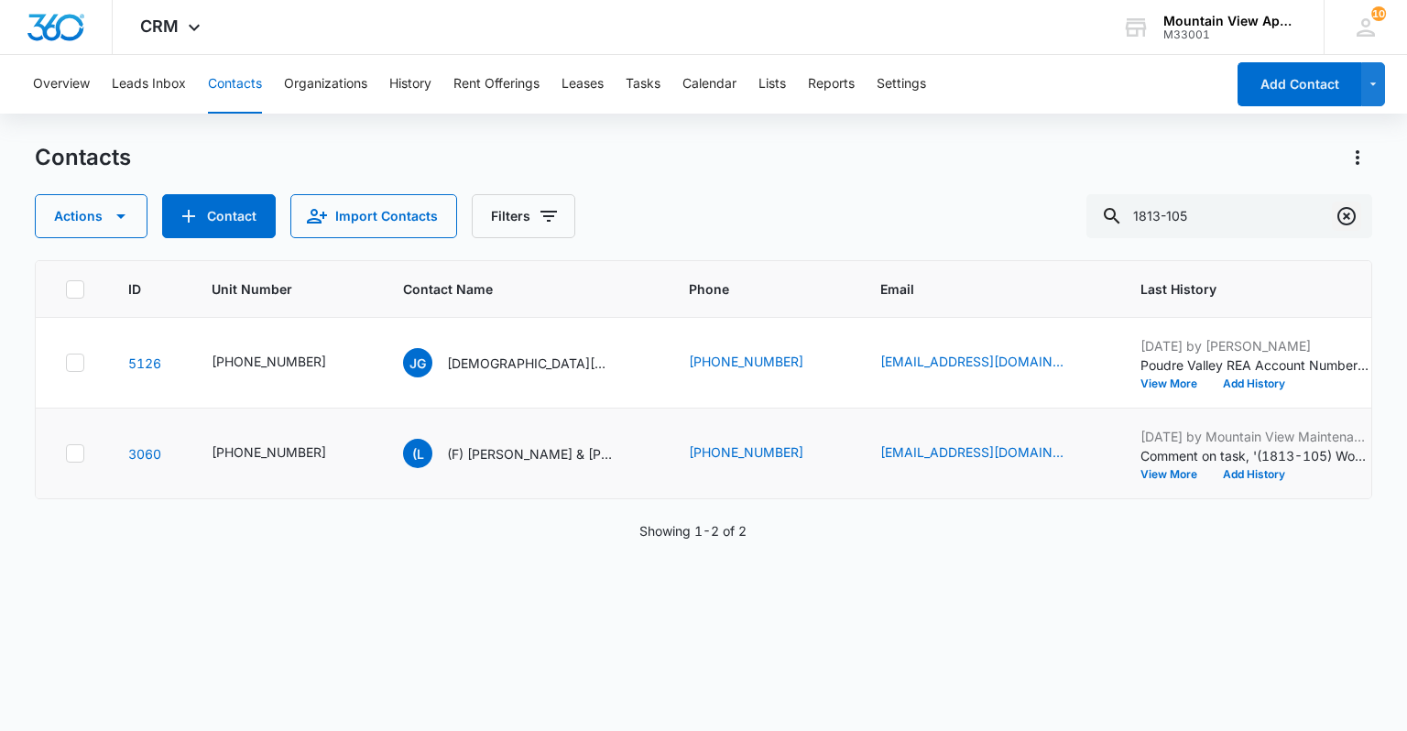
click at [1346, 218] on icon "Clear" at bounding box center [1347, 216] width 22 height 22
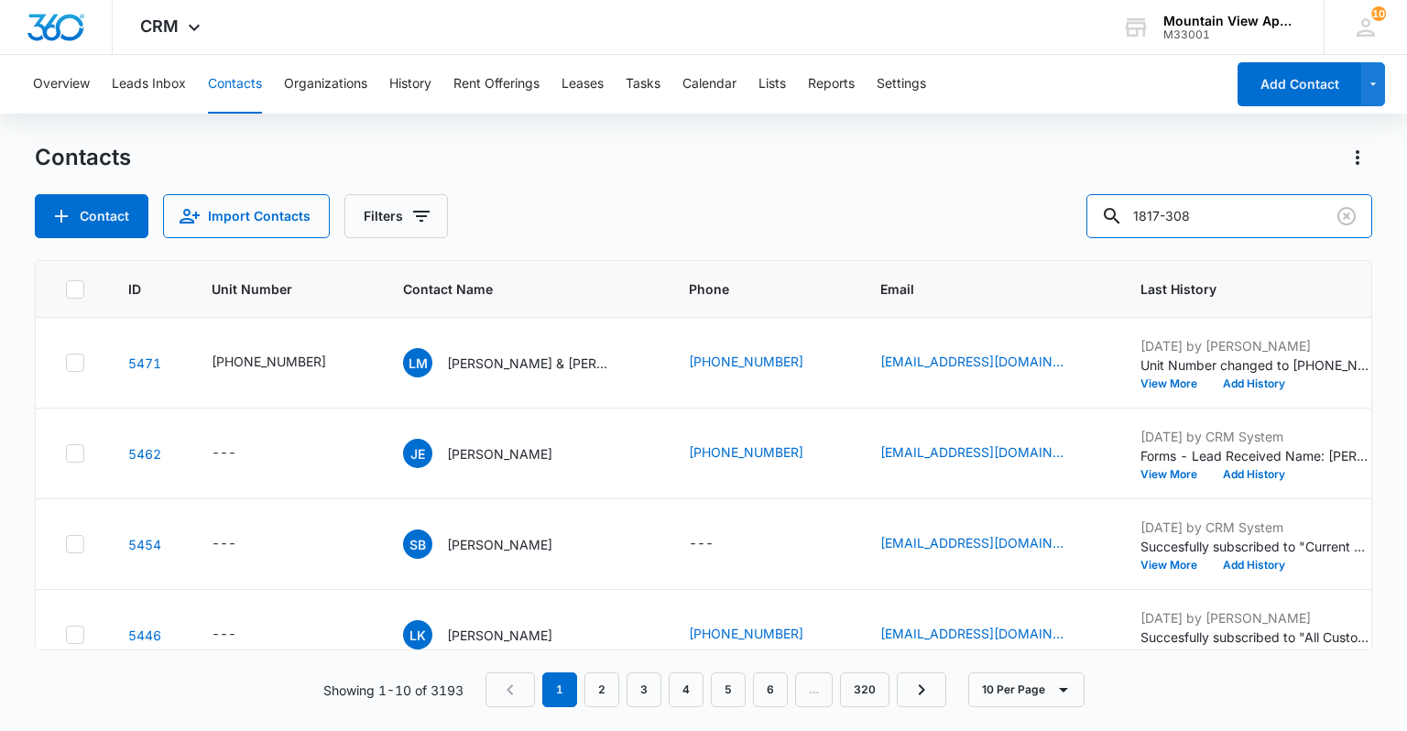
type input "1817-308"
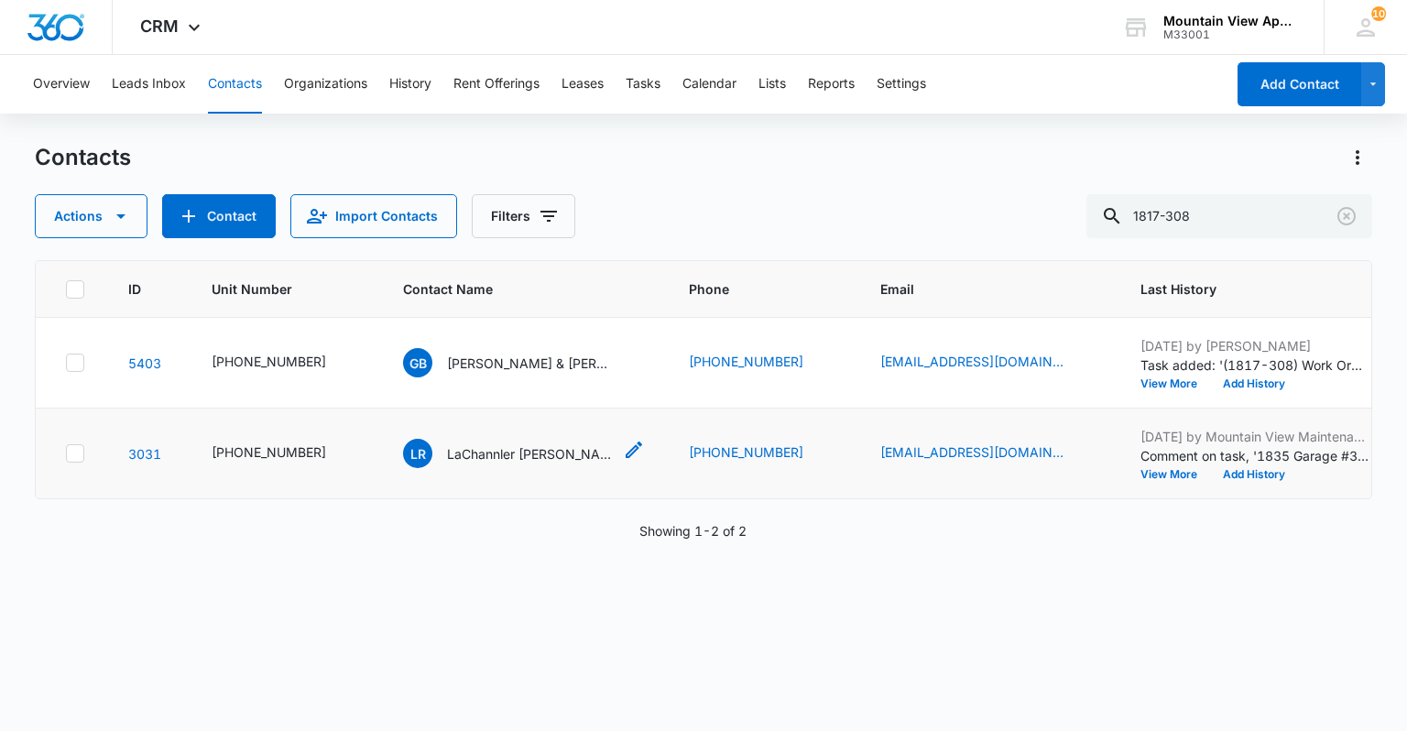
click at [623, 456] on icon "Contact Name - LaChannler Rusley & LaQuisha Atkins - Select to Edit Field" at bounding box center [634, 450] width 22 height 22
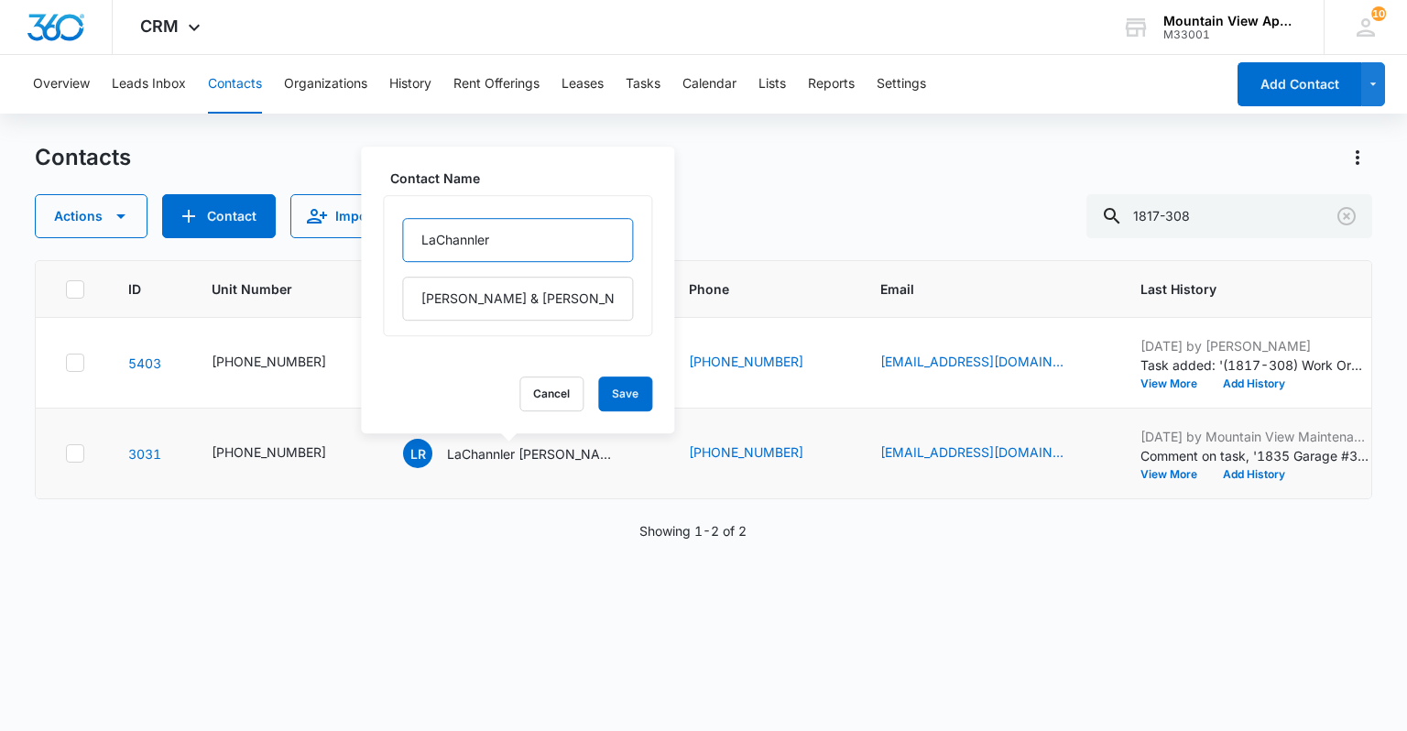
click at [419, 244] on input "LaChannler" at bounding box center [517, 240] width 231 height 44
type input "(F) LaChannler"
click at [612, 392] on button "Save" at bounding box center [625, 394] width 54 height 35
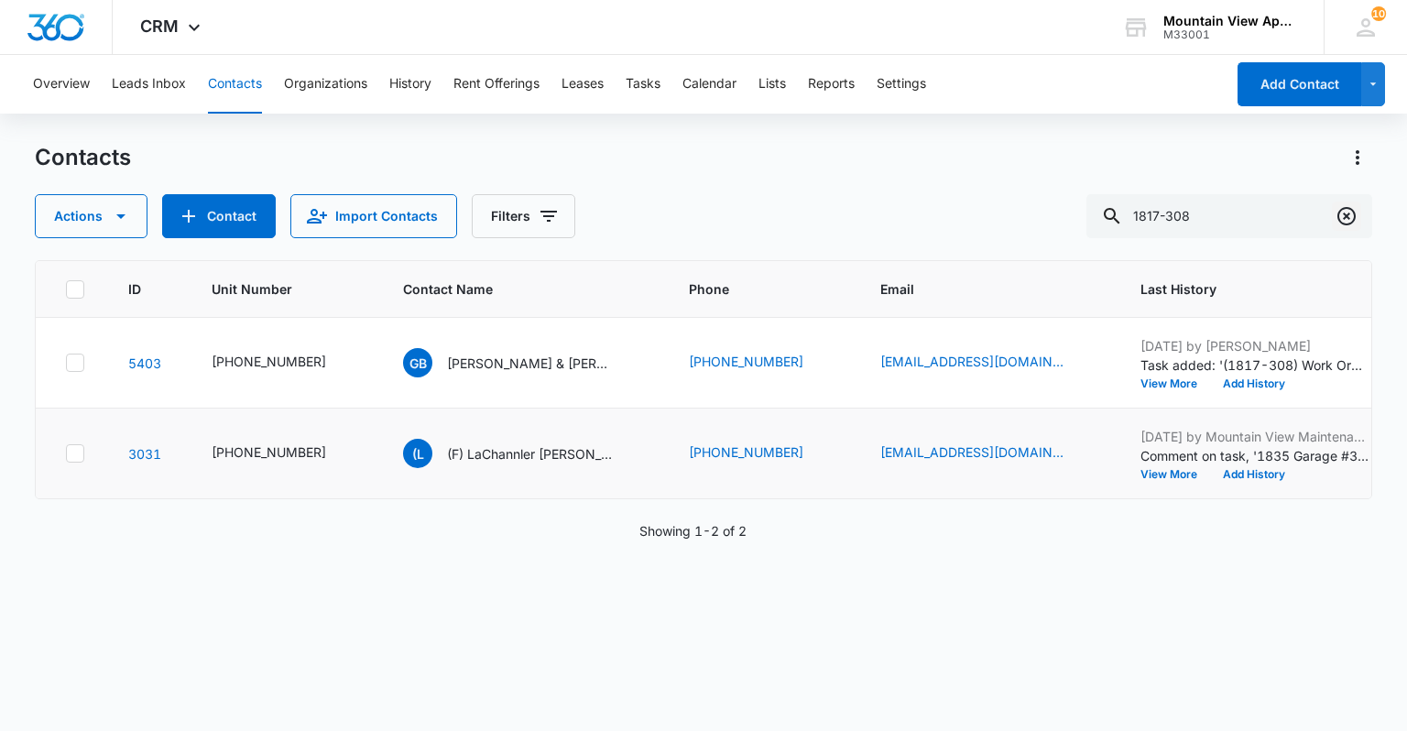
click at [1346, 218] on icon "Clear" at bounding box center [1347, 216] width 22 height 22
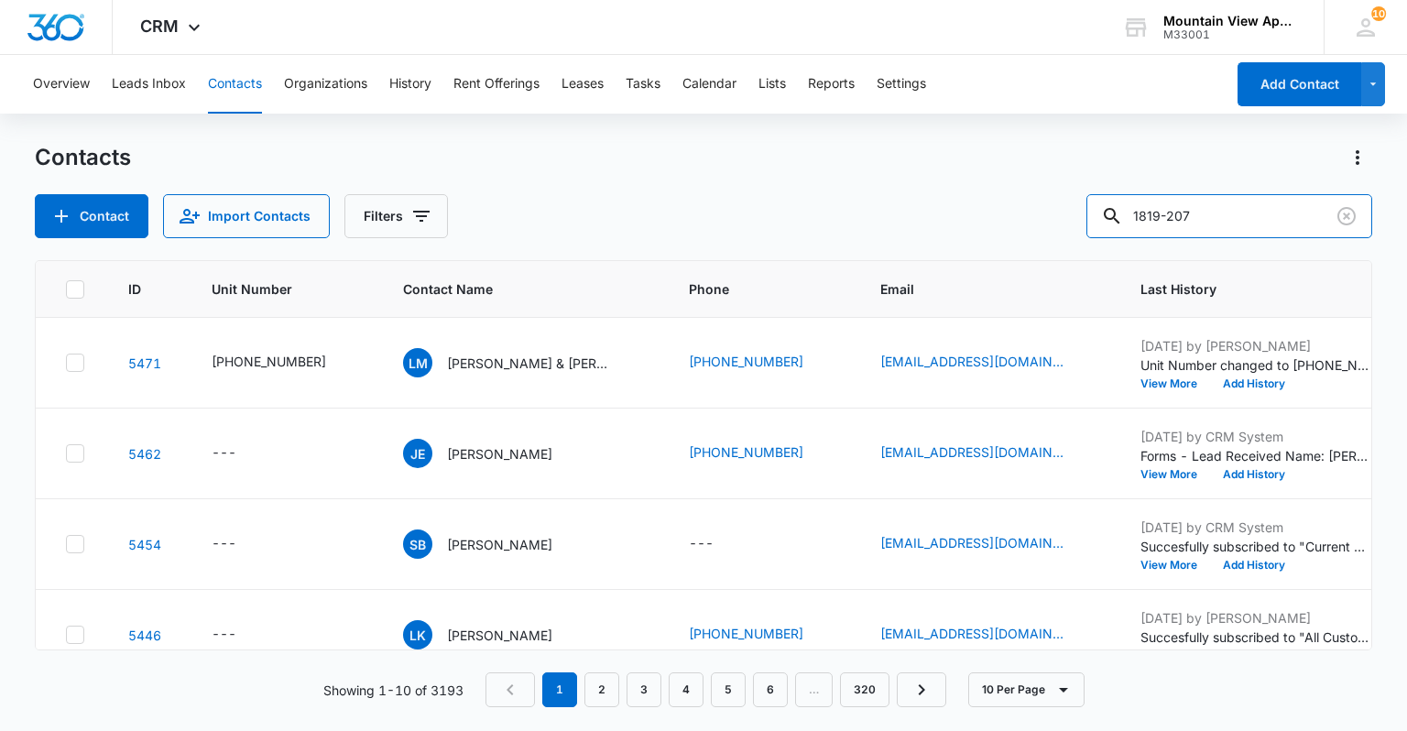
type input "1819-207"
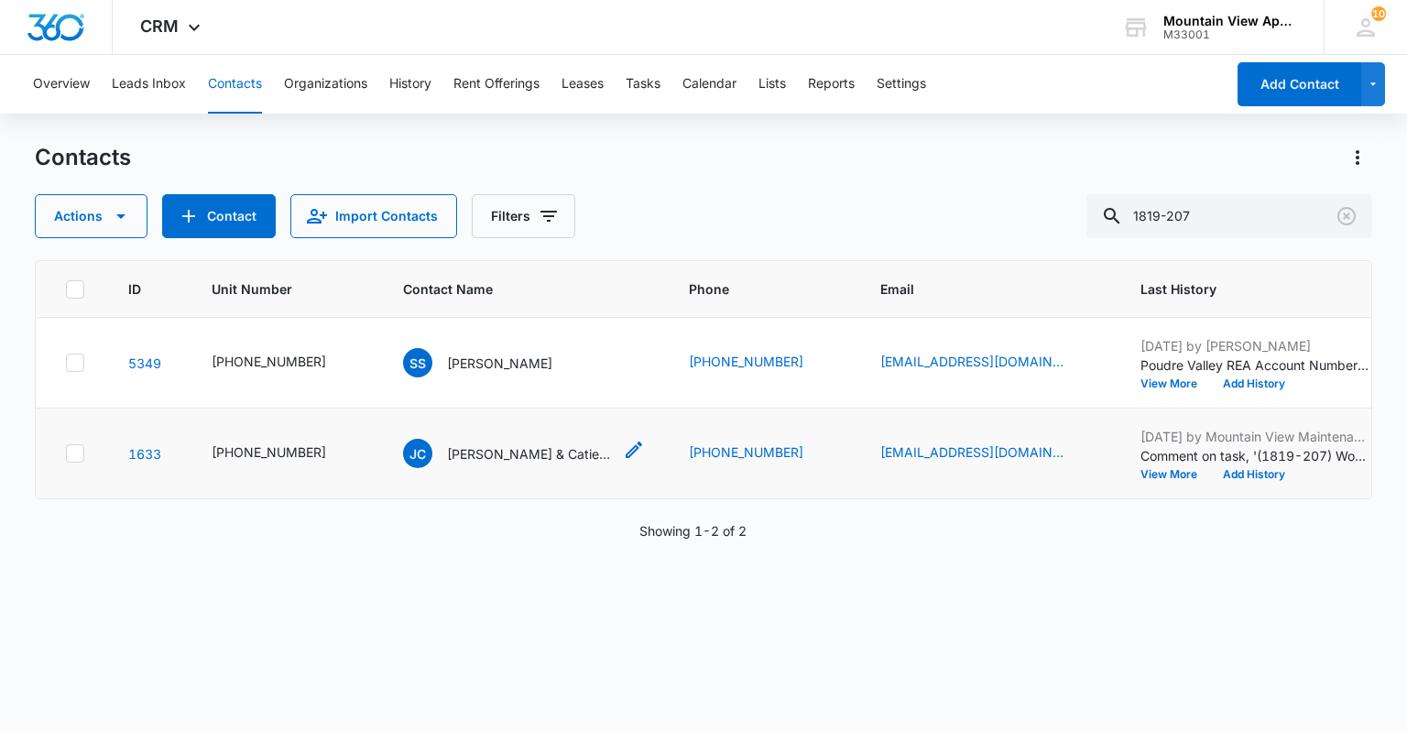
click at [626, 447] on icon "Contact Name - Jason Chen & Catiessa Bitti - Select to Edit Field" at bounding box center [634, 450] width 16 height 16
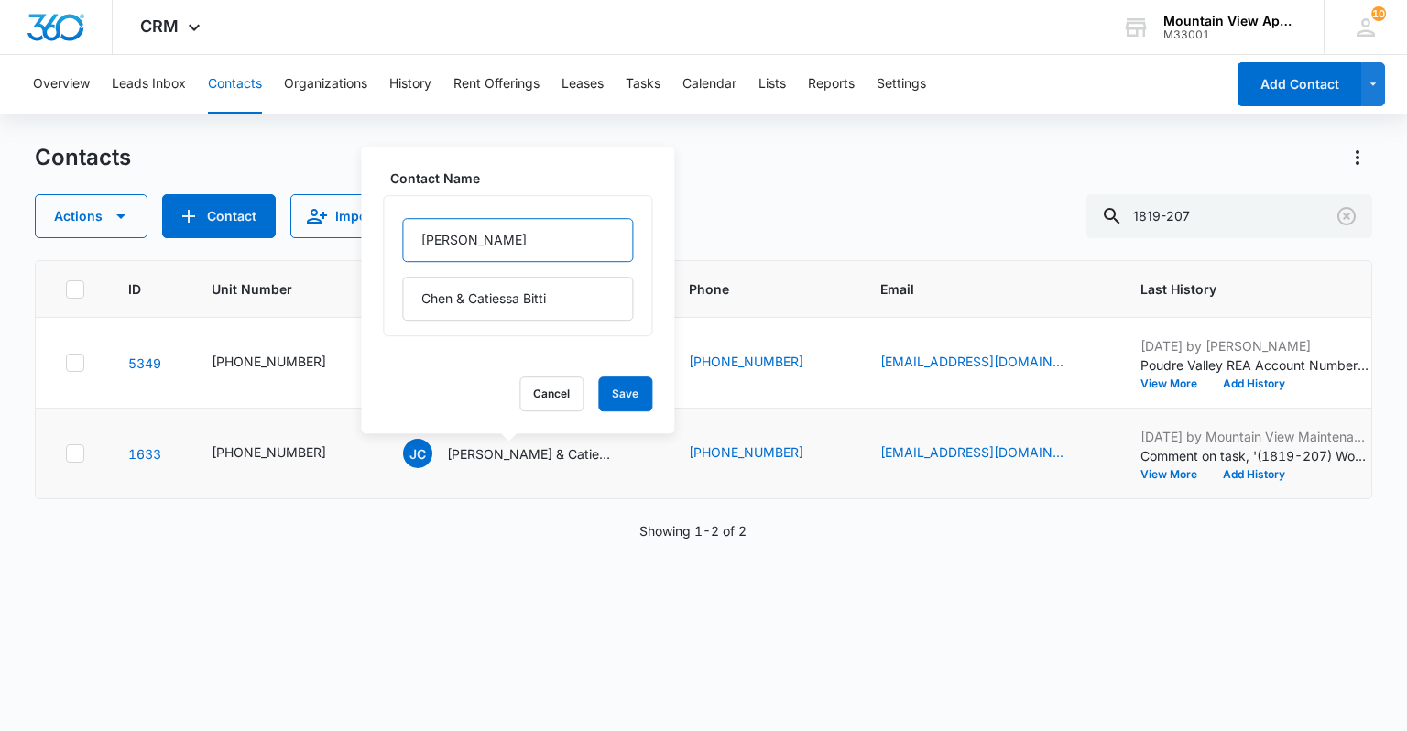
click at [418, 246] on input "[PERSON_NAME]" at bounding box center [517, 240] width 231 height 44
type input "(F) [PERSON_NAME]"
click at [627, 399] on button "Save" at bounding box center [625, 394] width 54 height 35
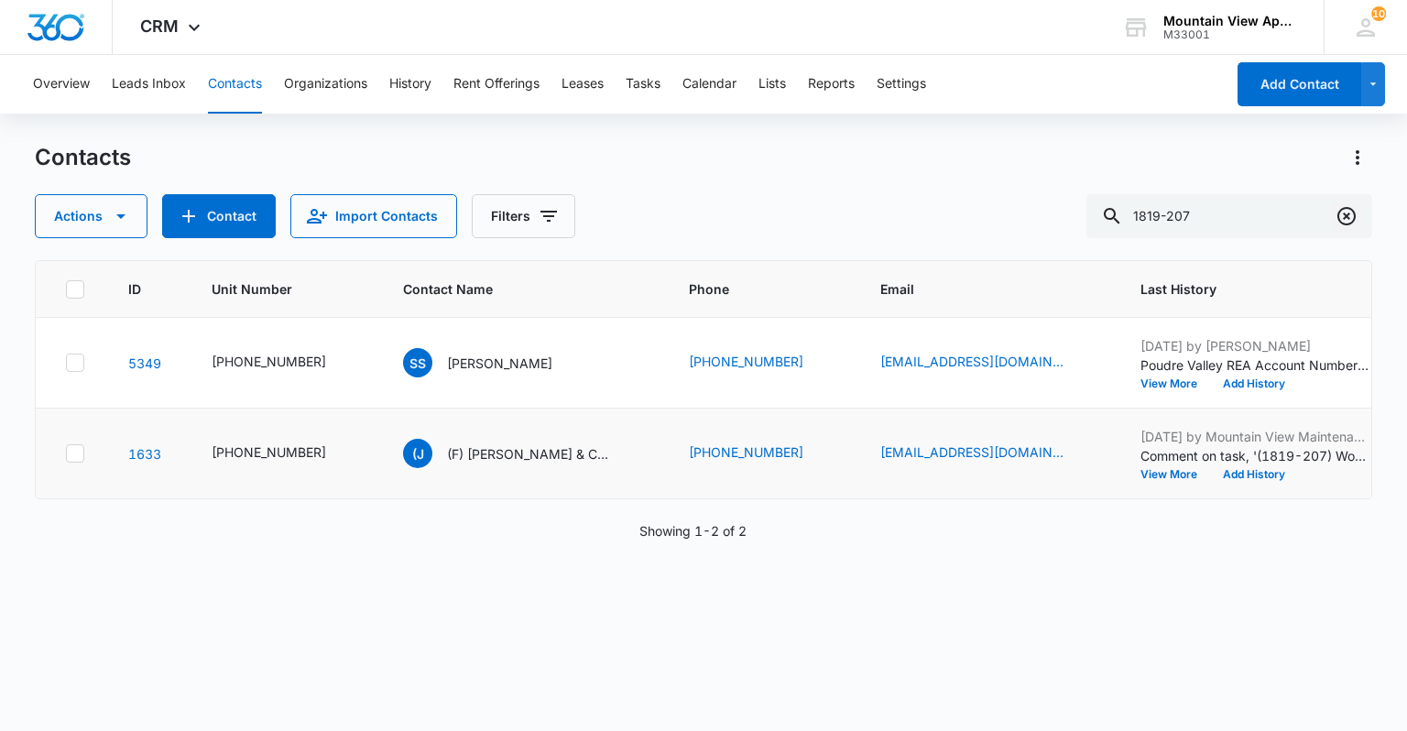
click at [1341, 229] on button "Clear" at bounding box center [1346, 216] width 29 height 29
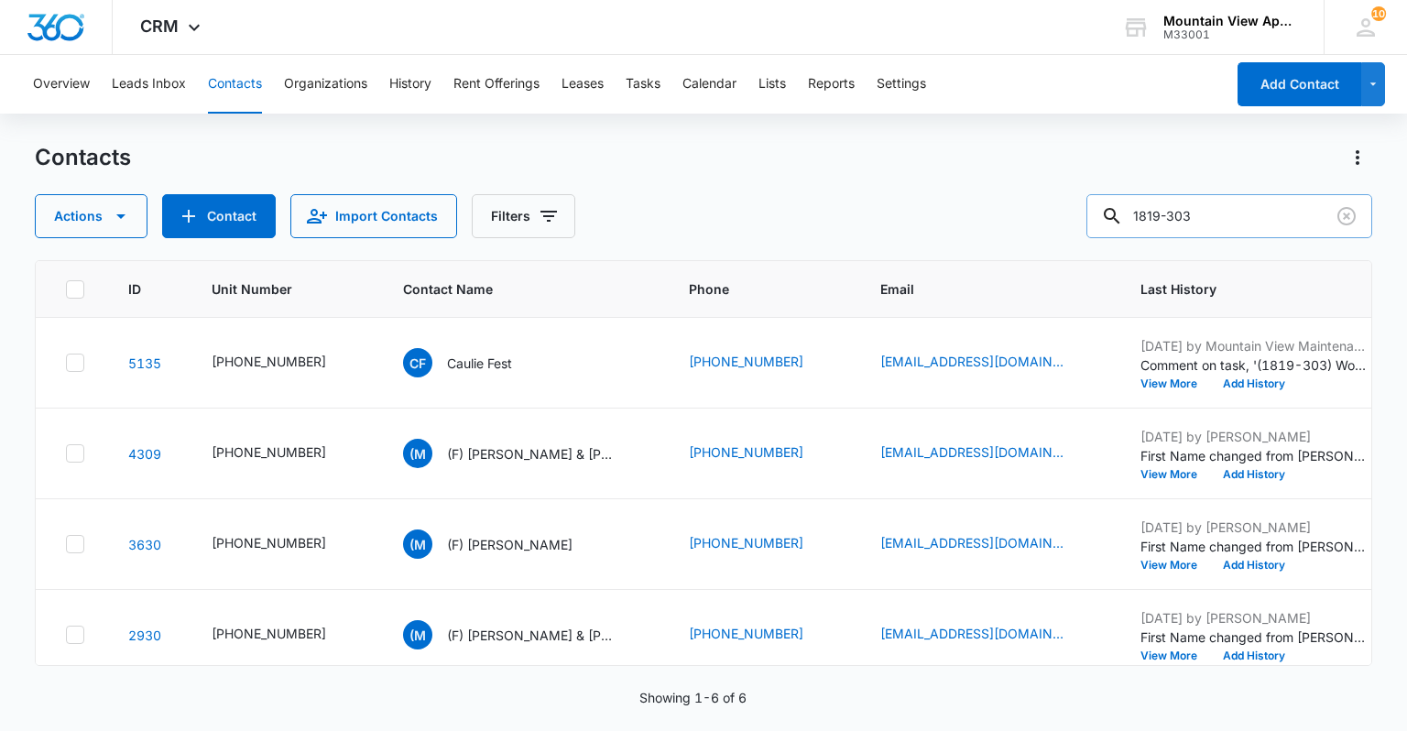
type input "1819-303"
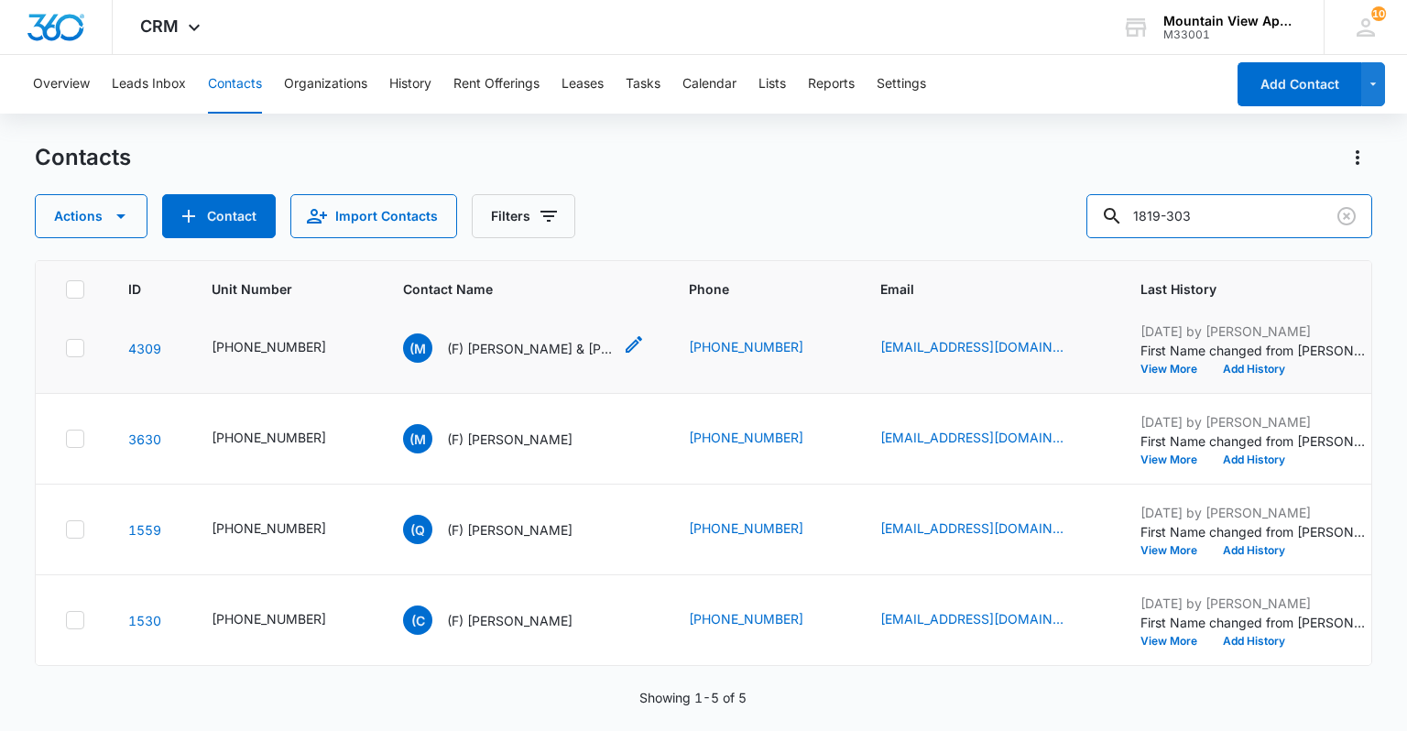
scroll to position [115, 0]
click at [1352, 217] on icon "Clear" at bounding box center [1347, 216] width 22 height 22
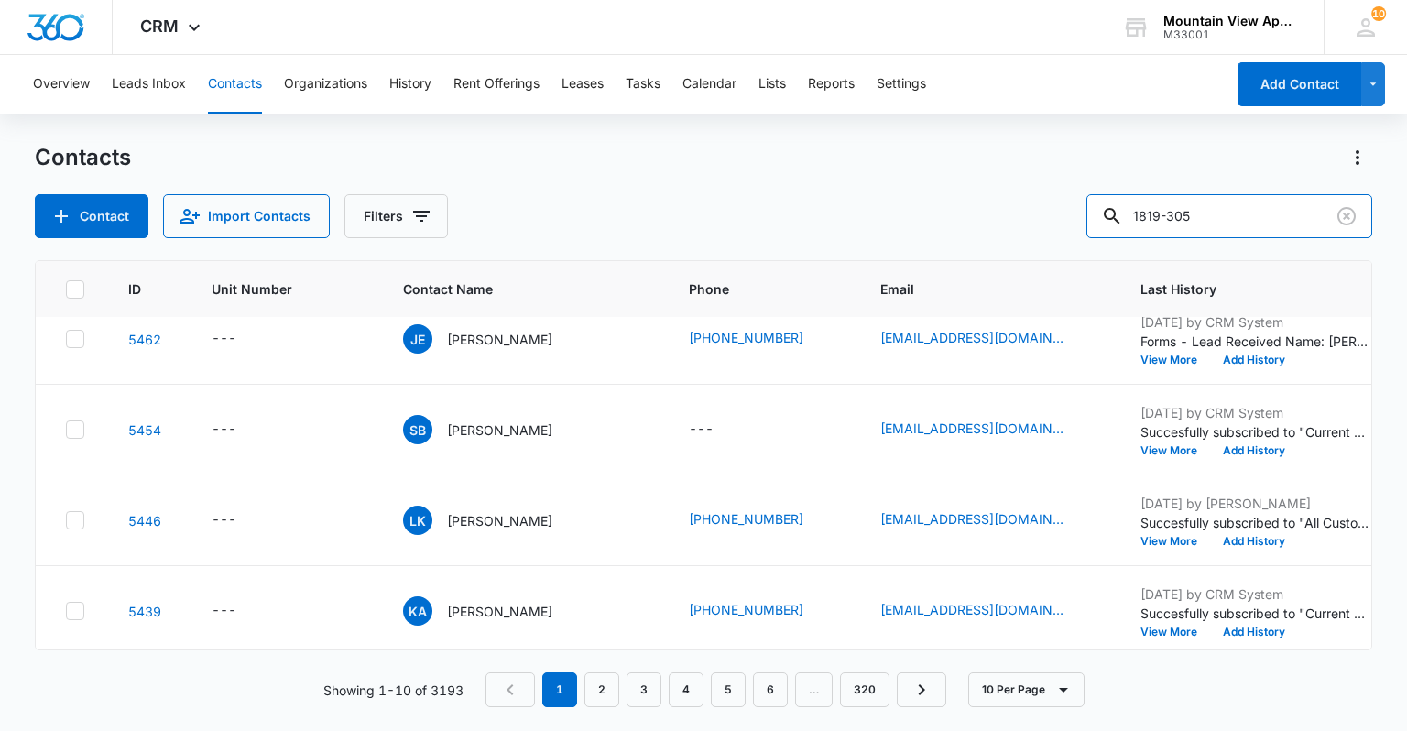
type input "1819-305"
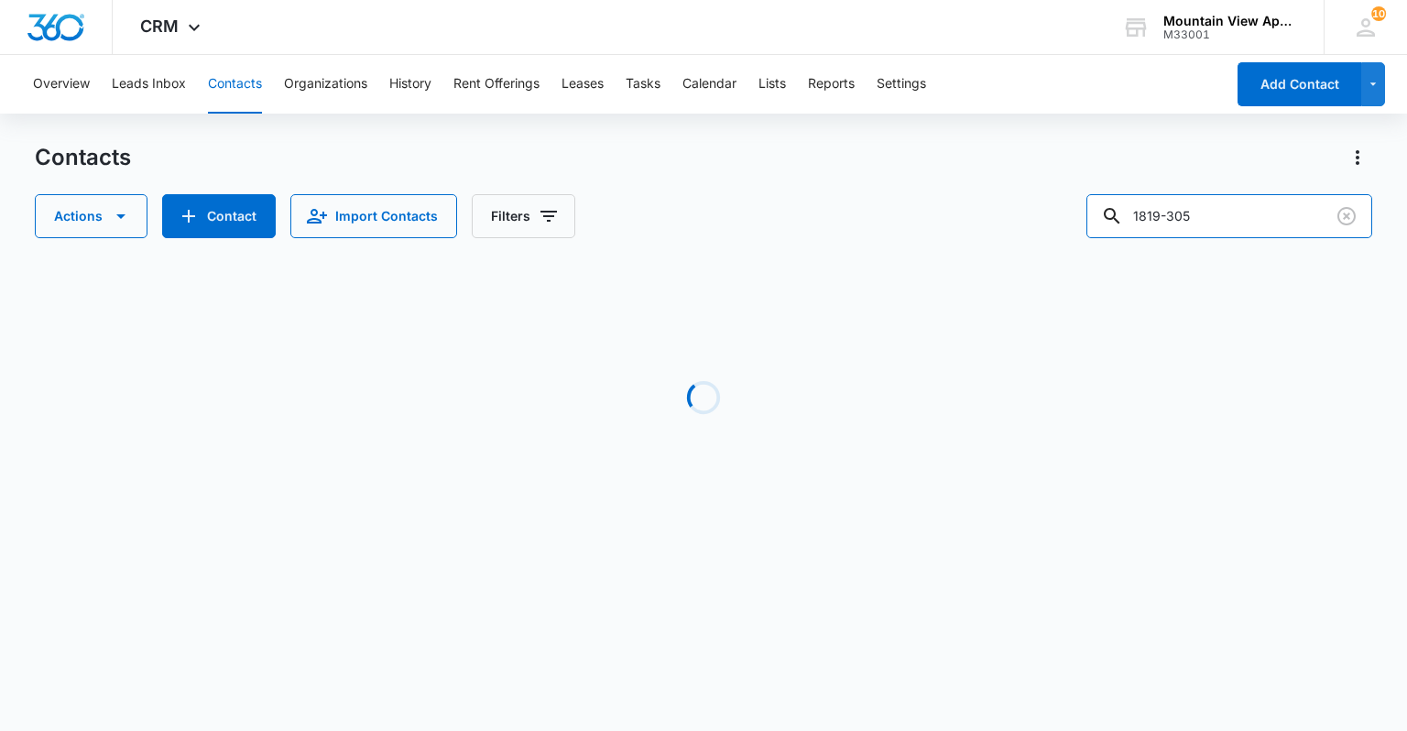
scroll to position [0, 0]
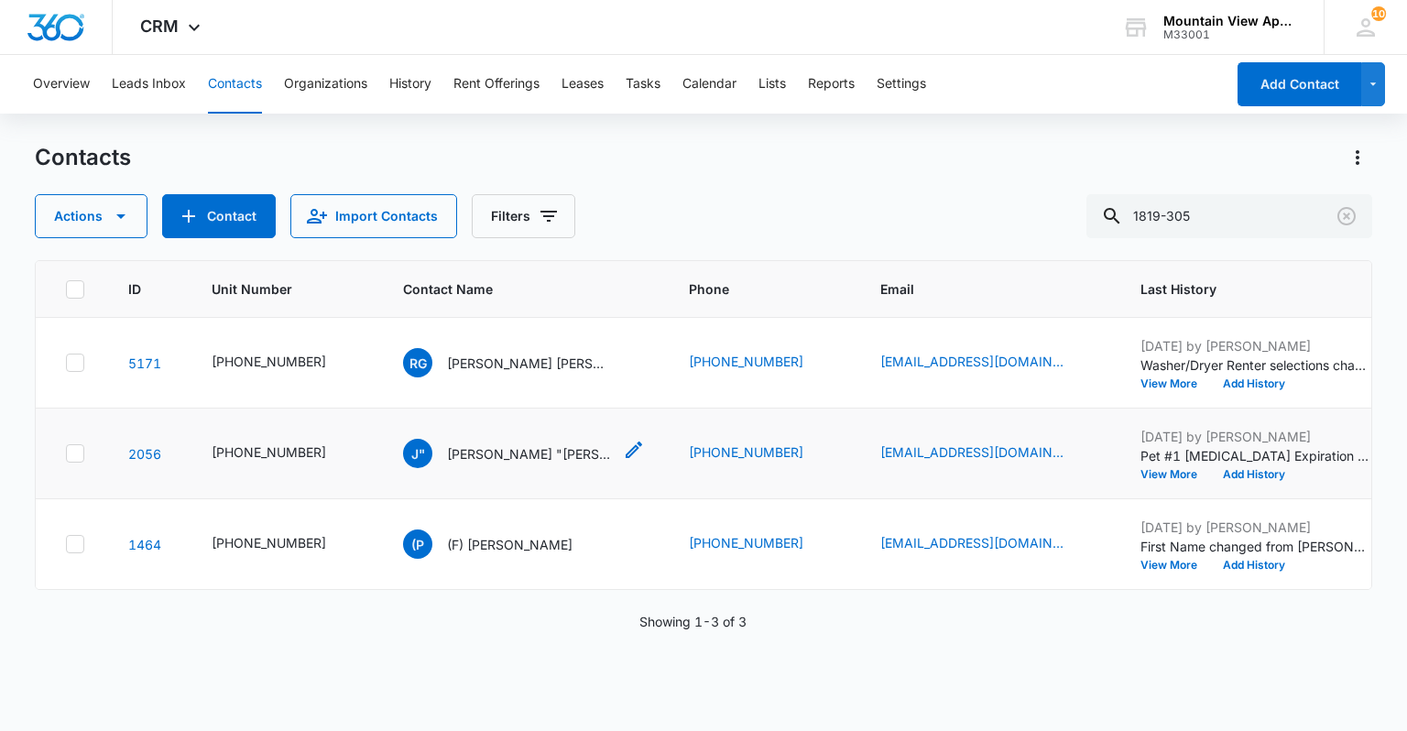
click at [626, 445] on icon at bounding box center [634, 450] width 16 height 16
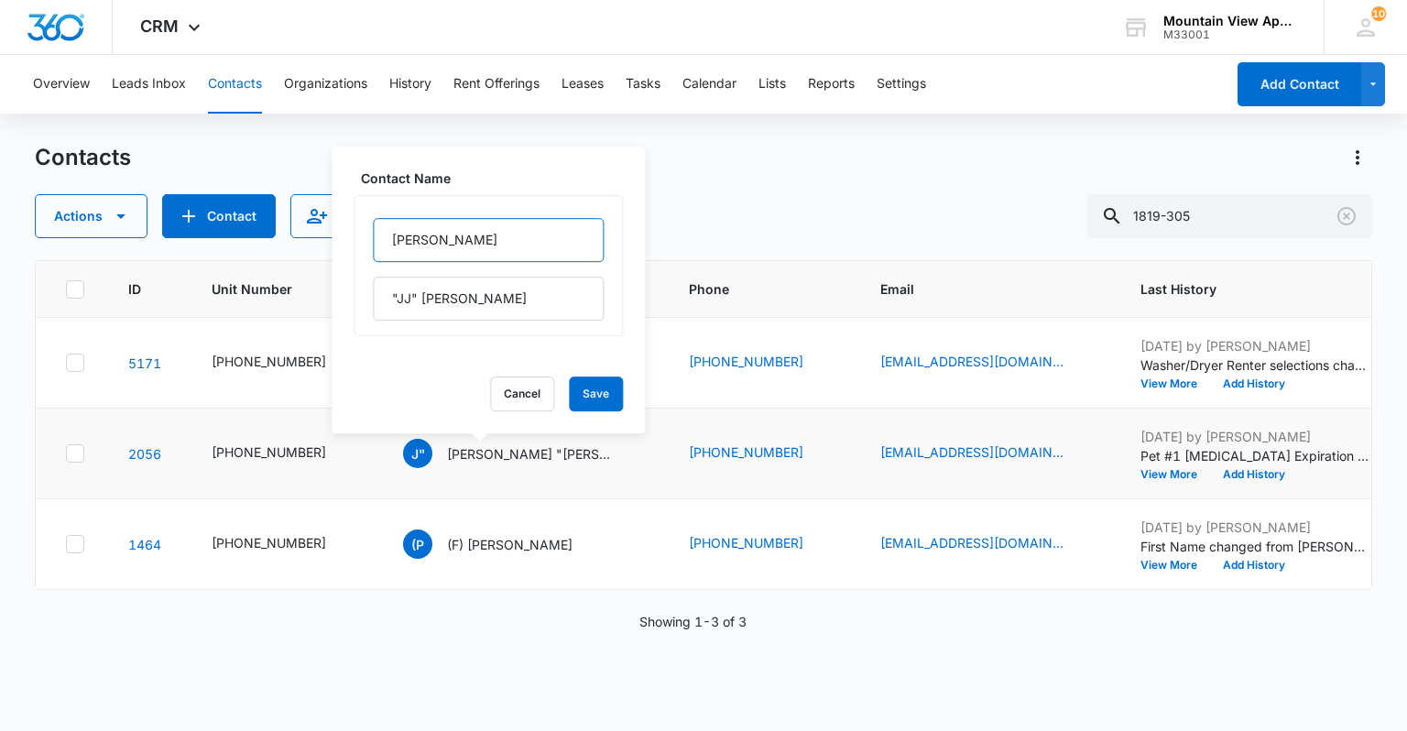
click at [389, 246] on input "[PERSON_NAME]" at bounding box center [488, 240] width 231 height 44
type input "(F) [PERSON_NAME]"
click at [569, 402] on button "Save" at bounding box center [596, 394] width 54 height 35
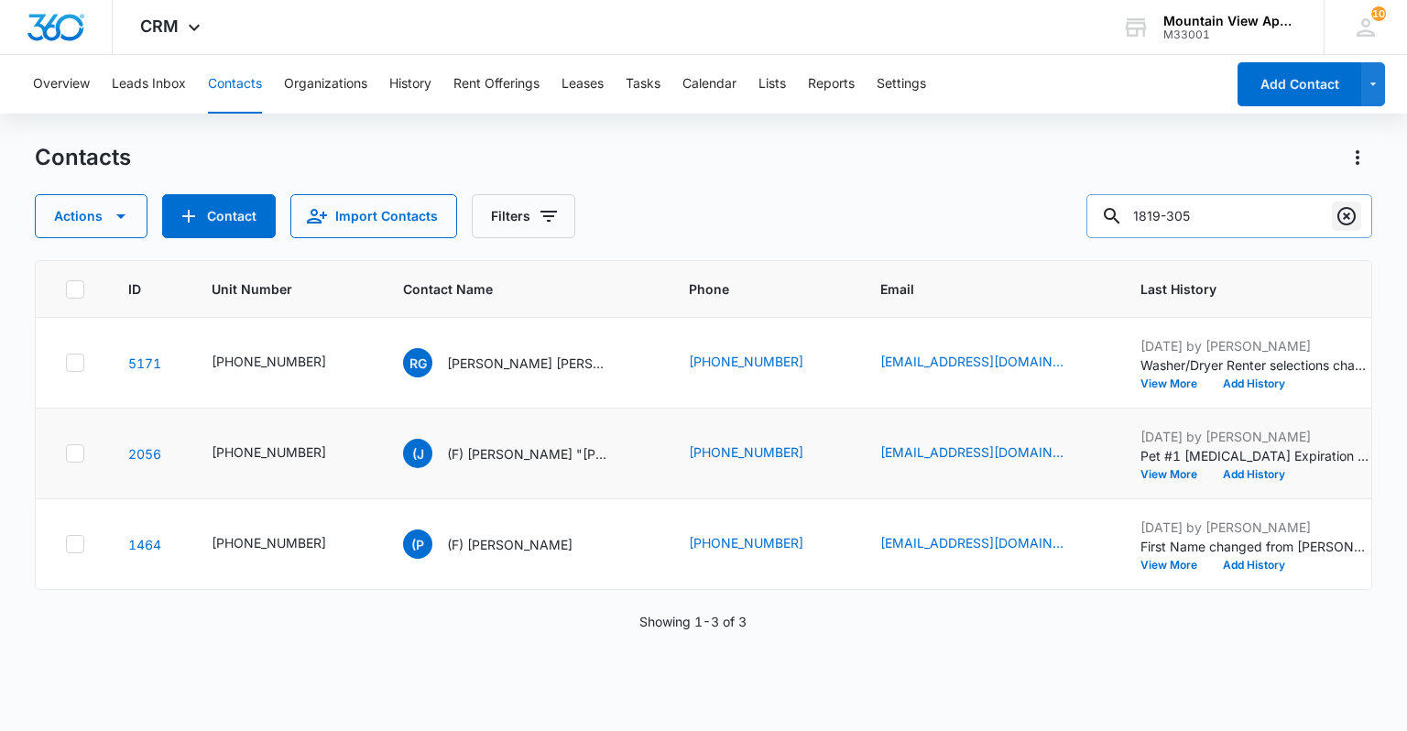
click at [1332, 215] on button "Clear" at bounding box center [1346, 216] width 29 height 29
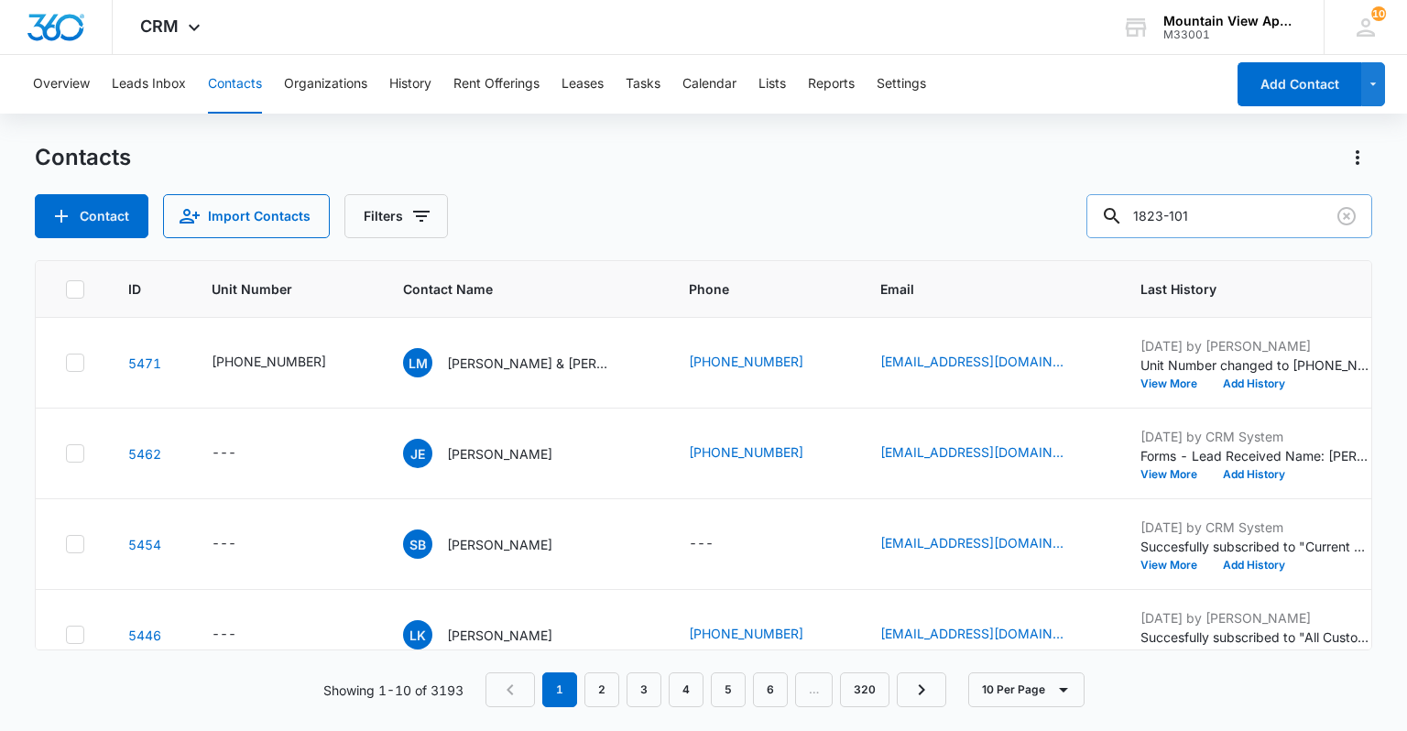
type input "1823-101"
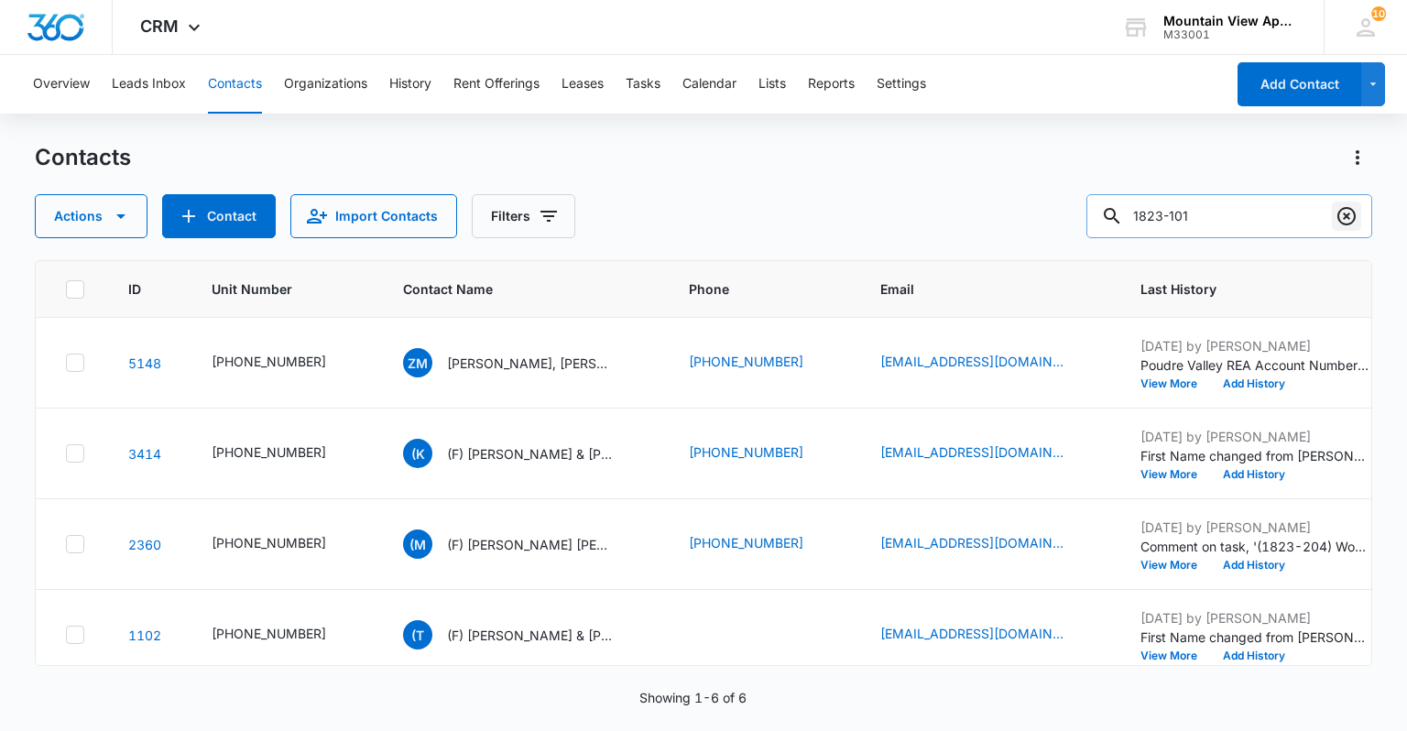
click at [1352, 213] on icon "Clear" at bounding box center [1347, 216] width 22 height 22
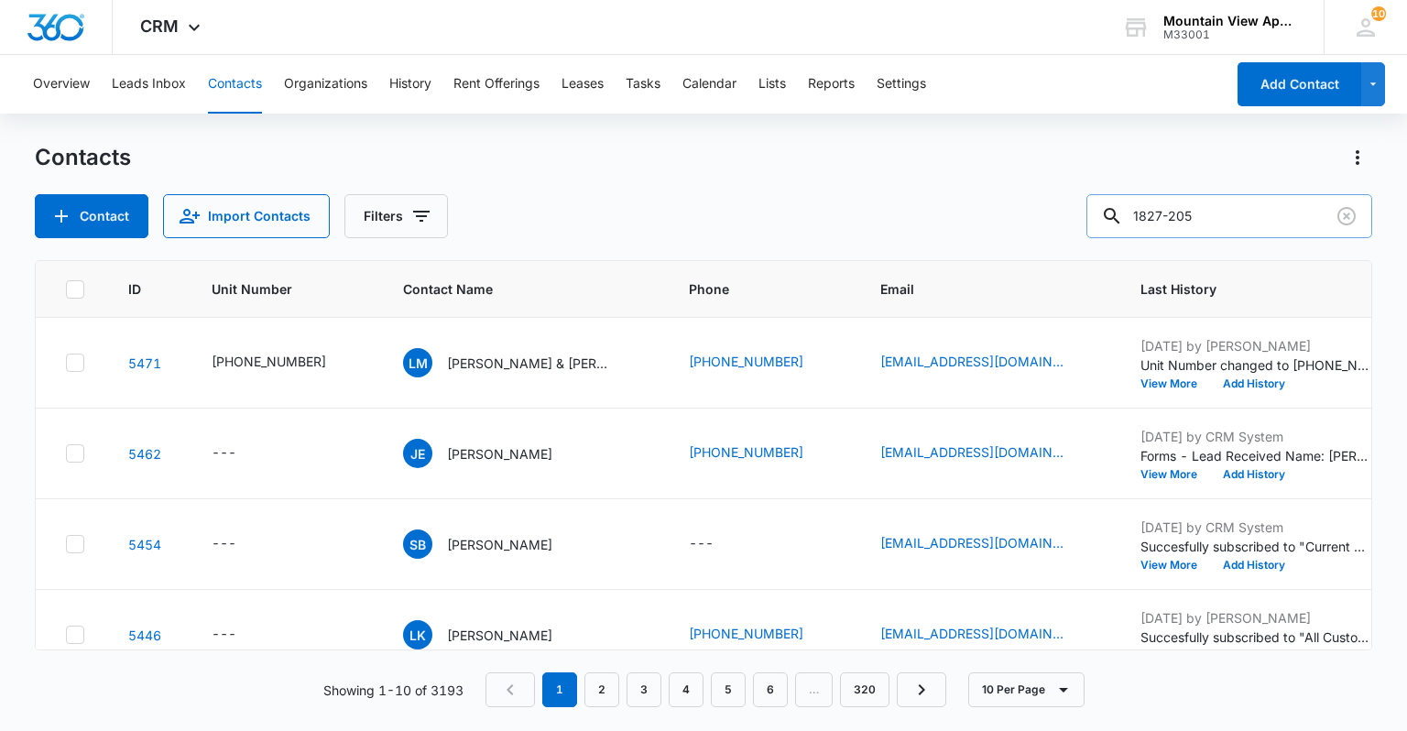
type input "1827-205"
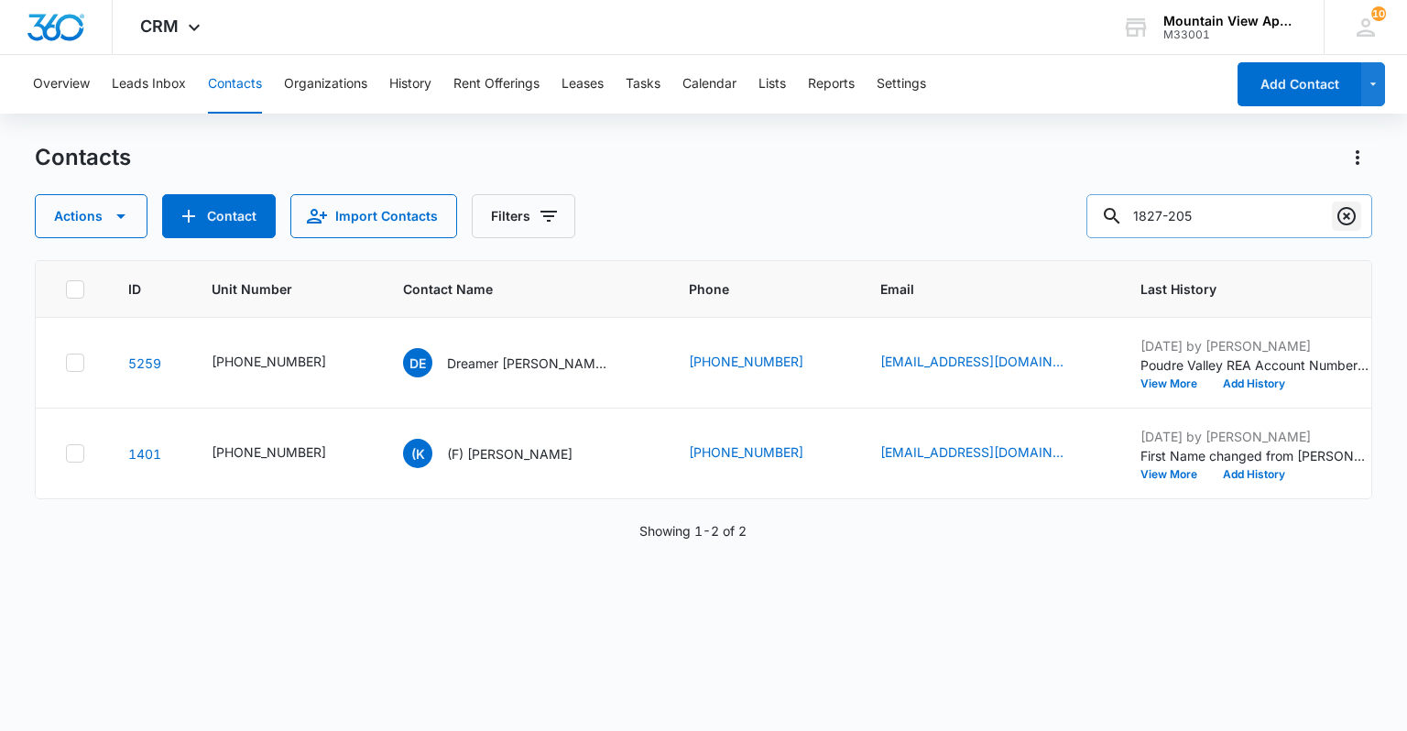
click at [1342, 218] on icon "Clear" at bounding box center [1347, 216] width 22 height 22
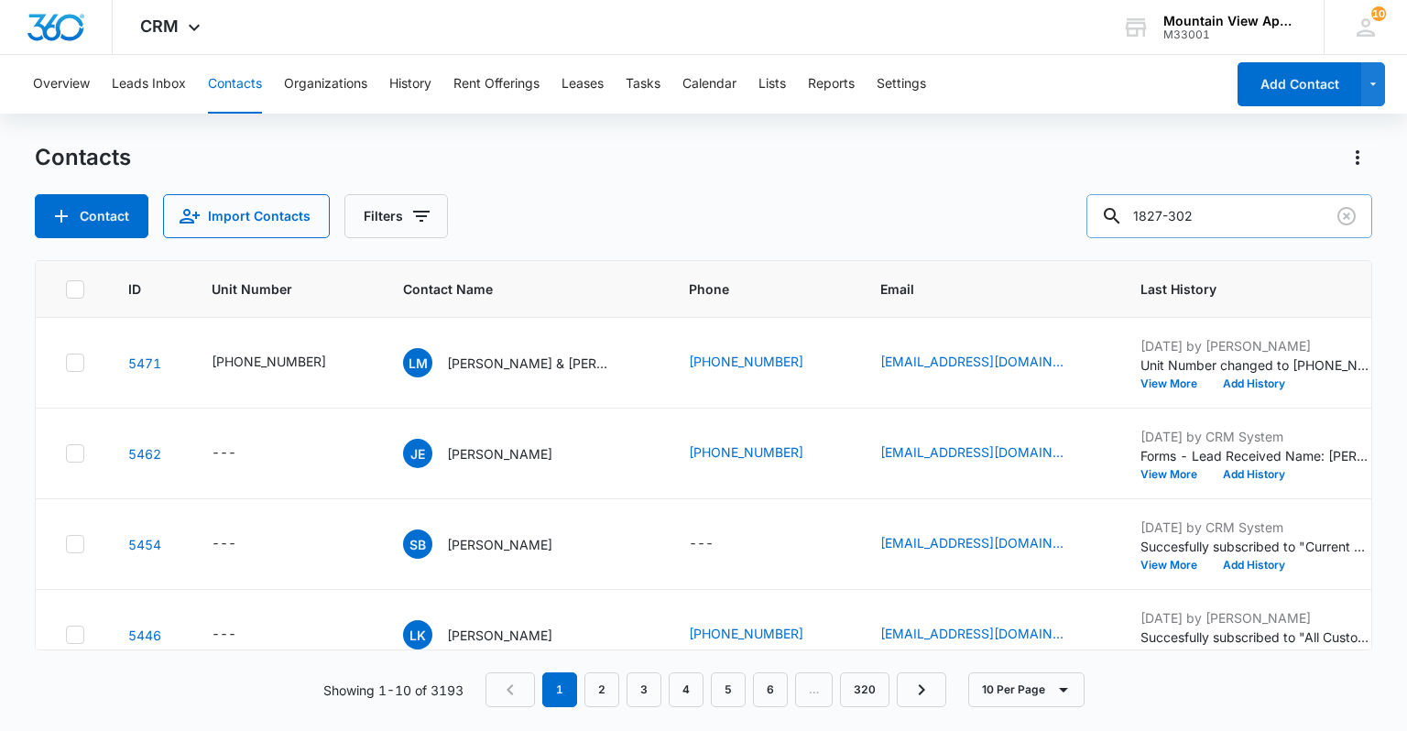
type input "1827-302"
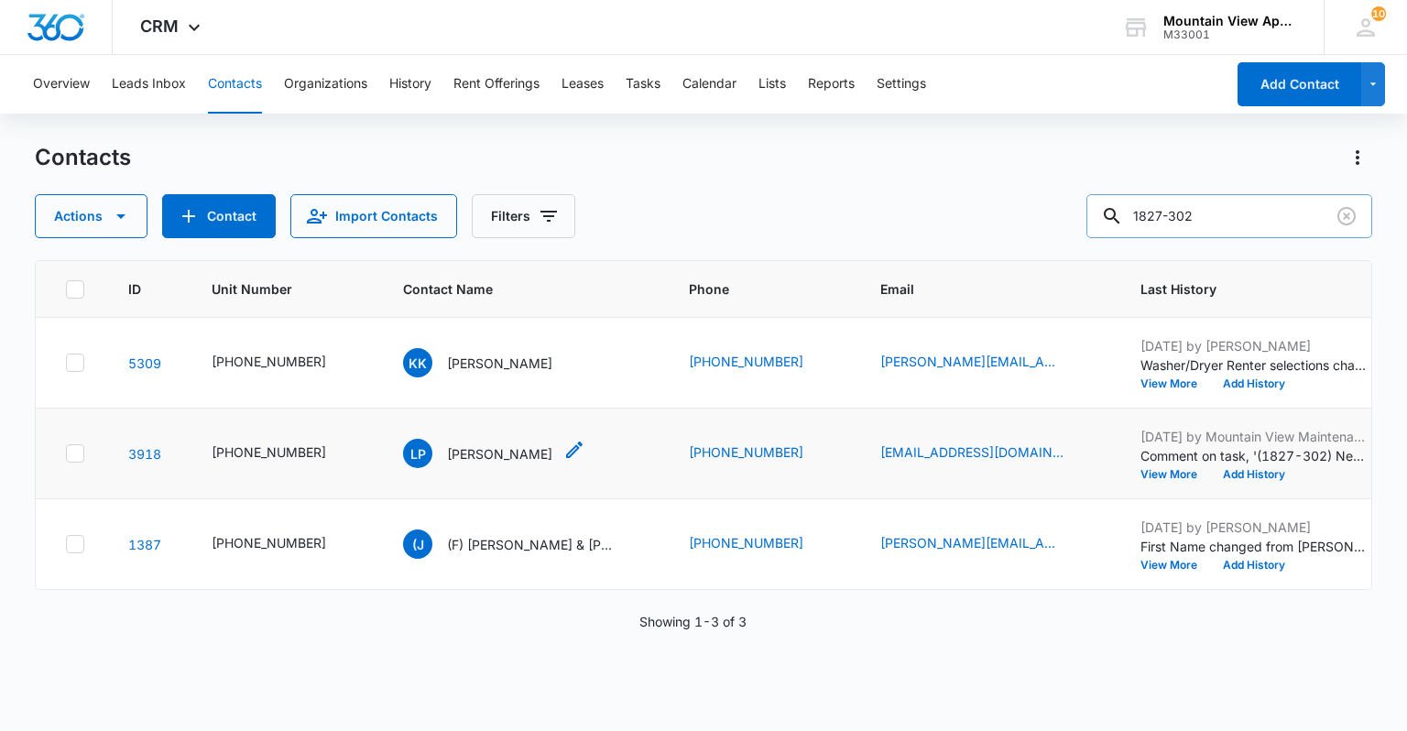
click at [564, 456] on icon "Contact Name - Lindsey Parks - Select to Edit Field" at bounding box center [575, 450] width 22 height 22
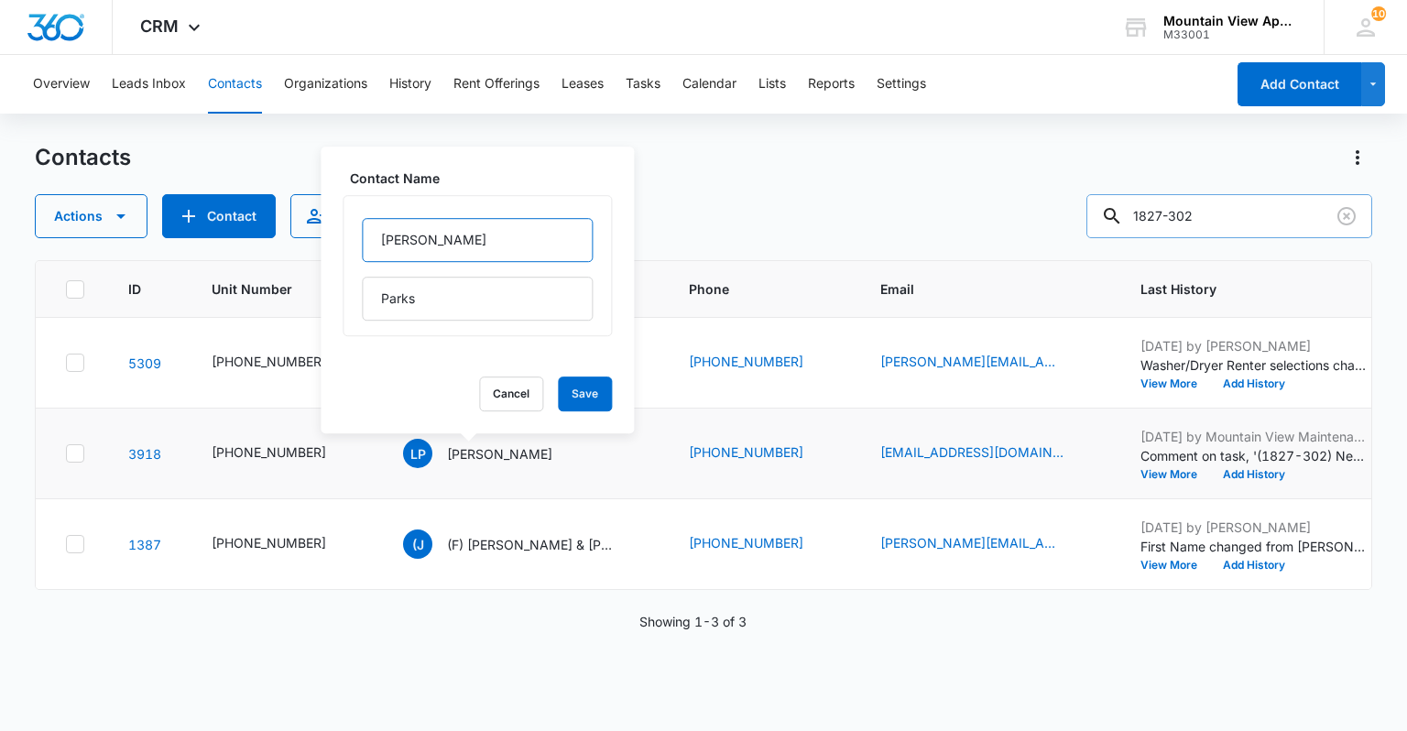
click at [377, 240] on input "[PERSON_NAME]" at bounding box center [477, 240] width 231 height 44
type input "(F) [PERSON_NAME]"
click at [571, 387] on button "Save" at bounding box center [585, 394] width 54 height 35
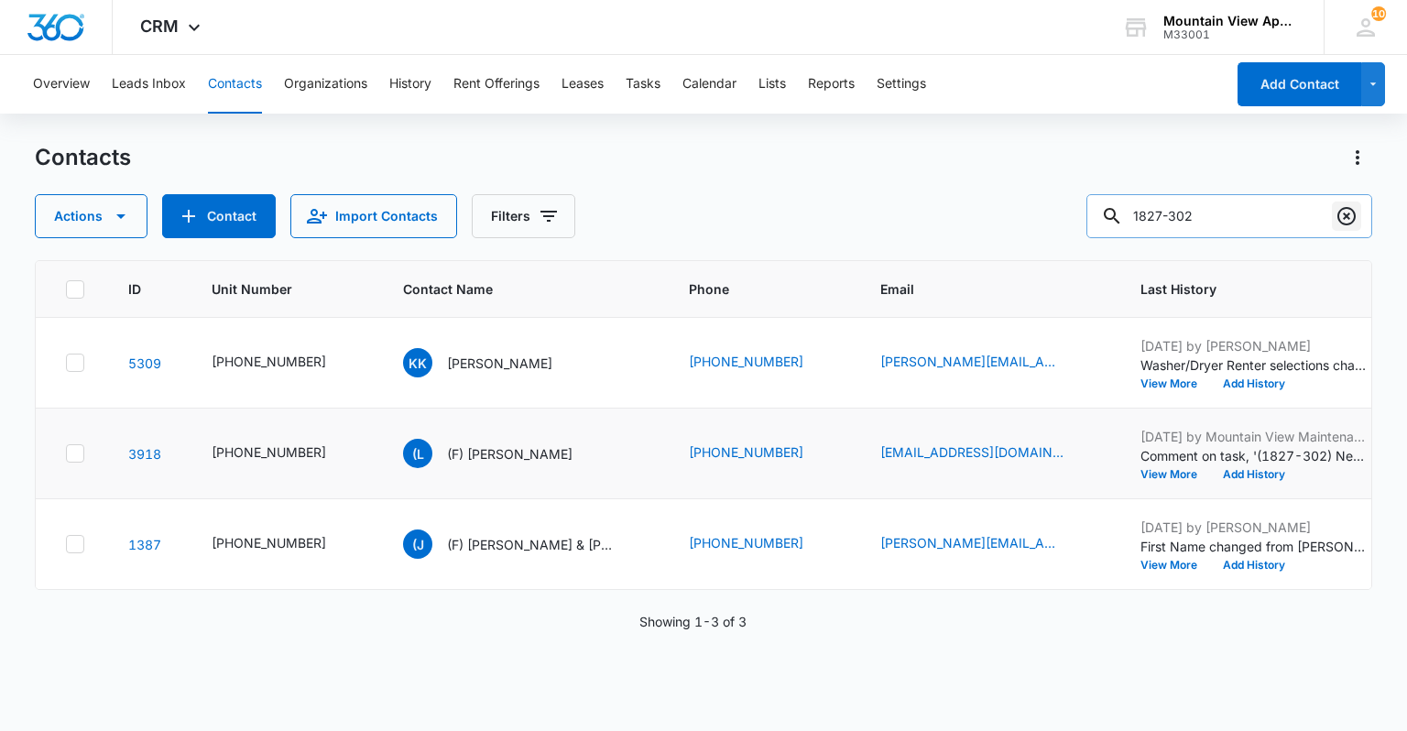
click at [1345, 224] on icon "Clear" at bounding box center [1347, 216] width 18 height 18
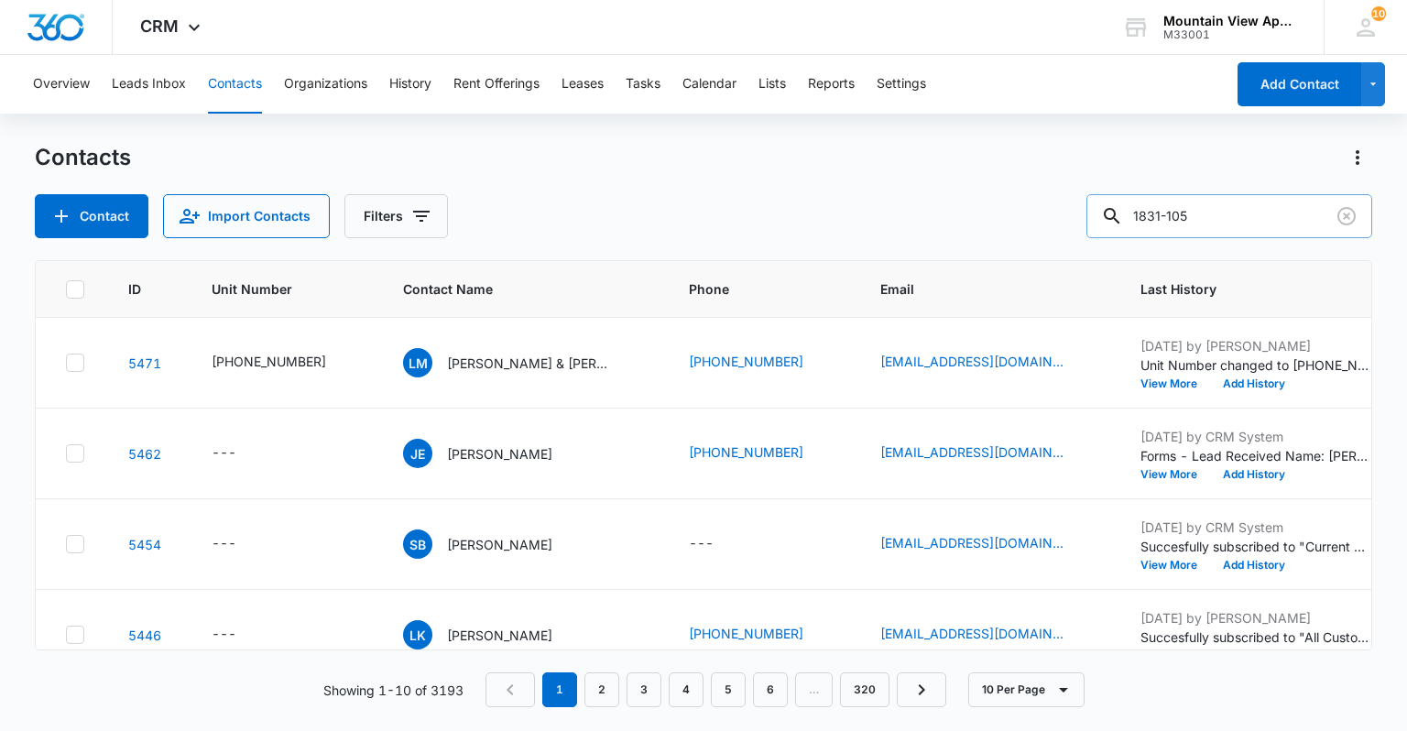
type input "1831-105"
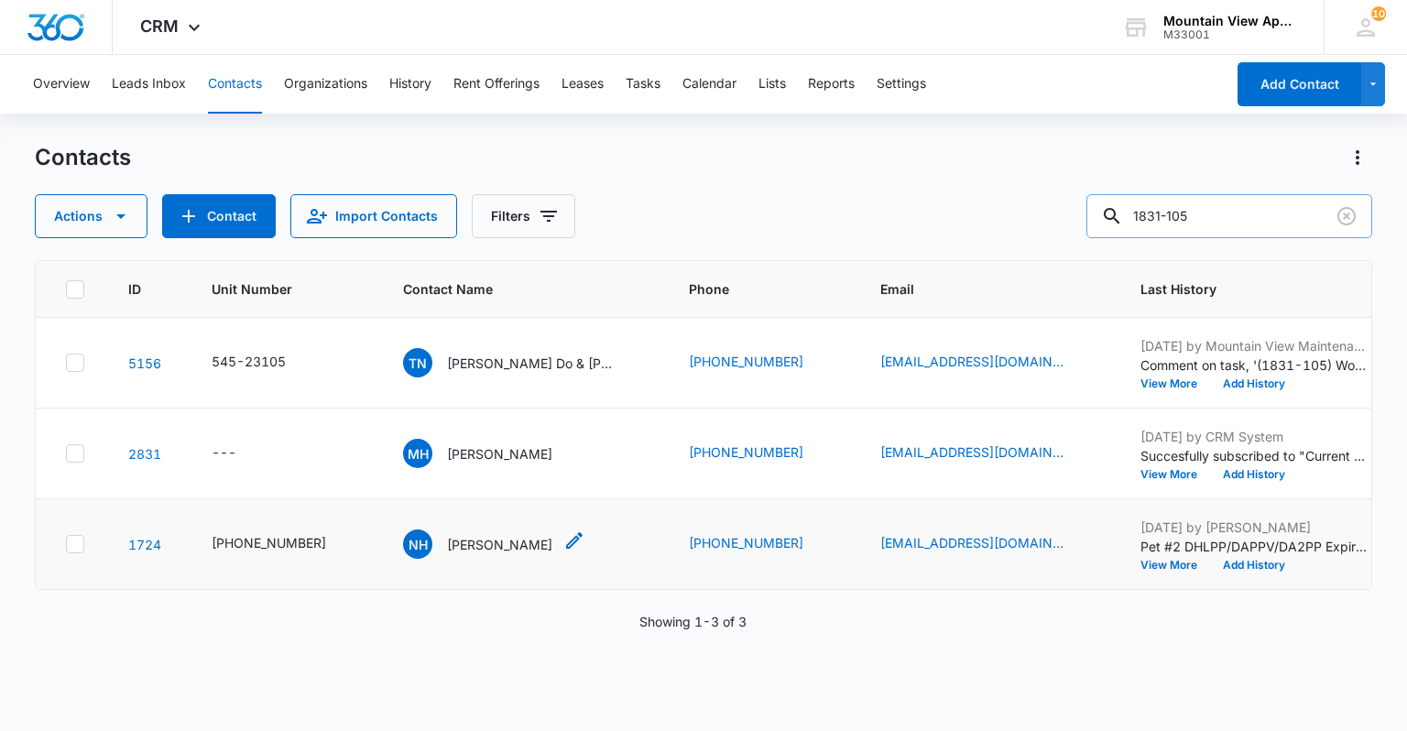
click at [566, 543] on icon "Contact Name - Nicole Hazelhurst - Select to Edit Field" at bounding box center [574, 540] width 16 height 16
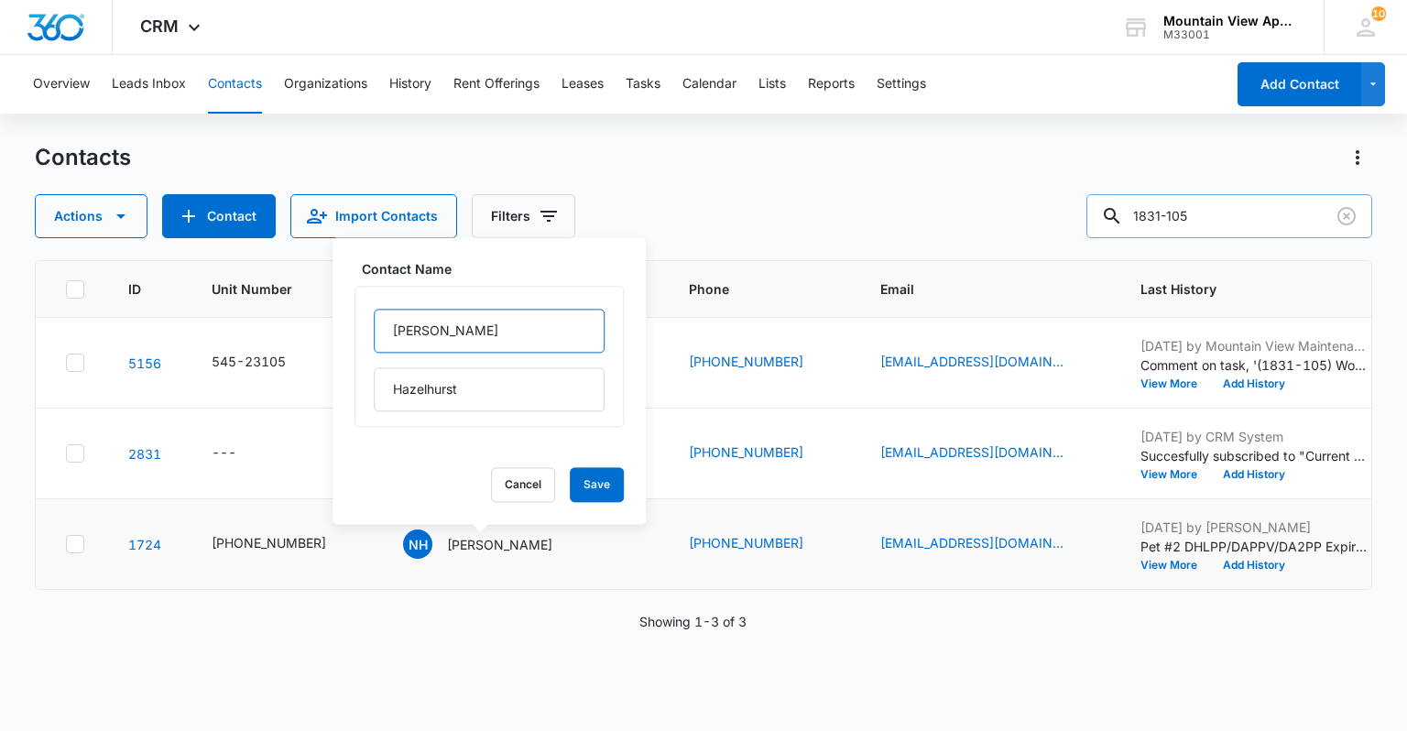
click at [394, 333] on input "[PERSON_NAME]" at bounding box center [489, 331] width 231 height 44
type input "(F) [PERSON_NAME]"
click at [590, 483] on button "Save" at bounding box center [597, 484] width 54 height 35
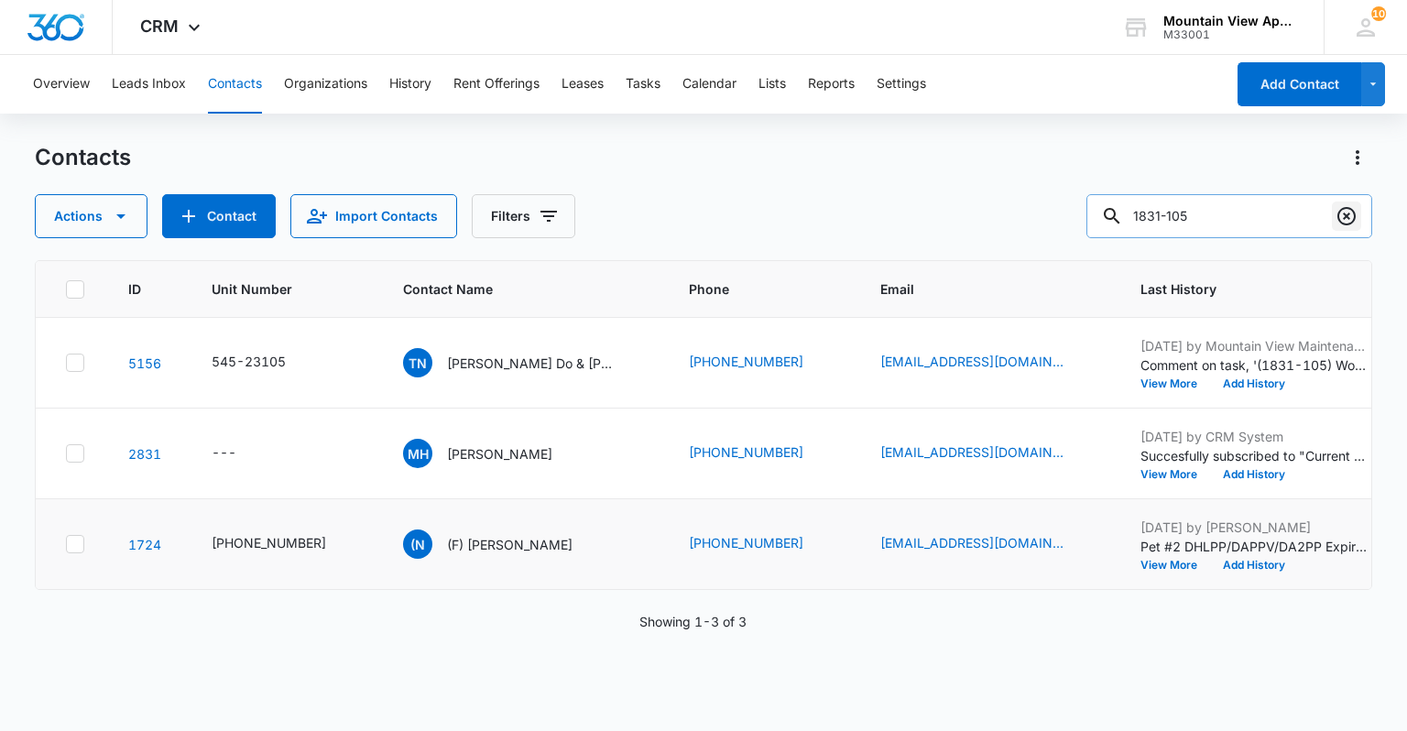
click at [1347, 210] on icon "Clear" at bounding box center [1347, 216] width 22 height 22
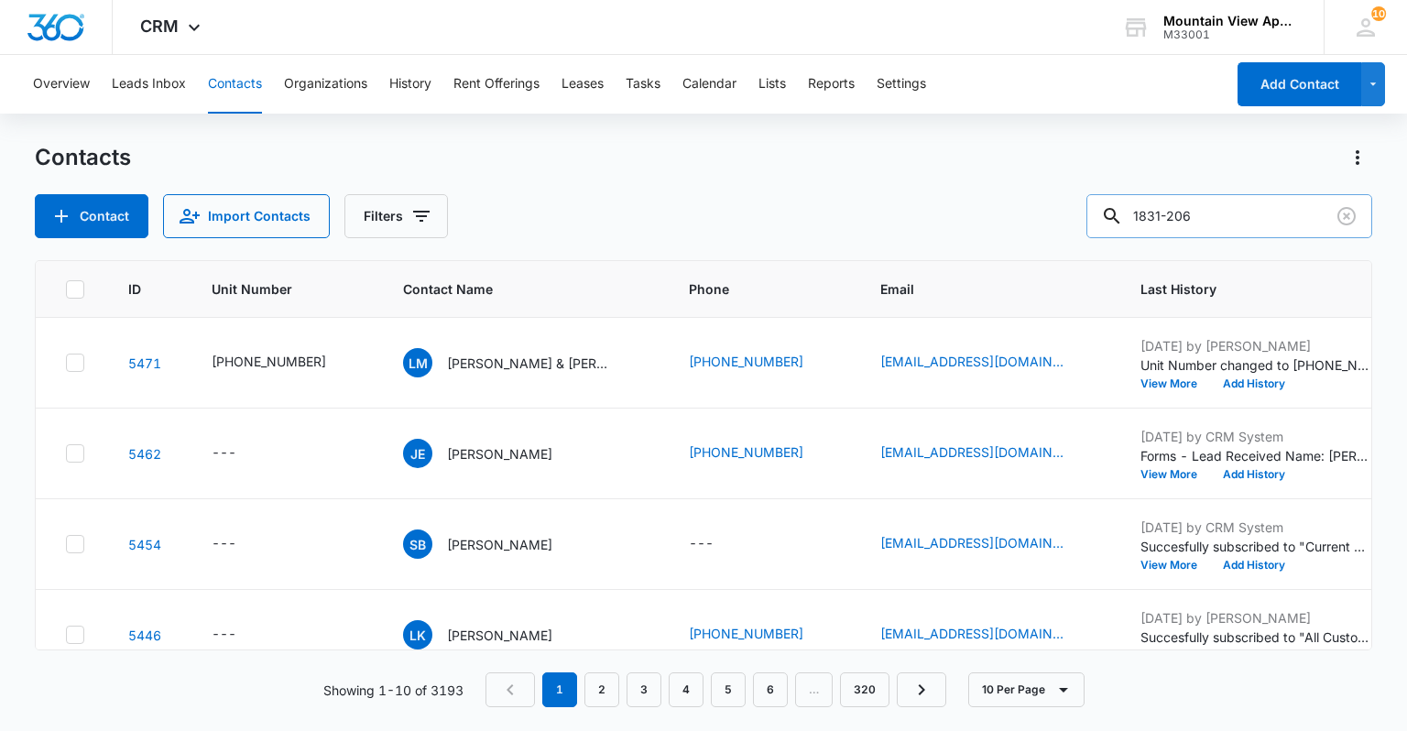
type input "1831-206"
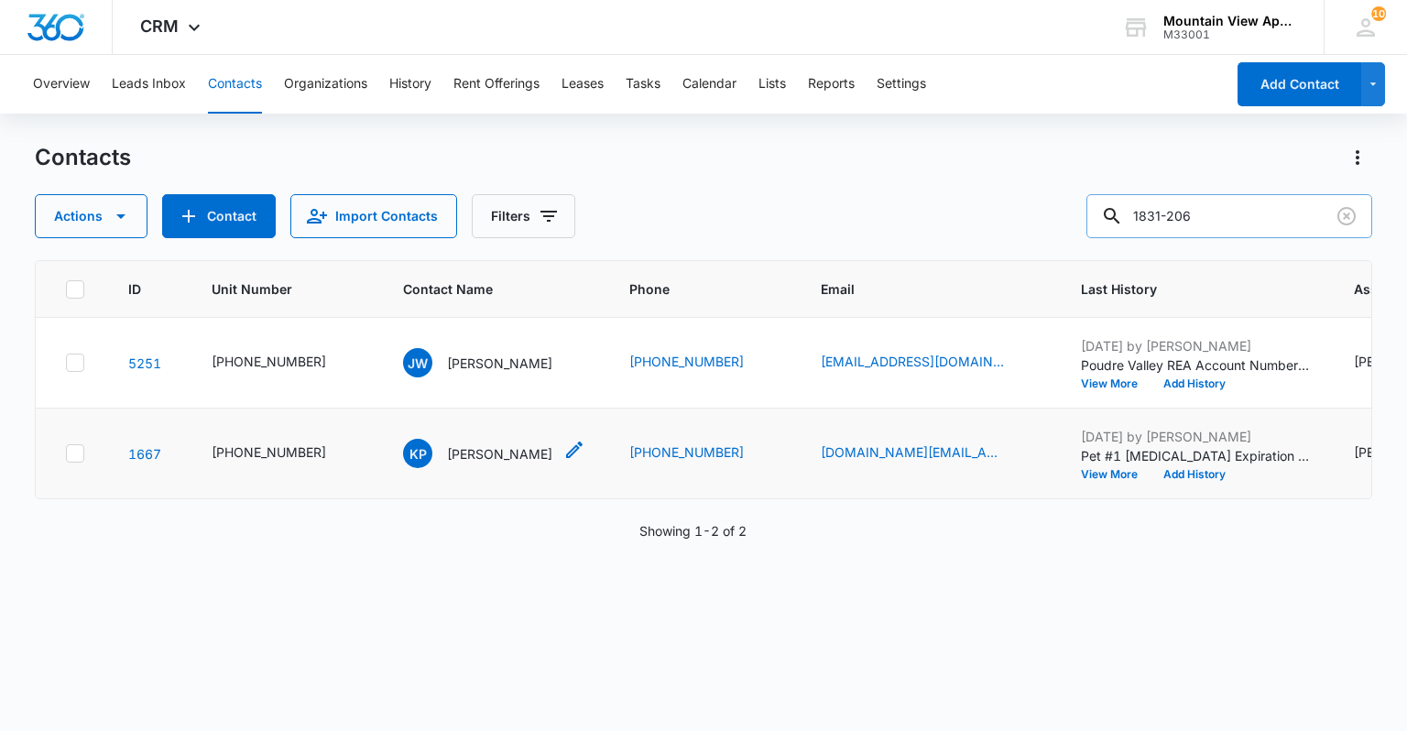
click at [564, 457] on icon "Contact Name - Kelsey Person - Select to Edit Field" at bounding box center [575, 450] width 22 height 22
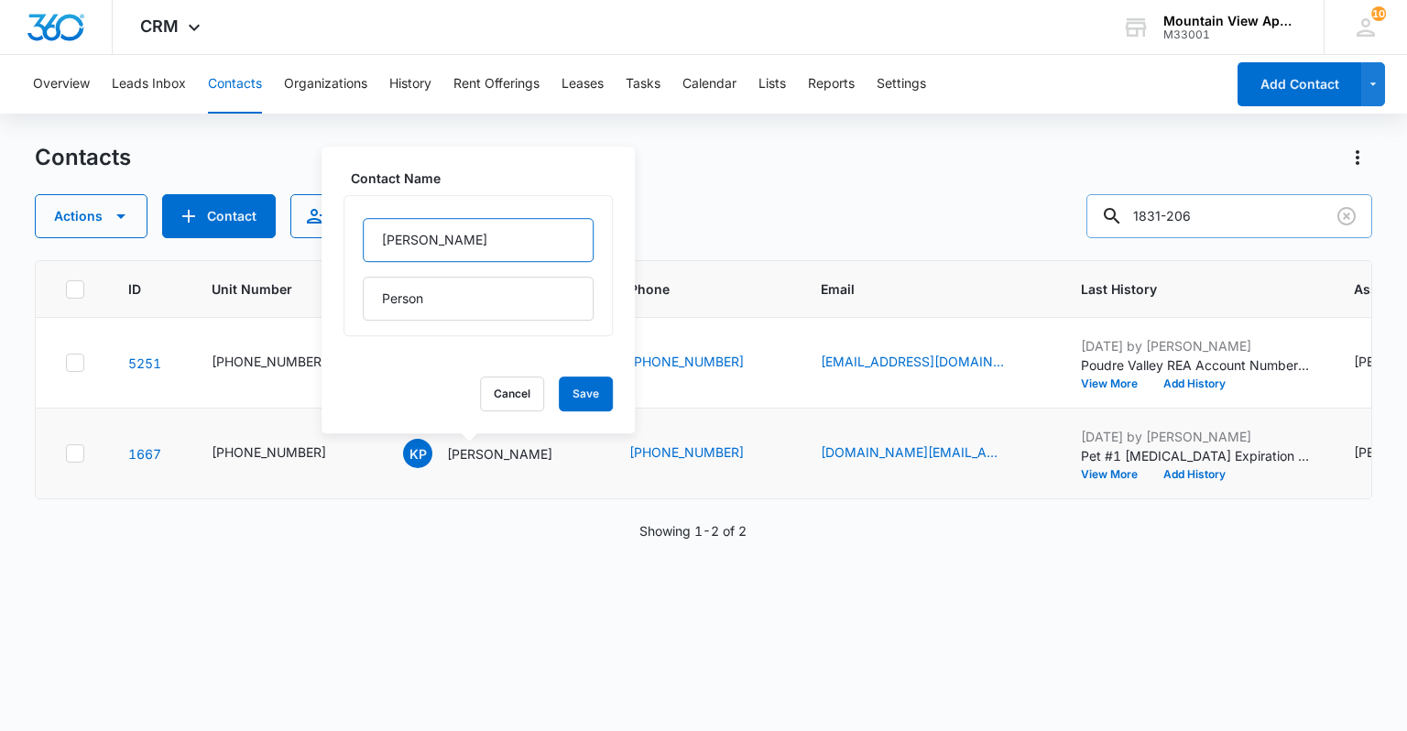
click at [376, 255] on input "[PERSON_NAME]" at bounding box center [478, 240] width 231 height 44
type input "(F) [PERSON_NAME]"
click at [570, 391] on button "Save" at bounding box center [586, 394] width 54 height 35
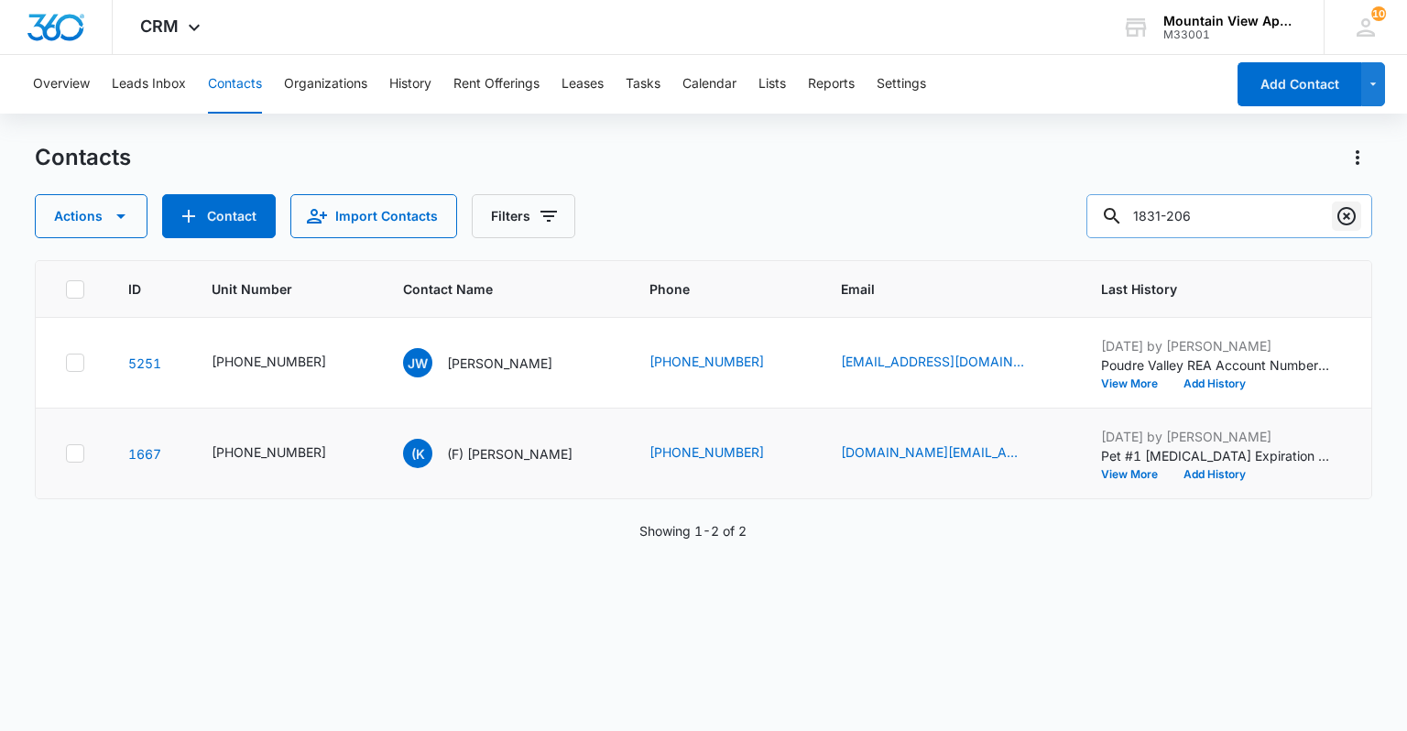
click at [1350, 213] on icon "Clear" at bounding box center [1347, 216] width 22 height 22
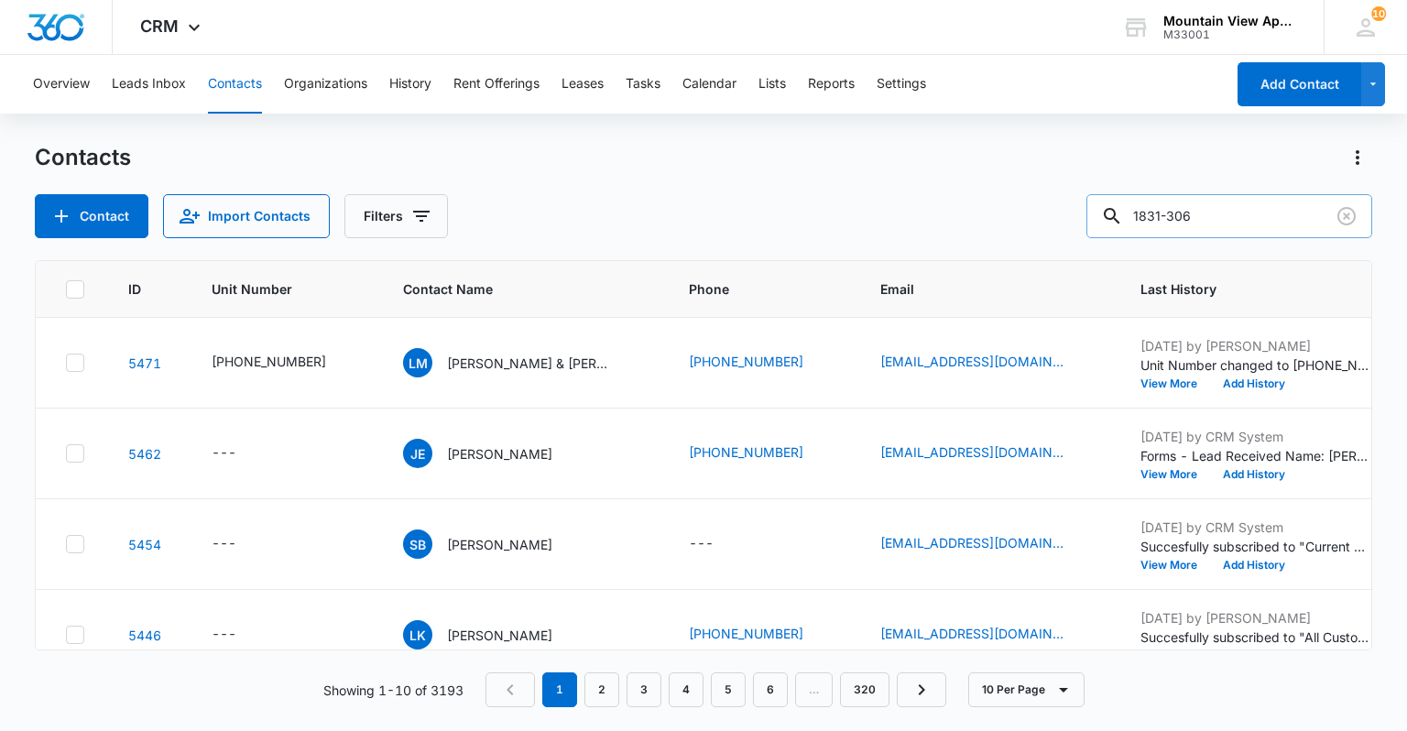
type input "1831-306"
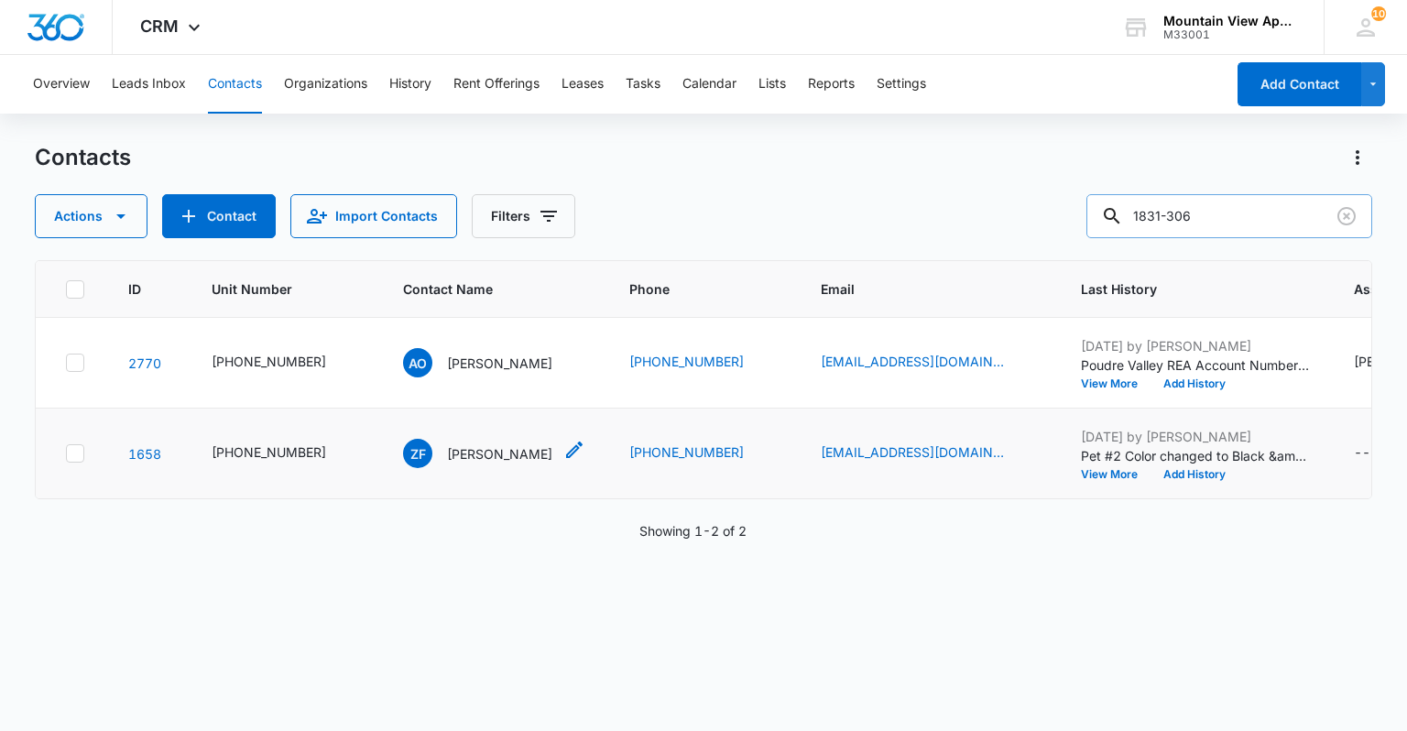
click at [564, 452] on icon "Contact Name - Zachary Fendley - Select to Edit Field" at bounding box center [575, 450] width 22 height 22
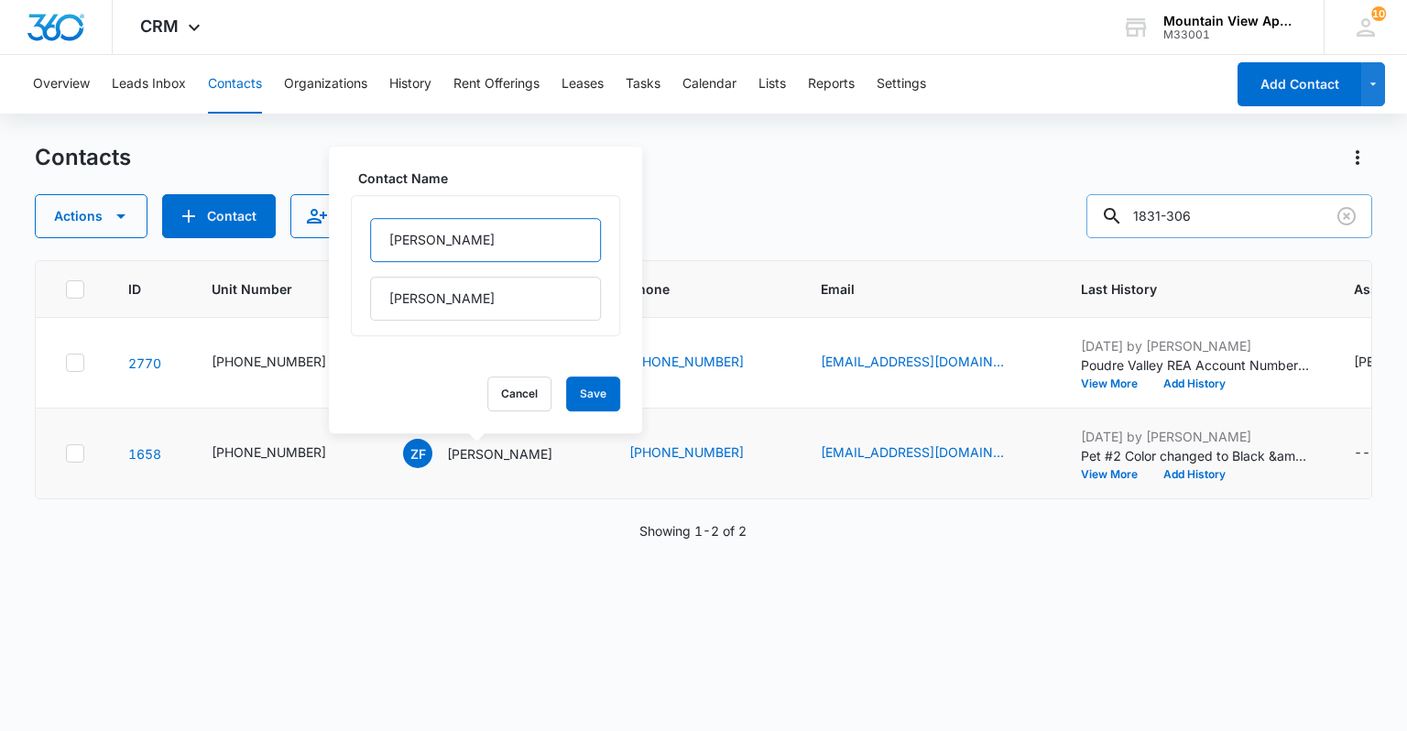
click at [389, 239] on input "[PERSON_NAME]" at bounding box center [485, 240] width 231 height 44
type input "(F) [PERSON_NAME]"
click at [566, 396] on button "Save" at bounding box center [593, 394] width 54 height 35
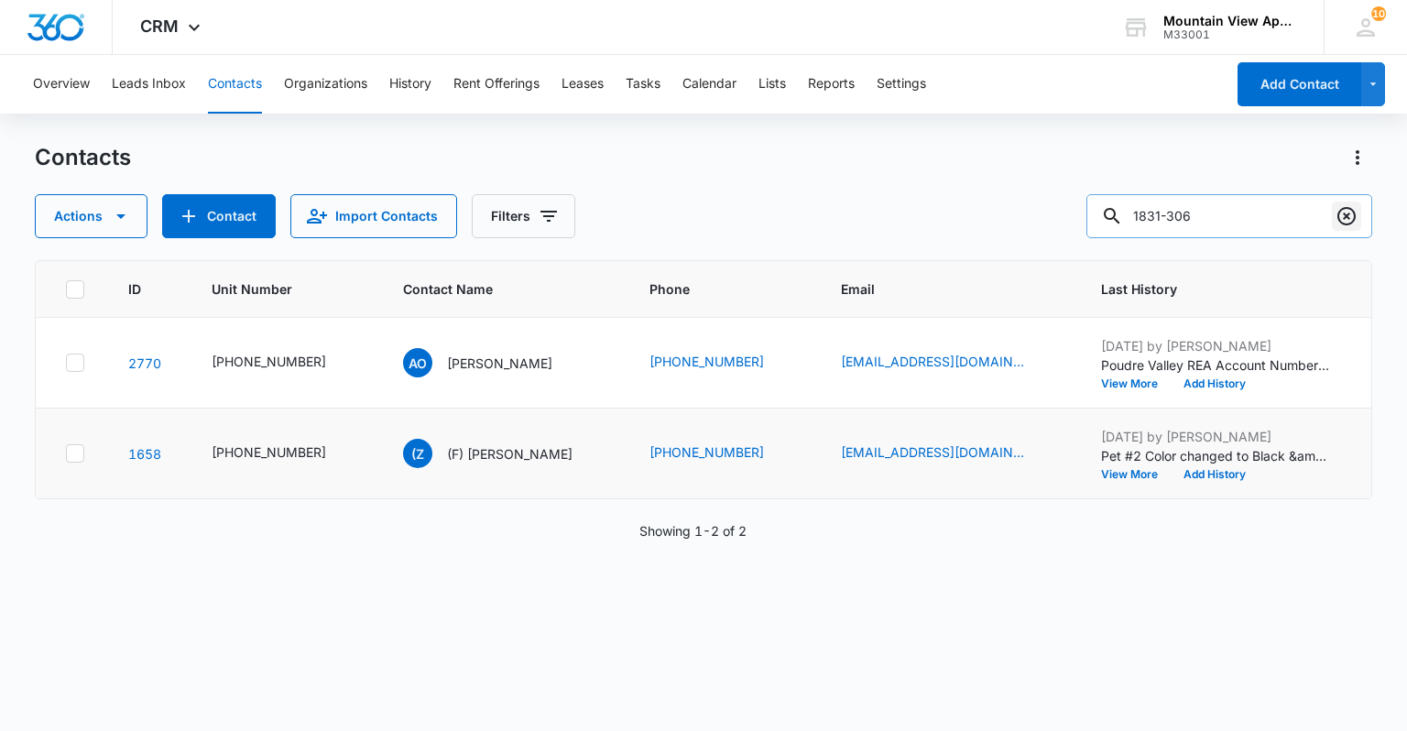
click at [1342, 214] on icon "Clear" at bounding box center [1347, 216] width 22 height 22
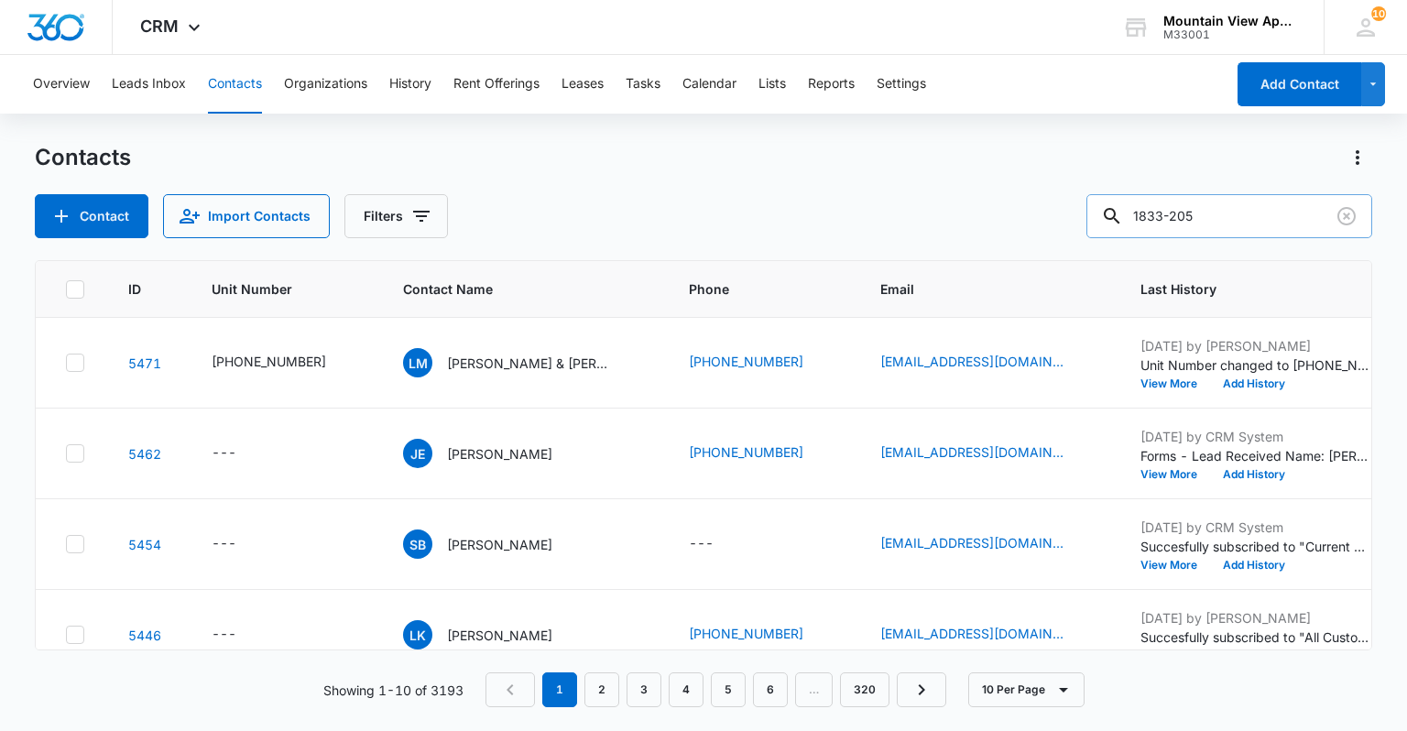
type input "1833-205"
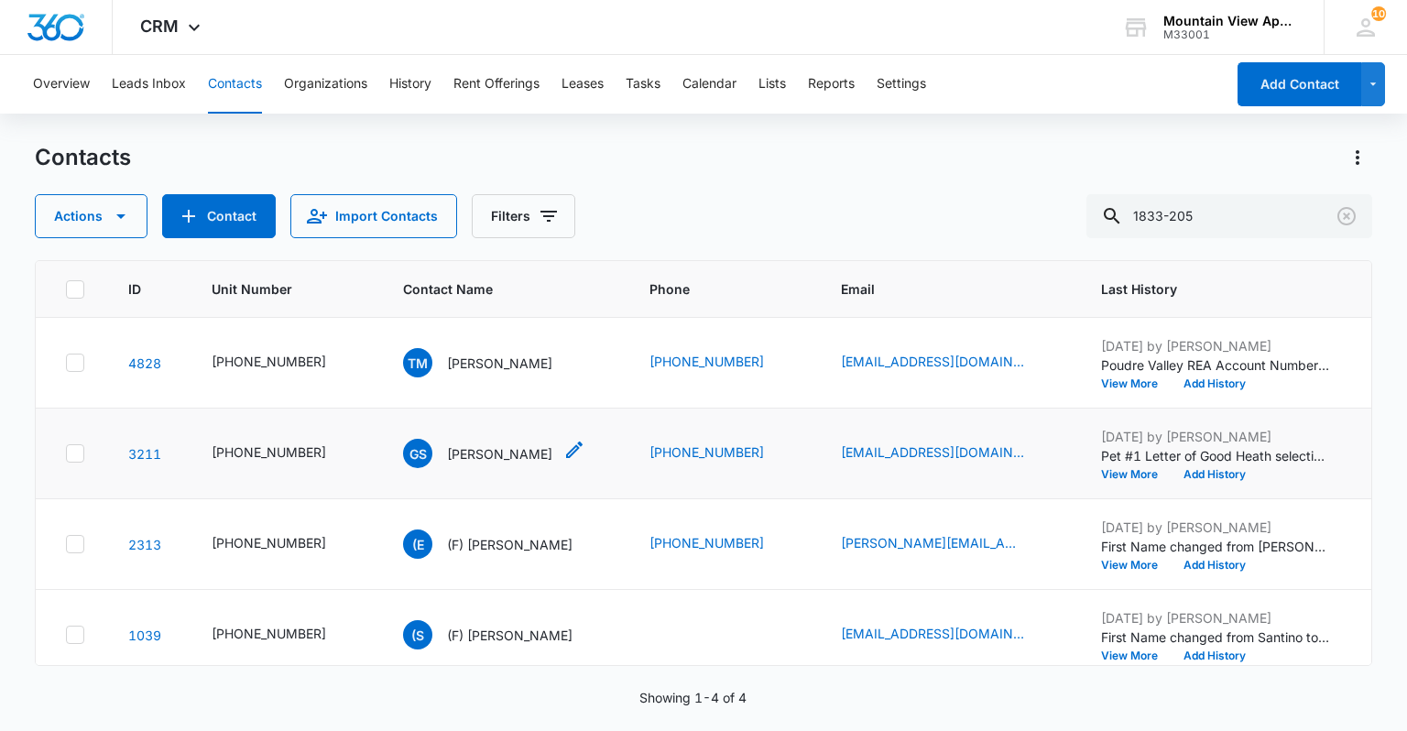
click at [564, 452] on icon "Contact Name - Grace Schlie - Select to Edit Field" at bounding box center [575, 450] width 22 height 22
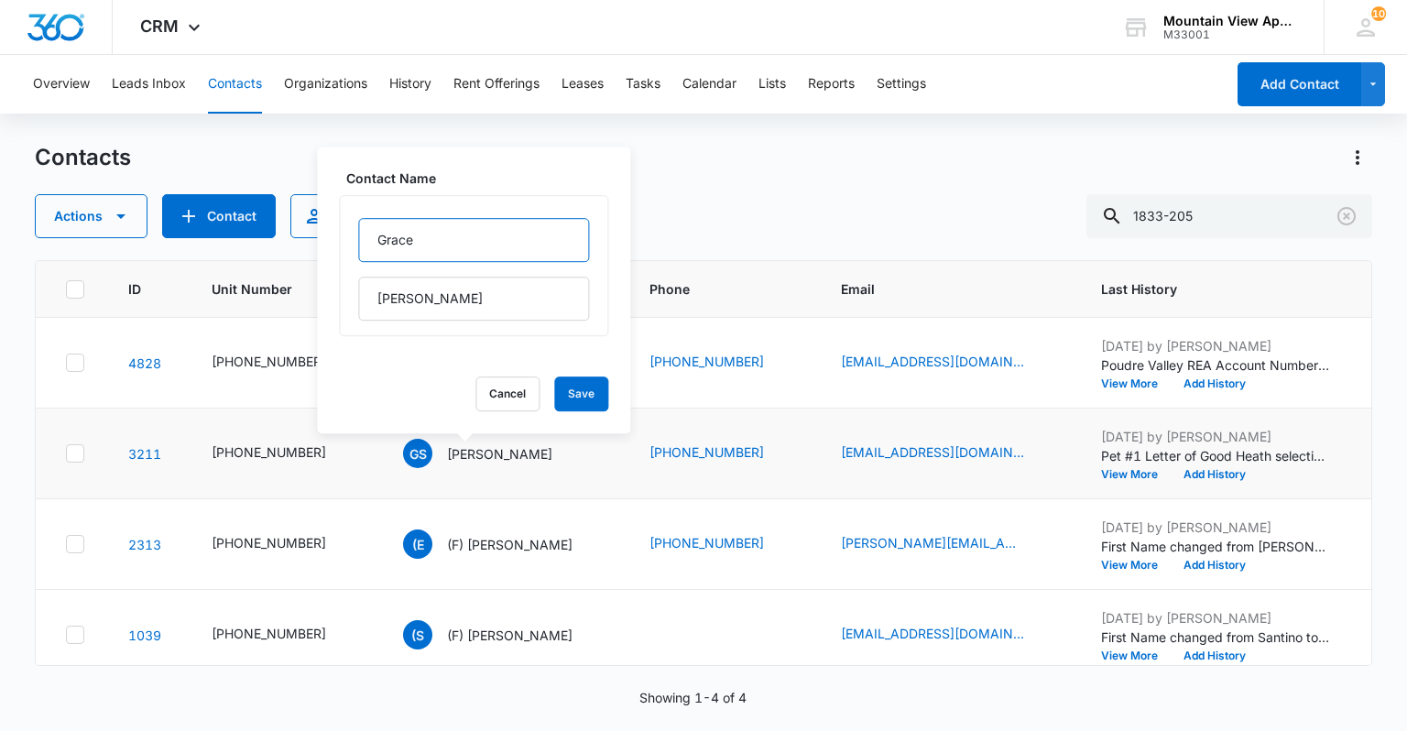
click at [374, 244] on input "Grace" at bounding box center [473, 240] width 231 height 44
type input "(F) Grace"
click at [583, 389] on button "Save" at bounding box center [581, 394] width 54 height 35
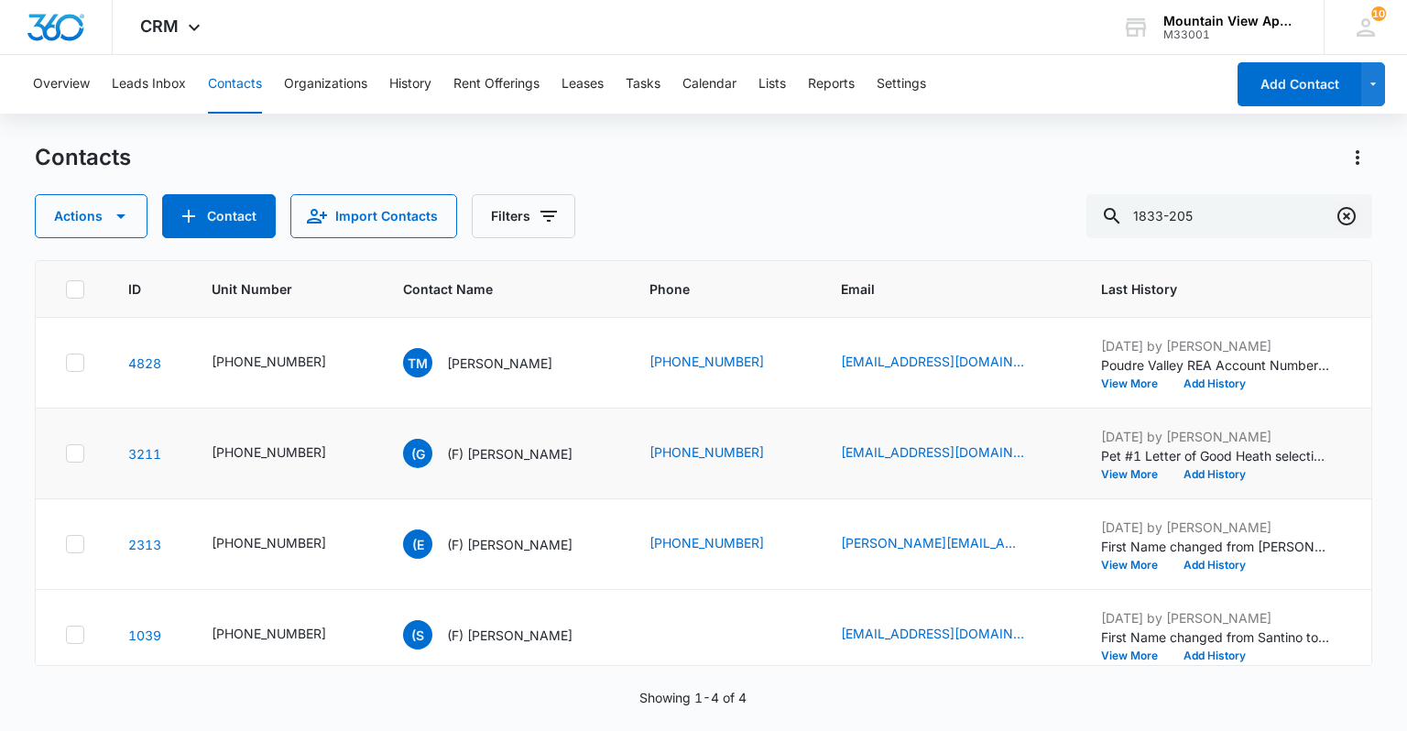
click at [1347, 211] on icon "Clear" at bounding box center [1347, 216] width 22 height 22
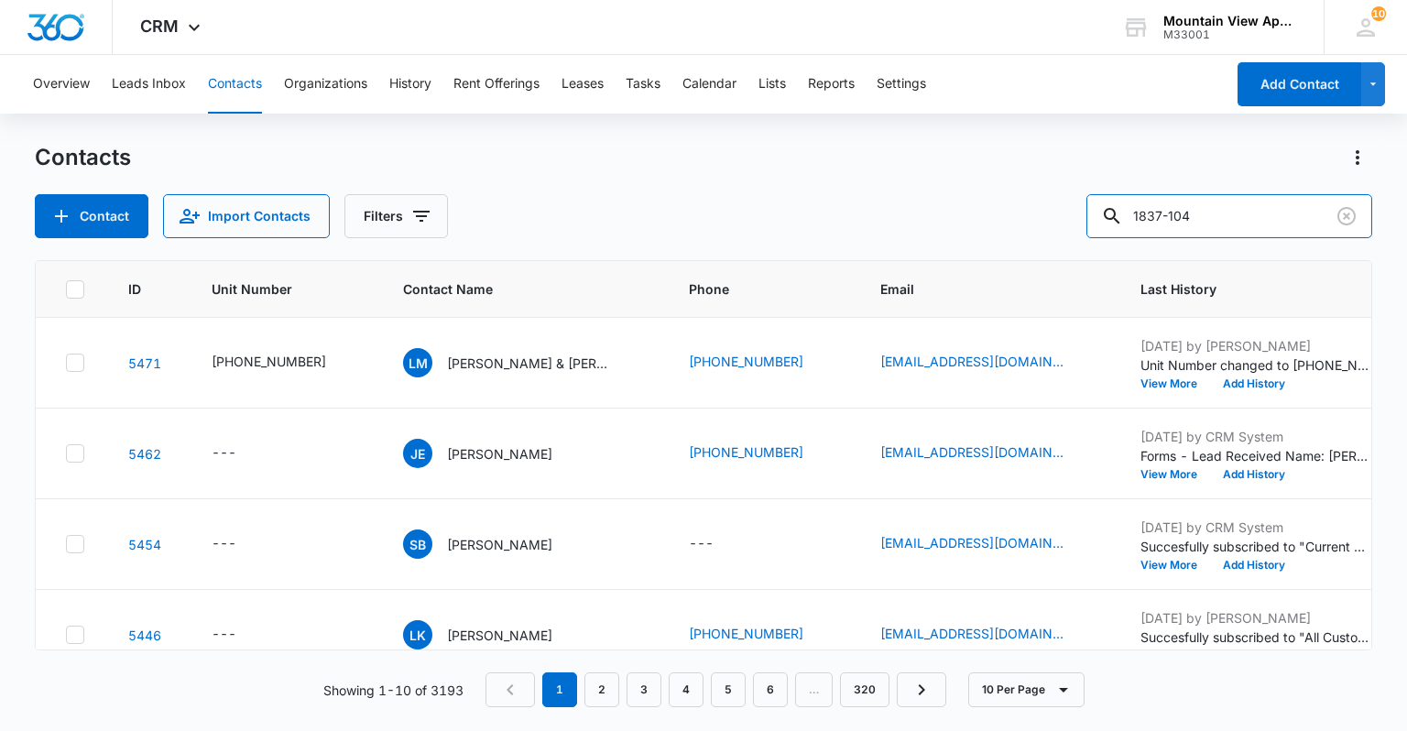
type input "1837-104"
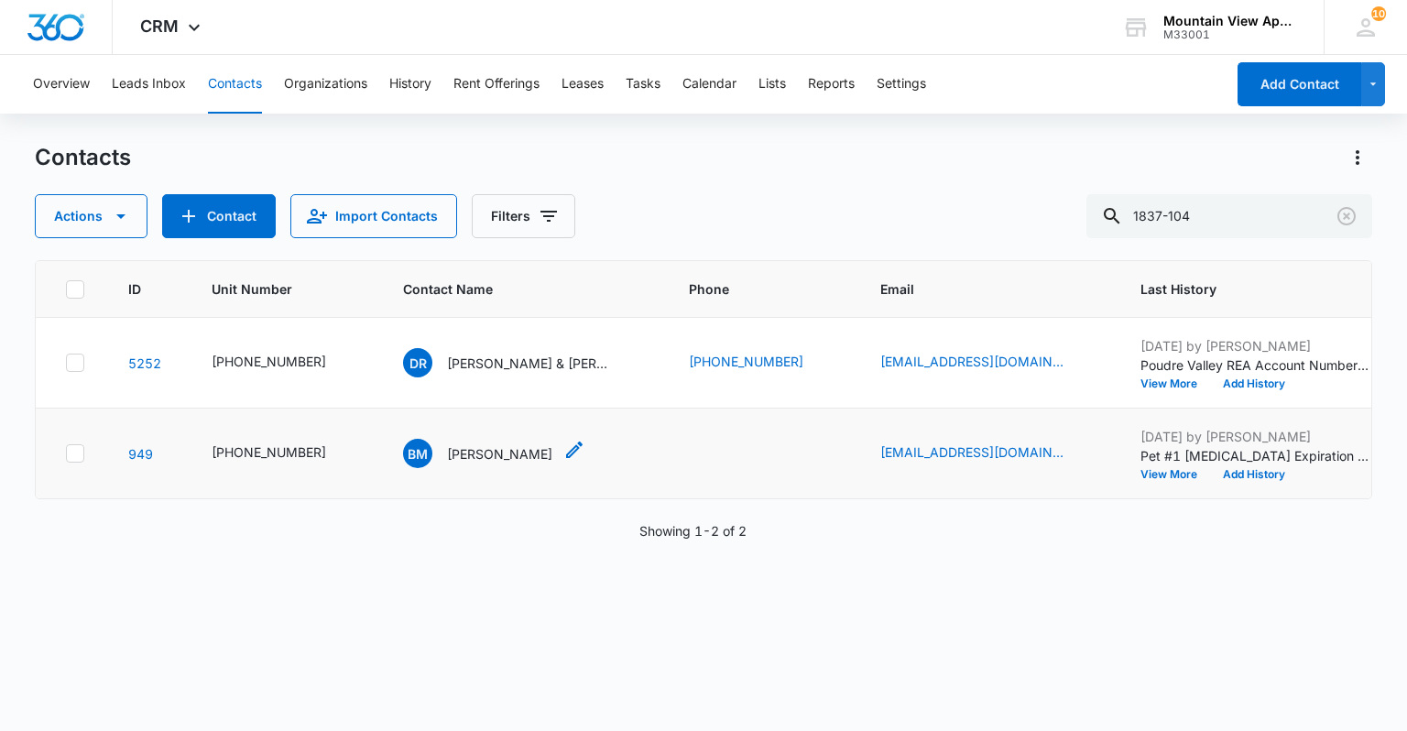
click at [564, 454] on icon "Contact Name - Barbara Murphy - Select to Edit Field" at bounding box center [575, 450] width 22 height 22
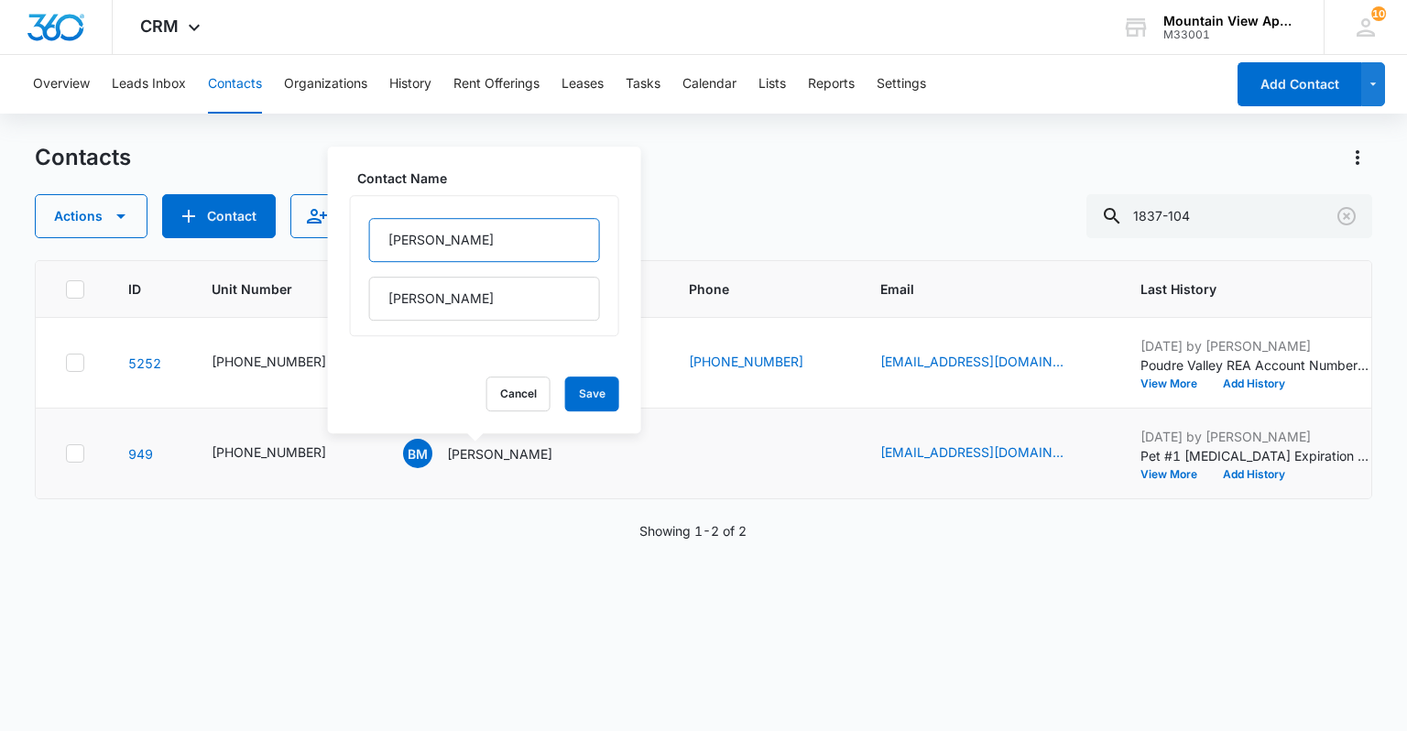
click at [380, 246] on input "[PERSON_NAME]" at bounding box center [484, 240] width 231 height 44
type input "(F) [PERSON_NAME]"
click at [571, 395] on button "Save" at bounding box center [592, 394] width 54 height 35
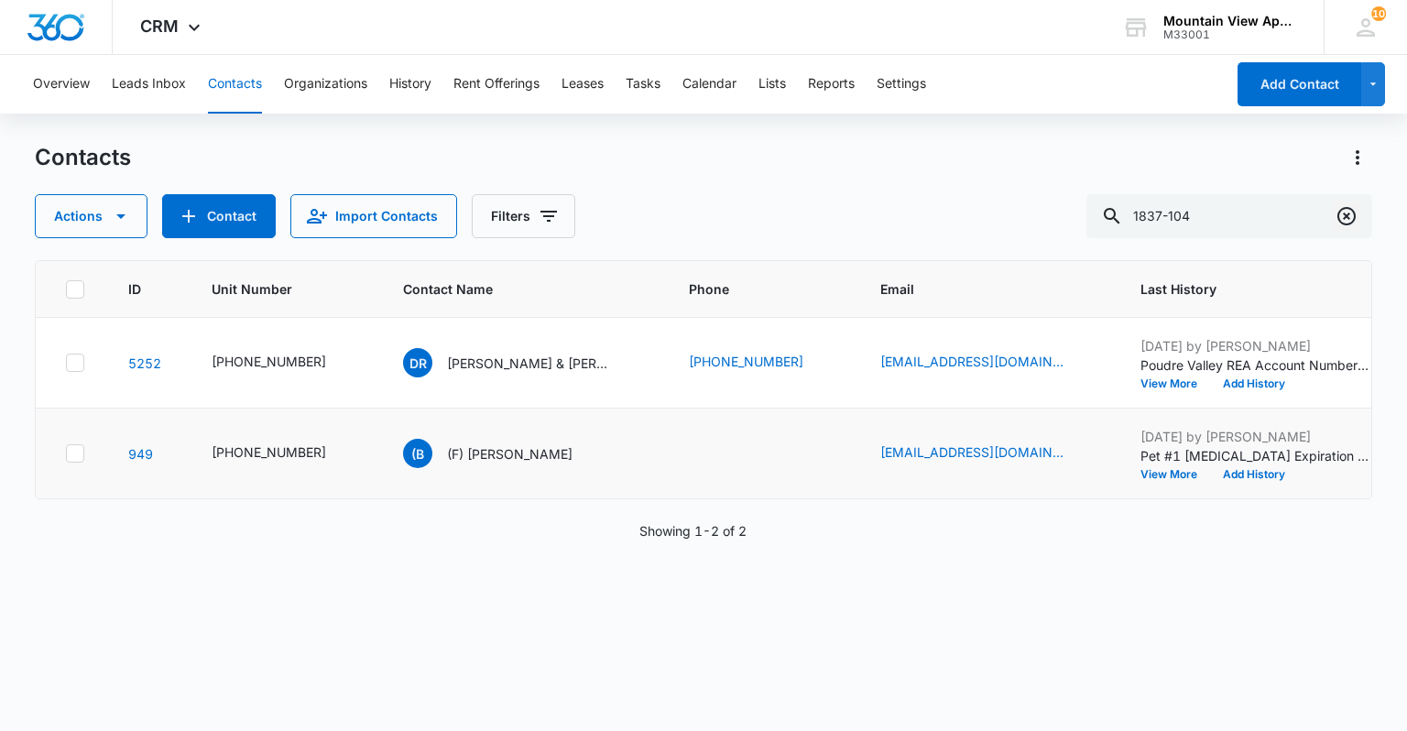
click at [1341, 213] on icon "Clear" at bounding box center [1347, 216] width 22 height 22
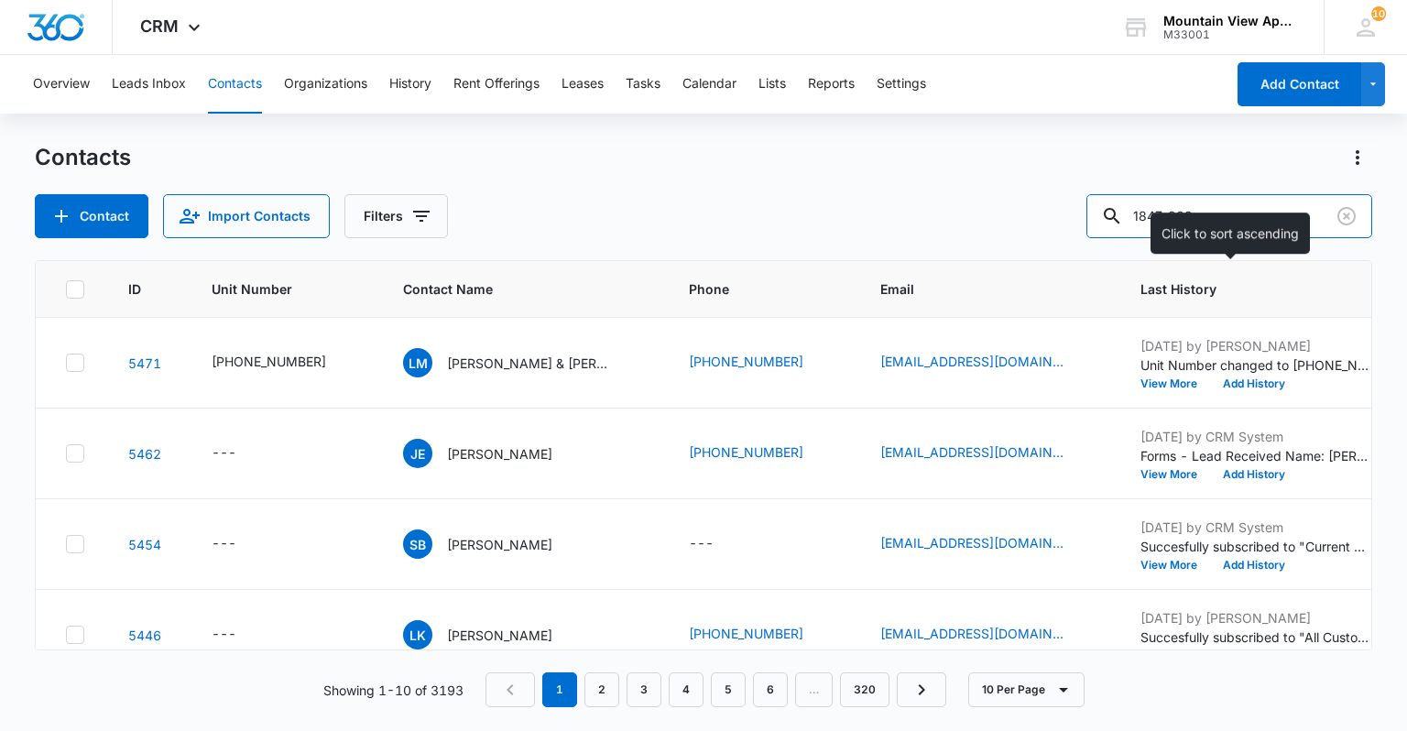
type input "1847-202"
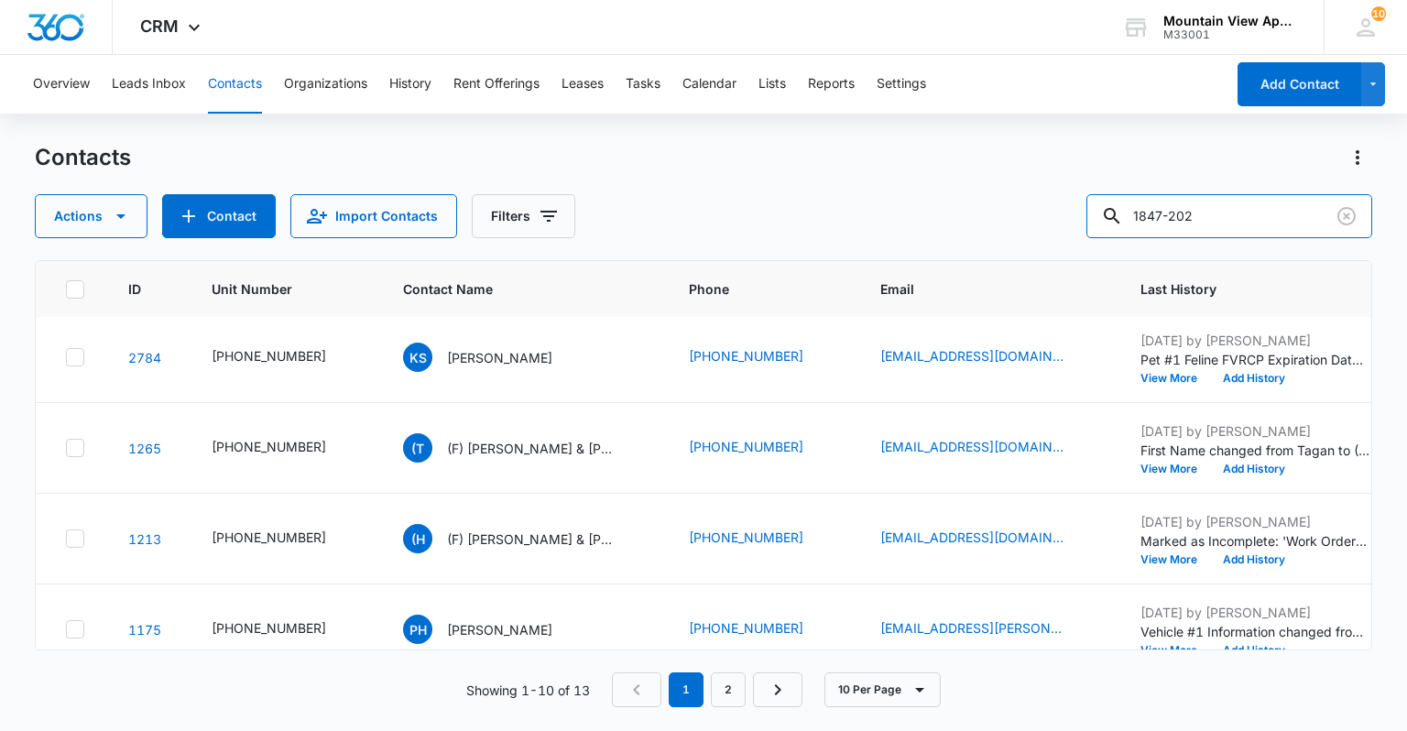
scroll to position [363, 0]
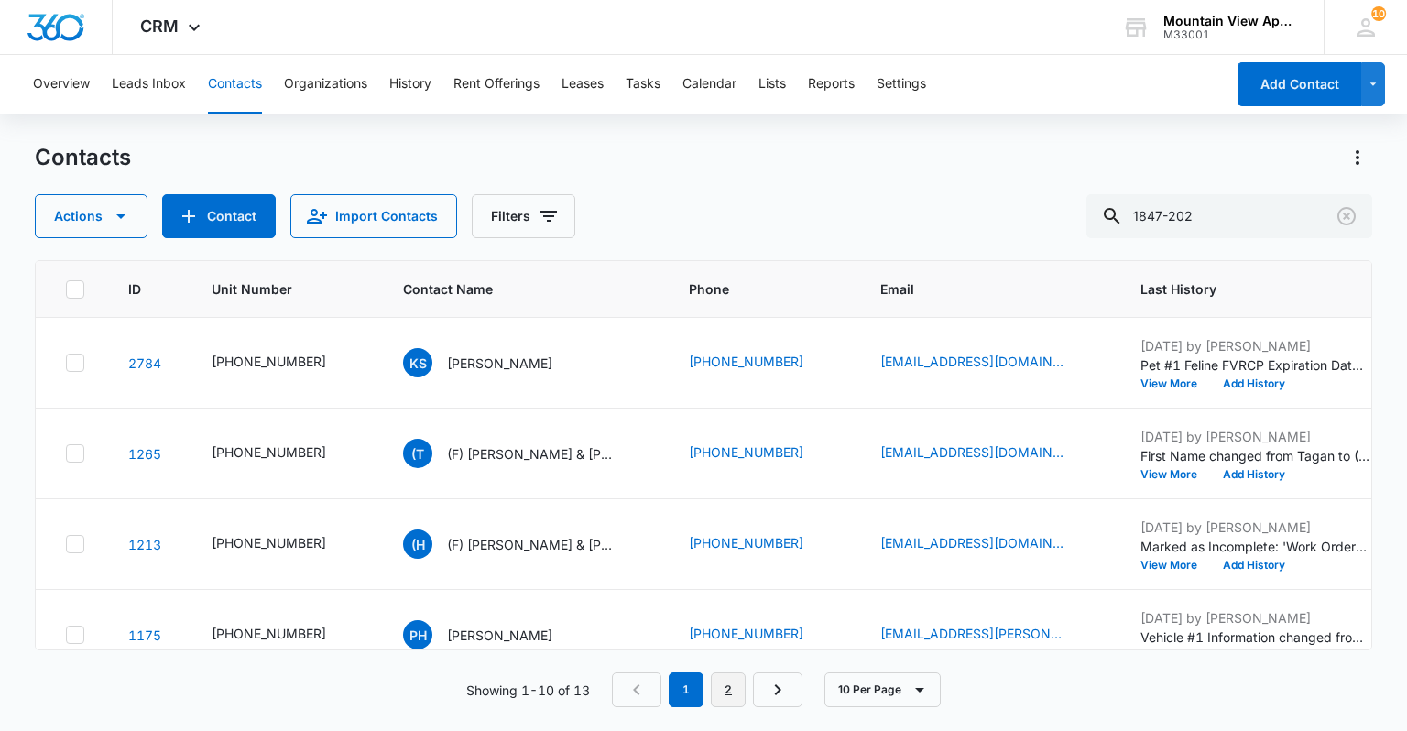
click at [722, 682] on link "2" at bounding box center [728, 690] width 35 height 35
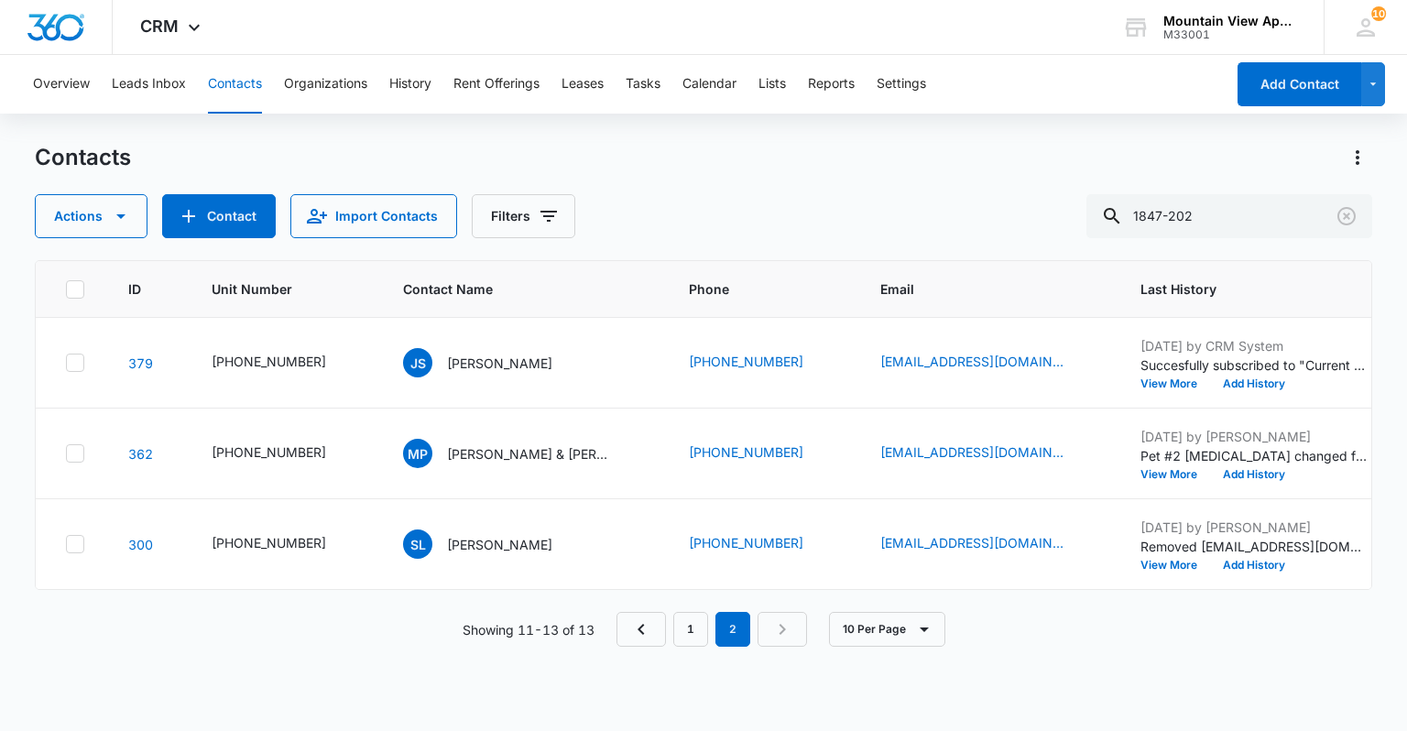
scroll to position [0, 0]
click at [695, 627] on link "1" at bounding box center [690, 629] width 35 height 35
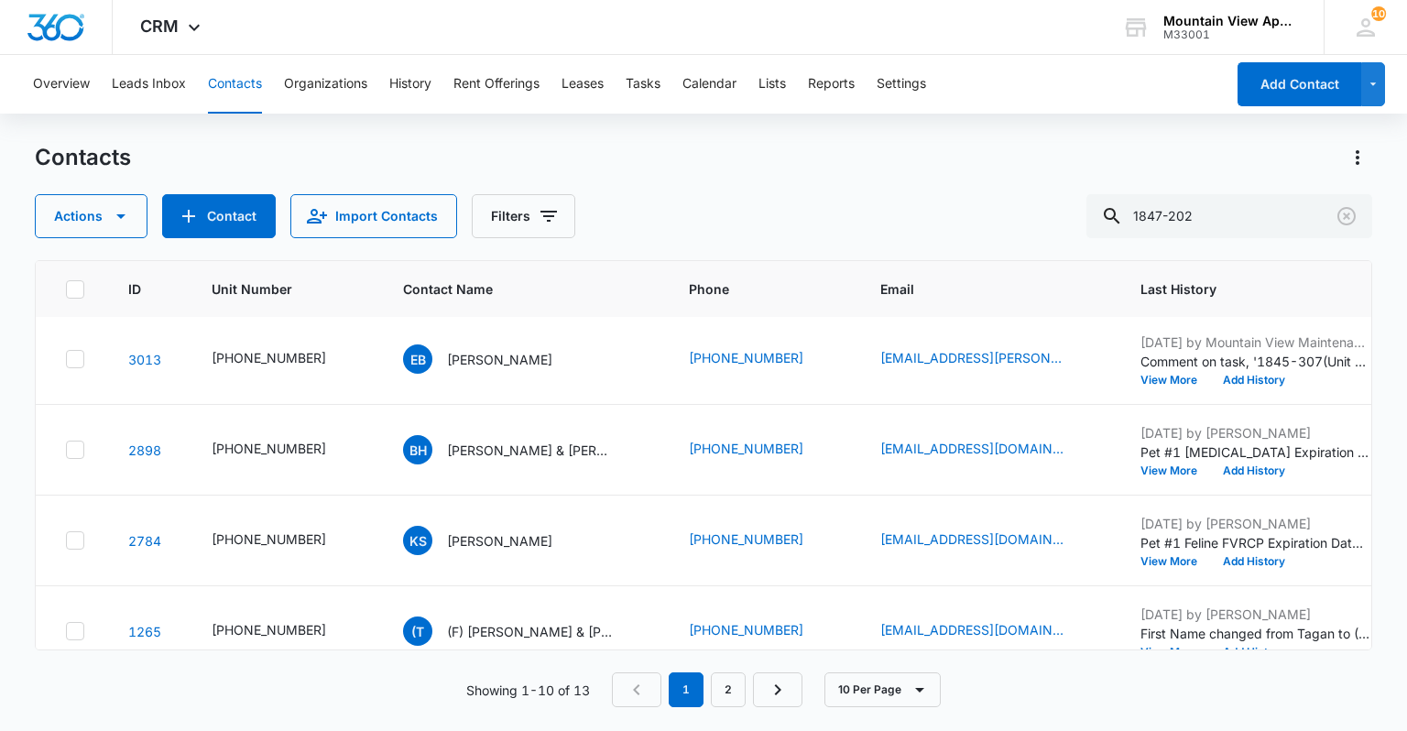
scroll to position [220, 0]
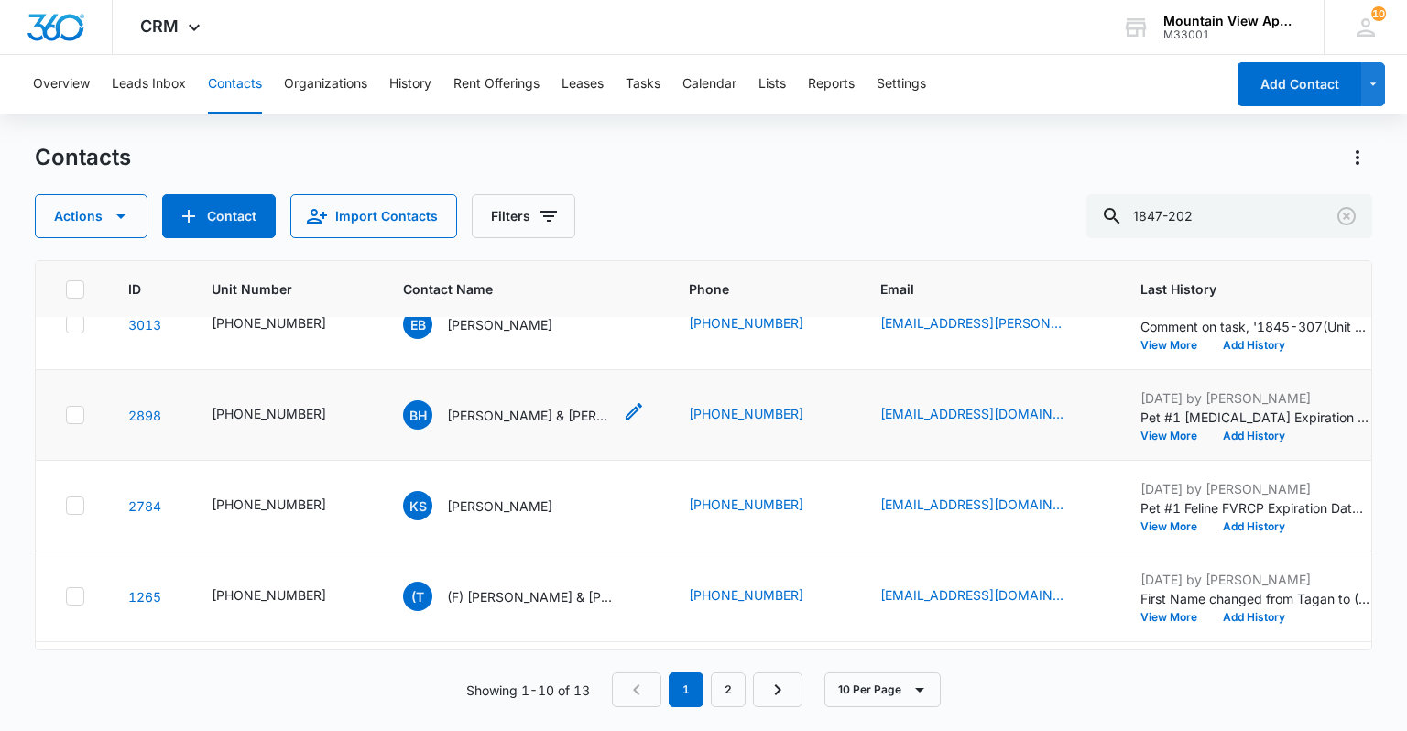
click at [626, 412] on icon "Contact Name - Bradley Harney & Vanessa Rozeski - Select to Edit Field" at bounding box center [634, 411] width 16 height 16
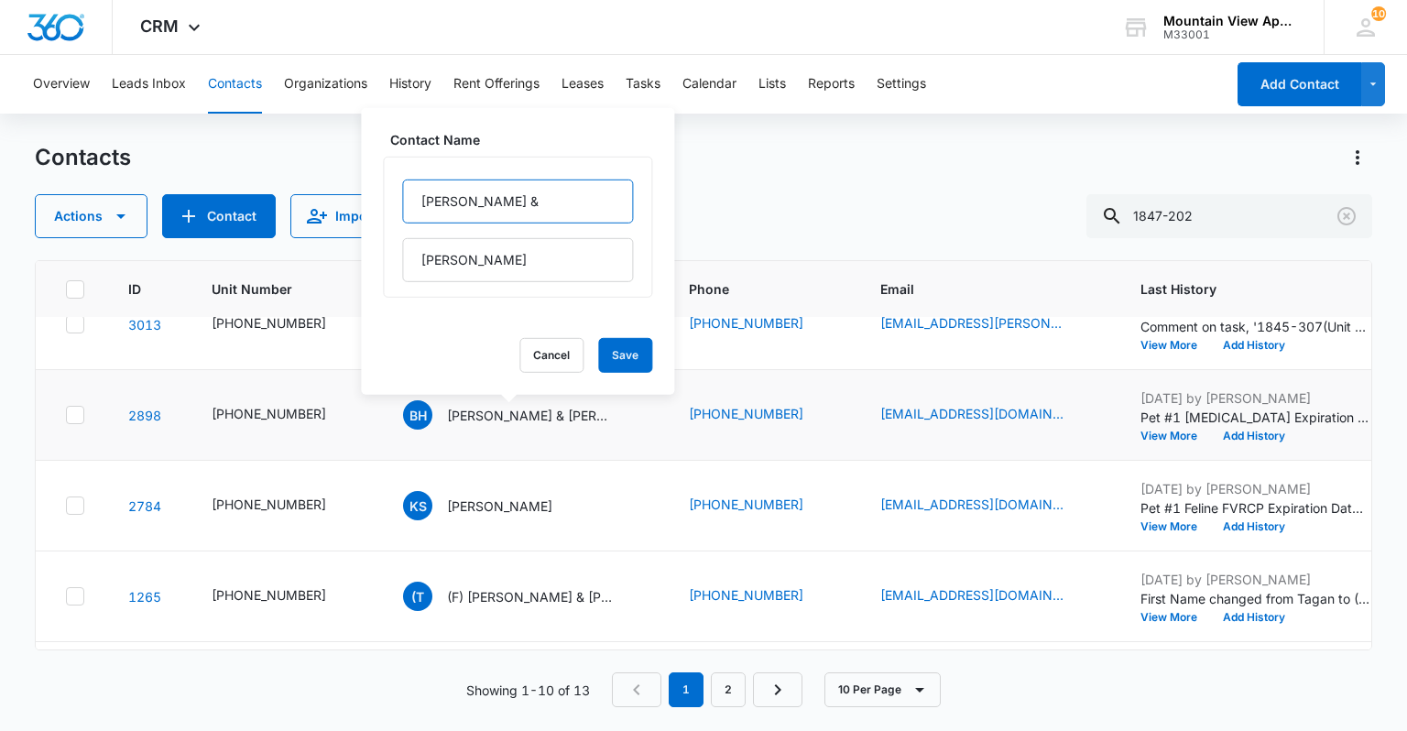
click at [414, 200] on input "[PERSON_NAME] &" at bounding box center [517, 202] width 231 height 44
type input "(F) [PERSON_NAME] &"
click at [601, 357] on button "Save" at bounding box center [625, 355] width 54 height 35
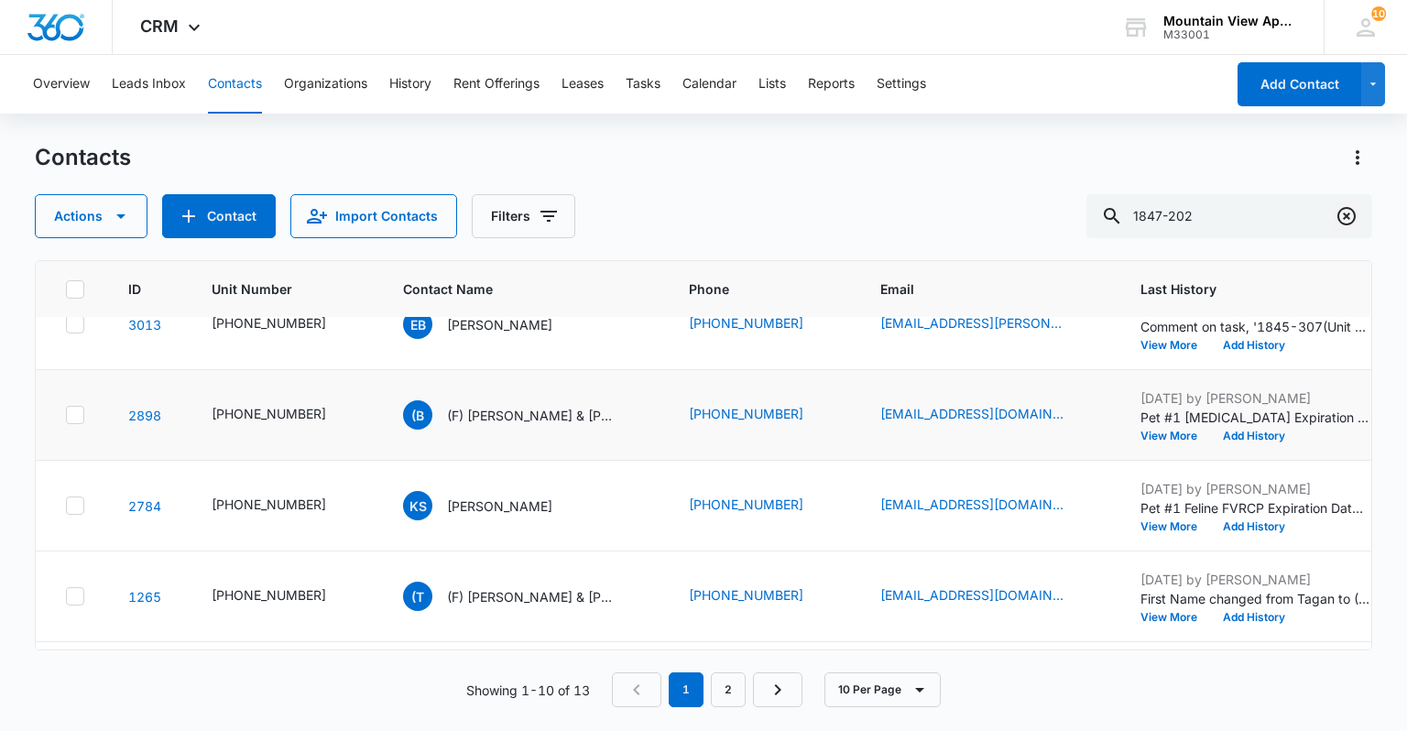
click at [1351, 213] on icon "Clear" at bounding box center [1347, 216] width 22 height 22
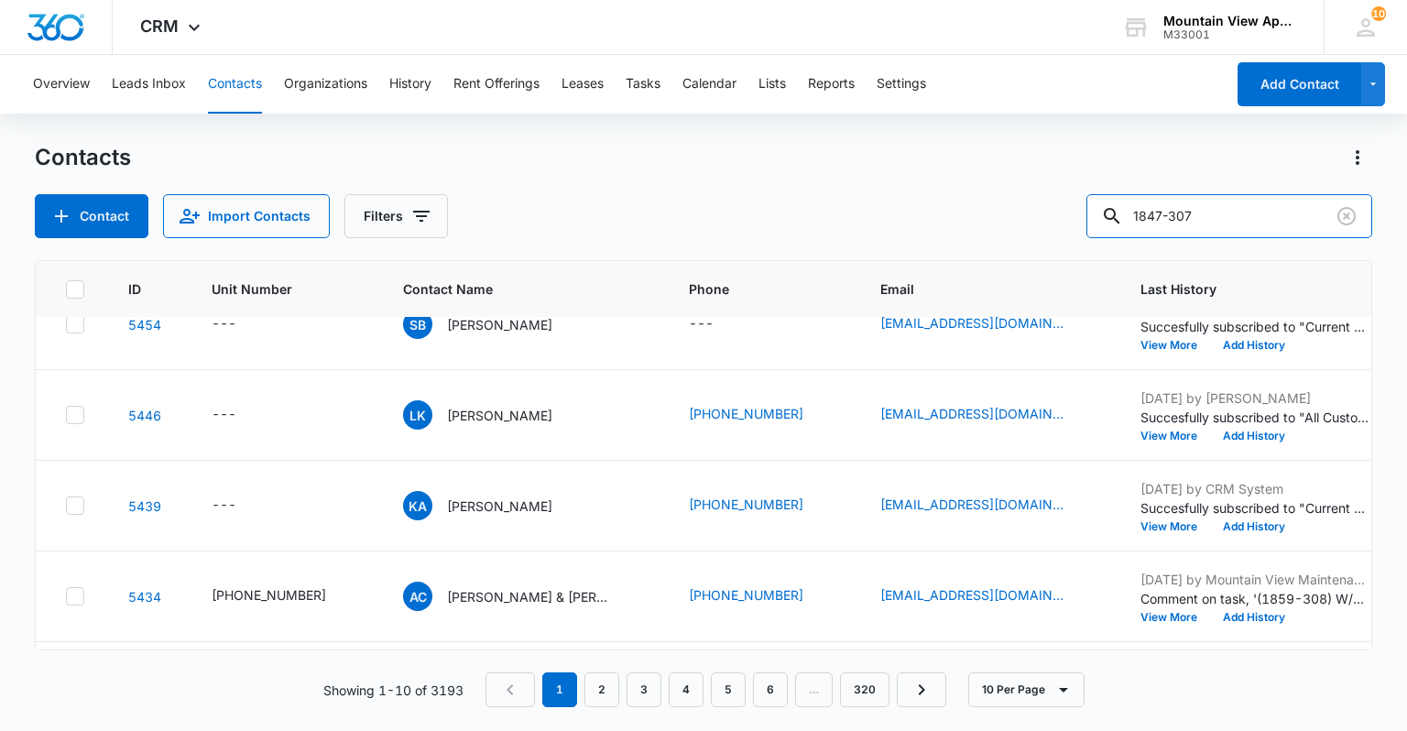
type input "1847-307"
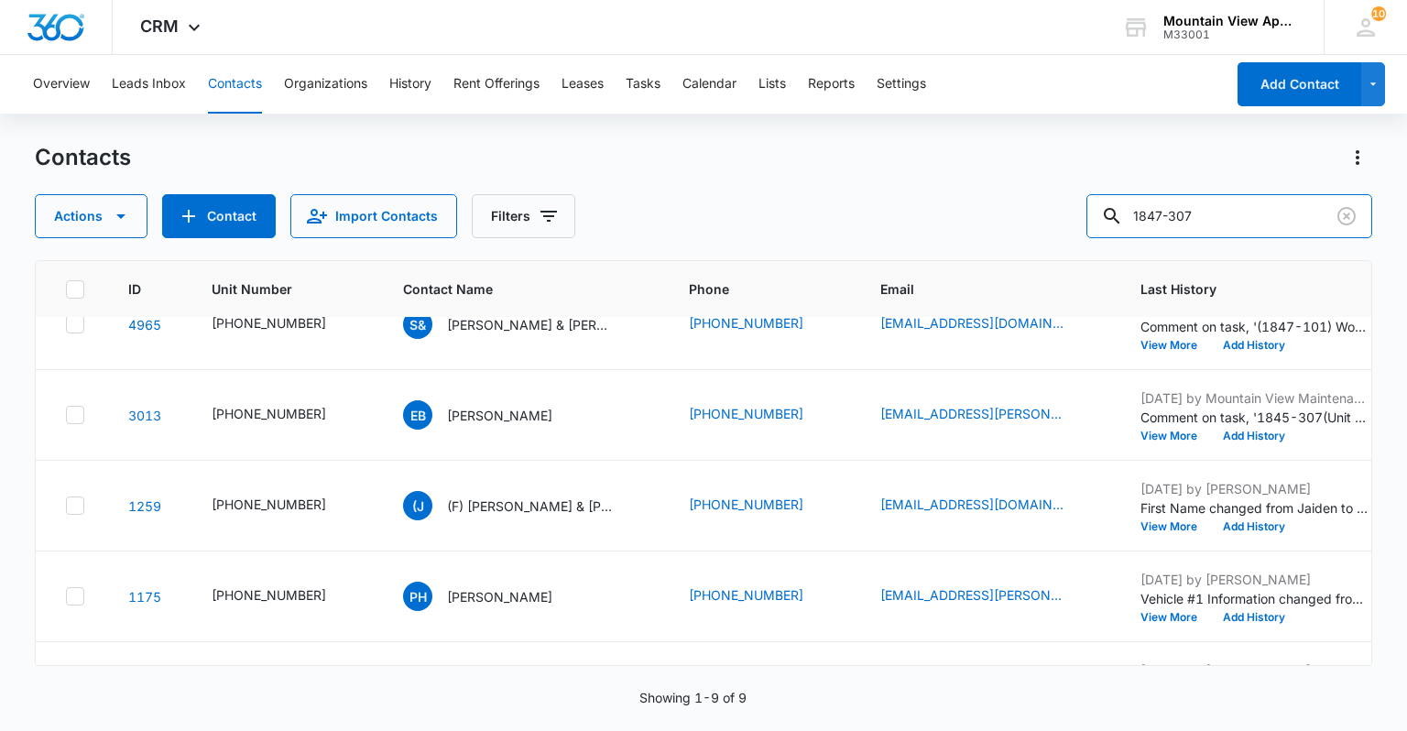
scroll to position [0, 0]
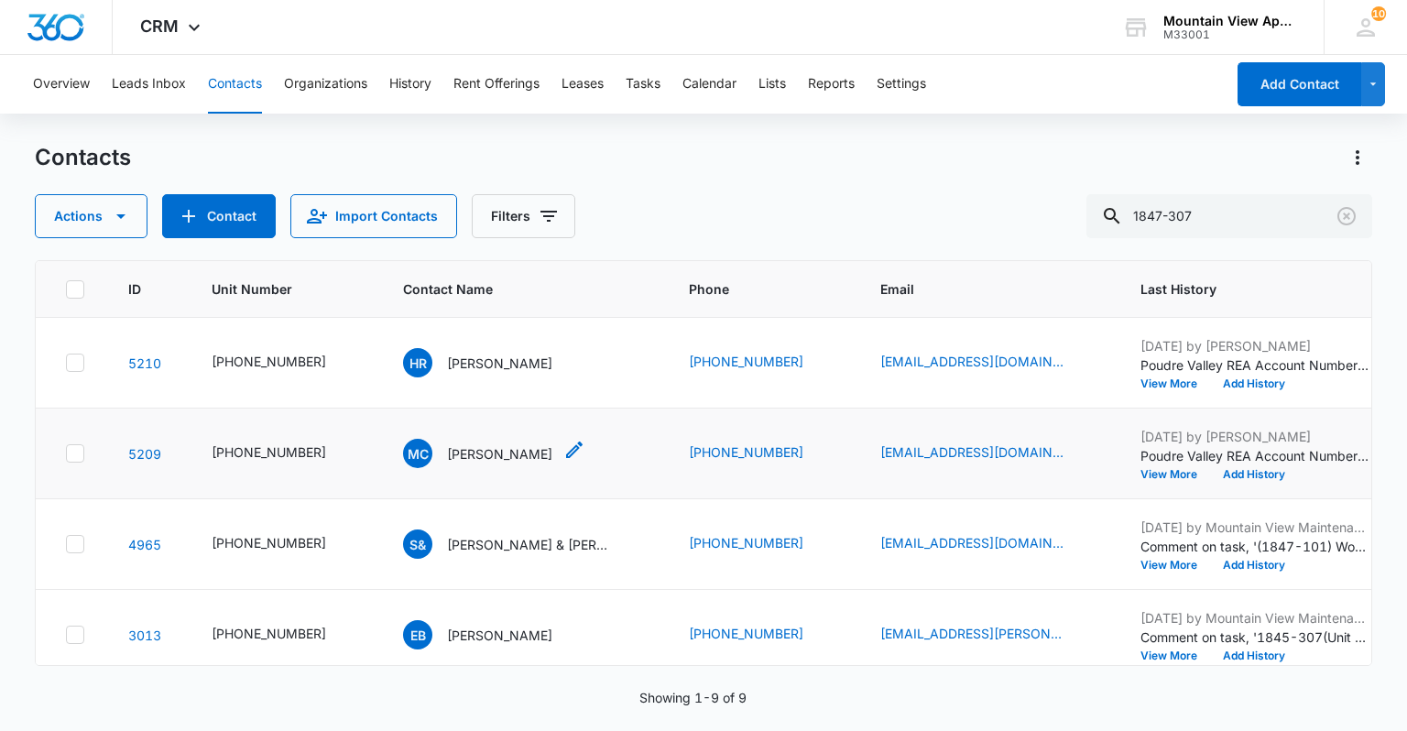
click at [564, 449] on icon "Contact Name - Michele Cowan - Select to Edit Field" at bounding box center [575, 450] width 22 height 22
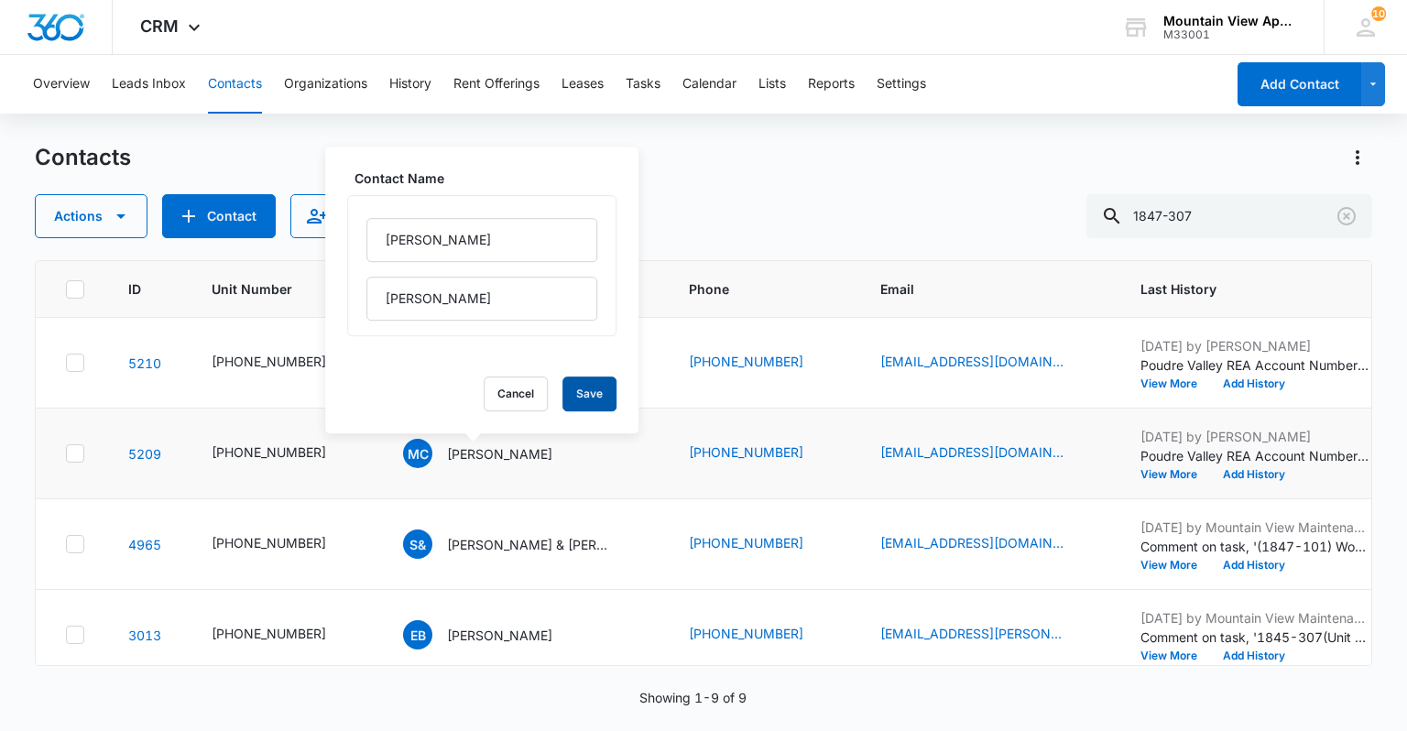
click at [563, 392] on button "Save" at bounding box center [590, 394] width 54 height 35
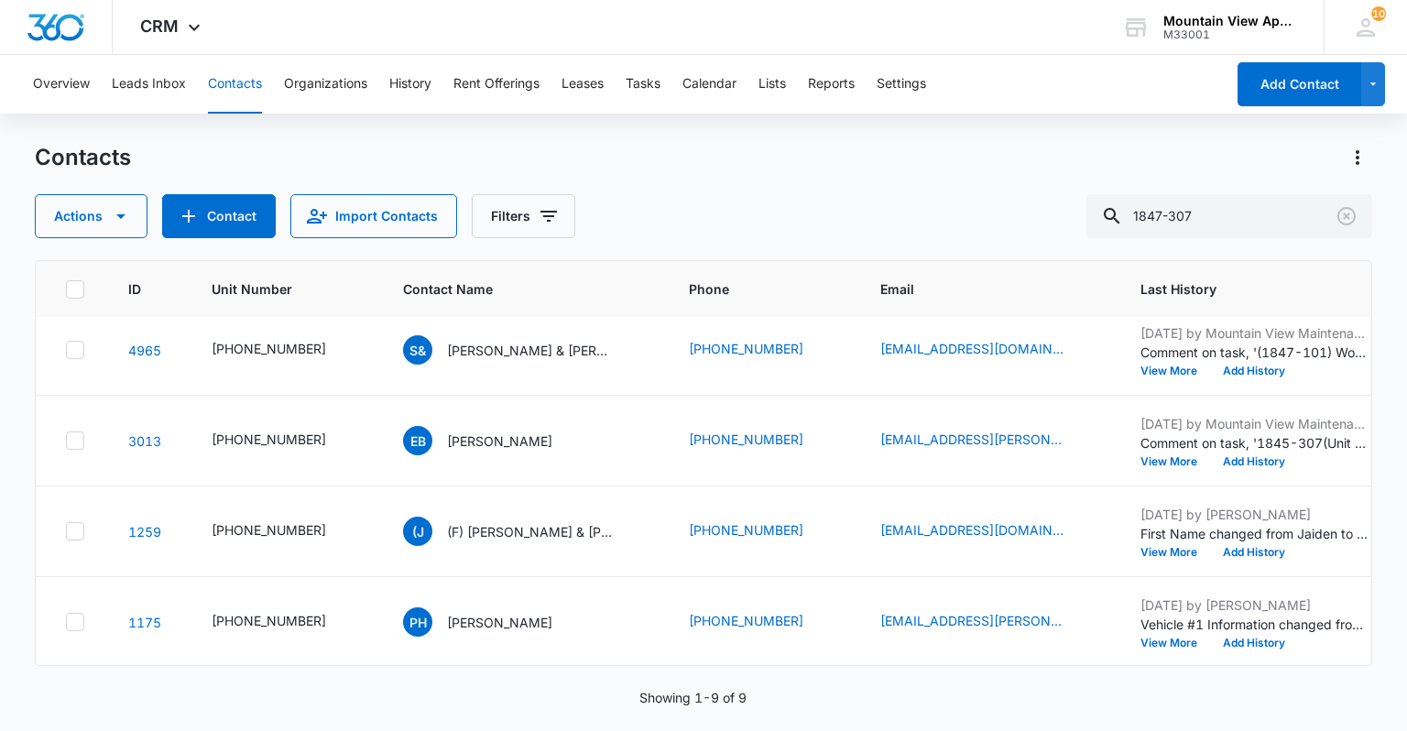
scroll to position [220, 0]
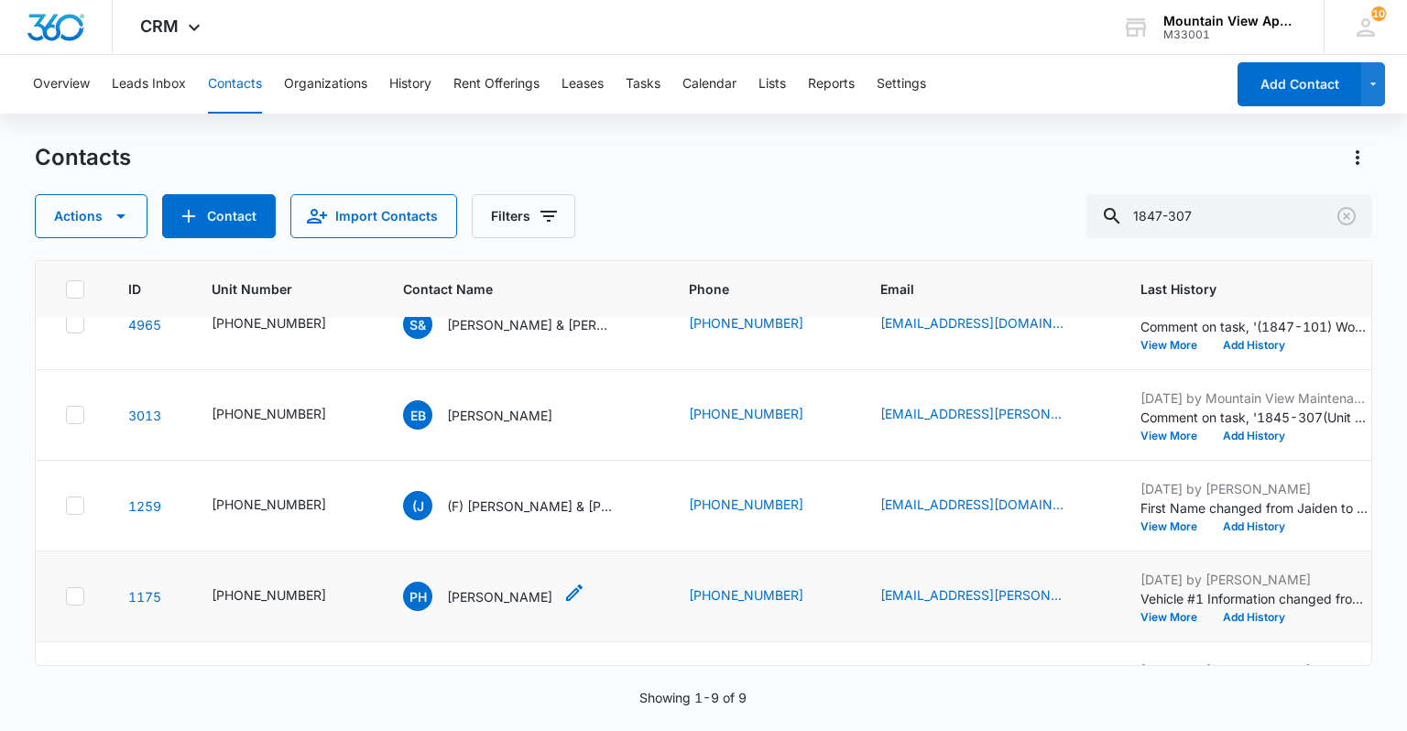
click at [564, 590] on icon "Contact Name - Paytton Hahn - Select to Edit Field" at bounding box center [575, 593] width 22 height 22
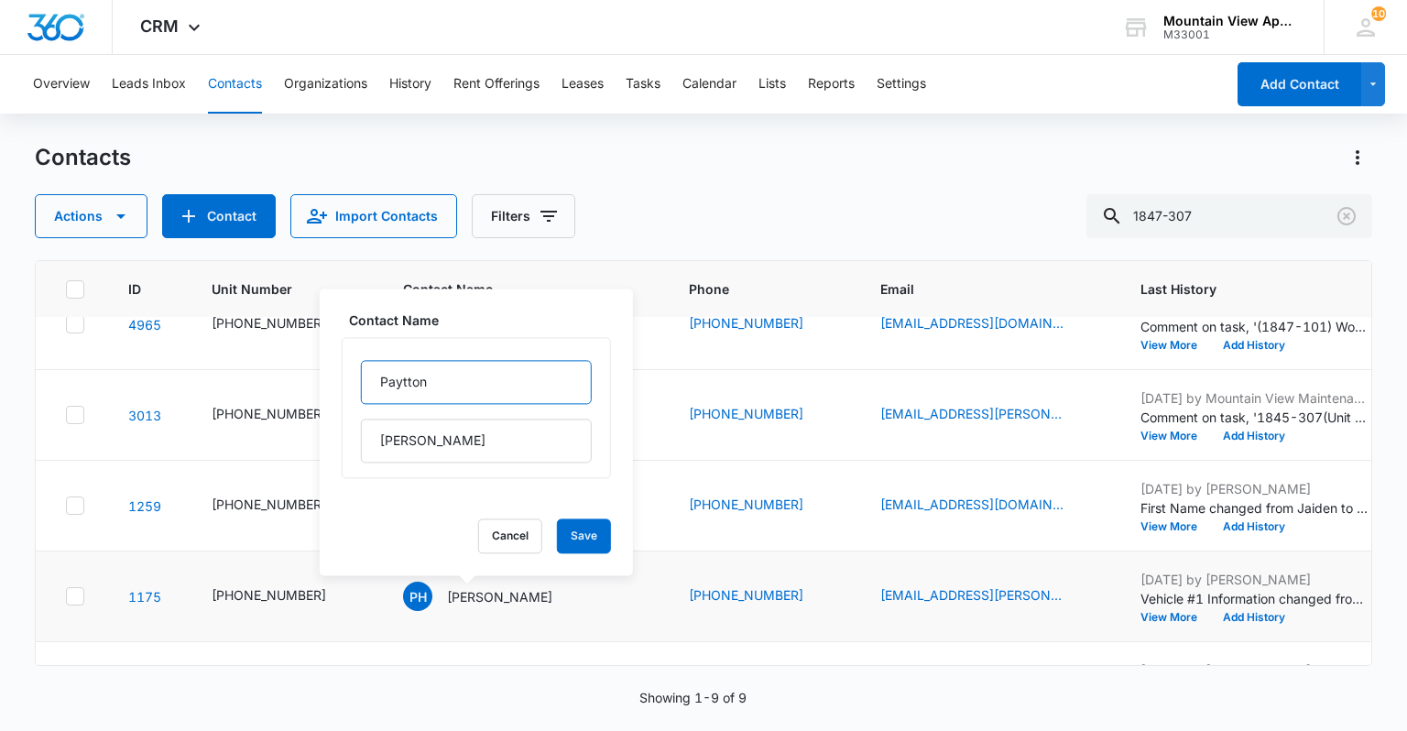
click at [376, 387] on input "Paytton" at bounding box center [476, 382] width 231 height 44
type input "(F) Paytton"
click at [572, 542] on button "Save" at bounding box center [584, 536] width 54 height 35
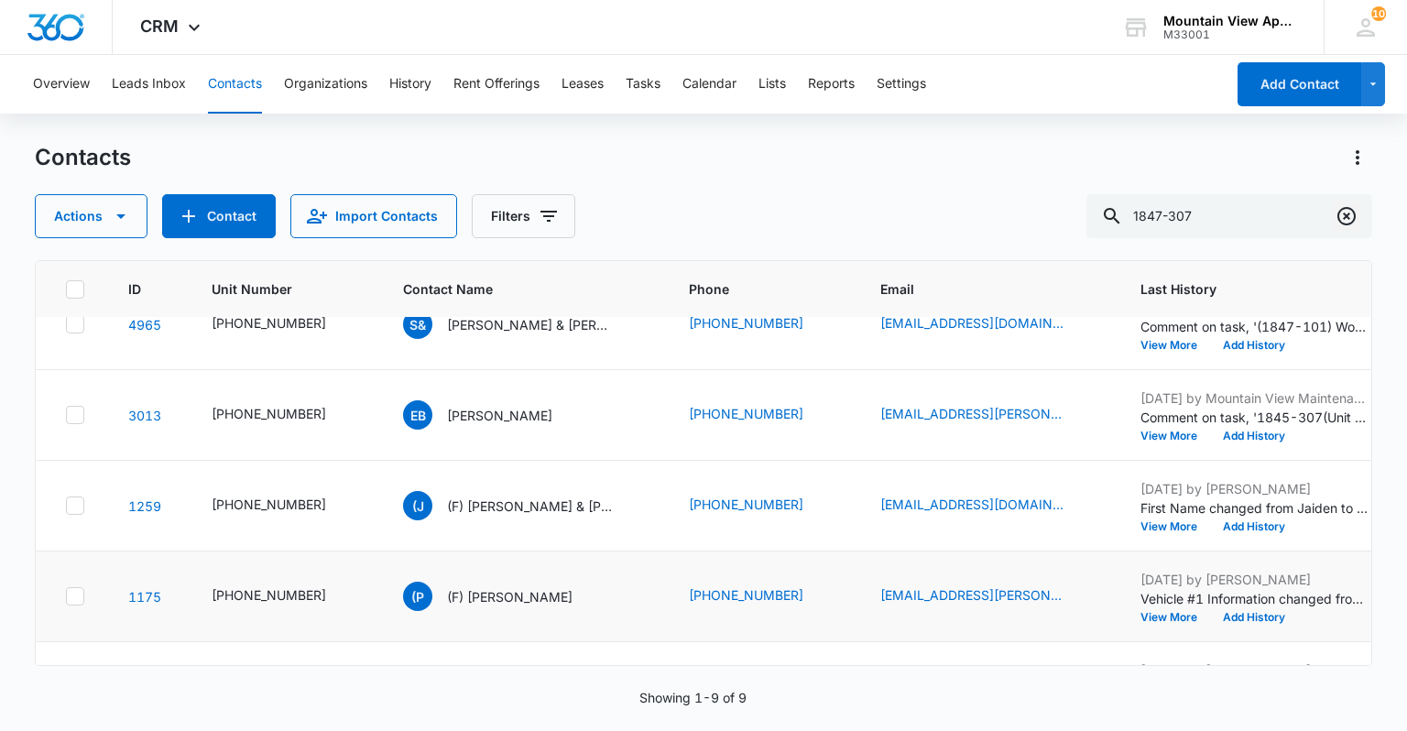
click at [1351, 213] on icon "Clear" at bounding box center [1347, 216] width 22 height 22
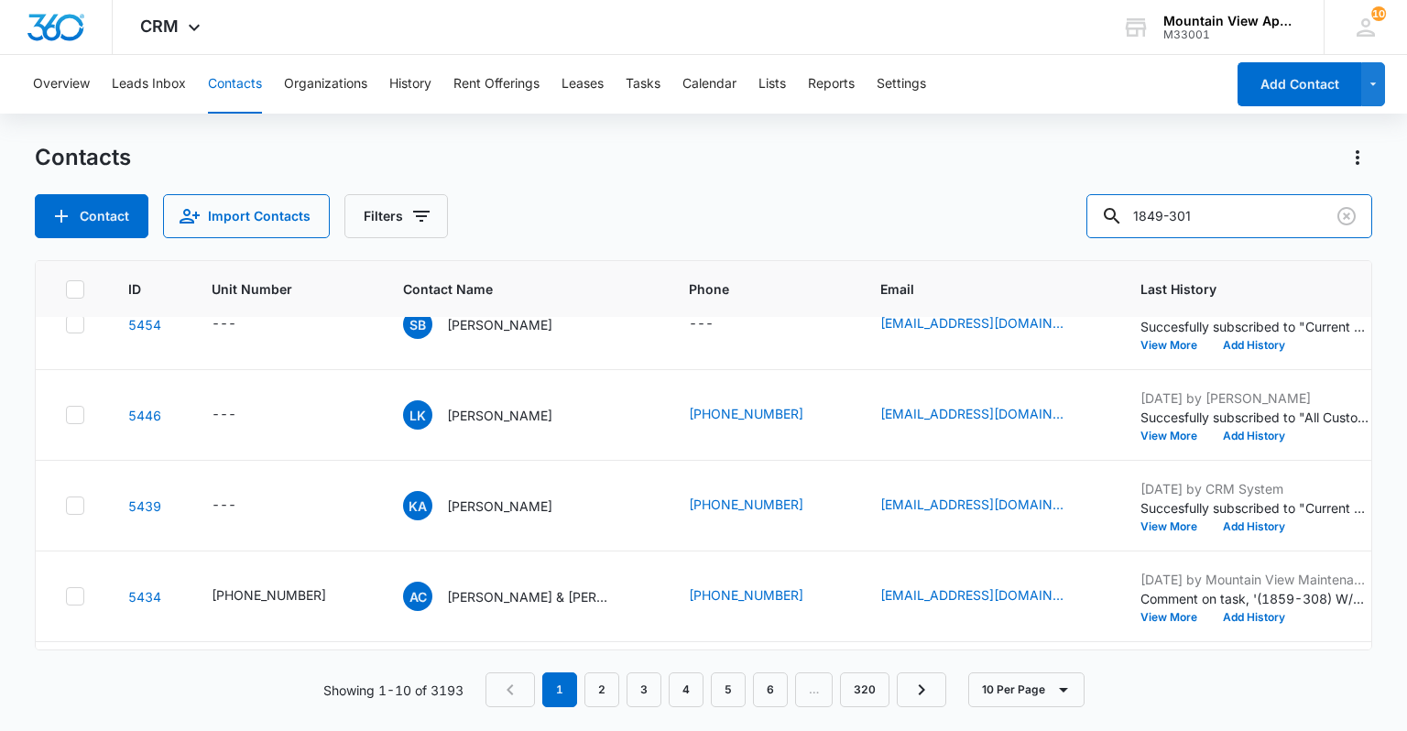
type input "1849-301"
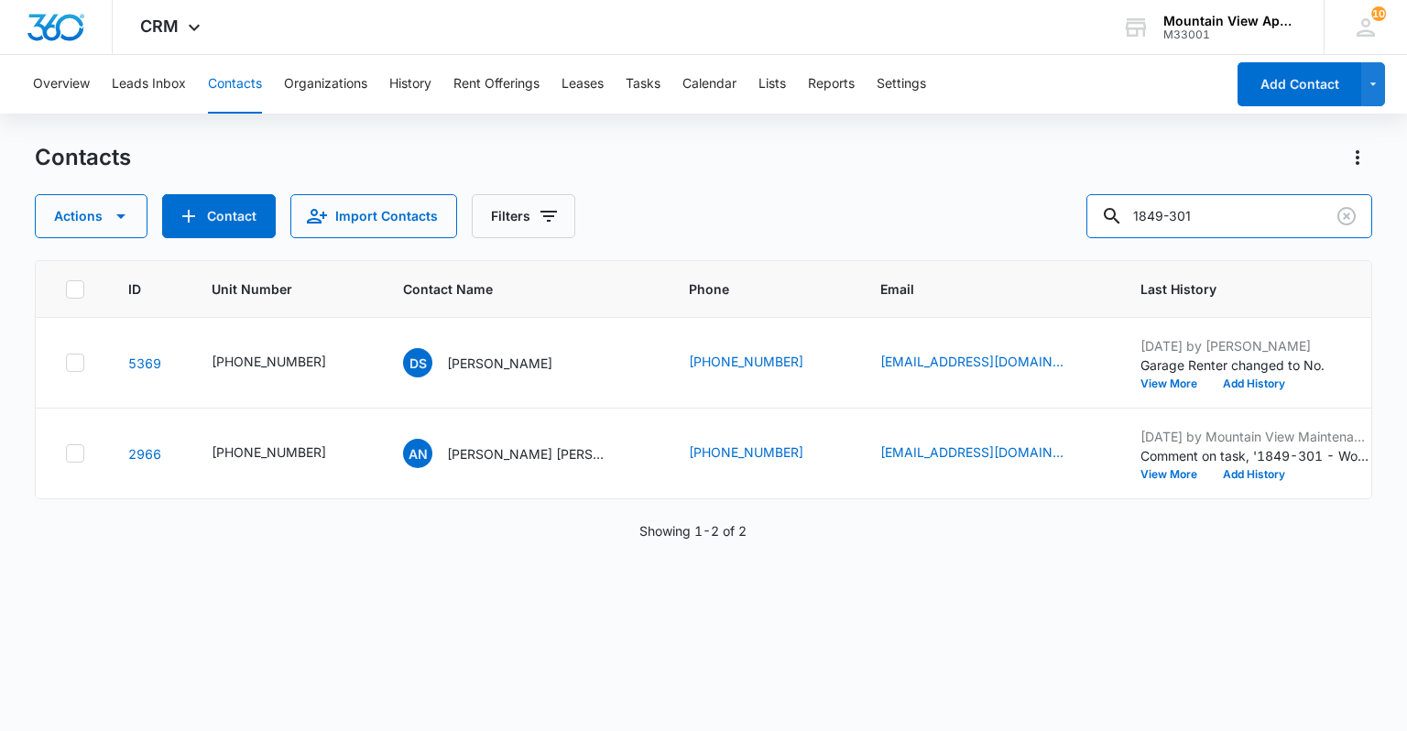
scroll to position [0, 0]
click at [623, 447] on icon "Contact Name - Alexis Nicole Ovsanik & Jason Lopez - Select to Edit Field" at bounding box center [634, 450] width 22 height 22
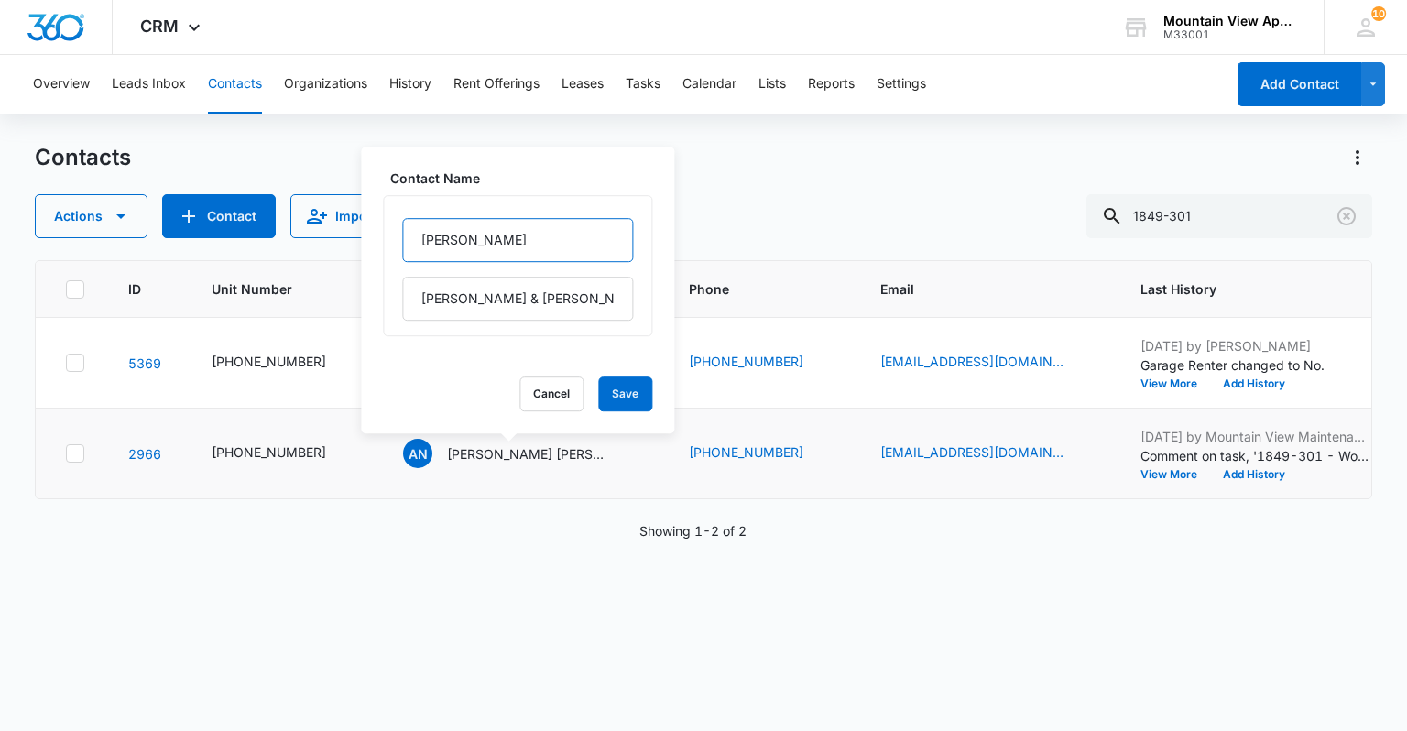
click at [416, 246] on input "[PERSON_NAME]" at bounding box center [517, 240] width 231 height 44
type input "(F) [PERSON_NAME]"
click at [598, 389] on button "Save" at bounding box center [625, 394] width 54 height 35
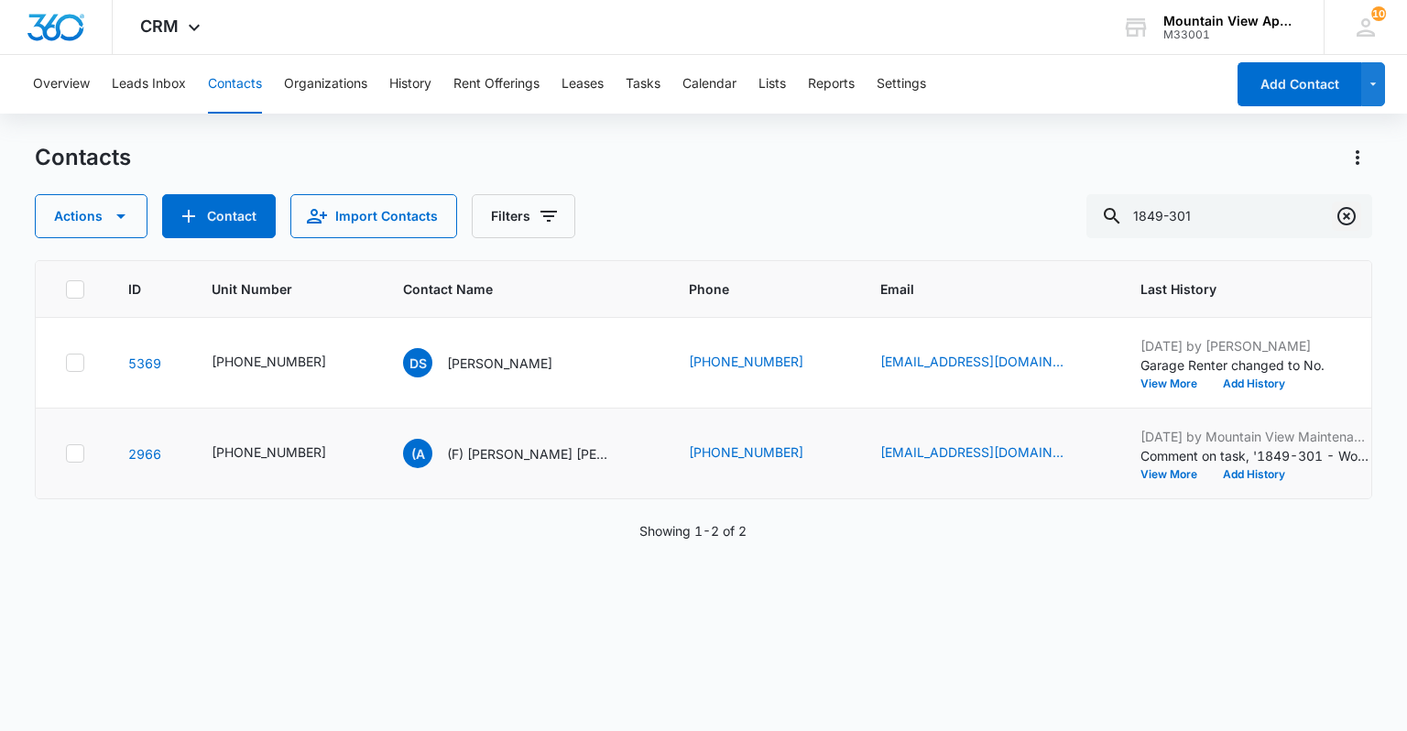
click at [1351, 220] on icon "Clear" at bounding box center [1347, 216] width 22 height 22
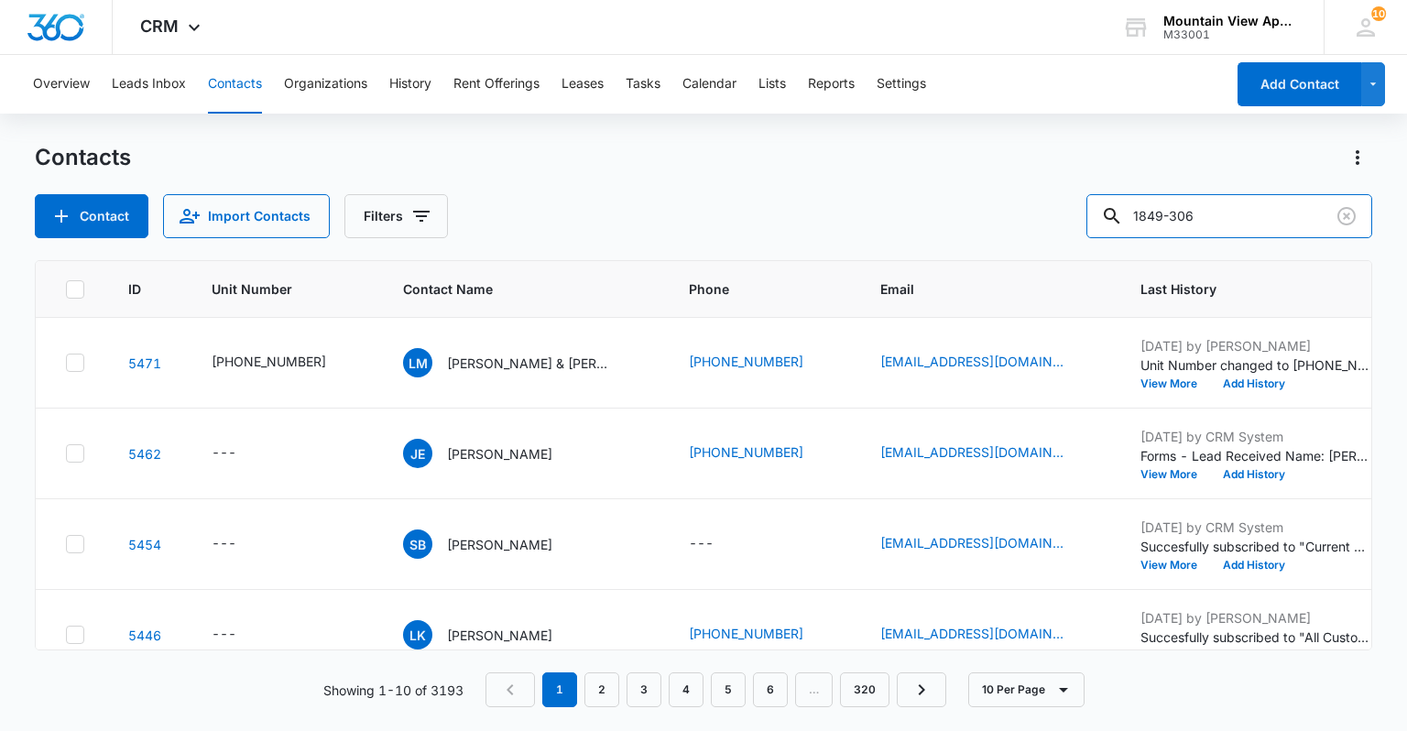
type input "1849-306"
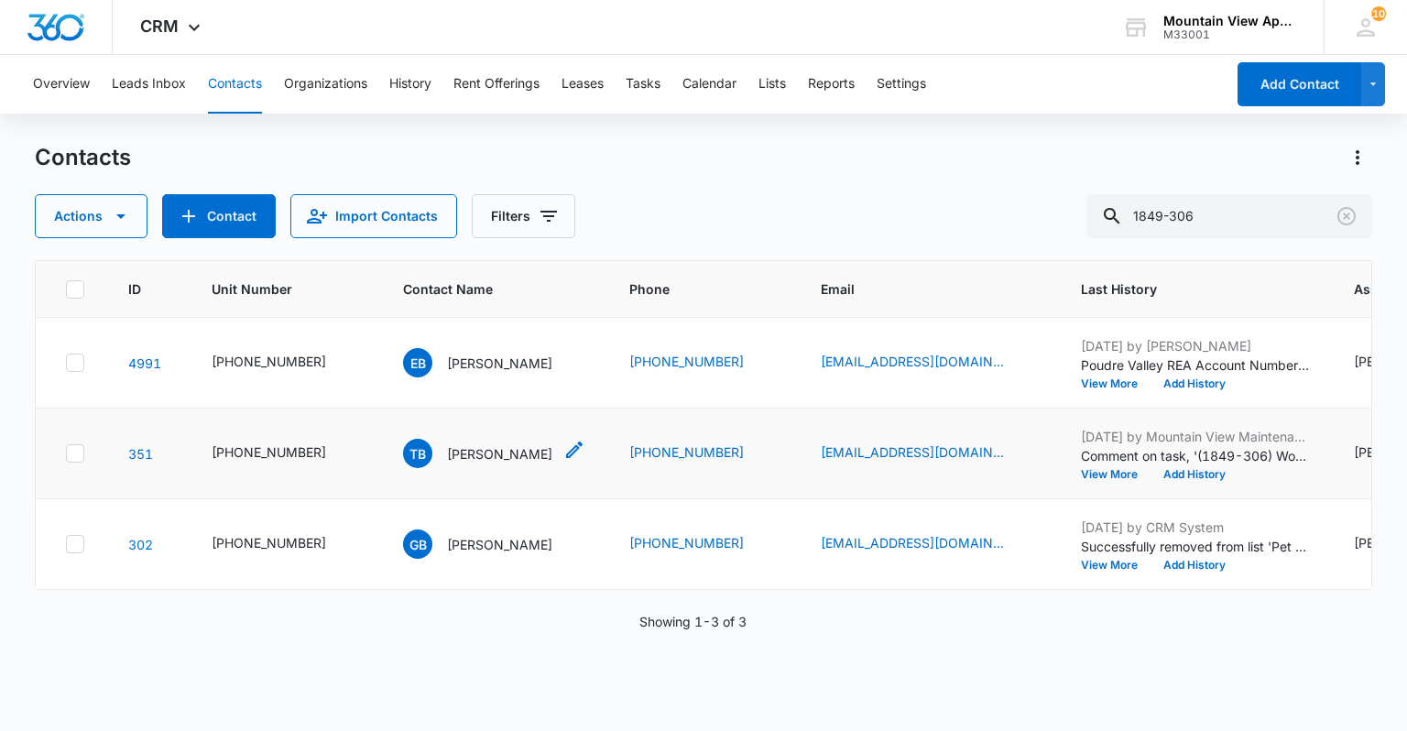
click at [566, 450] on icon "Contact Name - Travis Brackeen - Select to Edit Field" at bounding box center [574, 450] width 16 height 16
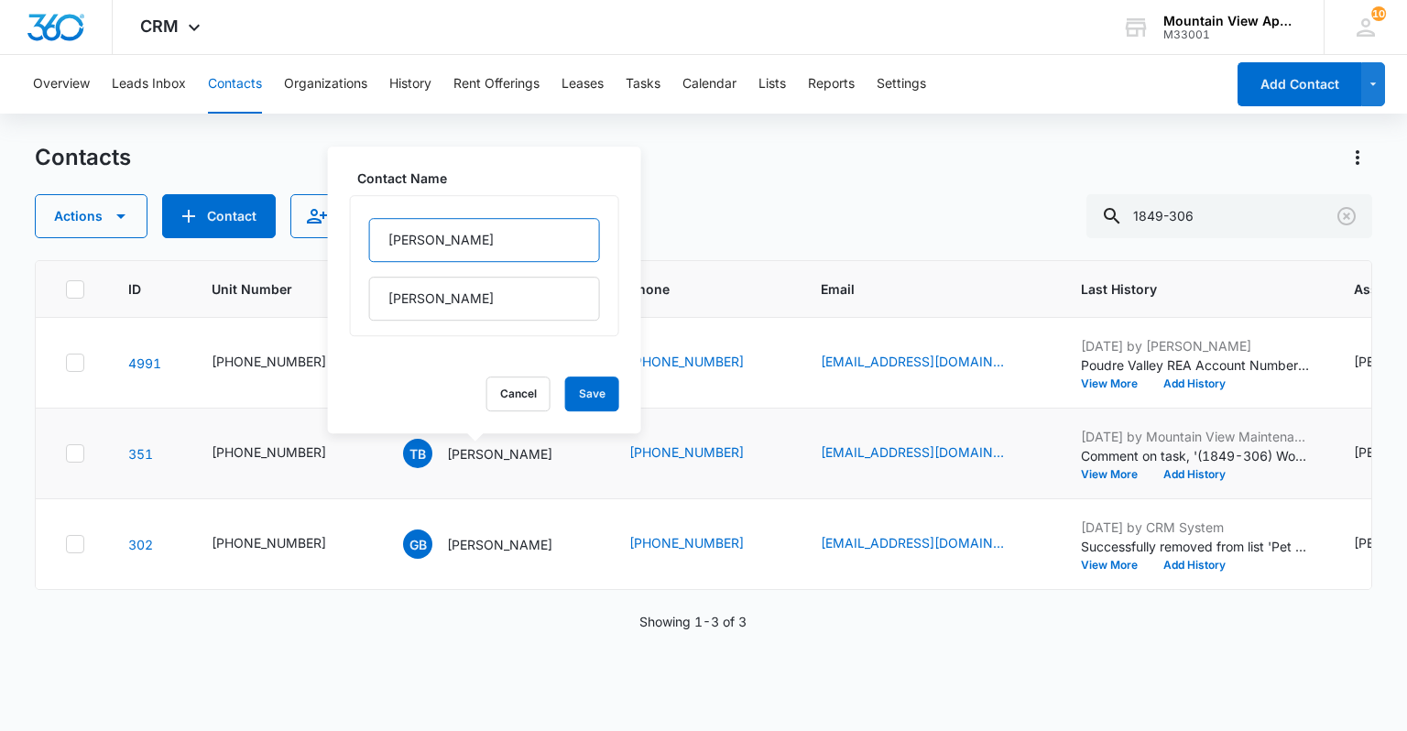
click at [382, 229] on input "[PERSON_NAME]" at bounding box center [484, 240] width 231 height 44
type input "(F) [PERSON_NAME]"
click at [576, 395] on button "Save" at bounding box center [592, 394] width 54 height 35
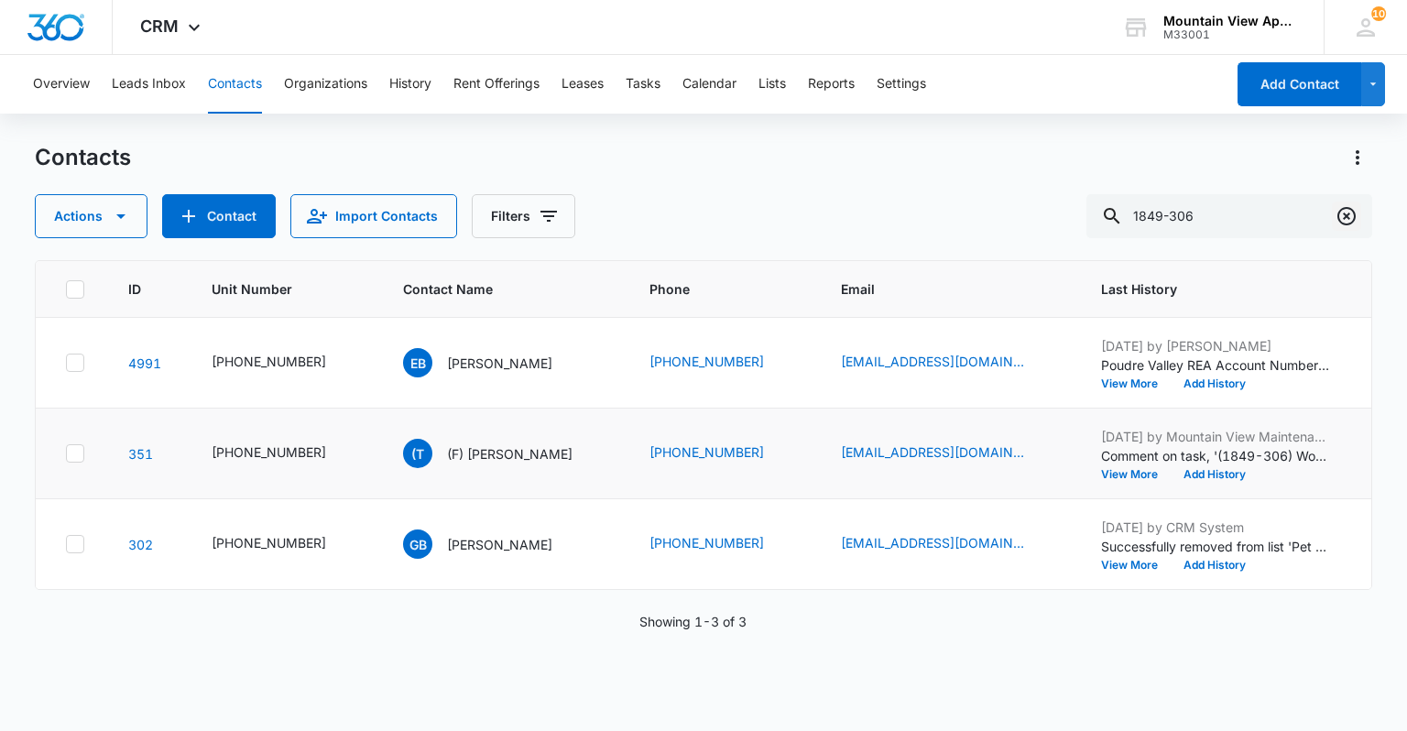
click at [1346, 214] on icon "Clear" at bounding box center [1347, 216] width 22 height 22
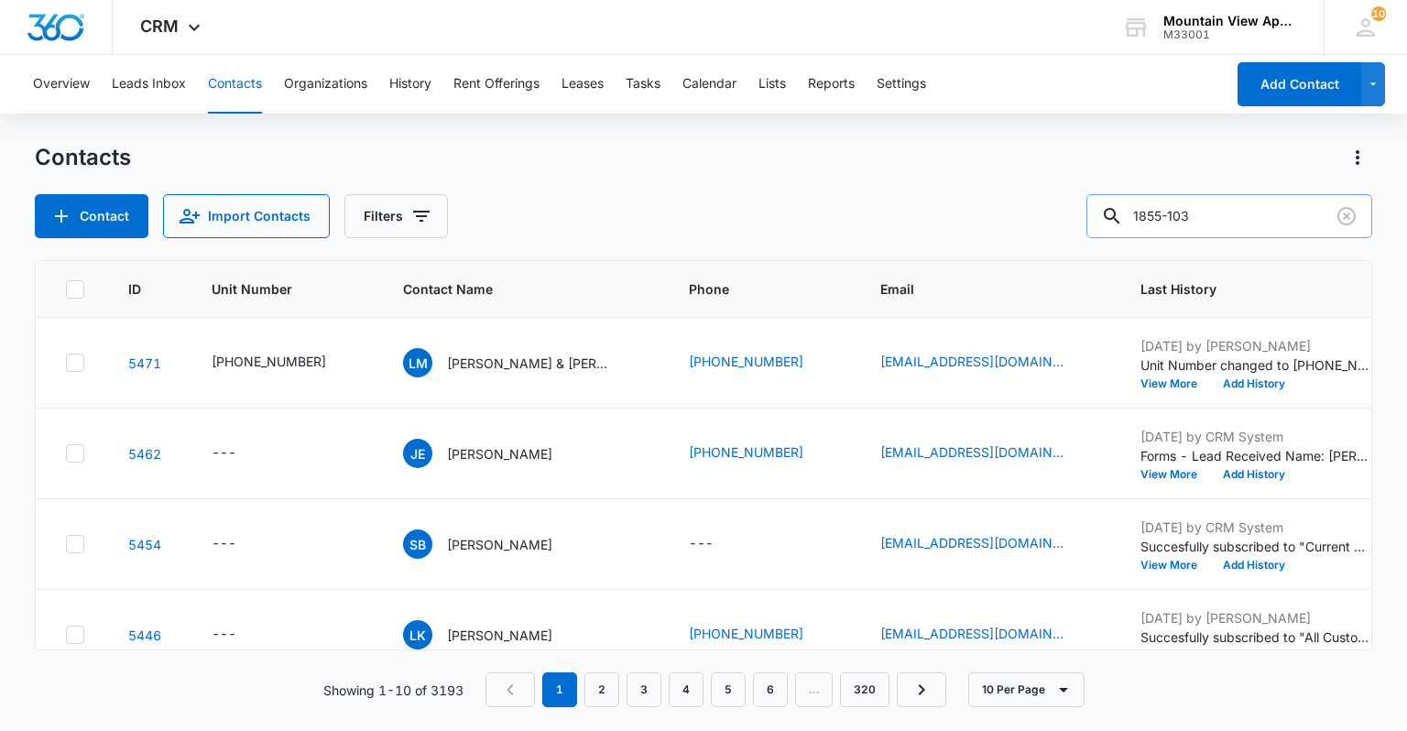
type input "1855-103"
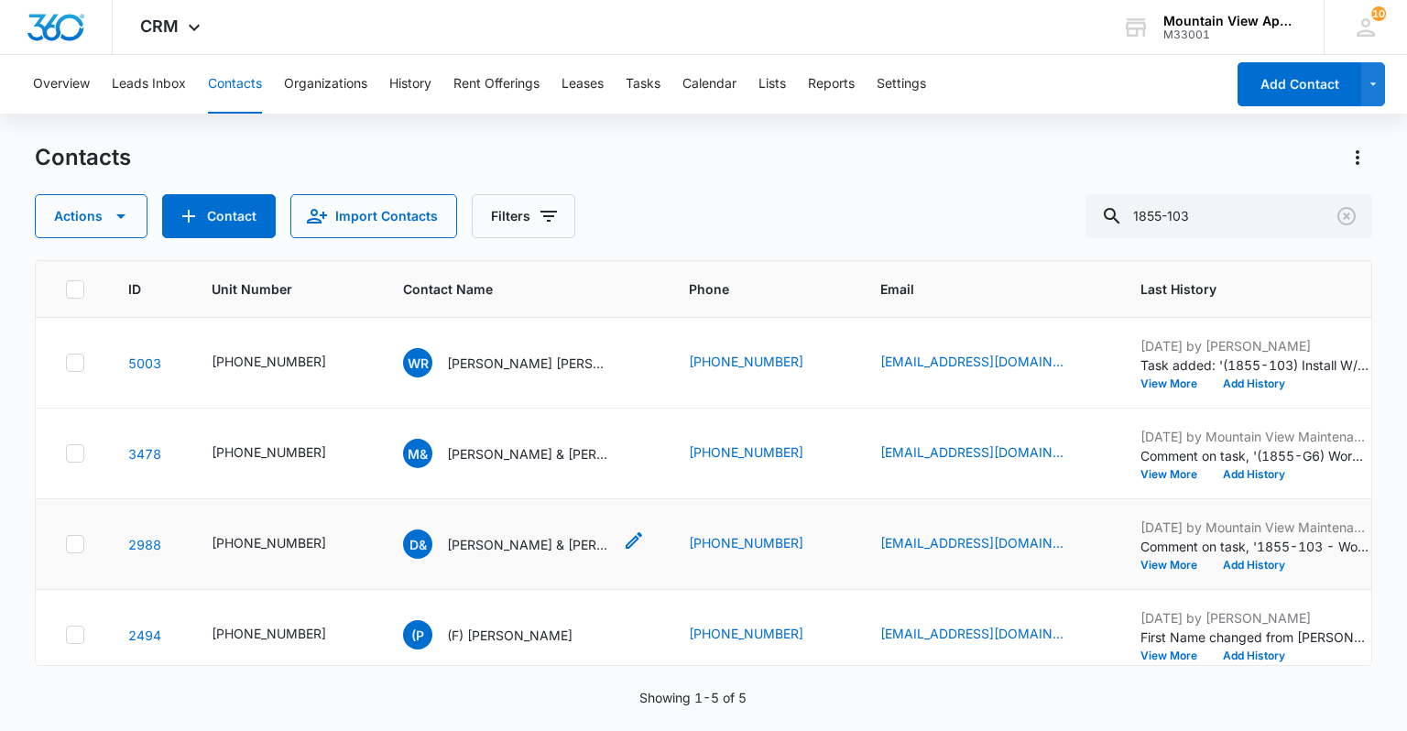
click at [623, 539] on icon "Contact Name - David & Megan Madison - Select to Edit Field" at bounding box center [634, 541] width 22 height 22
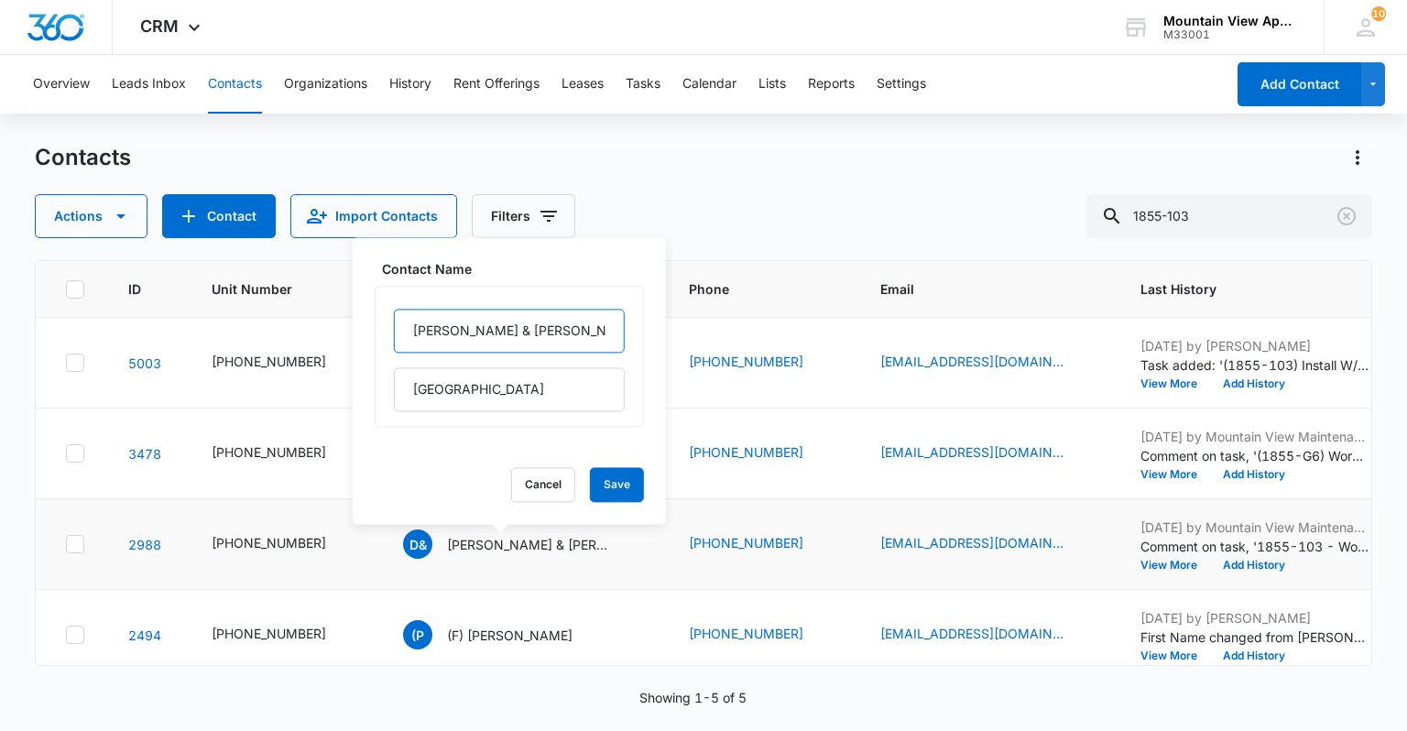
click at [408, 329] on input "[PERSON_NAME] & [PERSON_NAME]" at bounding box center [509, 331] width 231 height 44
type input "(F) [PERSON_NAME] & [PERSON_NAME]"
click at [608, 478] on button "Save" at bounding box center [617, 484] width 54 height 35
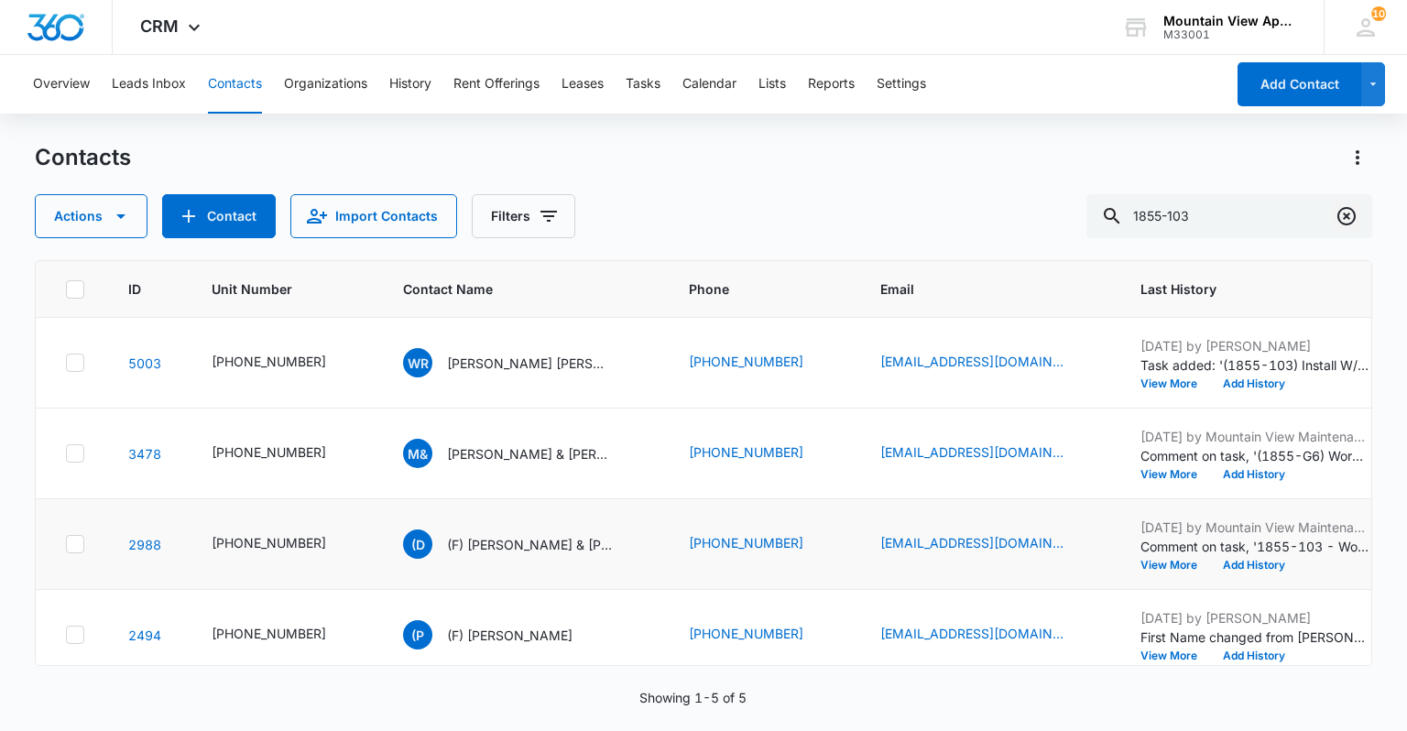
click at [1345, 216] on icon "Clear" at bounding box center [1347, 216] width 18 height 18
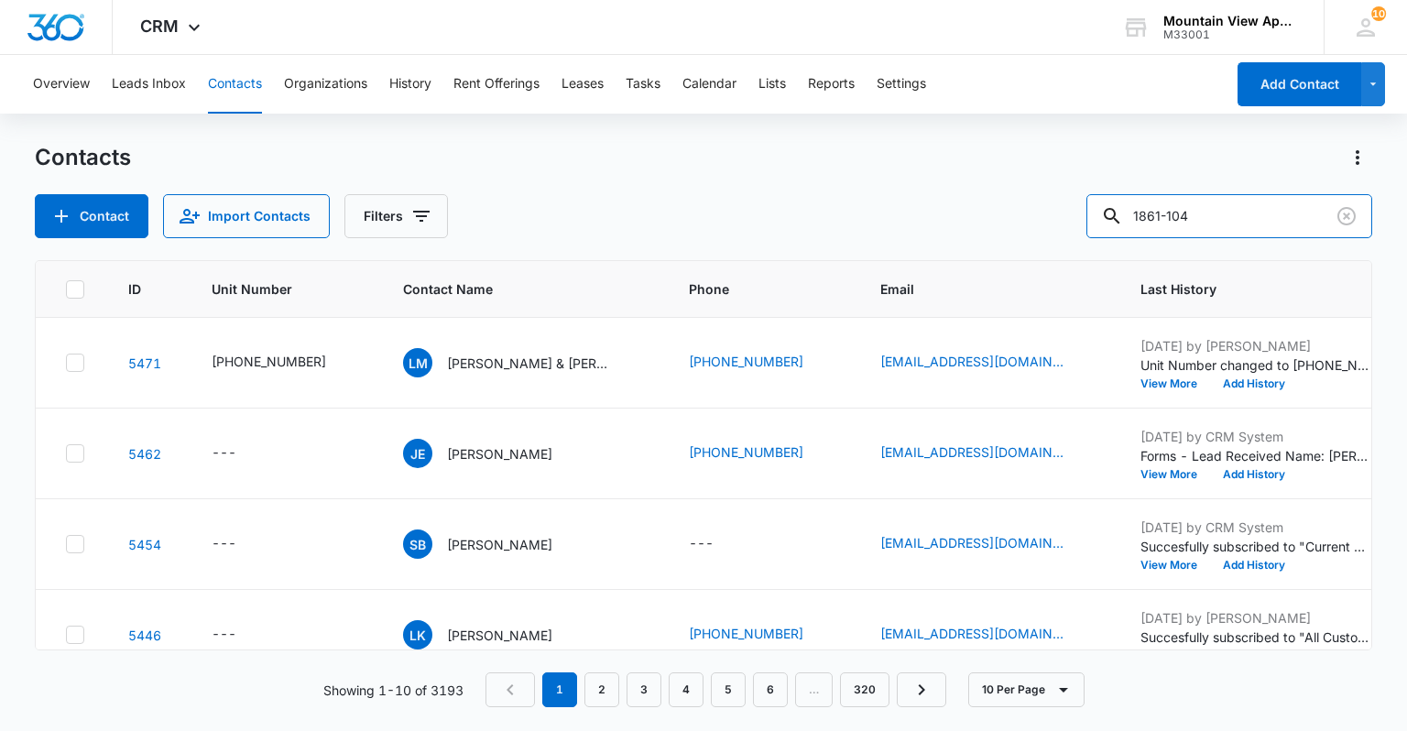
type input "1861-104"
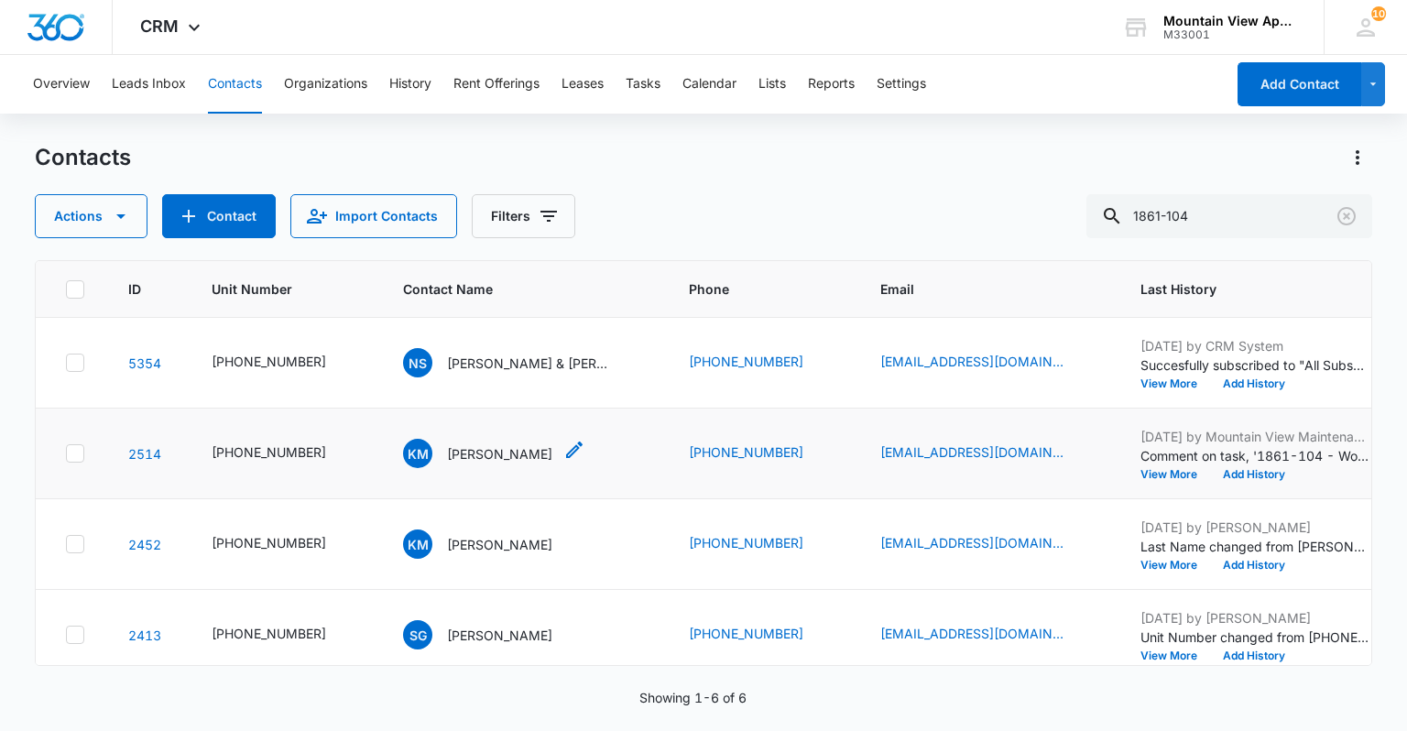
click at [564, 444] on icon "Contact Name - Kaitlin Meyer - Select to Edit Field" at bounding box center [575, 450] width 22 height 22
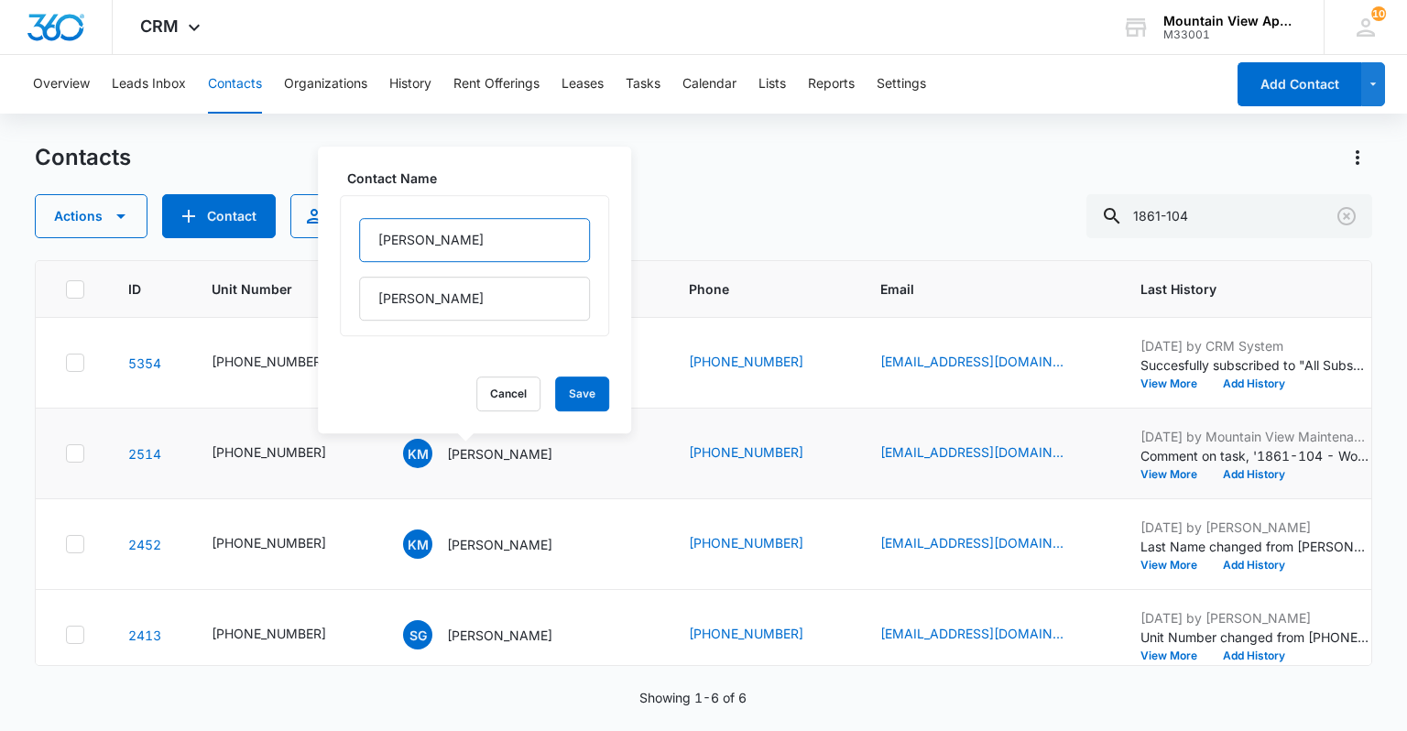
click at [377, 241] on input "[PERSON_NAME]" at bounding box center [474, 240] width 231 height 44
type input "(F) [PERSON_NAME]"
click at [555, 381] on button "Save" at bounding box center [582, 394] width 54 height 35
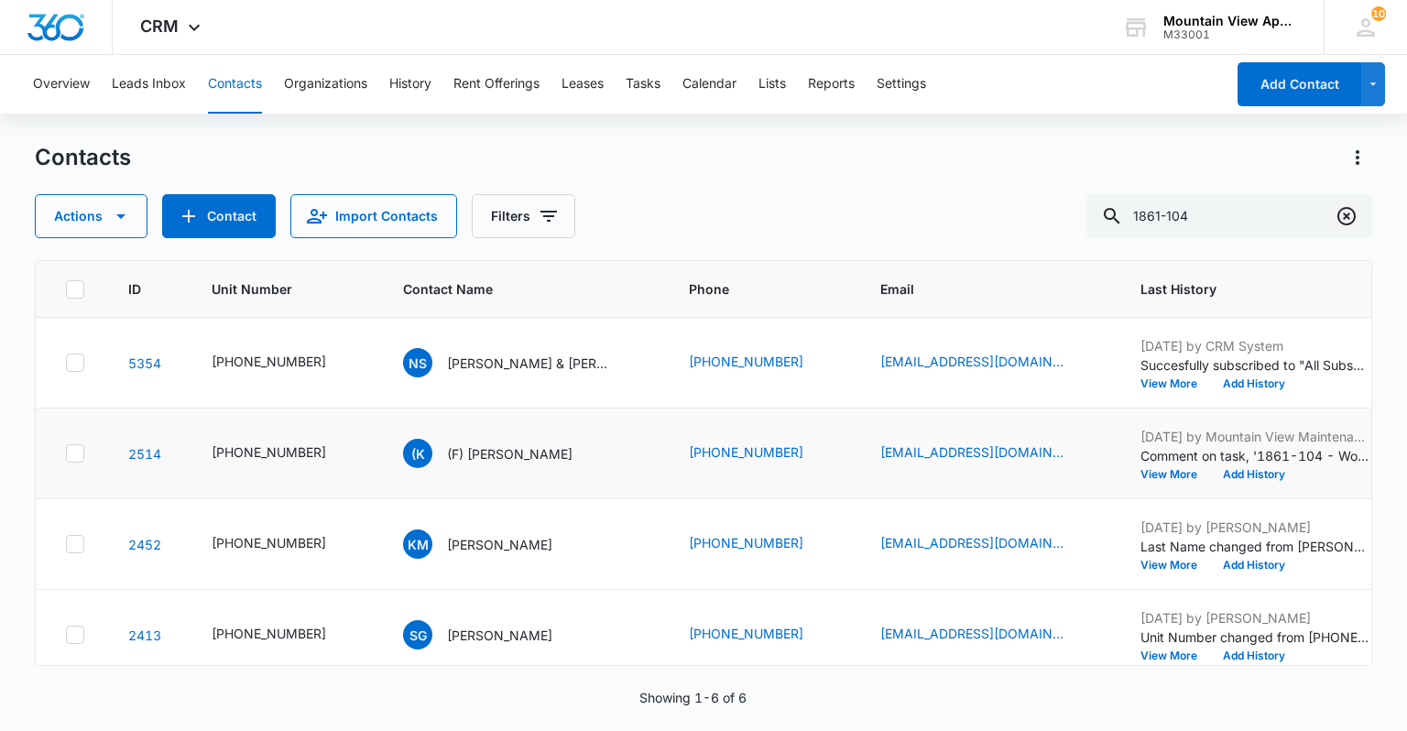
click at [1346, 218] on icon "Clear" at bounding box center [1347, 216] width 22 height 22
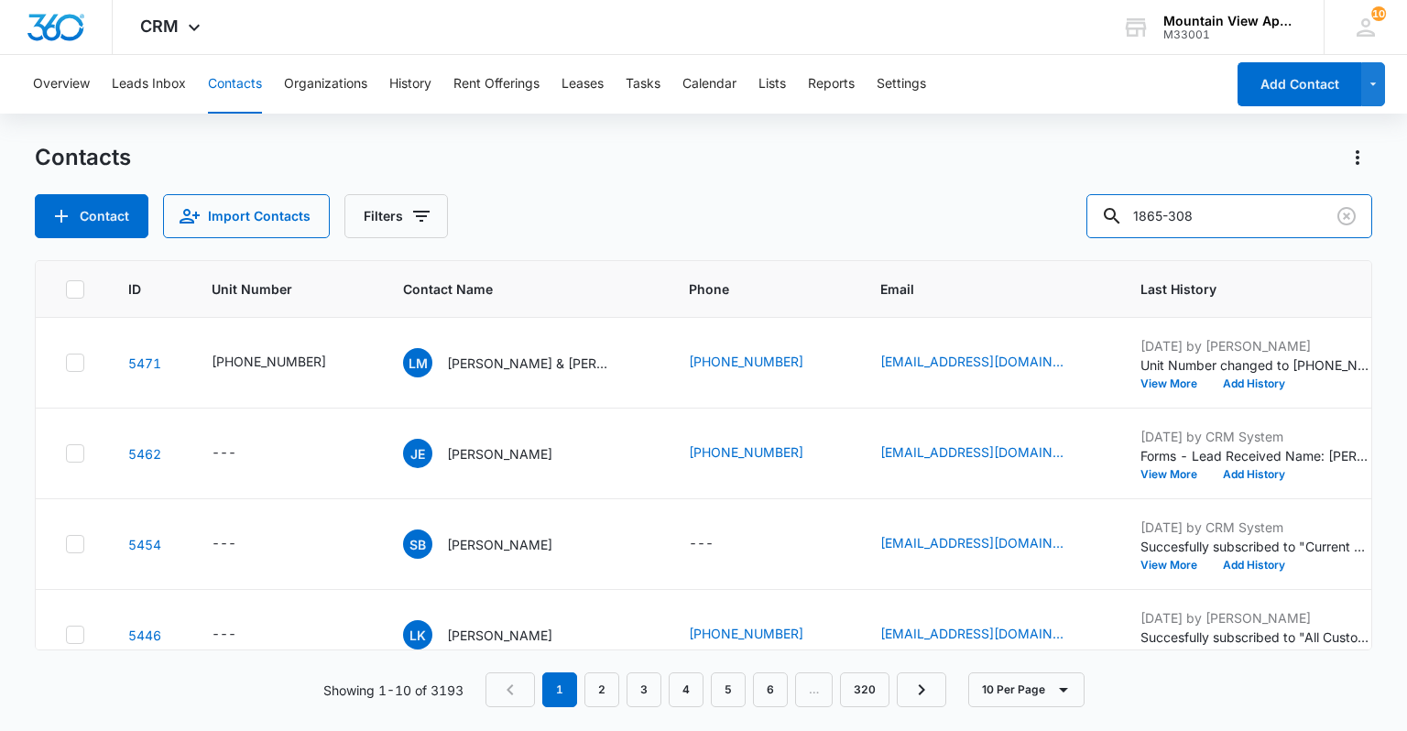
type input "1865-308"
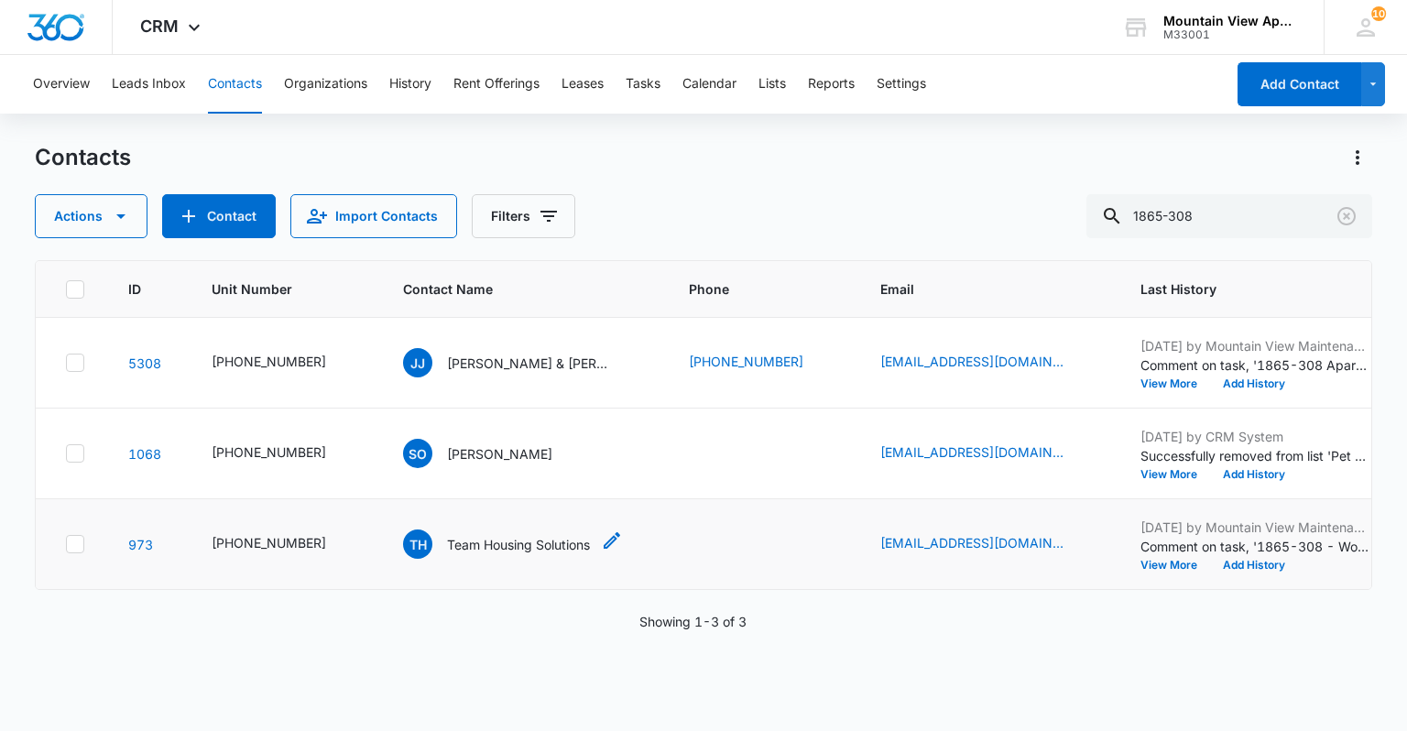
click at [601, 535] on icon "Contact Name - Team Housing Solutions - Select to Edit Field" at bounding box center [612, 541] width 22 height 22
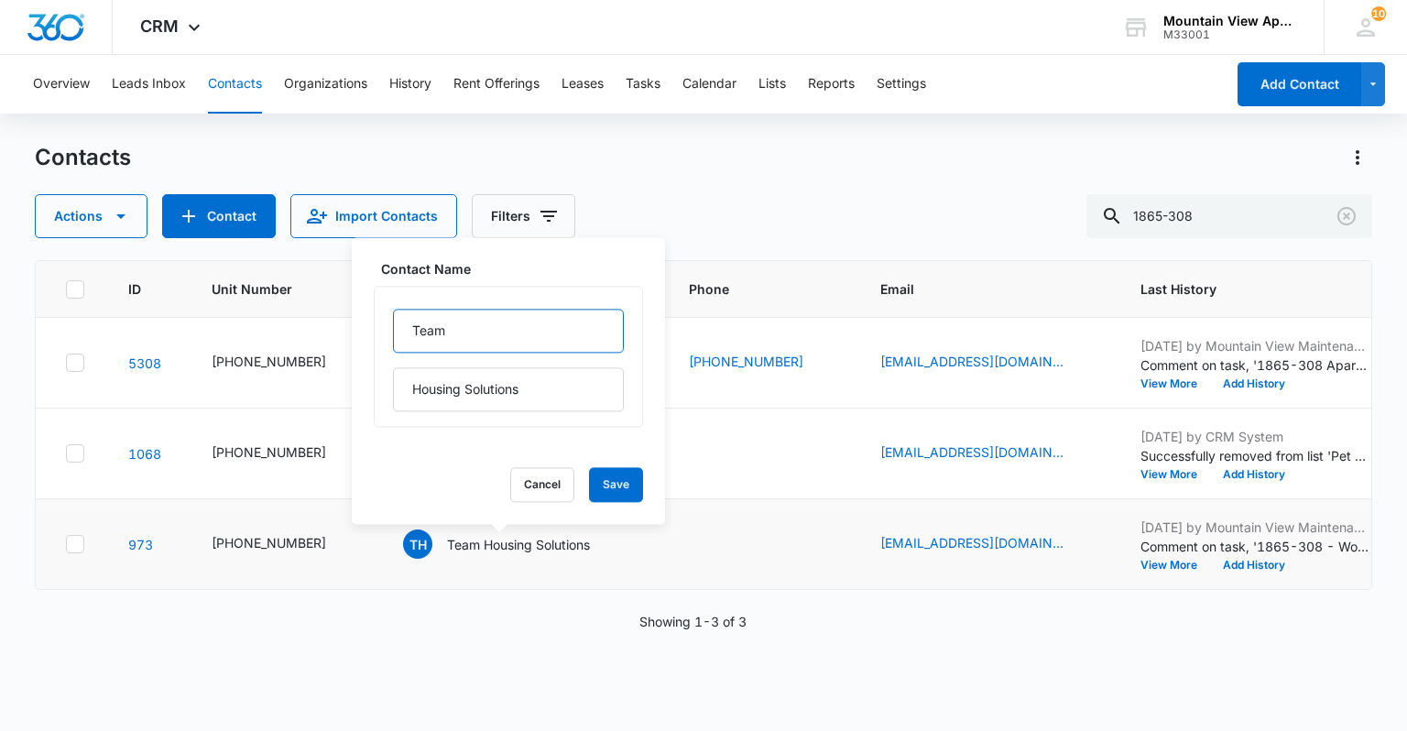
click at [411, 330] on input "Team" at bounding box center [508, 331] width 231 height 44
type input "(F) Team"
click at [590, 472] on button "Save" at bounding box center [616, 484] width 54 height 35
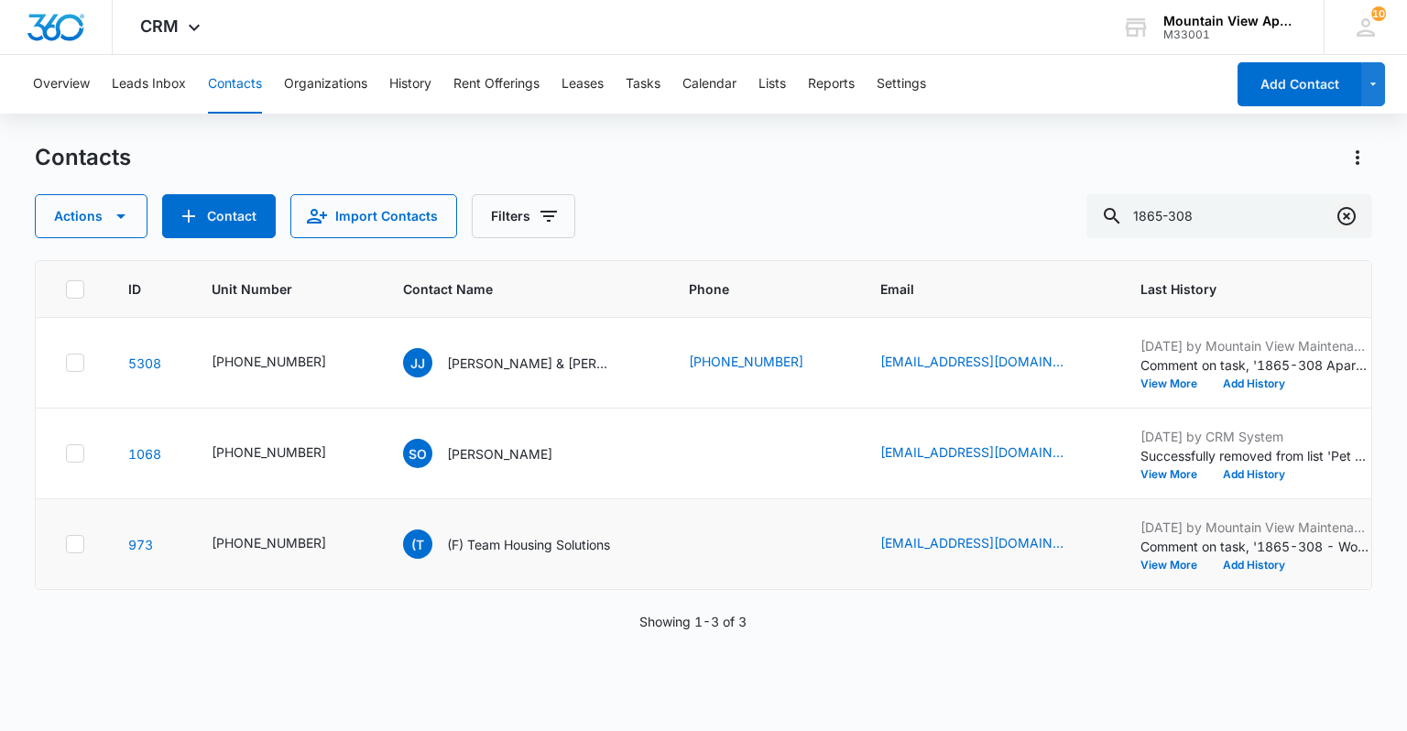
click at [1350, 213] on icon "Clear" at bounding box center [1347, 216] width 22 height 22
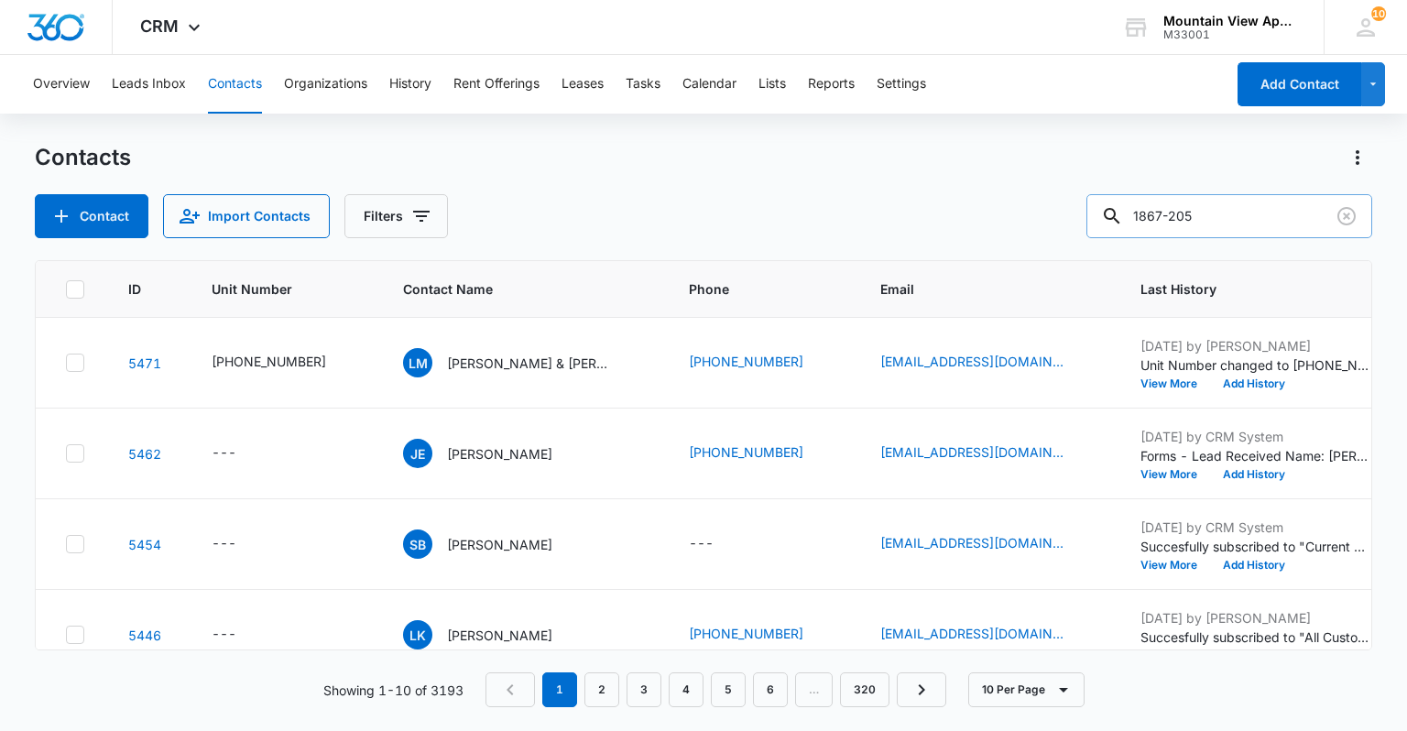
type input "1867-205"
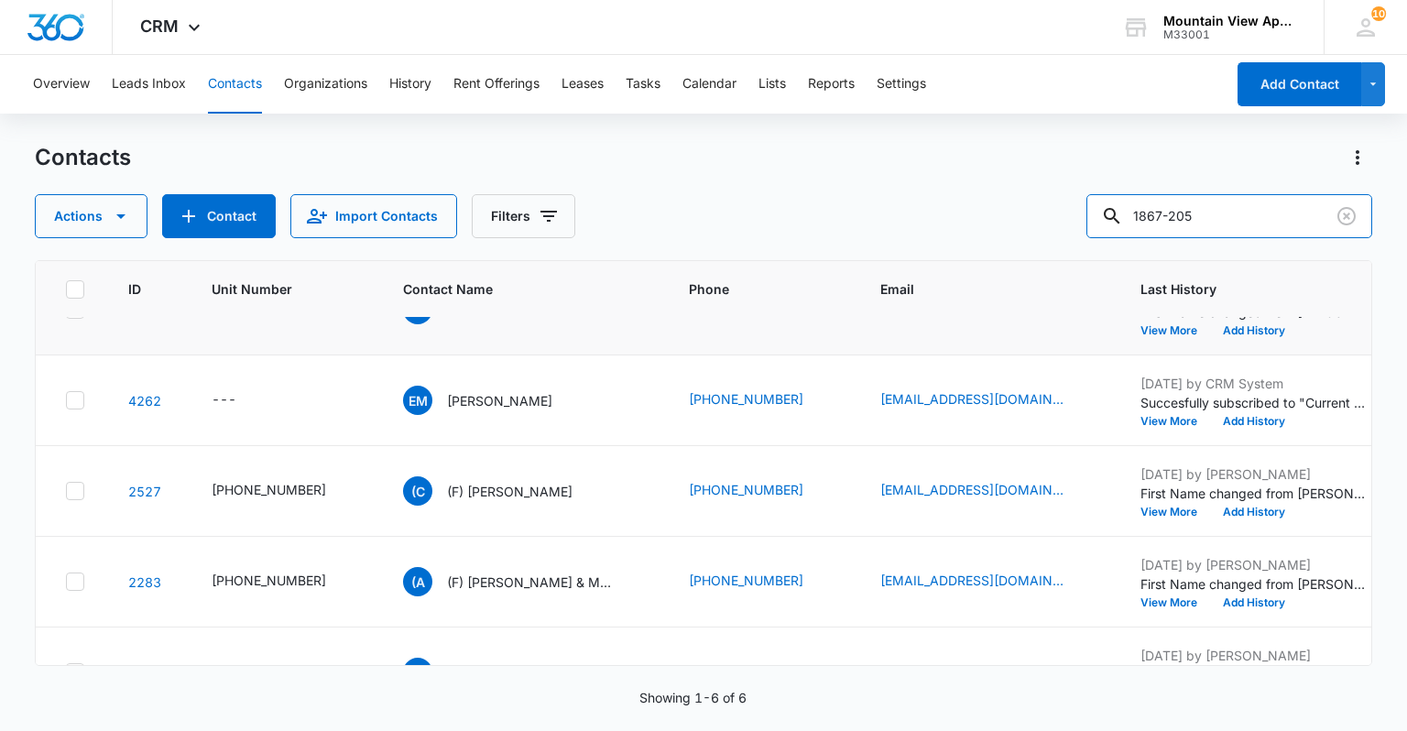
scroll to position [147, 0]
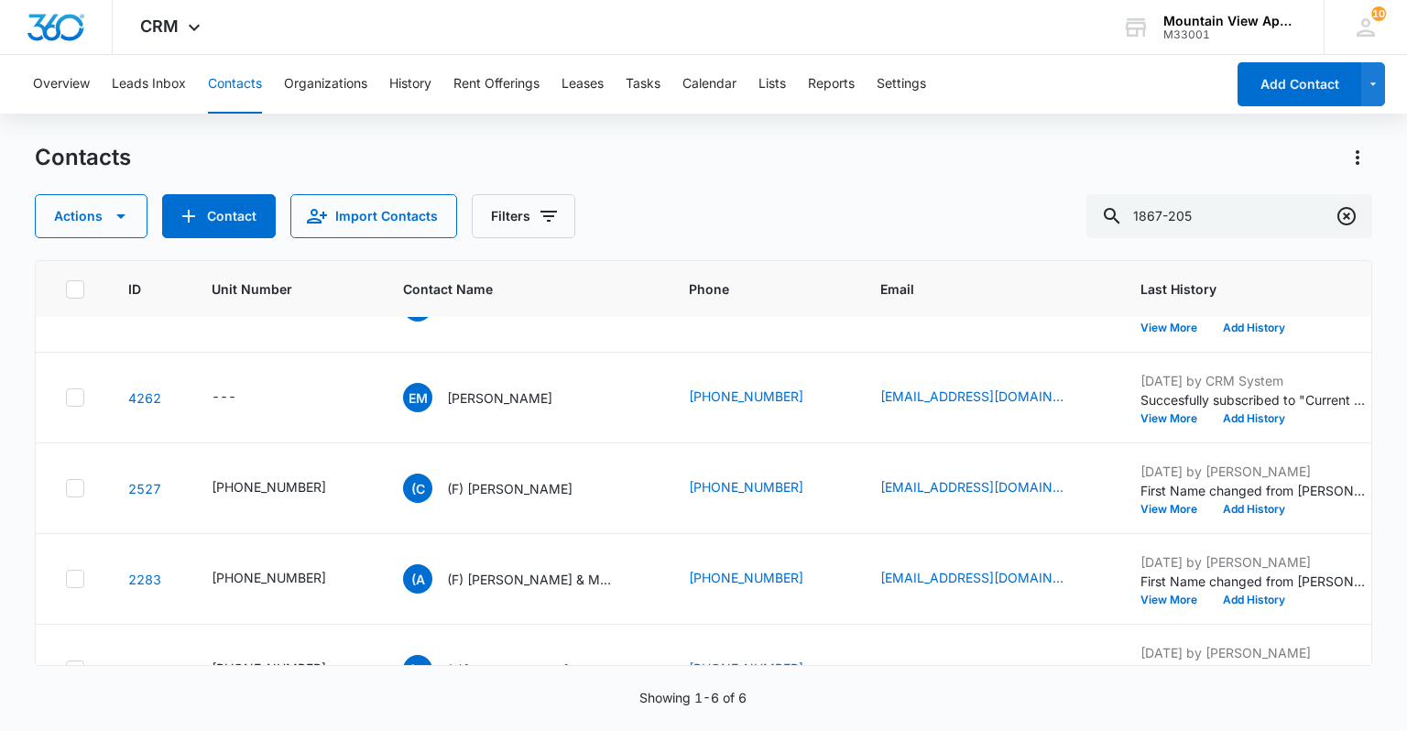
click at [1349, 217] on icon "Clear" at bounding box center [1347, 216] width 18 height 18
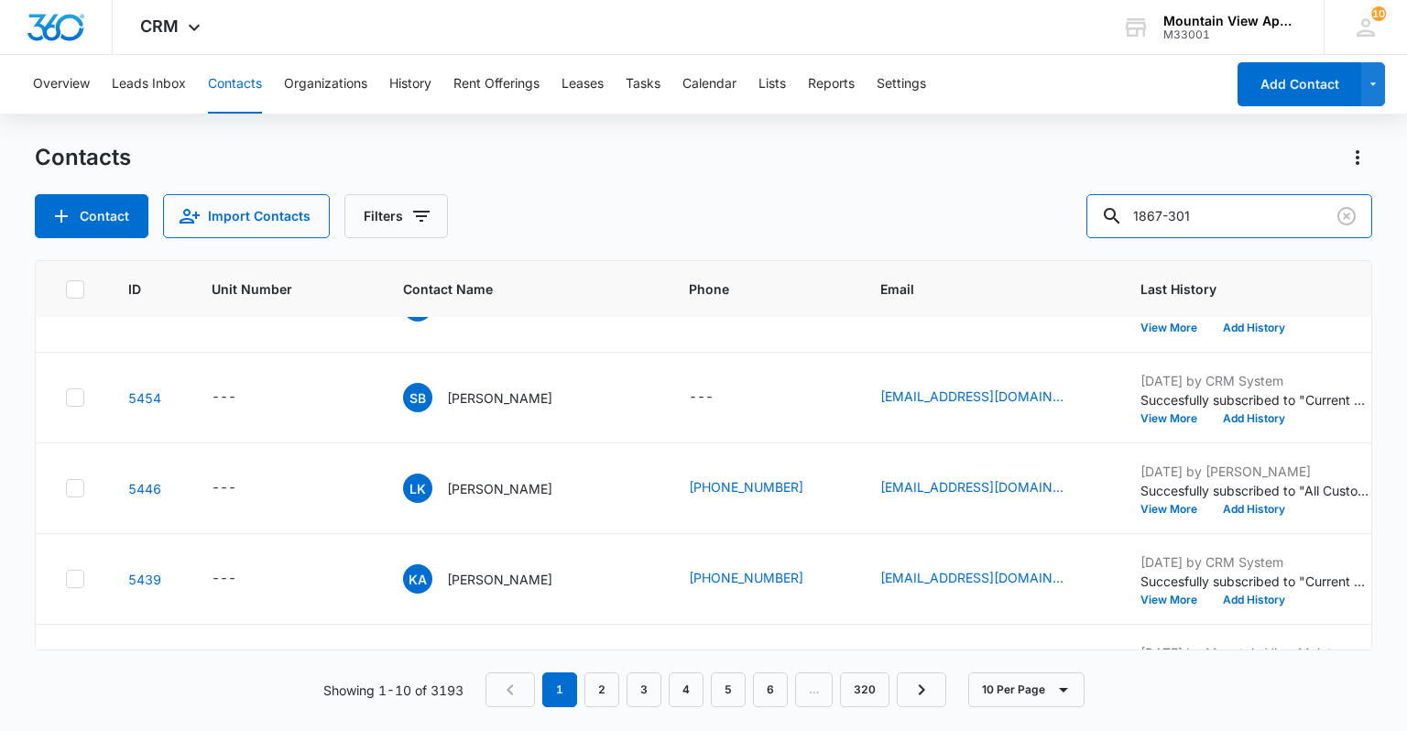
type input "1867-301"
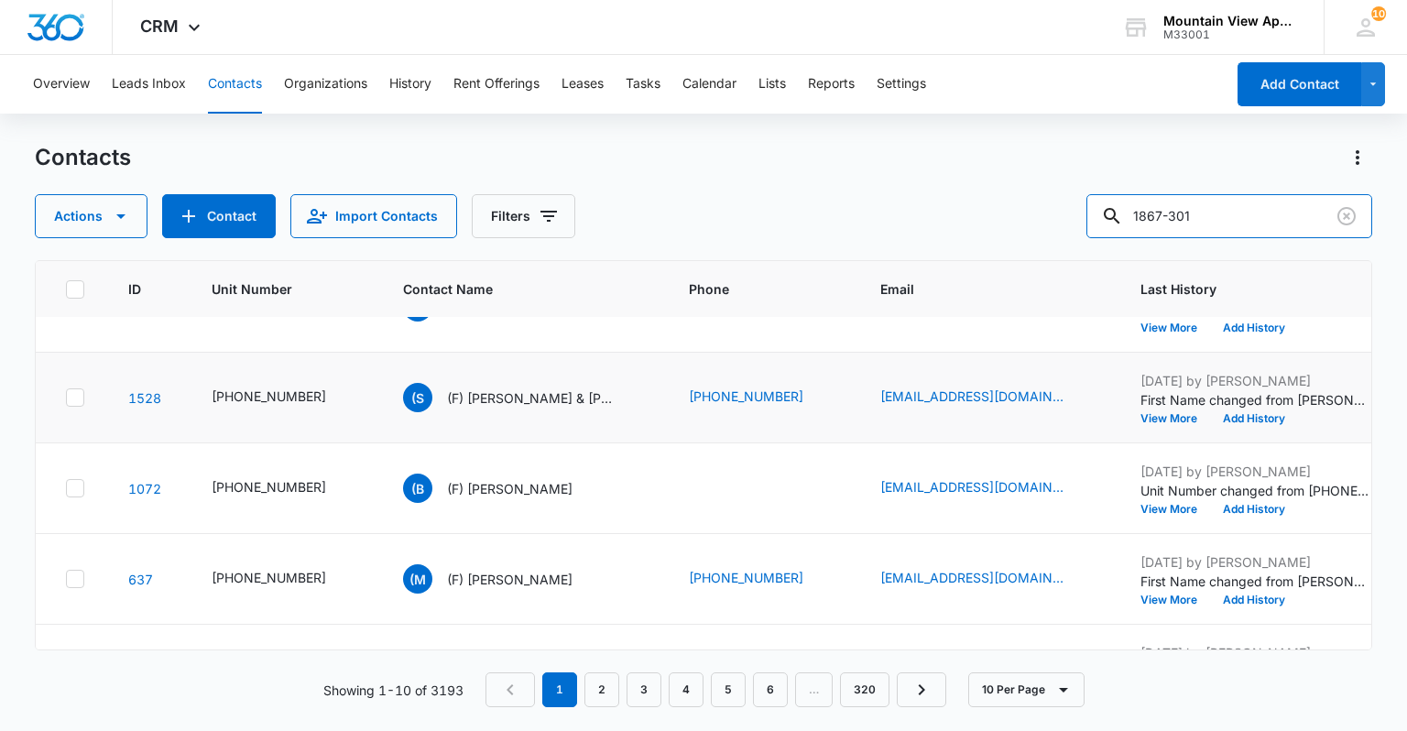
scroll to position [0, 0]
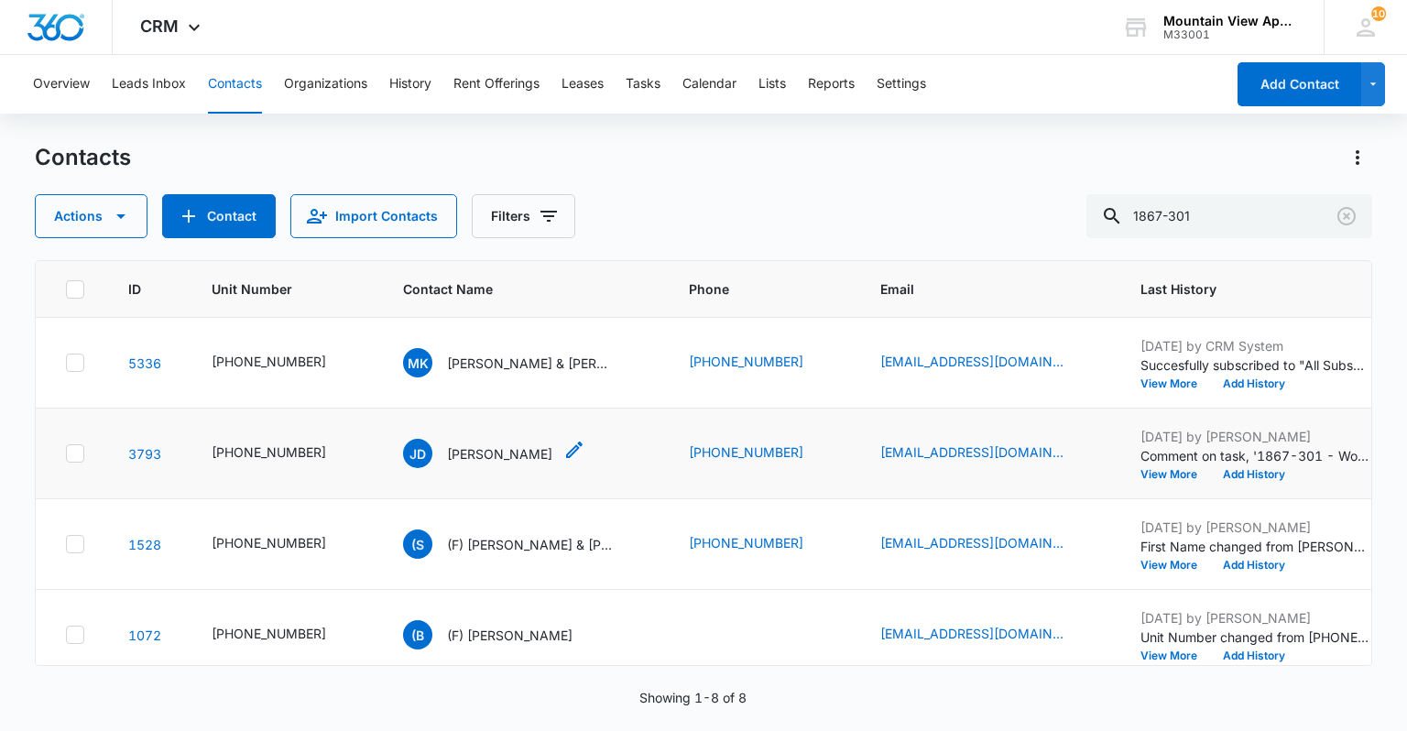
click at [566, 451] on icon "Contact Name - John Dorst - Select to Edit Field" at bounding box center [574, 450] width 16 height 16
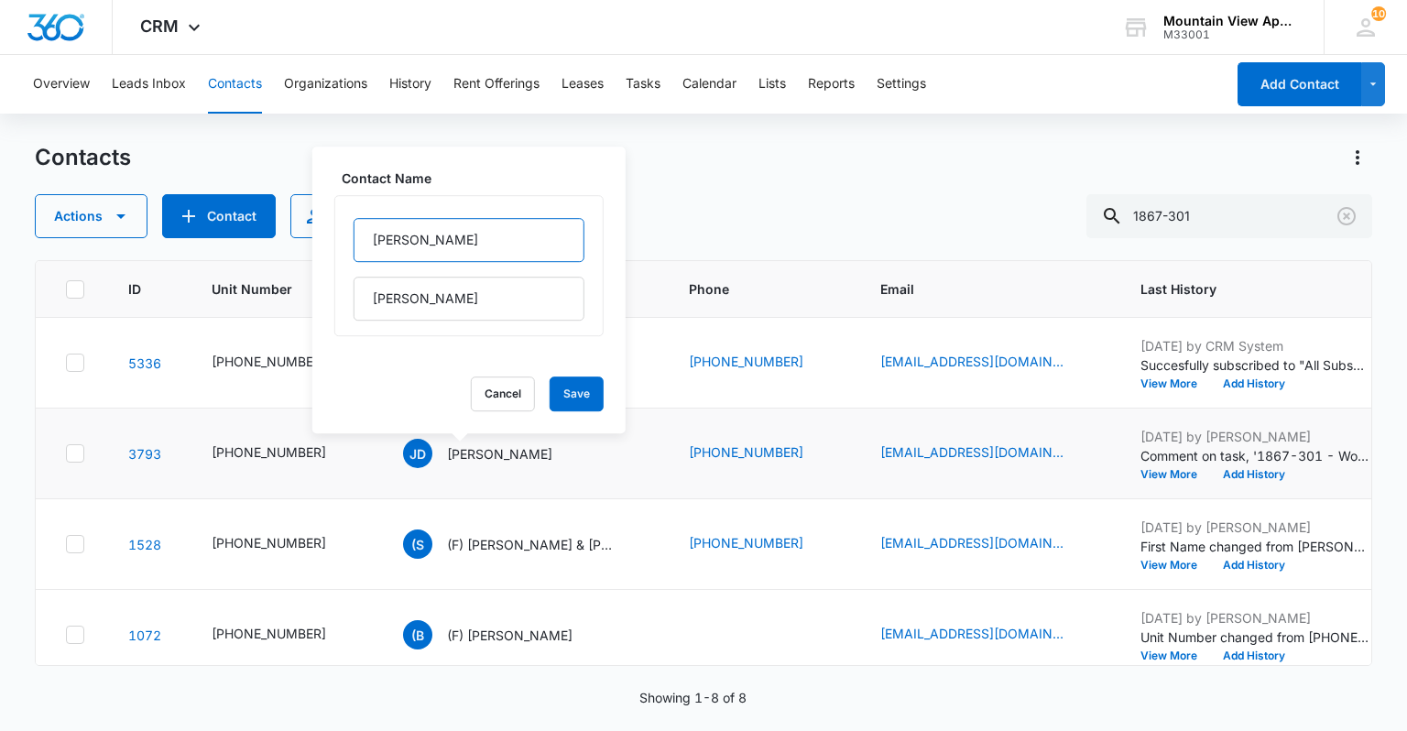
click at [376, 231] on input "[PERSON_NAME]" at bounding box center [469, 240] width 231 height 44
click at [370, 233] on input "[PERSON_NAME]" at bounding box center [469, 240] width 231 height 44
type input "(F) [PERSON_NAME]"
click at [572, 391] on button "Save" at bounding box center [577, 394] width 54 height 35
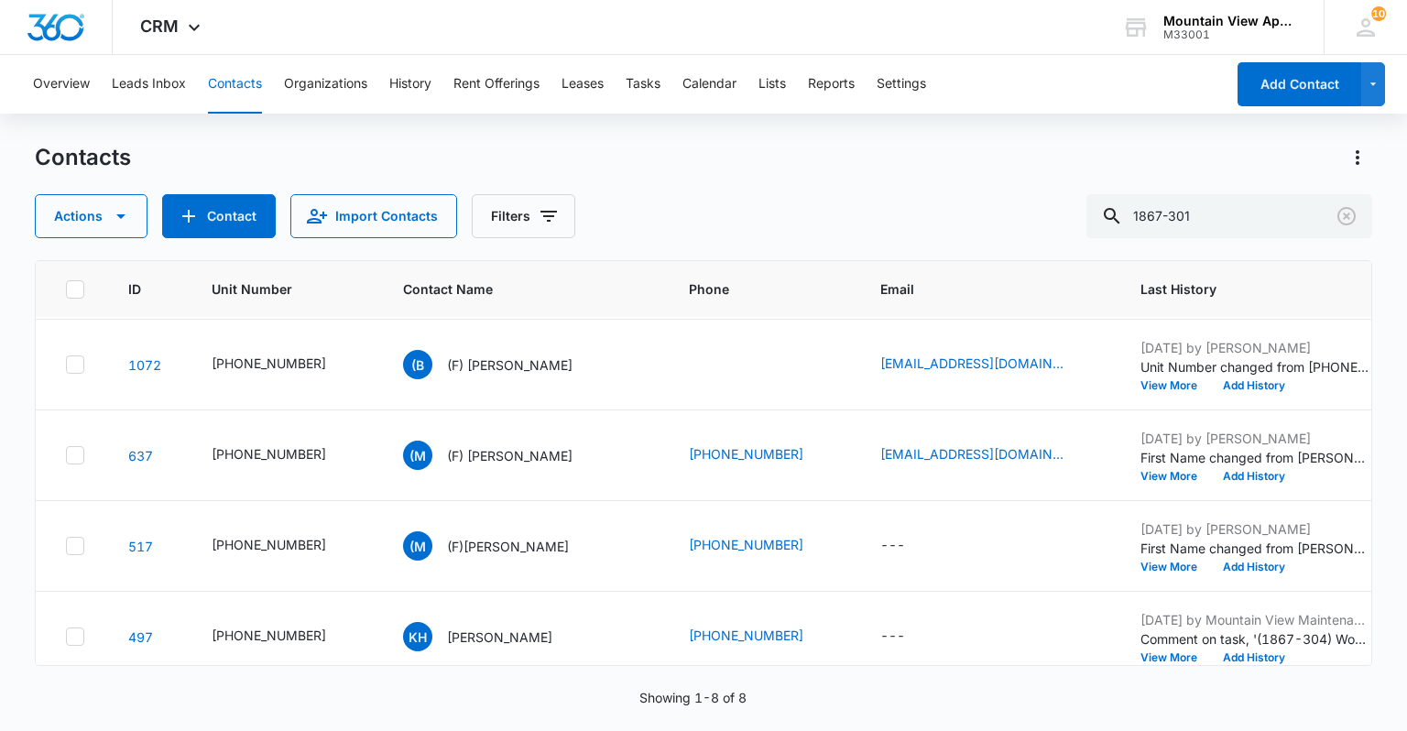
scroll to position [293, 0]
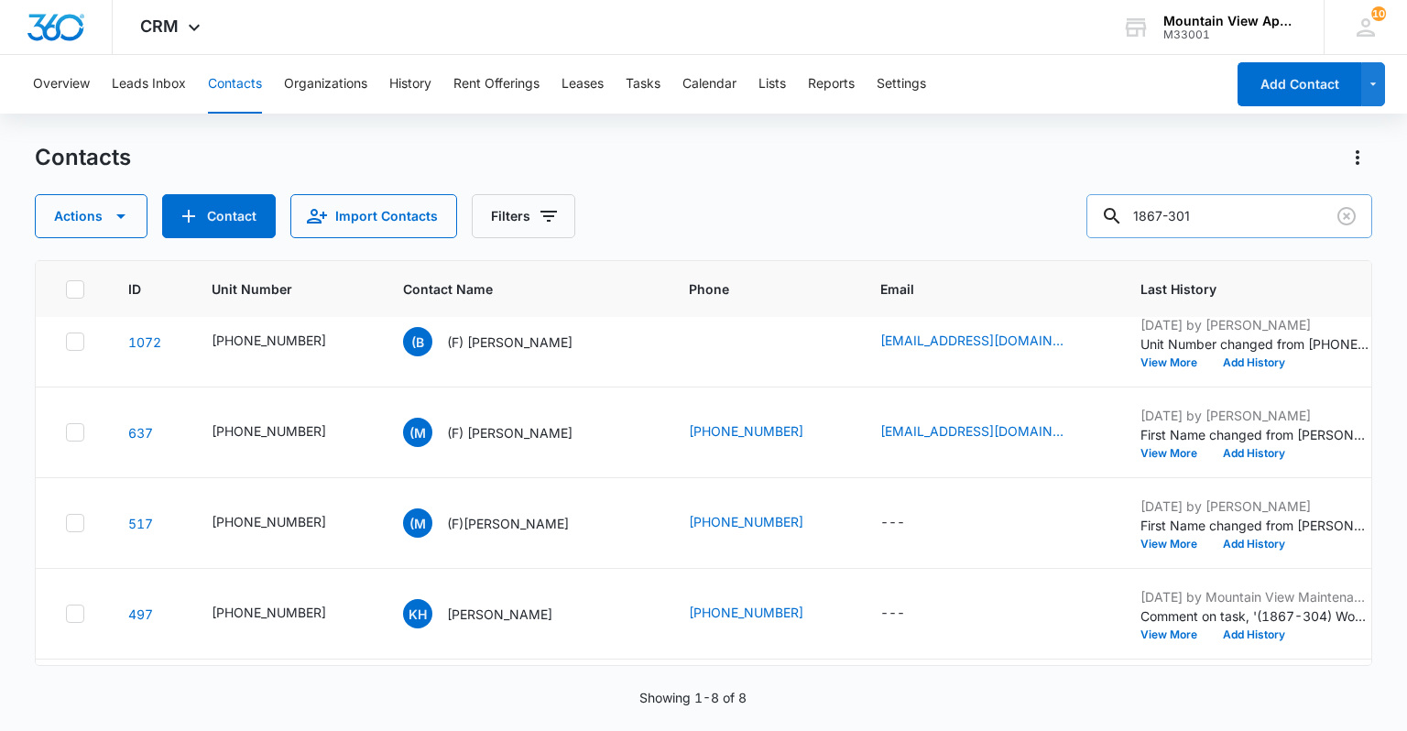
click at [1228, 217] on input "1867-301" at bounding box center [1230, 216] width 286 height 44
type input "1867-302"
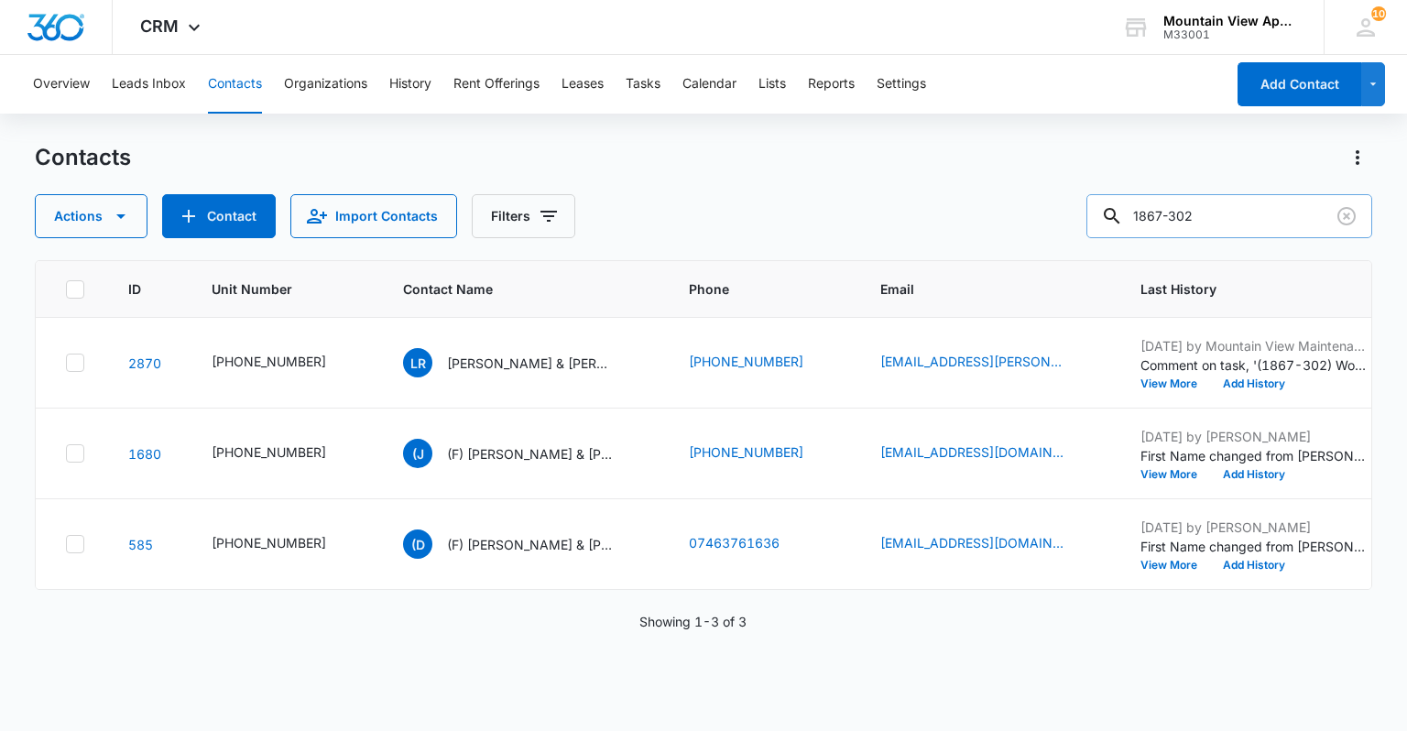
scroll to position [0, 0]
click at [623, 359] on icon "Contact Name - Lilyana Rotar & Craig Winslow - Select to Edit Field" at bounding box center [634, 359] width 22 height 22
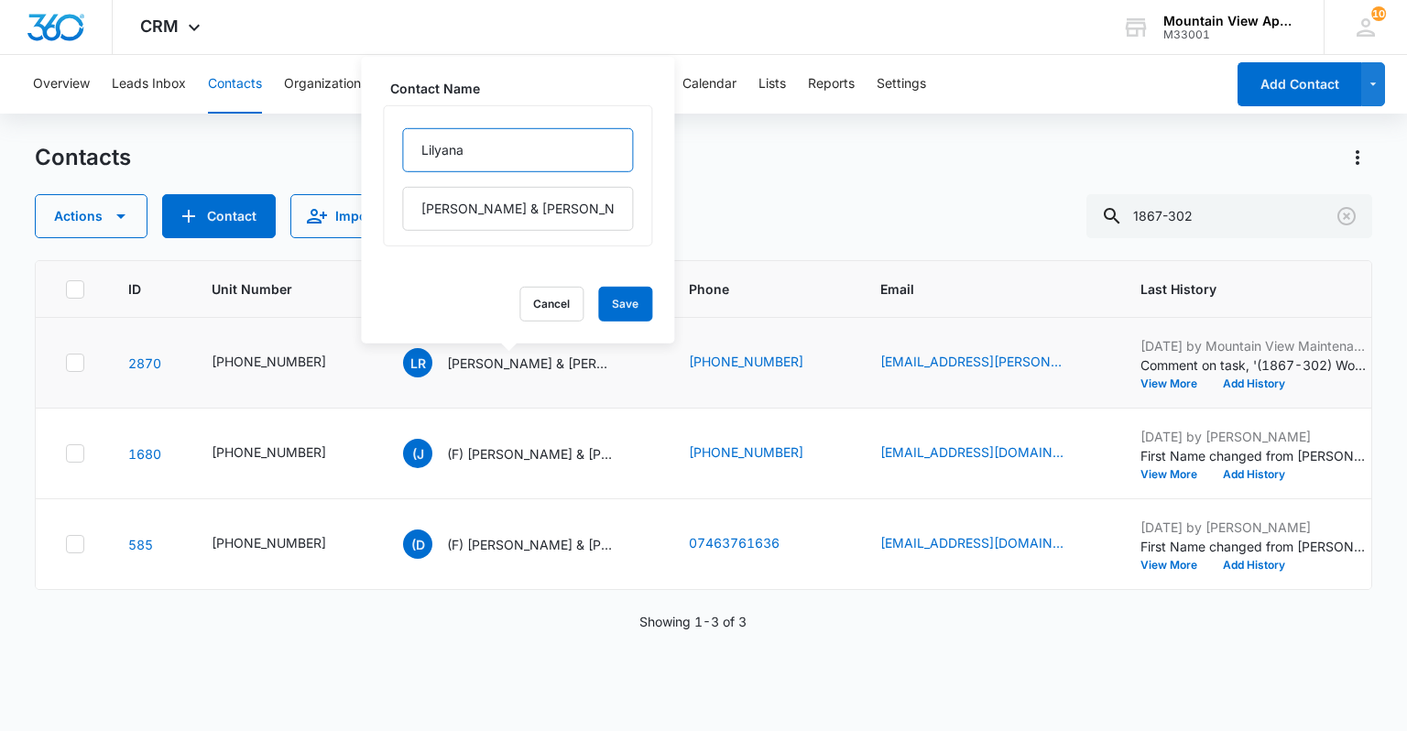
click at [414, 156] on input "Lilyana" at bounding box center [517, 150] width 231 height 44
type input "(F) [PERSON_NAME]"
click at [611, 304] on button "Save" at bounding box center [625, 304] width 54 height 35
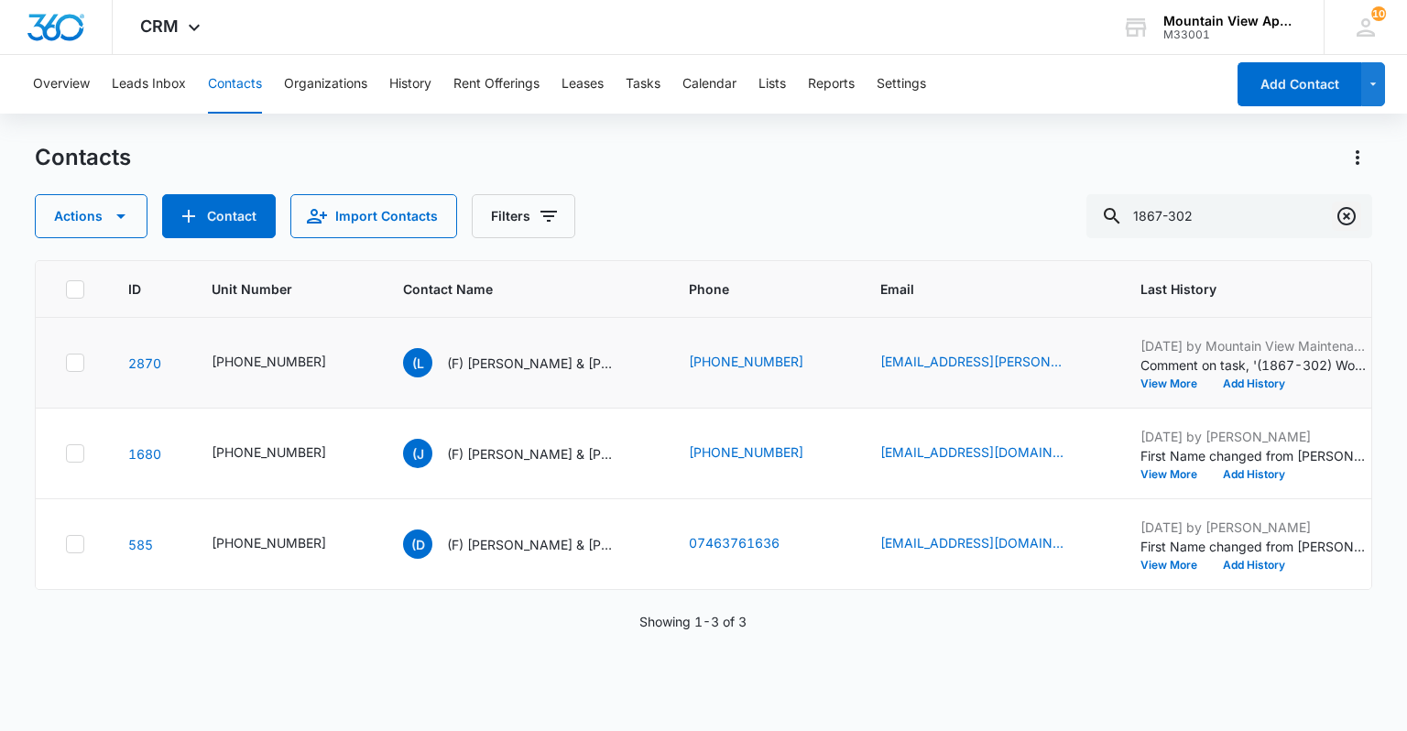
click at [1341, 219] on icon "Clear" at bounding box center [1347, 216] width 22 height 22
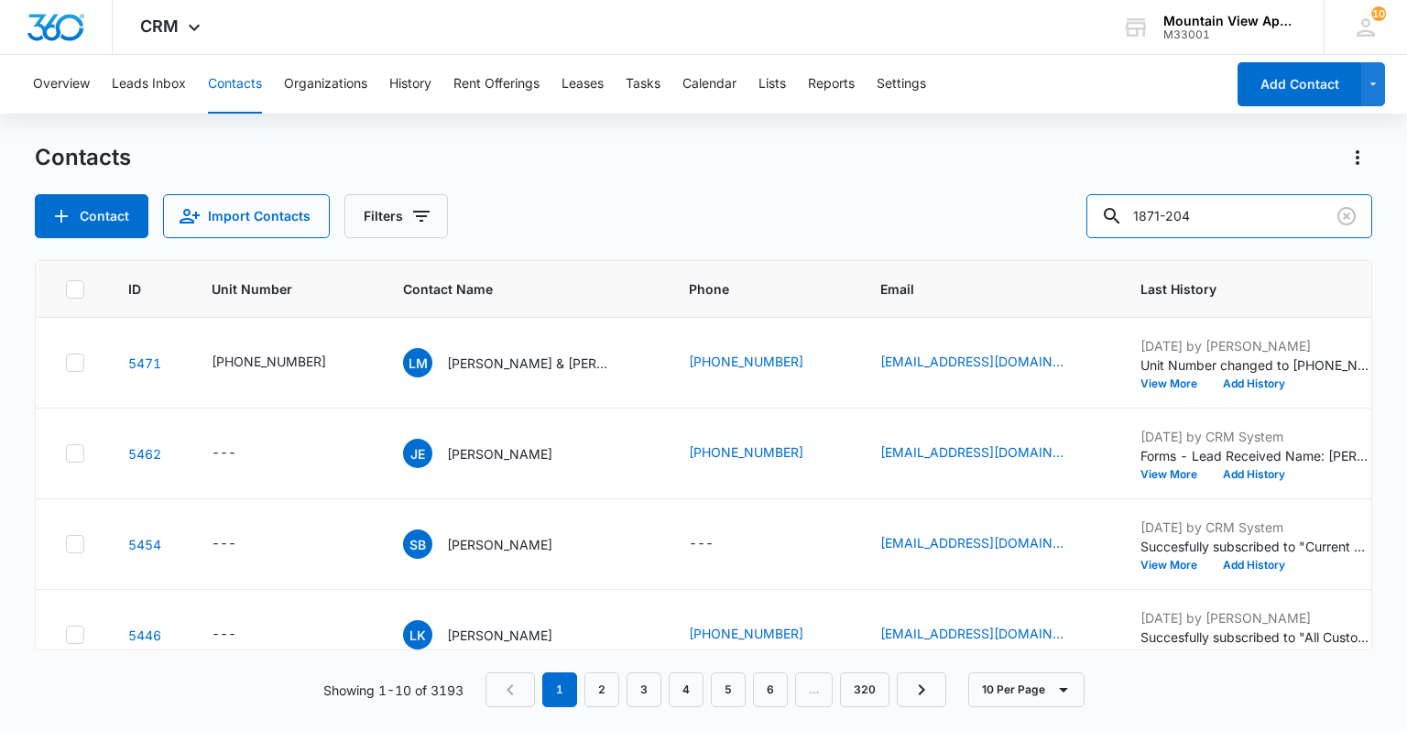
type input "1871-204"
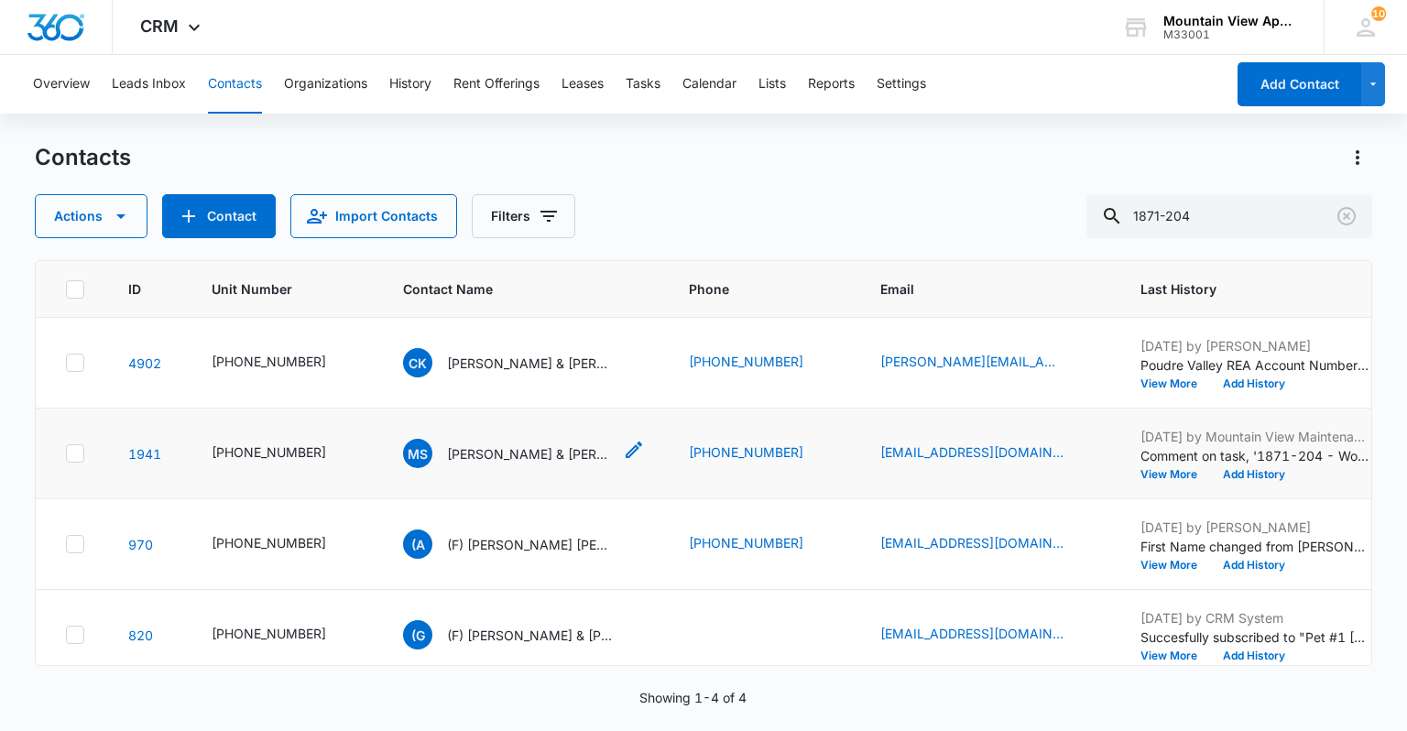
click at [626, 451] on icon "Contact Name - Maria Schneider & Mitchell Stommes - Select to Edit Field" at bounding box center [634, 450] width 16 height 16
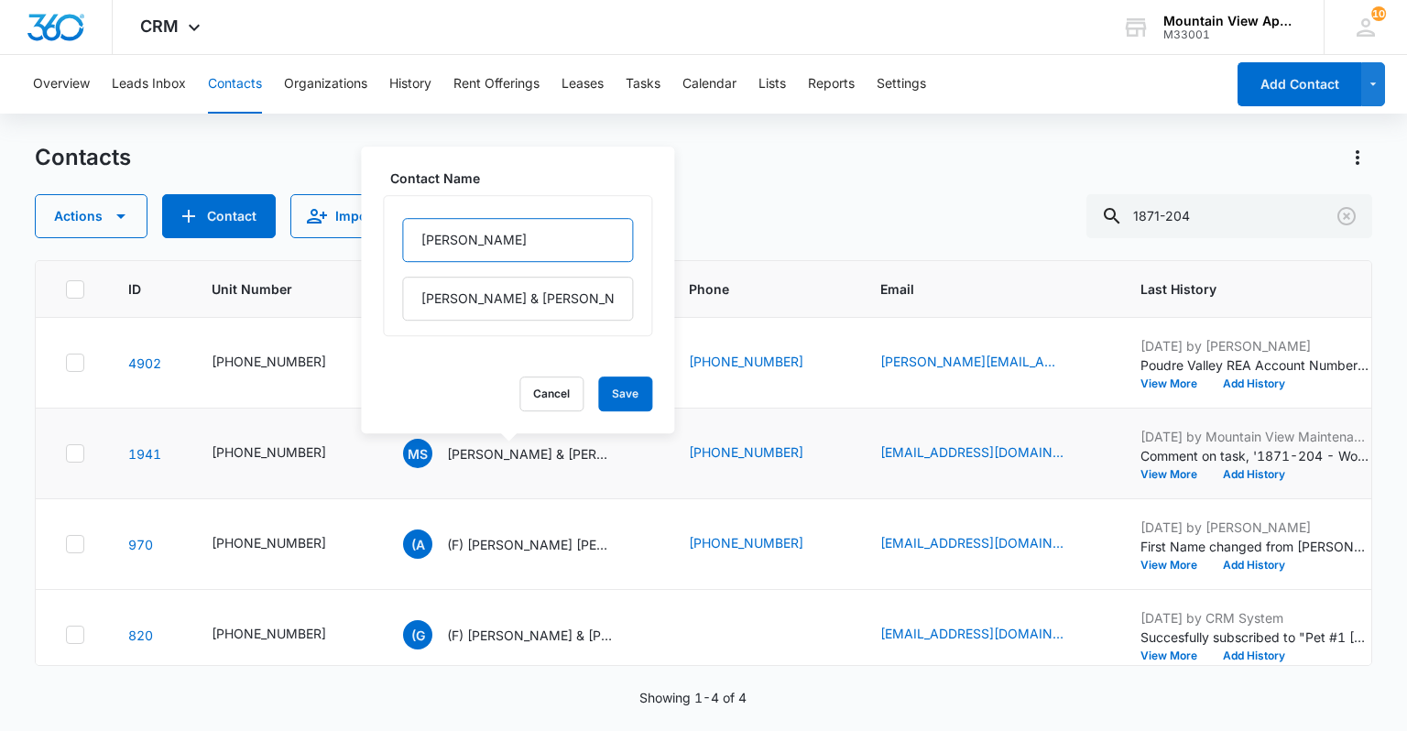
click at [421, 238] on input "[PERSON_NAME]" at bounding box center [517, 240] width 231 height 44
type input "(F) [PERSON_NAME]"
click at [598, 400] on button "Save" at bounding box center [625, 394] width 54 height 35
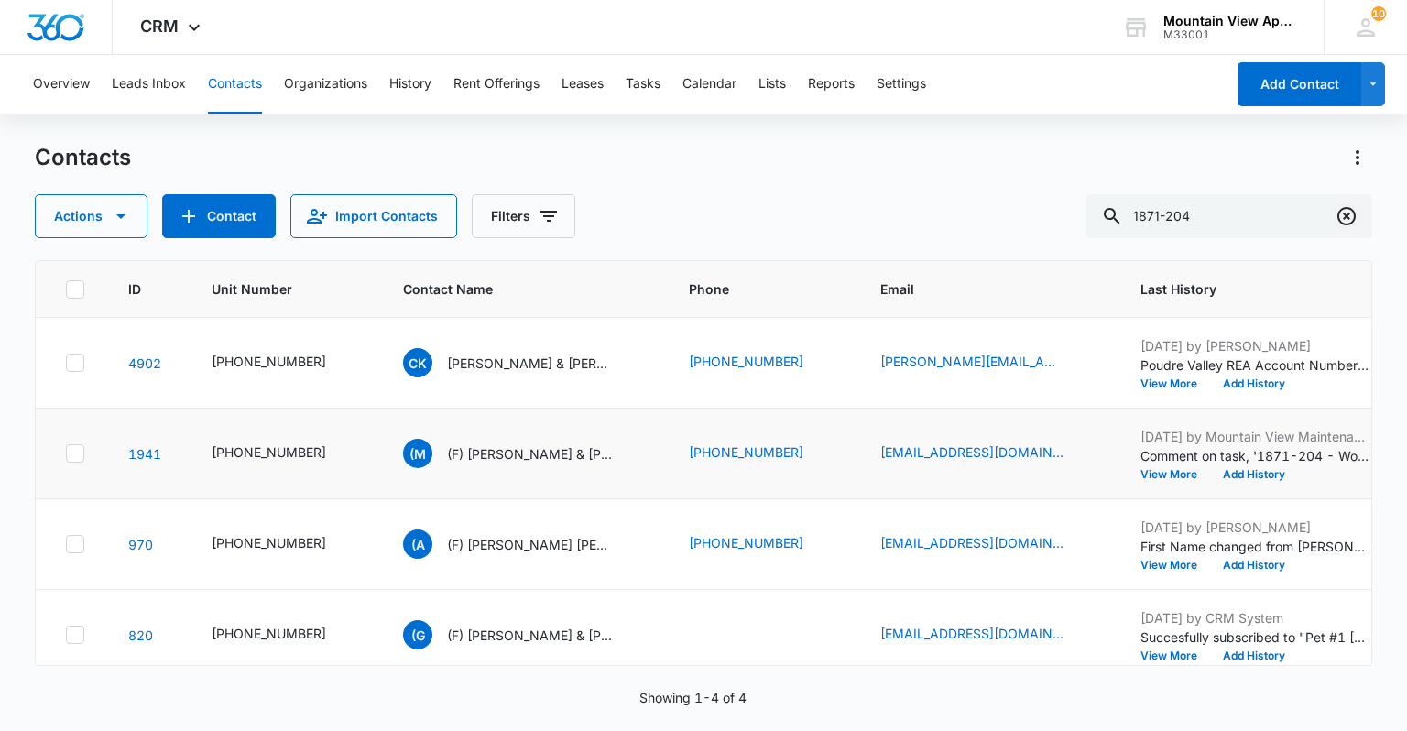
click at [1350, 218] on icon "Clear" at bounding box center [1347, 216] width 22 height 22
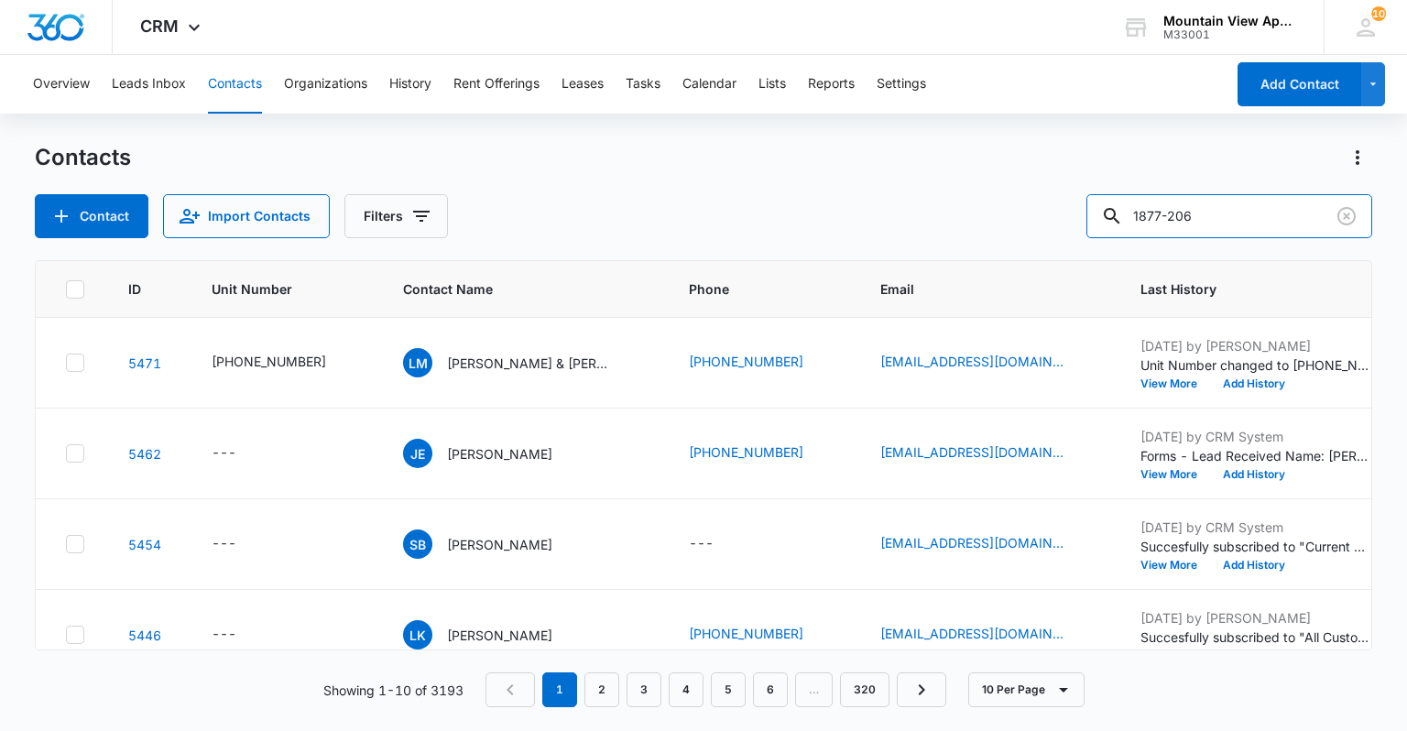
type input "1877-206"
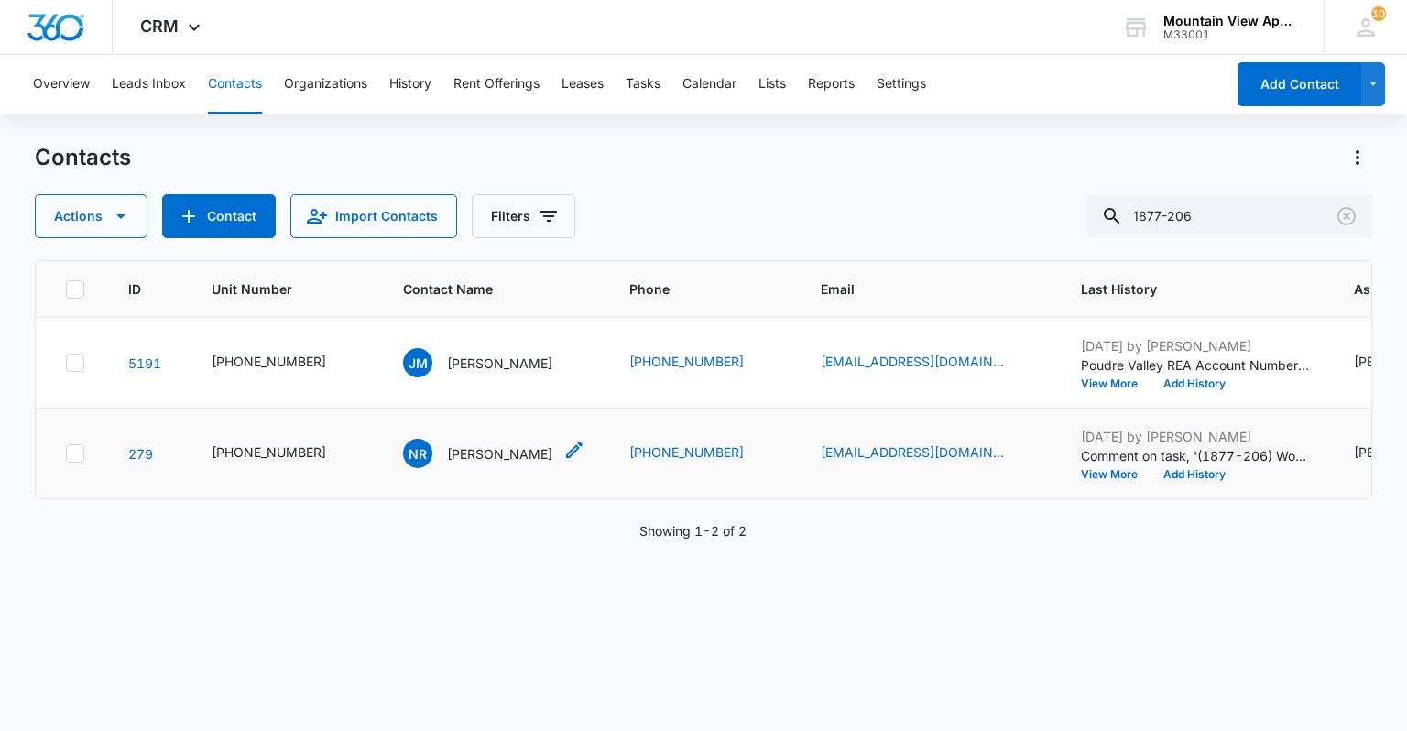
click at [564, 448] on icon "Contact Name - Nathan Rocha - Select to Edit Field" at bounding box center [575, 450] width 22 height 22
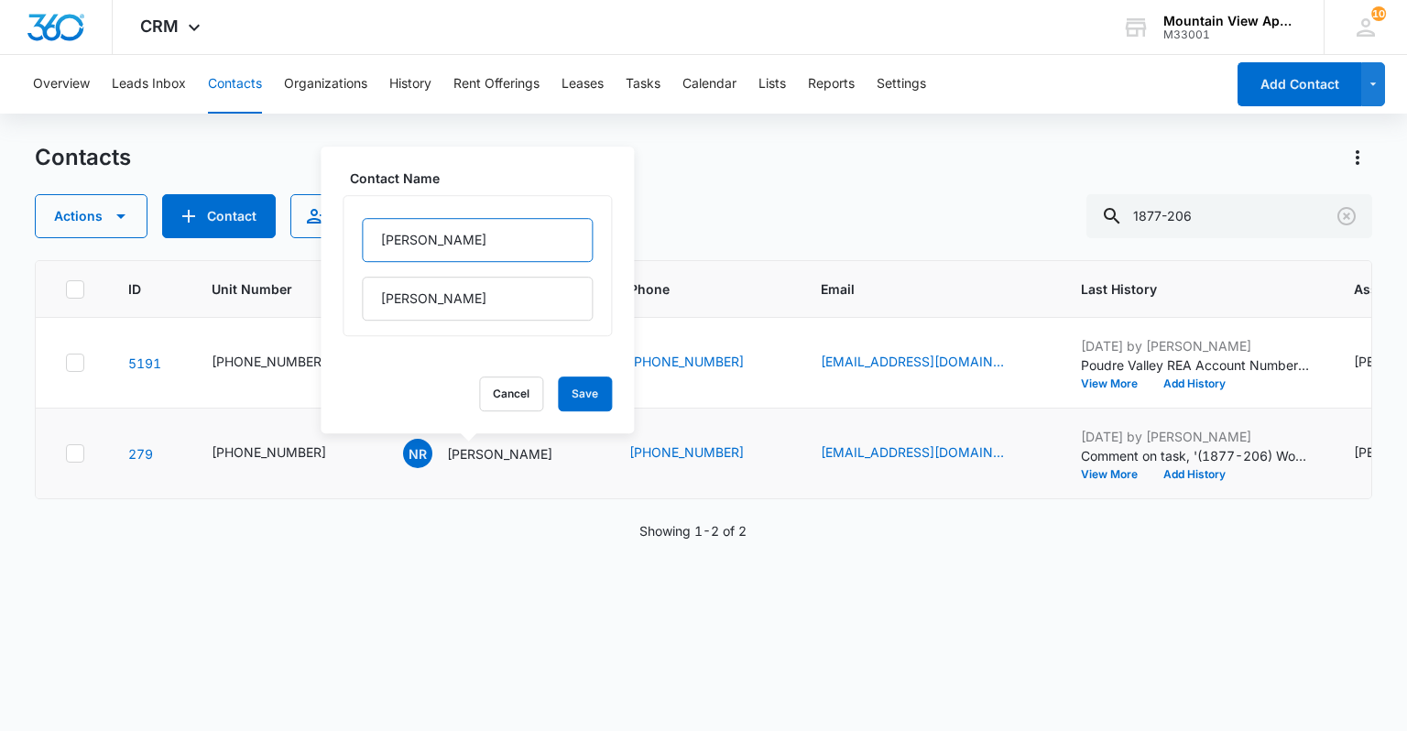
click at [379, 235] on input "[PERSON_NAME]" at bounding box center [477, 240] width 231 height 44
type input "(F) [PERSON_NAME]"
click at [583, 404] on button "Save" at bounding box center [585, 394] width 54 height 35
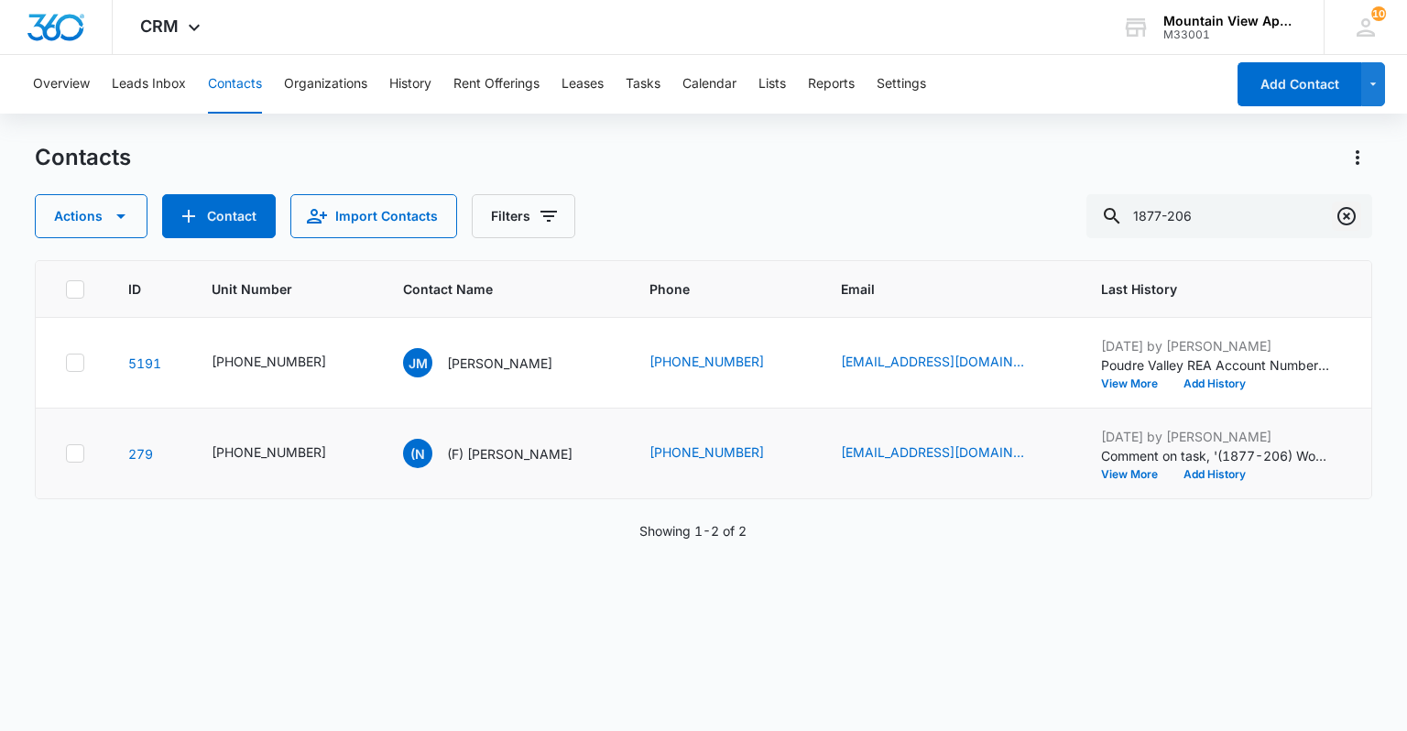
click at [1342, 224] on icon "Clear" at bounding box center [1347, 216] width 18 height 18
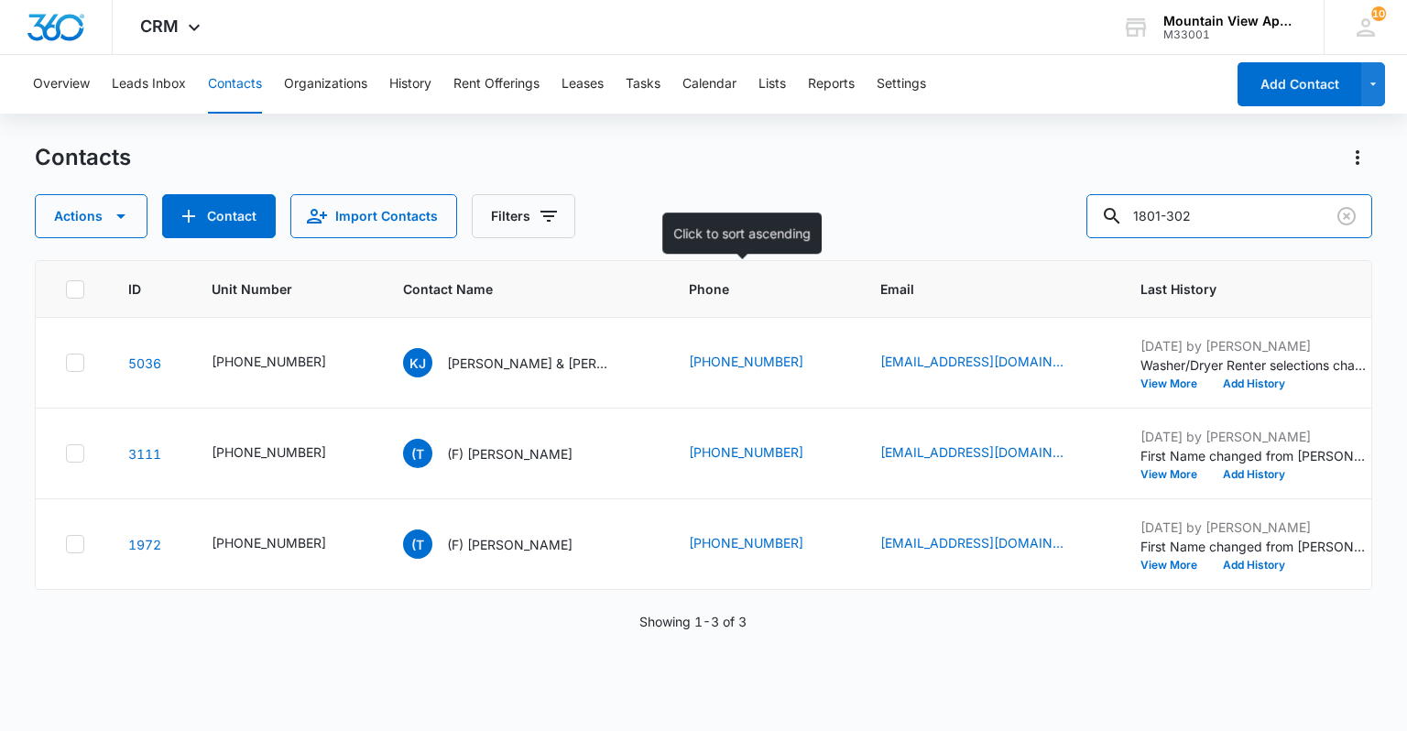
type input "1801-302"
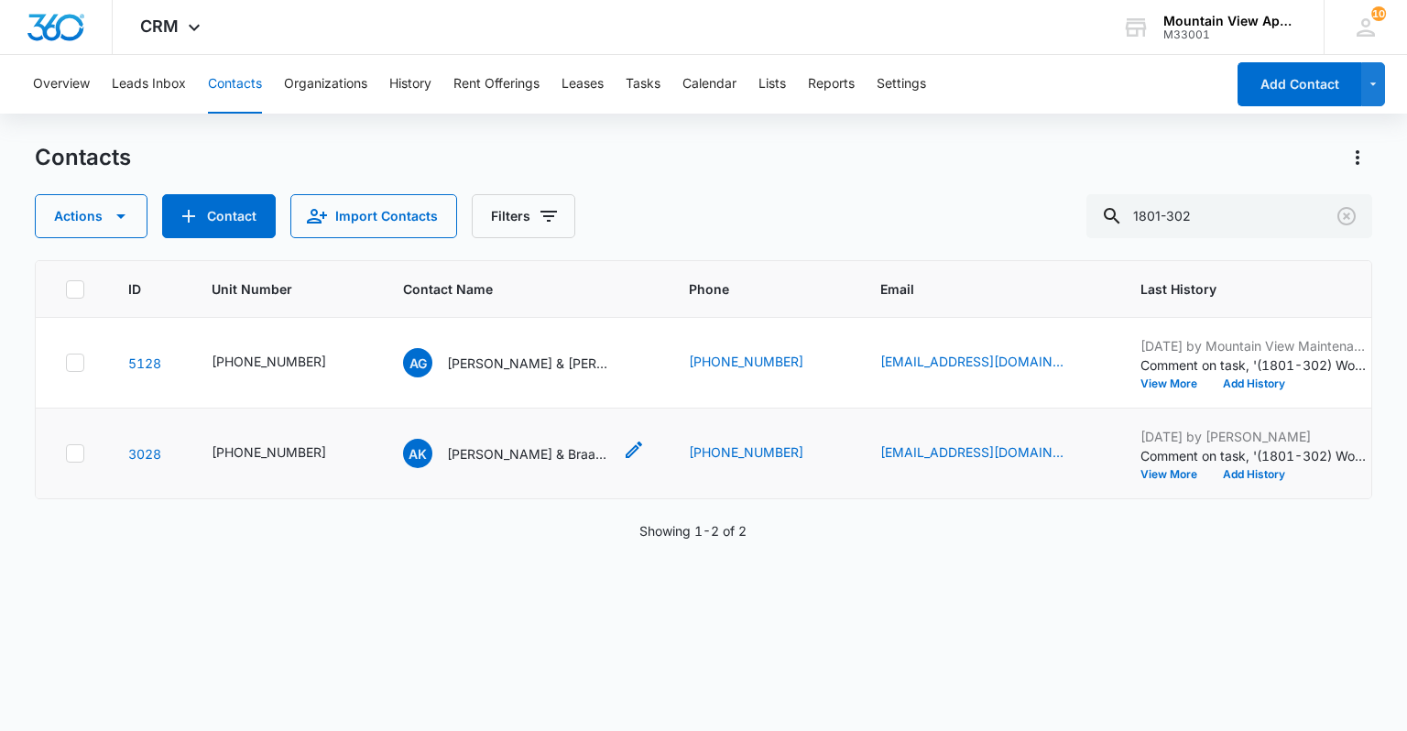
click at [623, 447] on icon "Contact Name - Aspen Kennedy & Braadin Antillon - Select to Edit Field" at bounding box center [634, 450] width 22 height 22
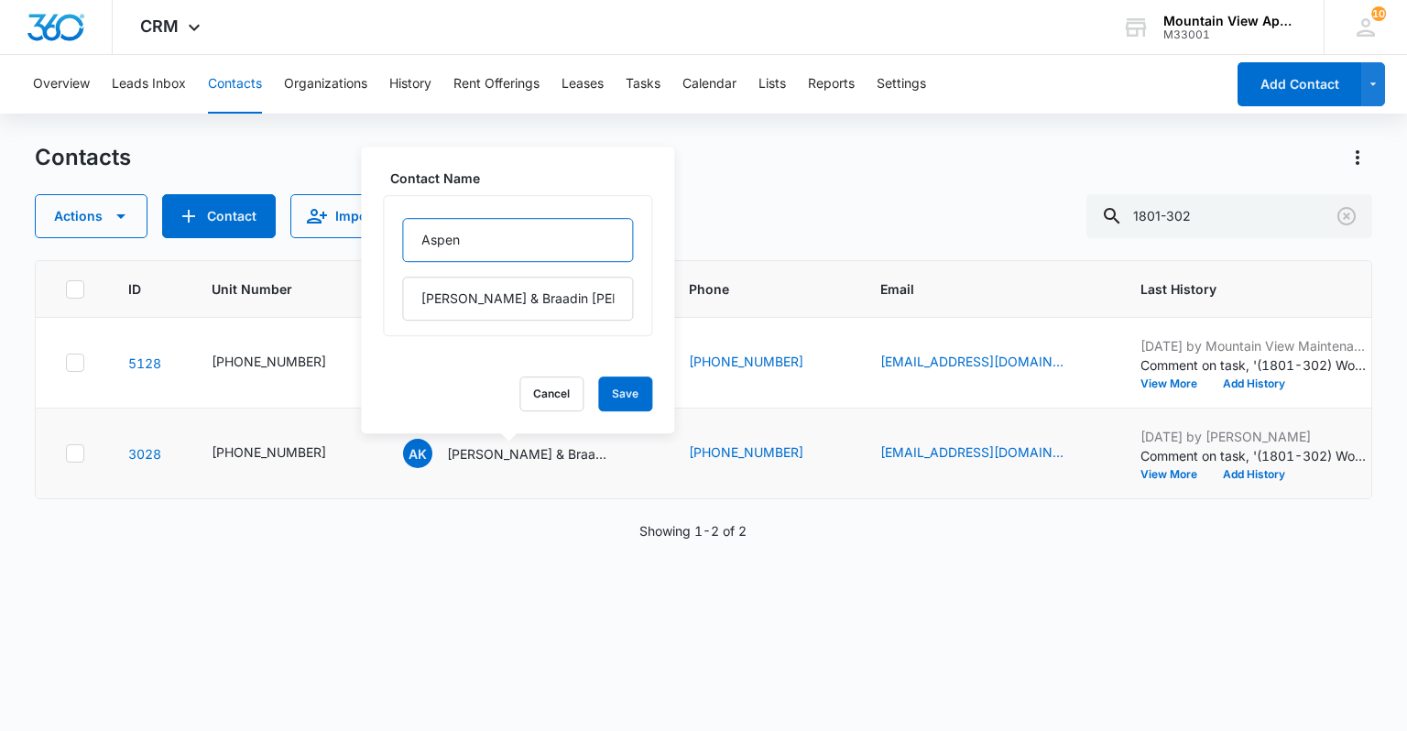
click at [421, 244] on input "Aspen" at bounding box center [517, 240] width 231 height 44
type input "(F) Aspen"
click at [610, 387] on button "Save" at bounding box center [625, 394] width 54 height 35
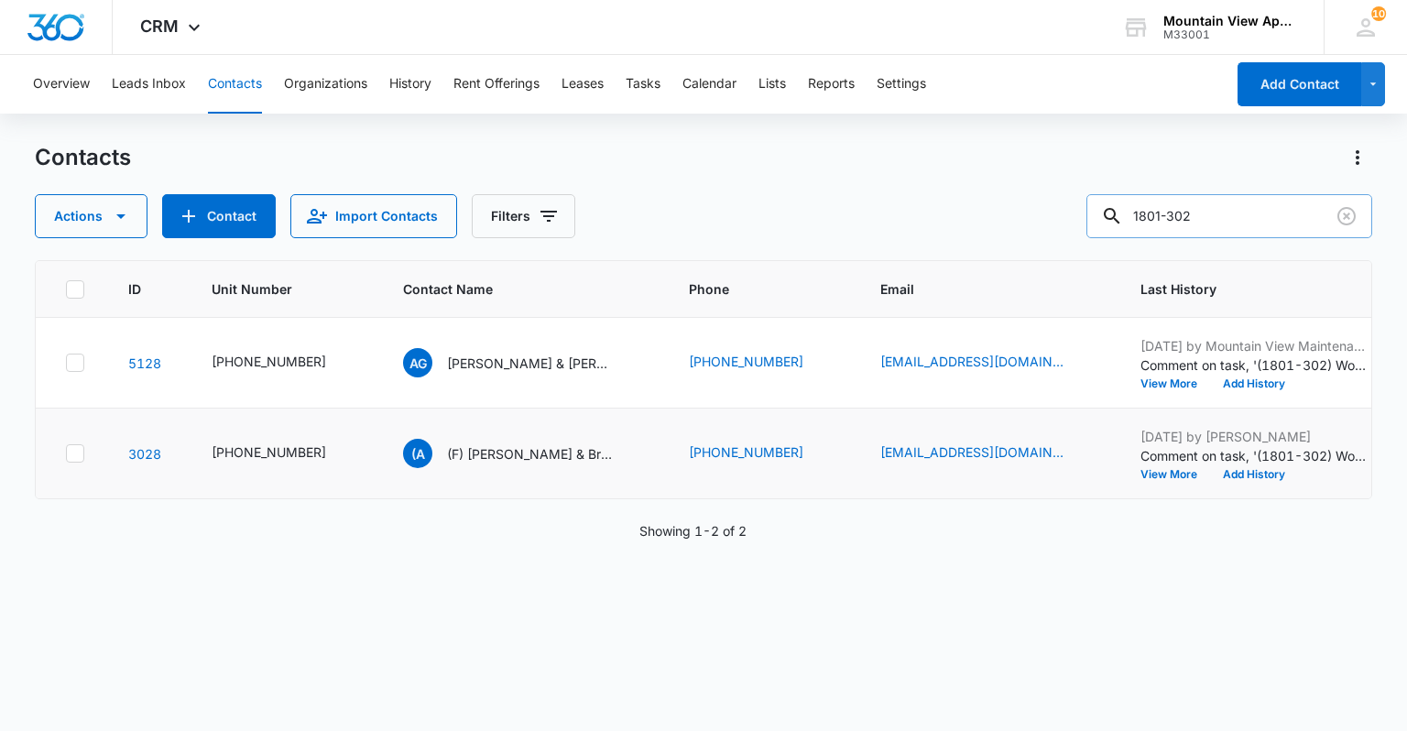
click at [1262, 213] on input "1801-302" at bounding box center [1230, 216] width 286 height 44
type input "1801-304"
click at [1341, 216] on icon "Clear" at bounding box center [1347, 216] width 22 height 22
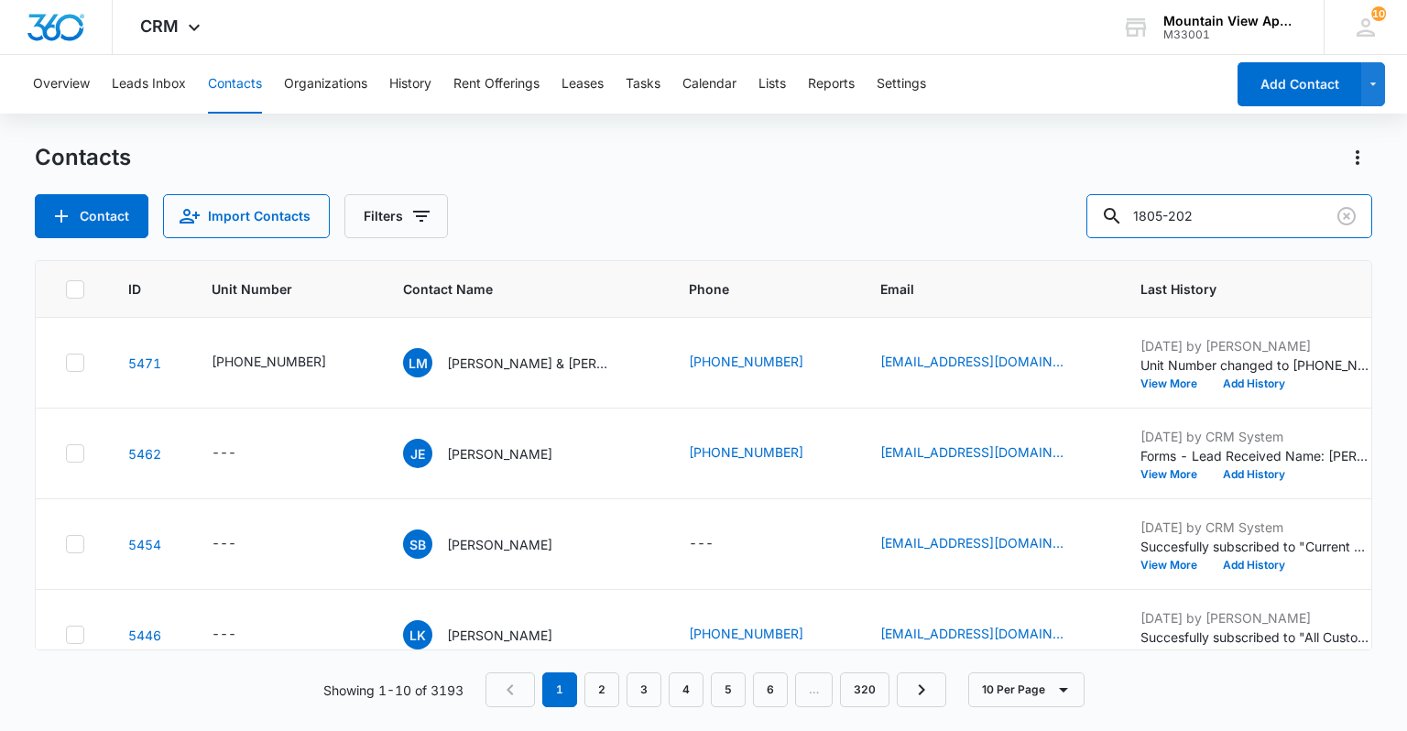
type input "1805-202"
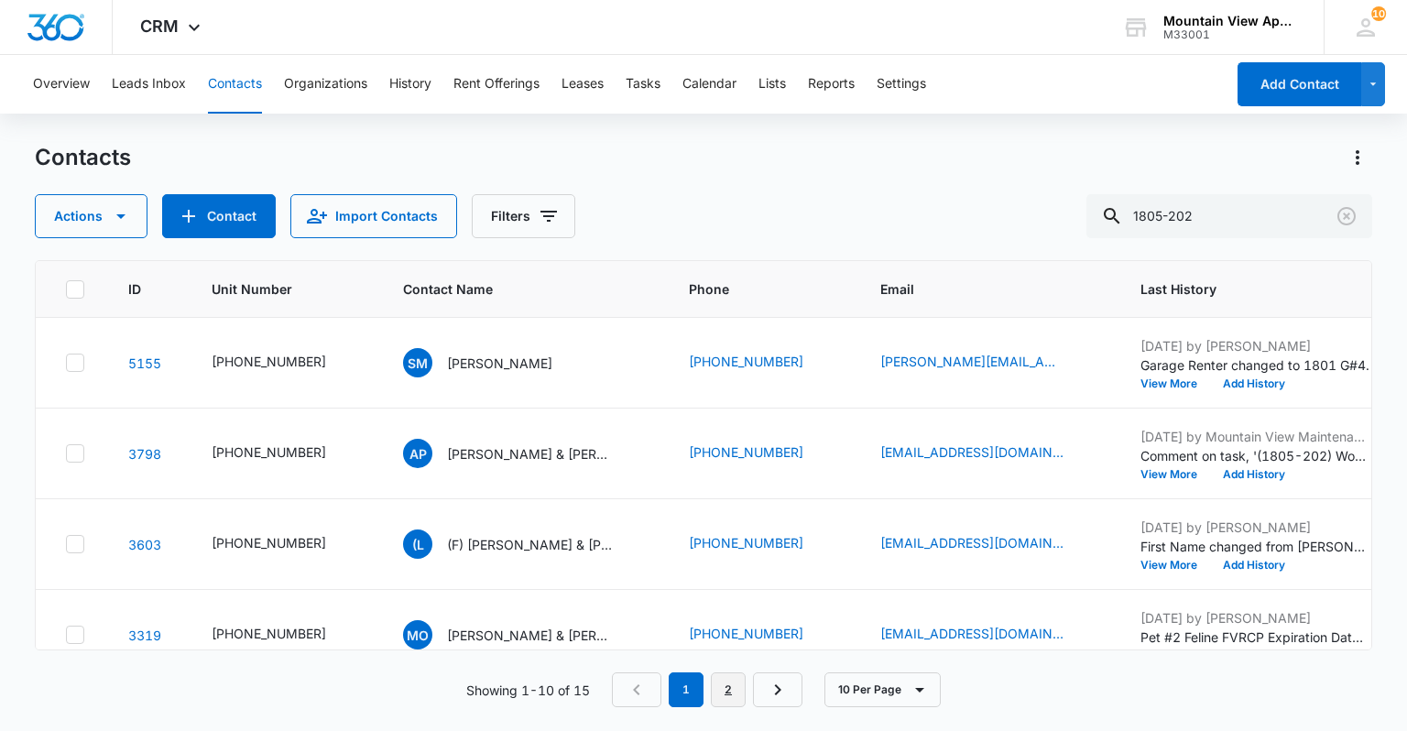
click at [724, 698] on link "2" at bounding box center [728, 690] width 35 height 35
